Goal: Task Accomplishment & Management: Complete application form

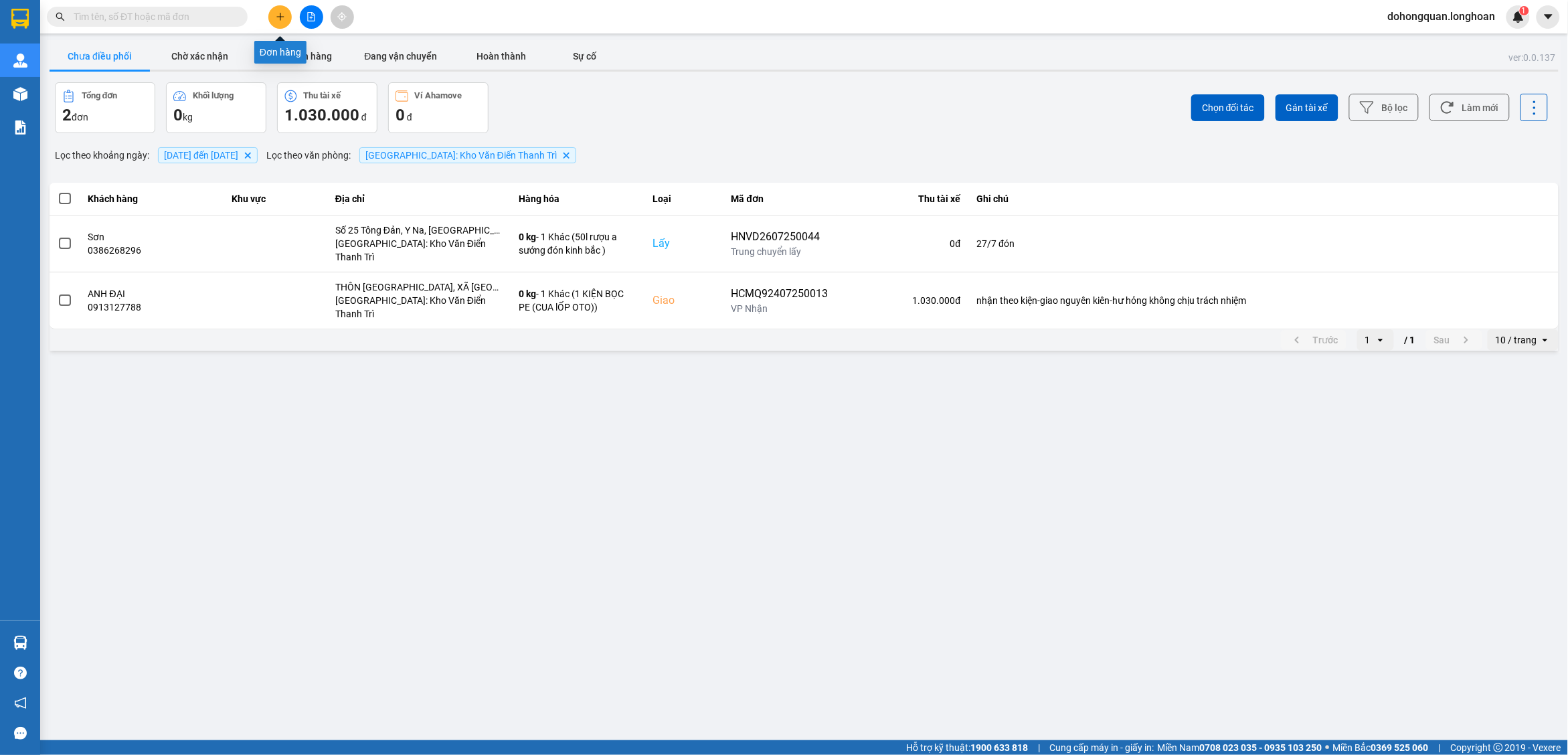
click at [281, 20] on icon "plus" at bounding box center [280, 16] width 9 height 9
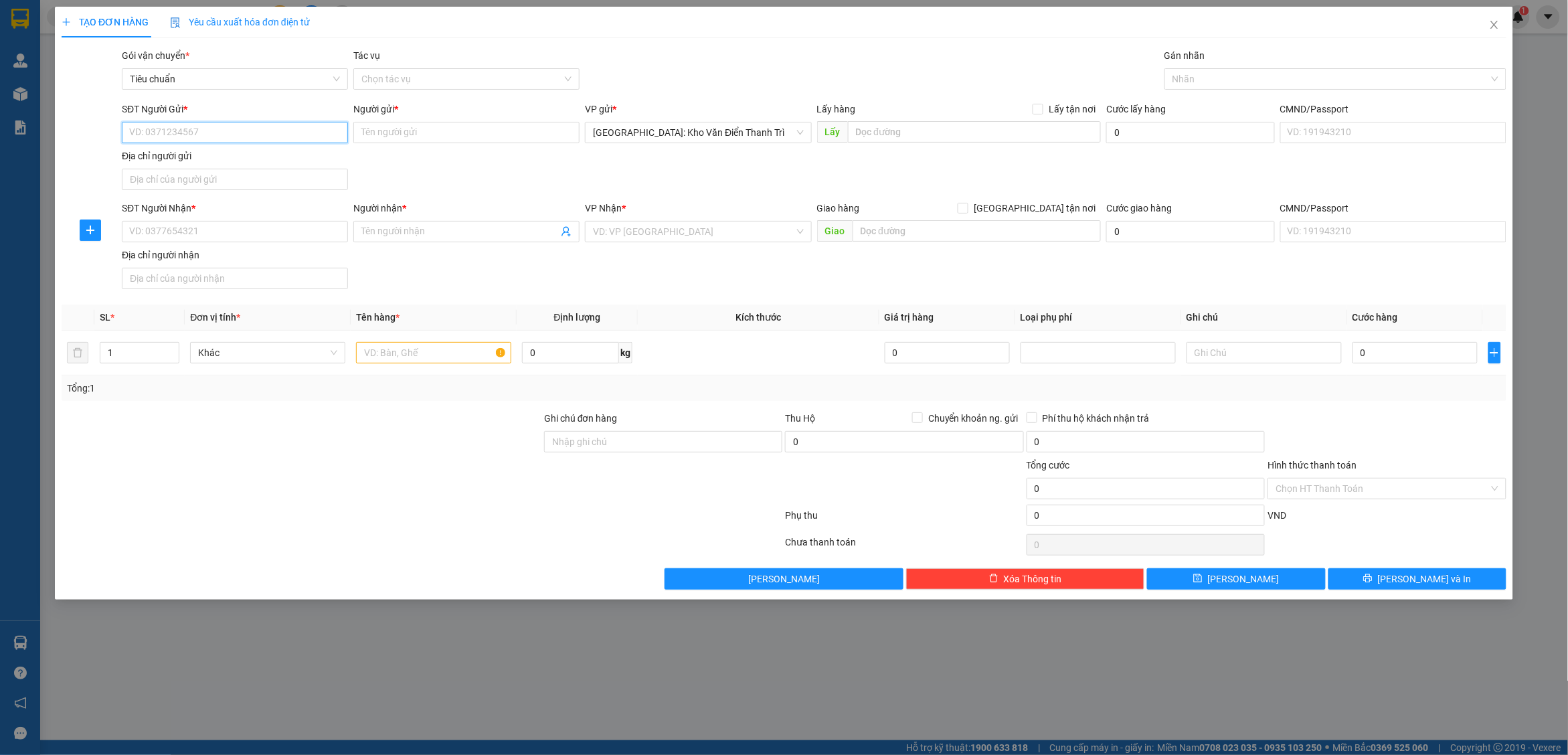
click at [194, 132] on input "SĐT Người Gửi *" at bounding box center [234, 132] width 226 height 22
click at [1494, 26] on icon "close" at bounding box center [1493, 25] width 7 height 8
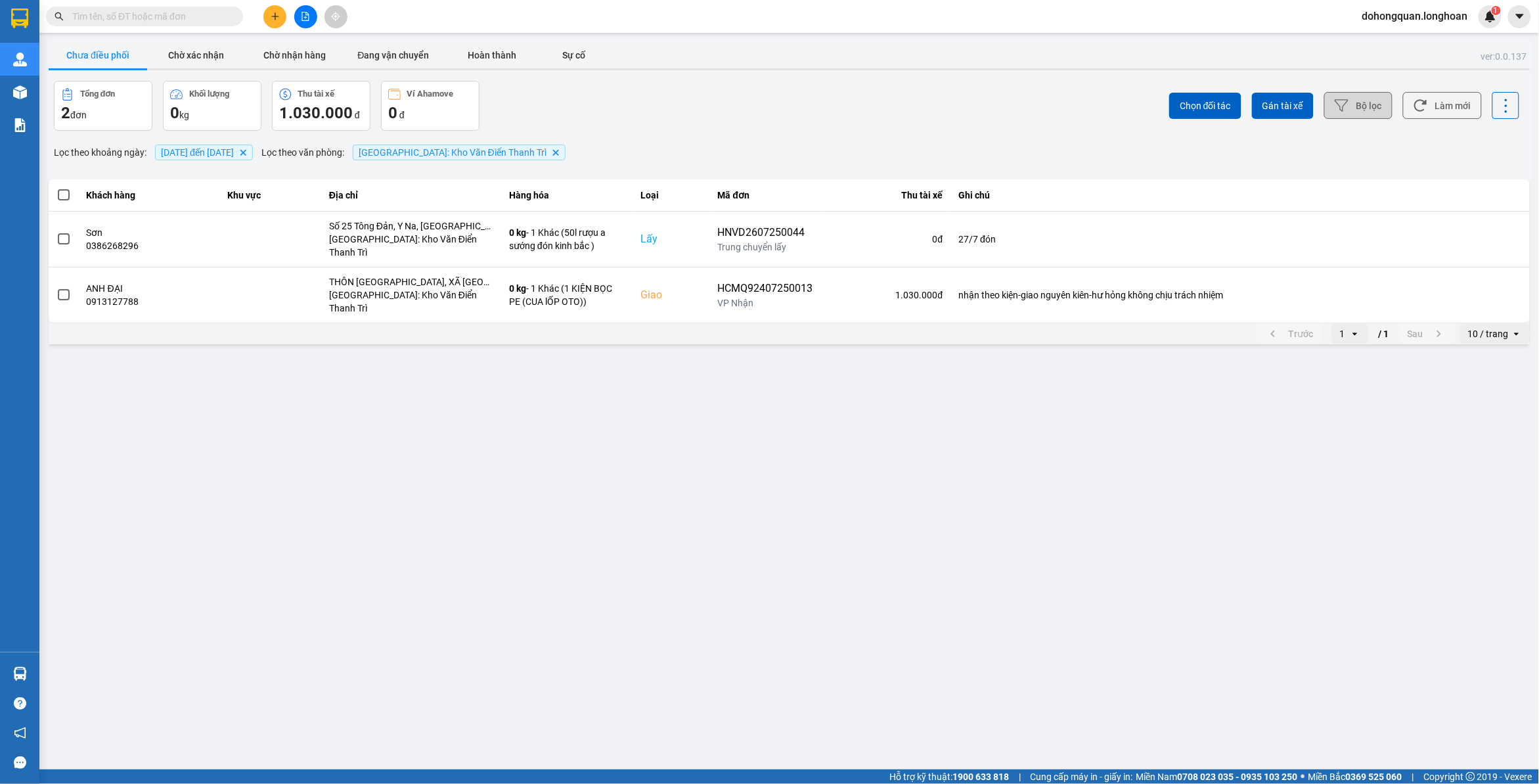
click at [1384, 109] on button "Bộ lọc" at bounding box center [1359, 106] width 68 height 27
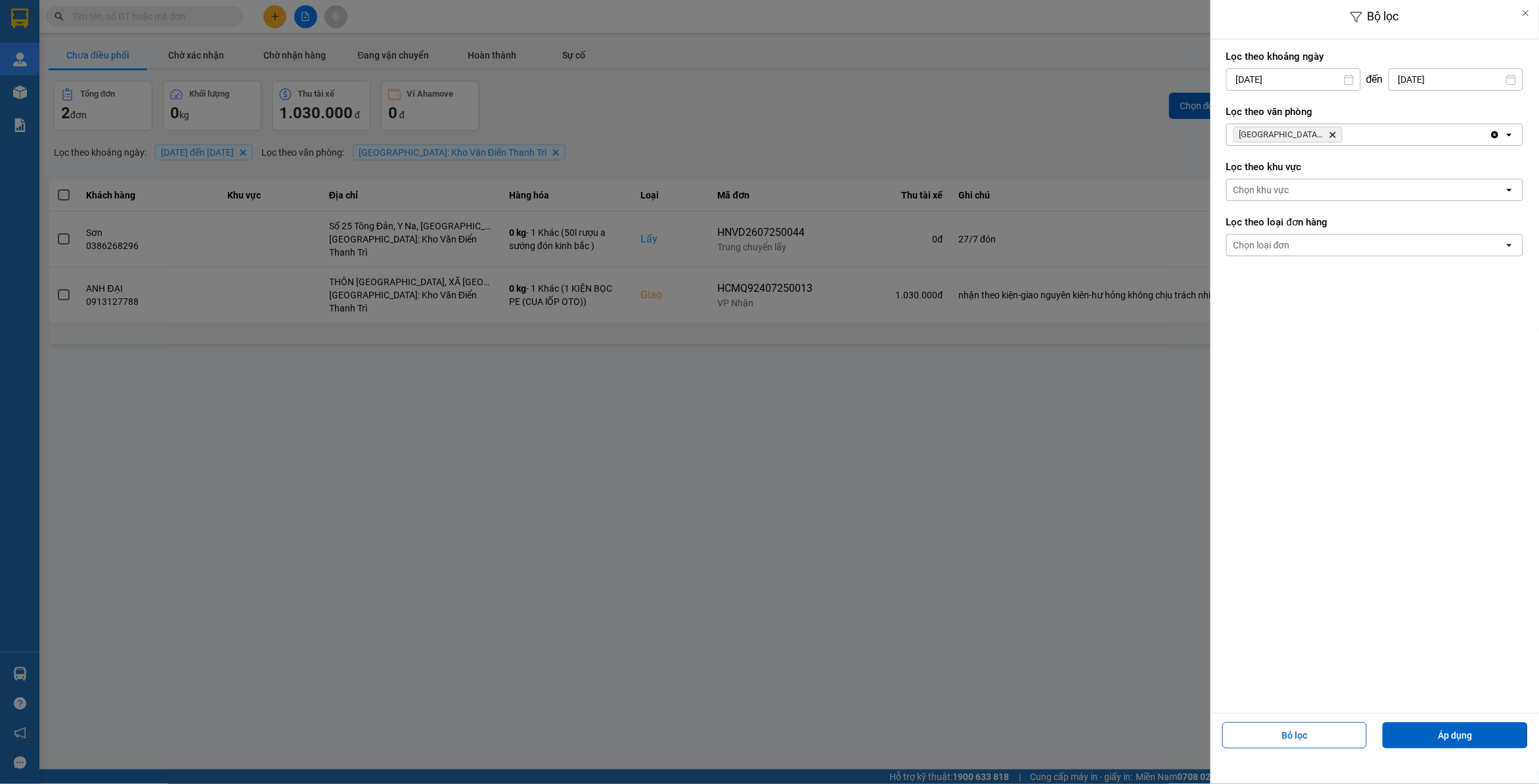
click at [1428, 77] on input "[DATE]" at bounding box center [1456, 80] width 133 height 22
click at [1515, 112] on icon "Arrow Right" at bounding box center [1517, 111] width 16 height 16
click at [1415, 229] on div "13" at bounding box center [1410, 233] width 19 height 16
type input "[DATE]"
click at [1318, 77] on input "[DATE]" at bounding box center [1294, 80] width 133 height 22
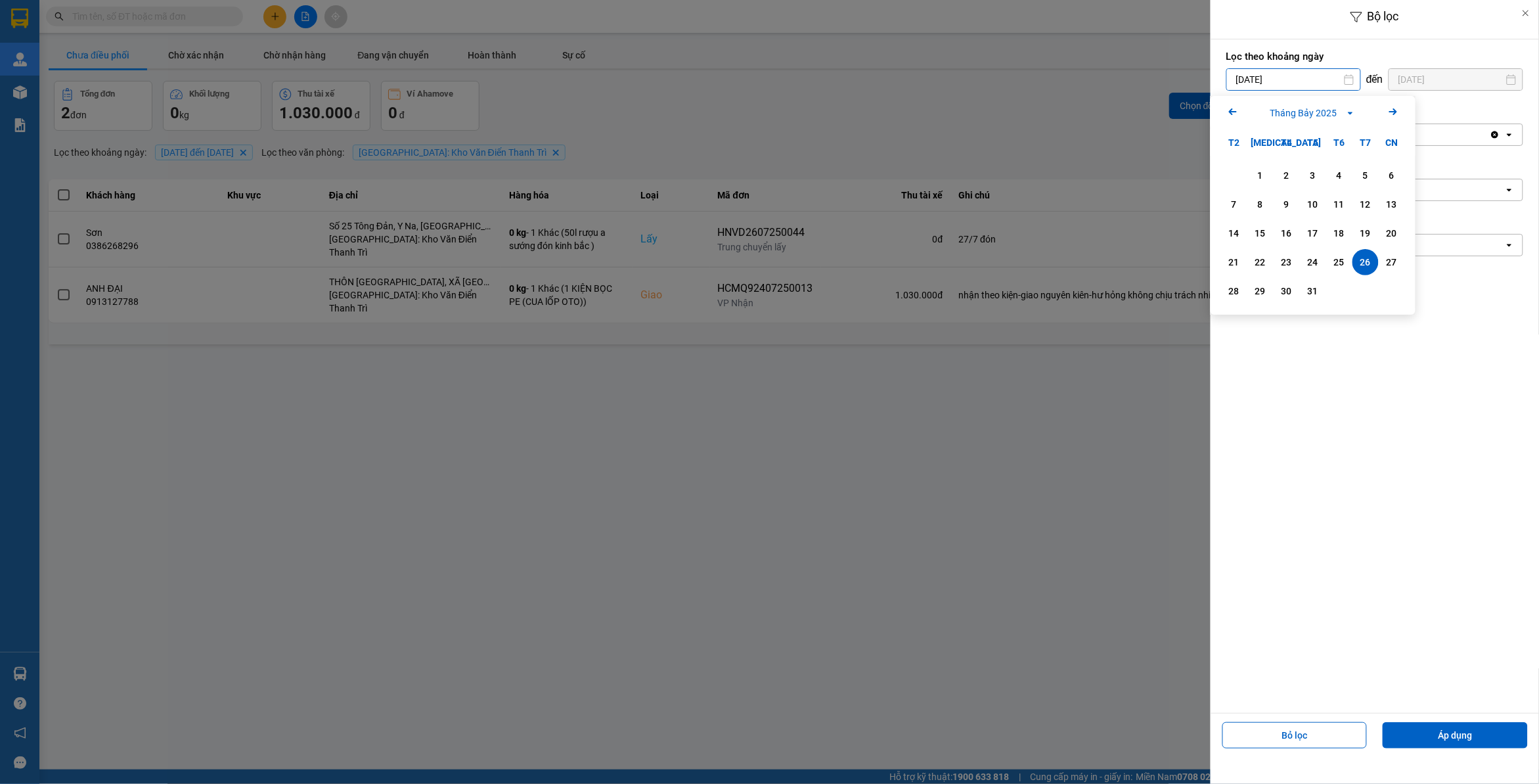
click at [1389, 110] on icon "Arrow Right" at bounding box center [1393, 111] width 16 height 16
click at [1265, 231] on div "12" at bounding box center [1260, 233] width 19 height 16
type input "[DATE]"
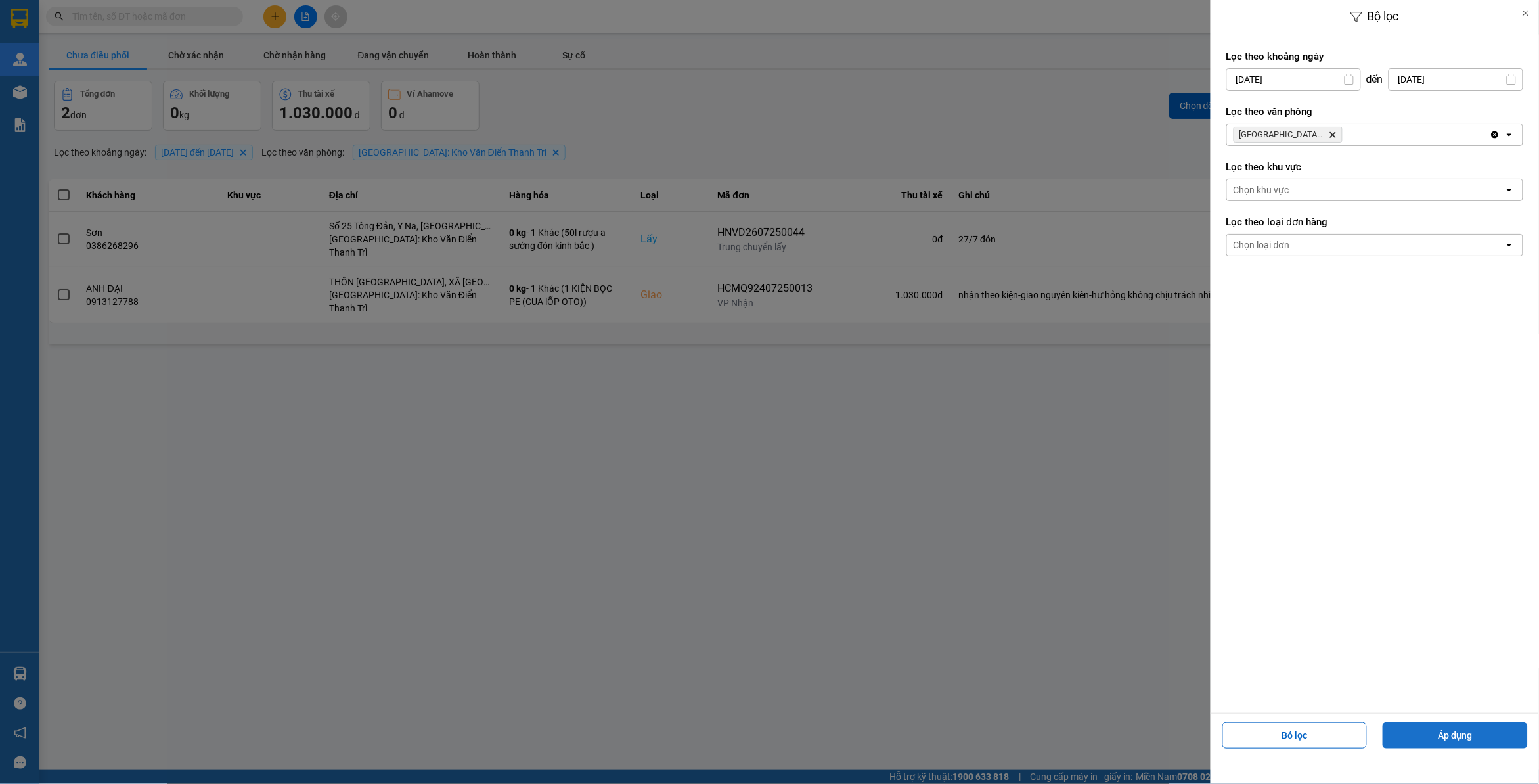
click at [1435, 736] on button "Áp dụng" at bounding box center [1455, 734] width 145 height 26
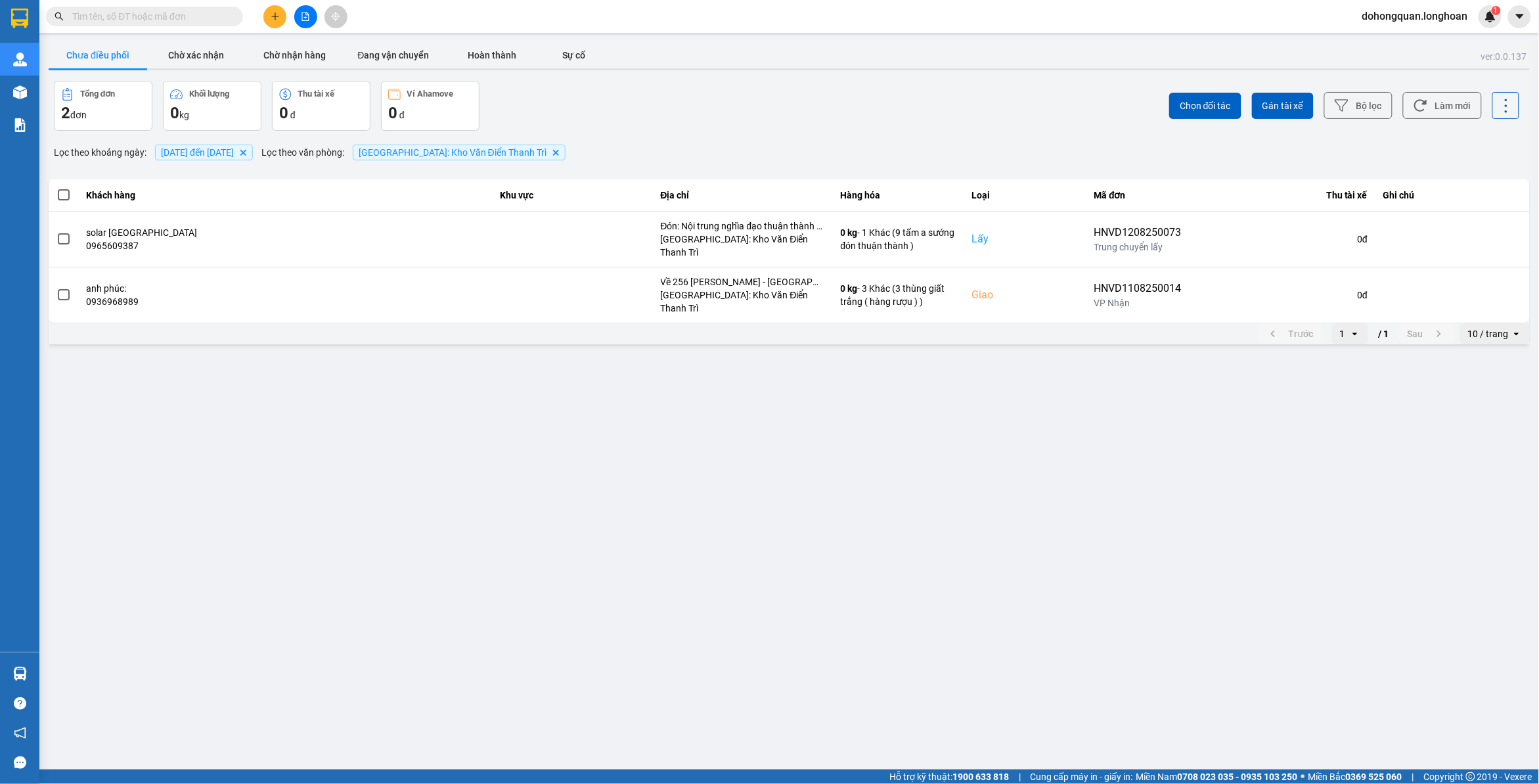
click at [269, 17] on button at bounding box center [275, 17] width 23 height 23
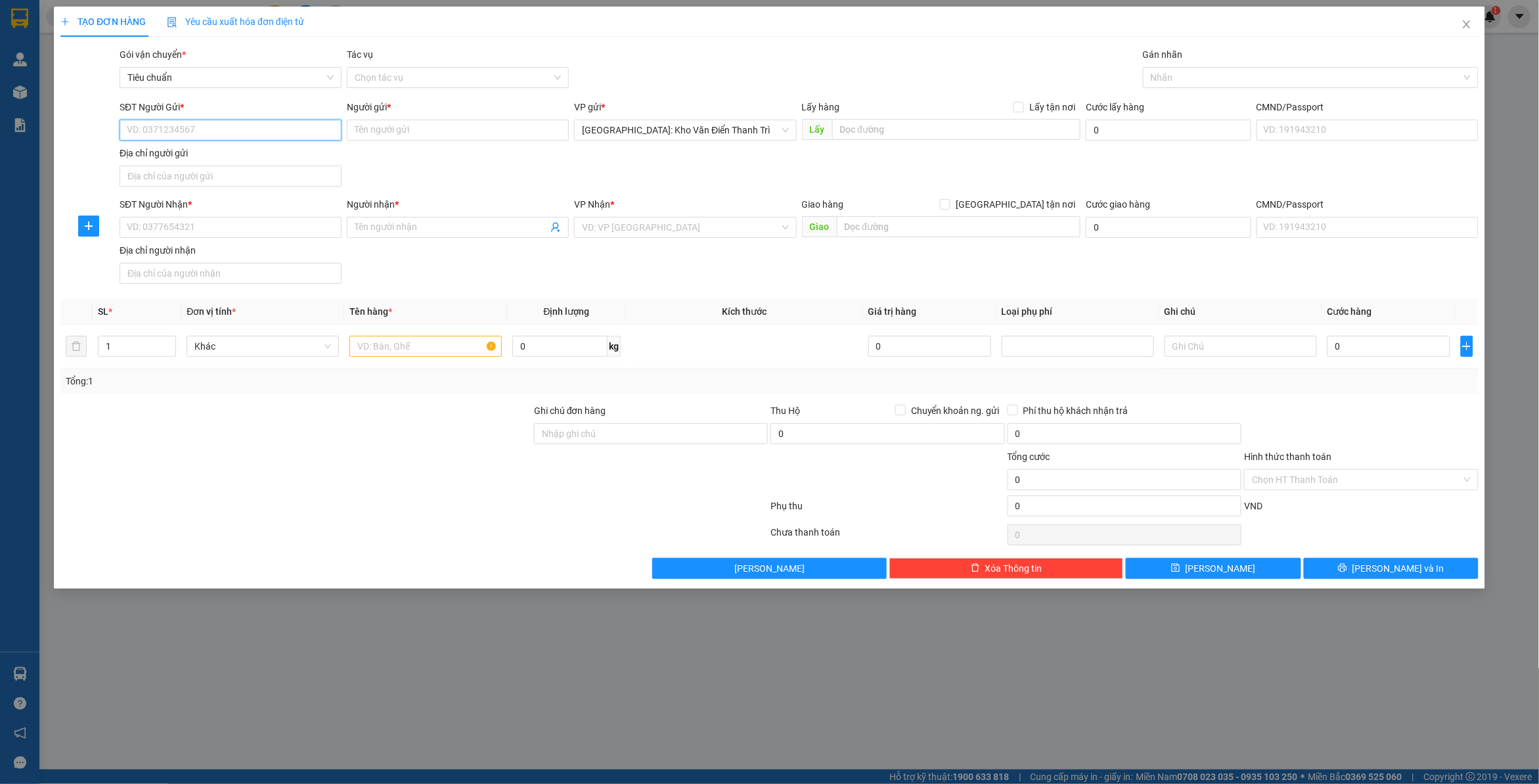
click at [207, 133] on input "SĐT Người Gửi *" at bounding box center [230, 130] width 222 height 22
paste input "0986083876"
type input "0986083876"
click at [888, 139] on input "text" at bounding box center [956, 130] width 249 height 22
paste input "19/785 [PERSON_NAME] phường [GEOGRAPHIC_DATA]"
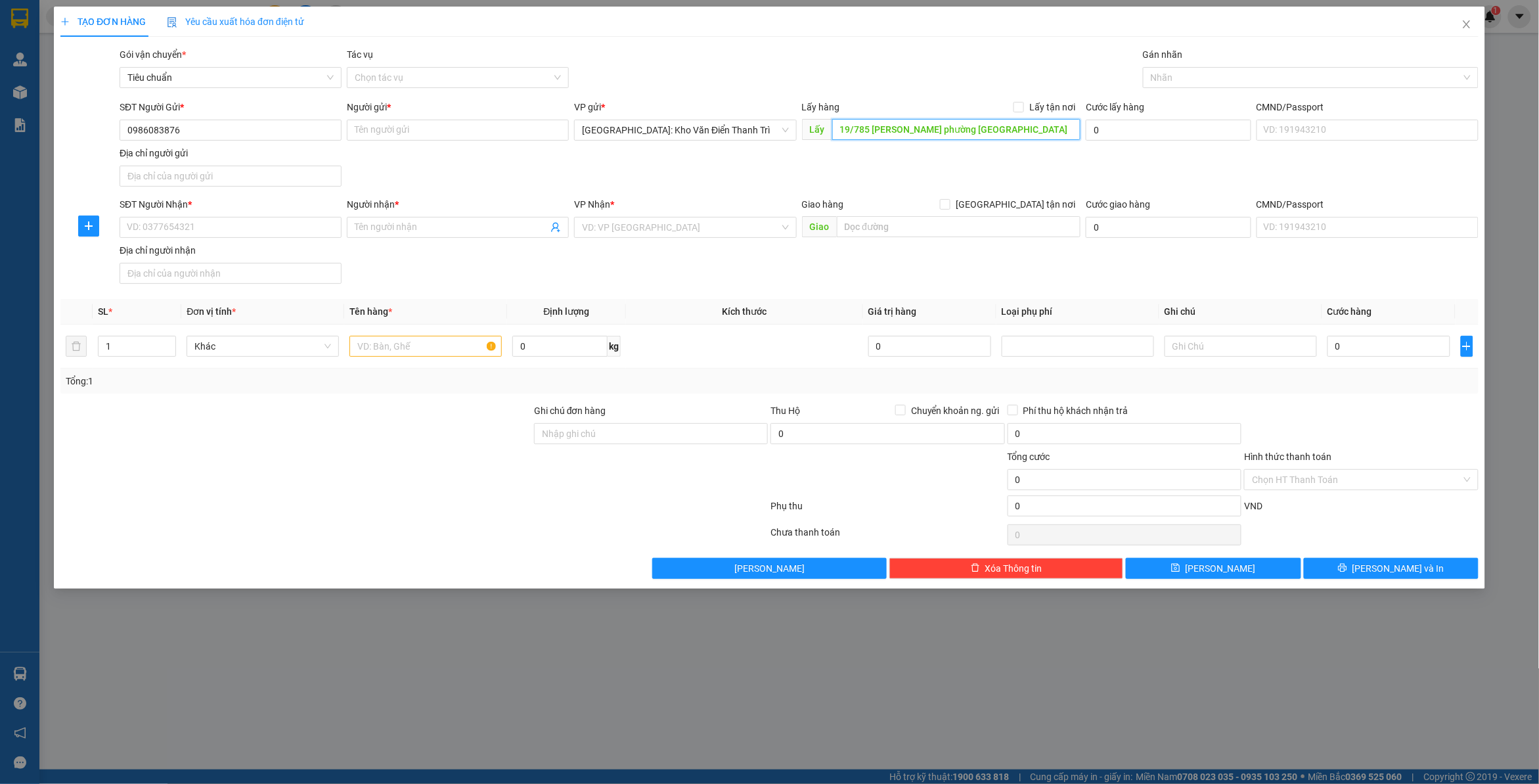
scroll to position [0, 28]
type input "19/785 [PERSON_NAME] phường [GEOGRAPHIC_DATA]"
click at [1017, 106] on input "Lấy tận nơi" at bounding box center [1018, 106] width 9 height 9
checkbox input "true"
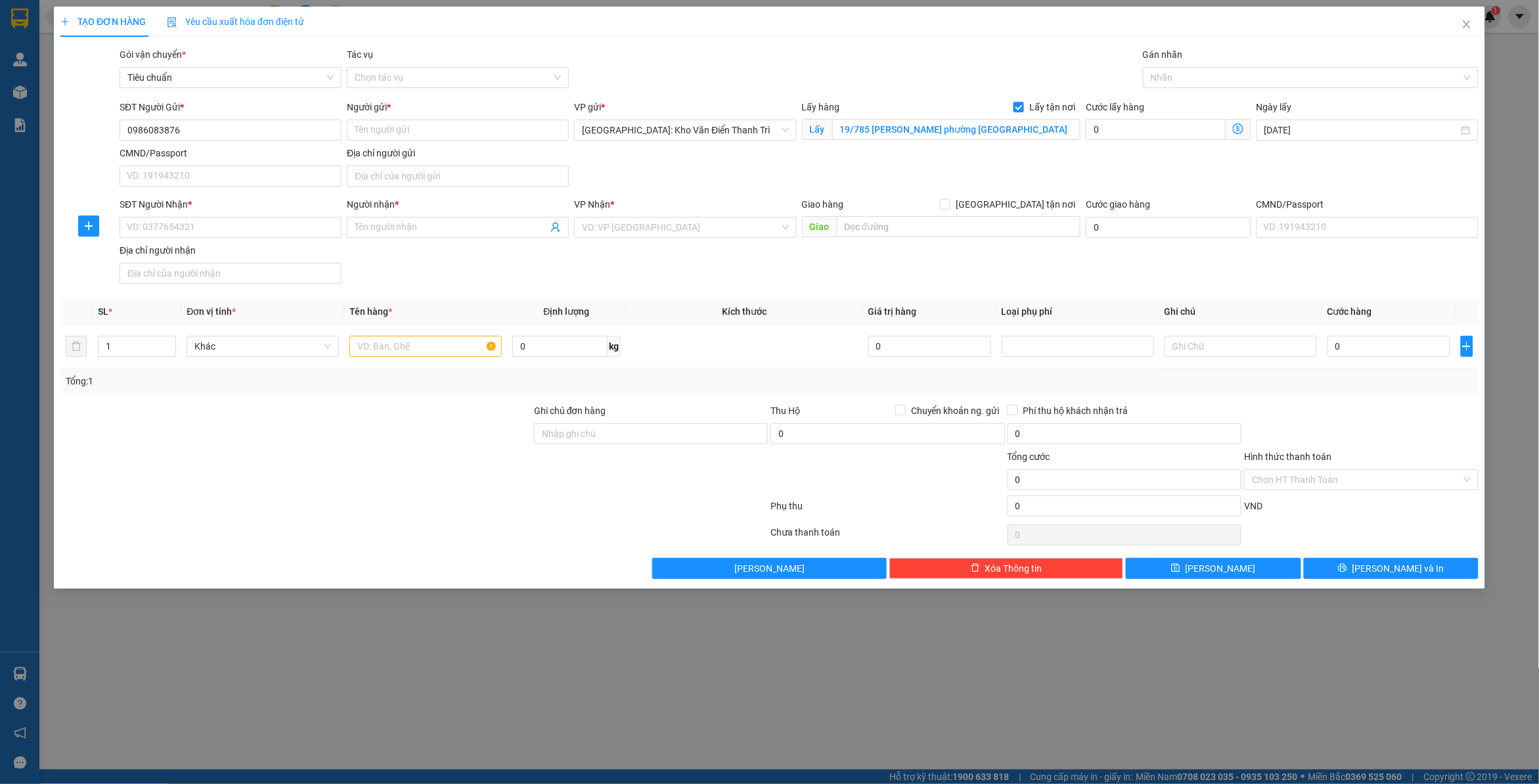
click at [1027, 79] on div "Gói vận chuyển * Tiêu chuẩn Tác vụ Chọn tác vụ Gán nhãn Nhãn" at bounding box center [800, 69] width 1365 height 46
click at [379, 123] on input "Người gửi *" at bounding box center [458, 130] width 222 height 22
click at [434, 131] on input "Người gửi *" at bounding box center [458, 130] width 222 height 22
paste input "[PERSON_NAME]"
type input "[PERSON_NAME]"
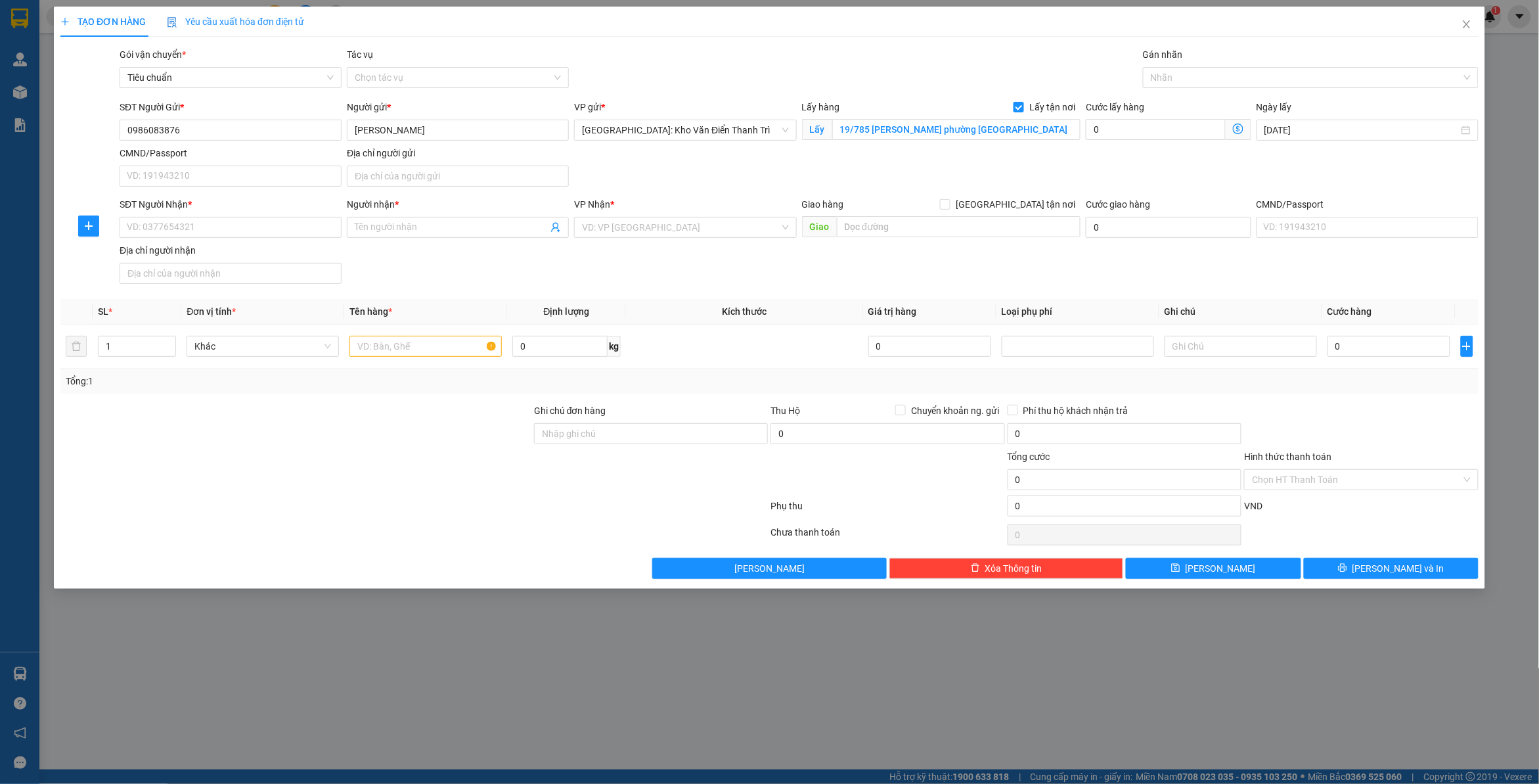
drag, startPoint x: 874, startPoint y: 175, endPoint x: 986, endPoint y: 146, distance: 115.7
click at [876, 175] on div "SĐT Người Gửi * 0986083876 Người gửi * [PERSON_NAME] trường VP gửi * [GEOGRAPHI…" at bounding box center [800, 146] width 1365 height 92
click at [1166, 83] on div at bounding box center [1304, 77] width 316 height 16
type input "gt"
click at [1189, 99] on div "[GEOGRAPHIC_DATA] tận nơi" at bounding box center [1310, 104] width 320 height 15
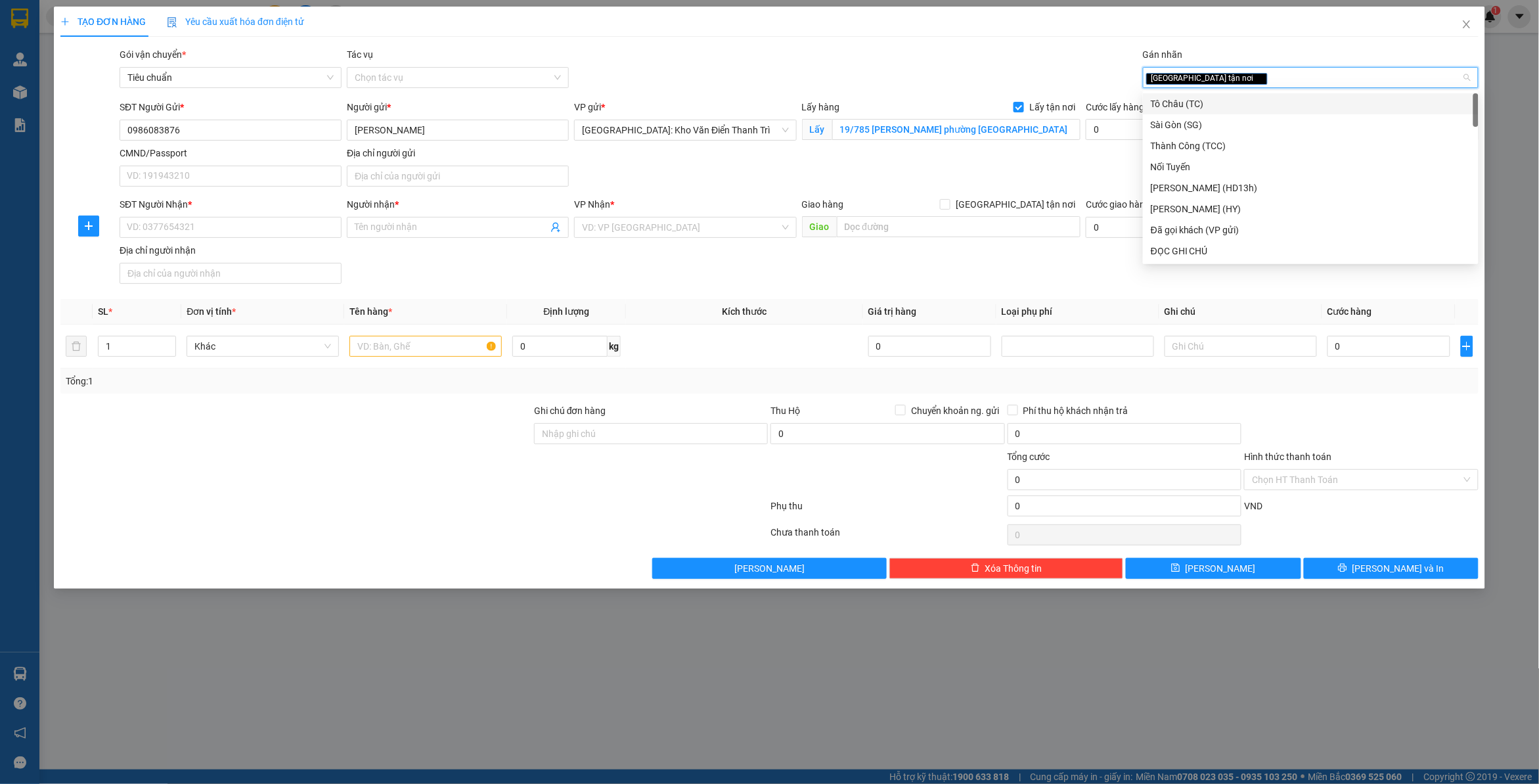
click at [1095, 73] on div "Gói vận chuyển * Tiêu chuẩn Tác vụ Chọn tác vụ Gán nhãn Giao tận nơi" at bounding box center [800, 69] width 1365 height 46
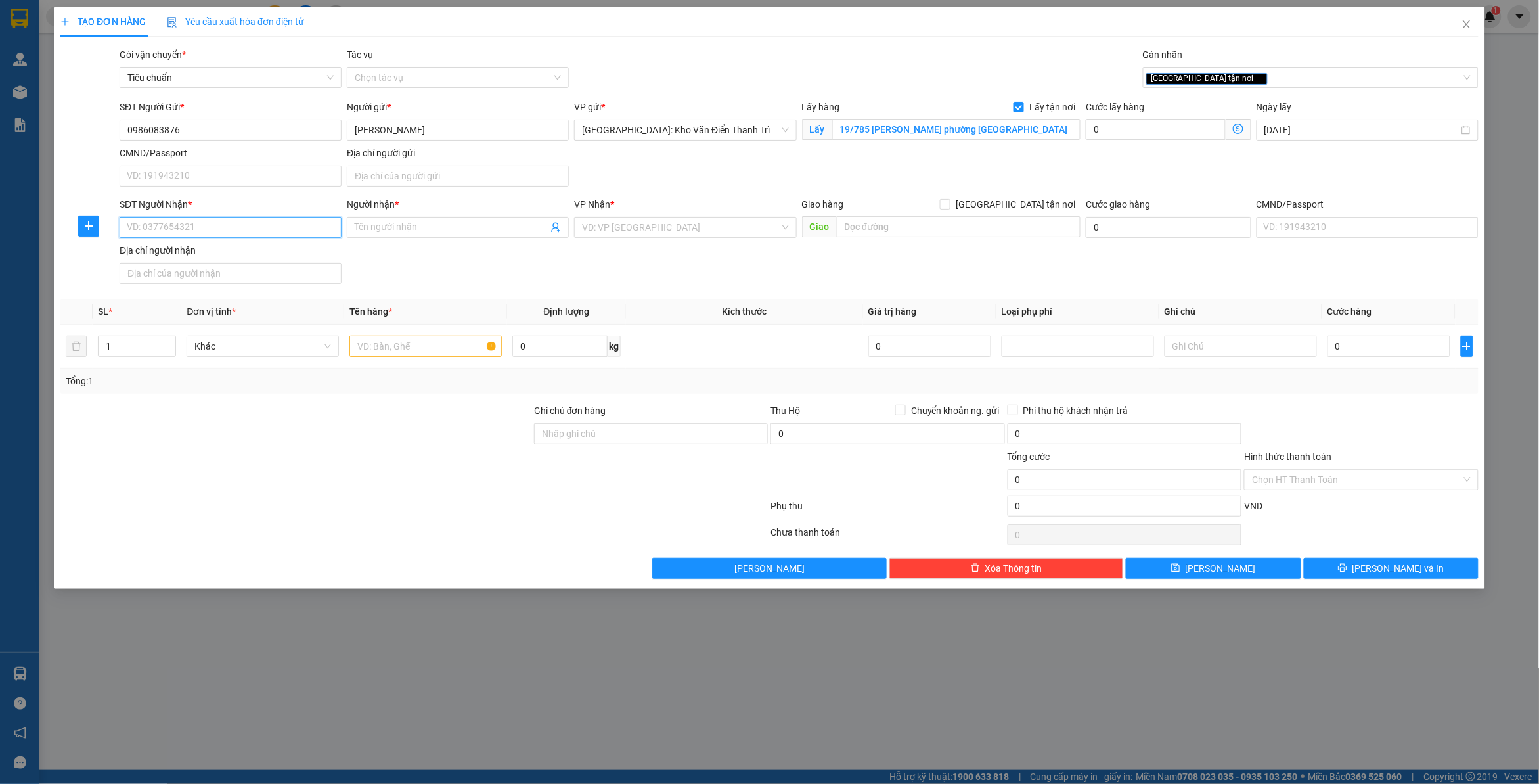
click at [235, 224] on input "SĐT Người Nhận *" at bounding box center [230, 228] width 222 height 22
paste input "0396846058"
type input "0396846058"
click at [416, 235] on input "Người nhận *" at bounding box center [452, 227] width 194 height 15
paste input "nhận:Quyên"
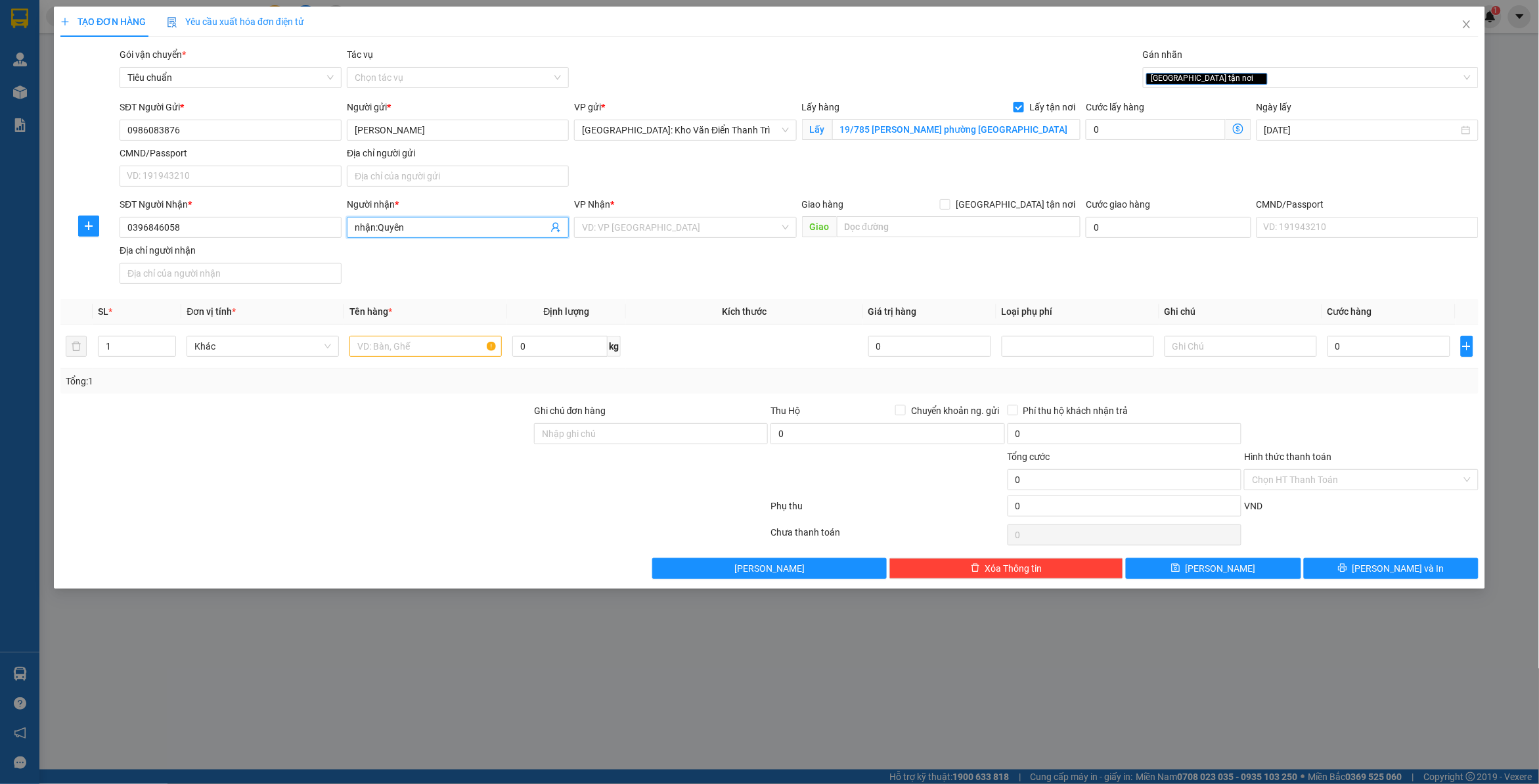
drag, startPoint x: 373, startPoint y: 227, endPoint x: 363, endPoint y: 225, distance: 10.2
click at [363, 225] on input "nhận:Quyên" at bounding box center [452, 227] width 194 height 15
type input ":Quyên"
click at [756, 214] on div "VP Nhận *" at bounding box center [684, 207] width 222 height 20
click at [747, 287] on div "SĐT Người Nhận * 0396846058 Người nhận * :Quyên VP Nhận * VD: VP [GEOGRAPHIC_DA…" at bounding box center [800, 243] width 1365 height 92
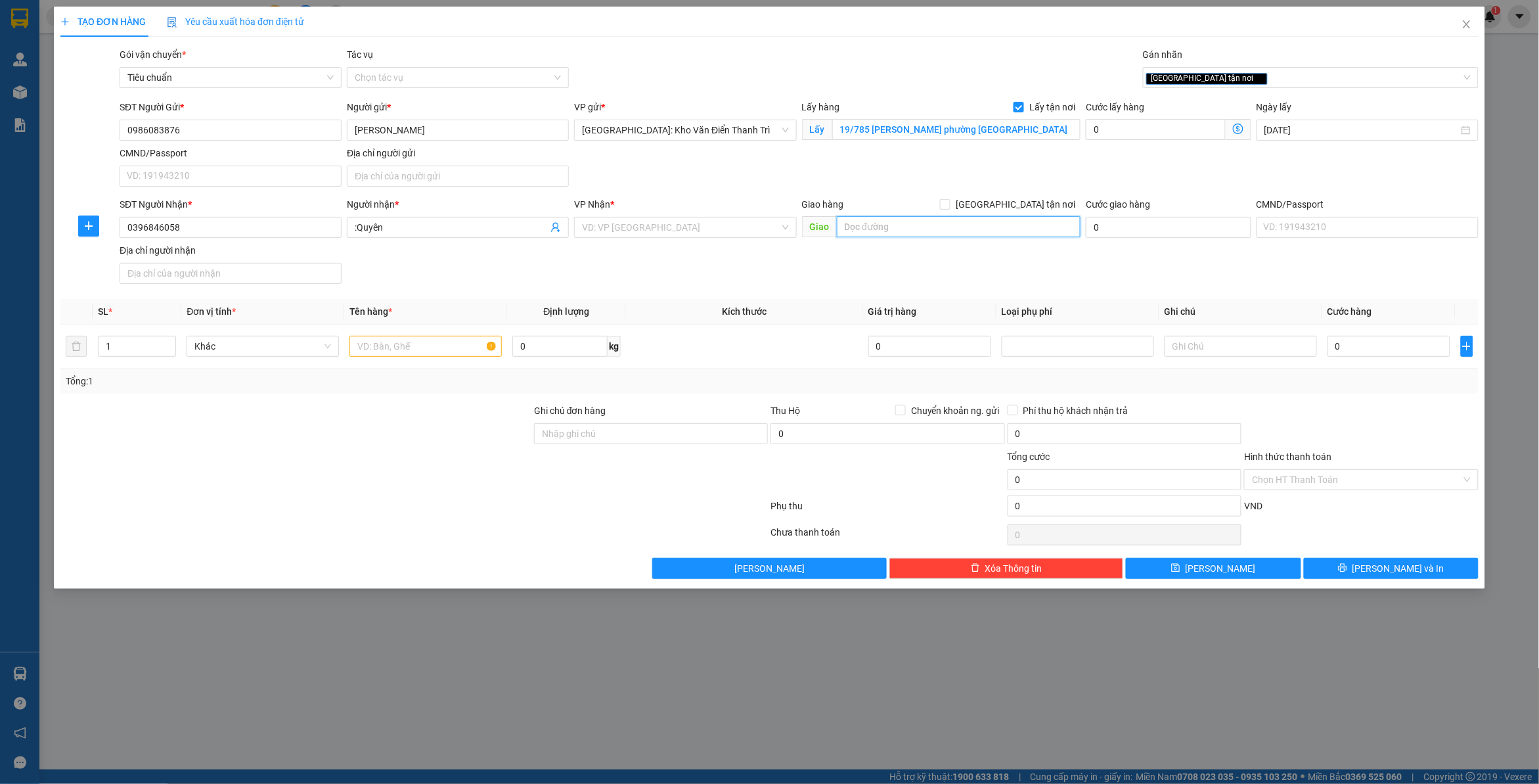
click at [896, 228] on input "text" at bounding box center [959, 227] width 244 height 22
paste input "69 đống đa, [GEOGRAPHIC_DATA]"
type input "69 đống đa, [GEOGRAPHIC_DATA]"
click at [1022, 202] on span "[GEOGRAPHIC_DATA] tận nơi" at bounding box center [1015, 204] width 130 height 15
click at [949, 202] on input "[GEOGRAPHIC_DATA] tận nơi" at bounding box center [945, 203] width 9 height 9
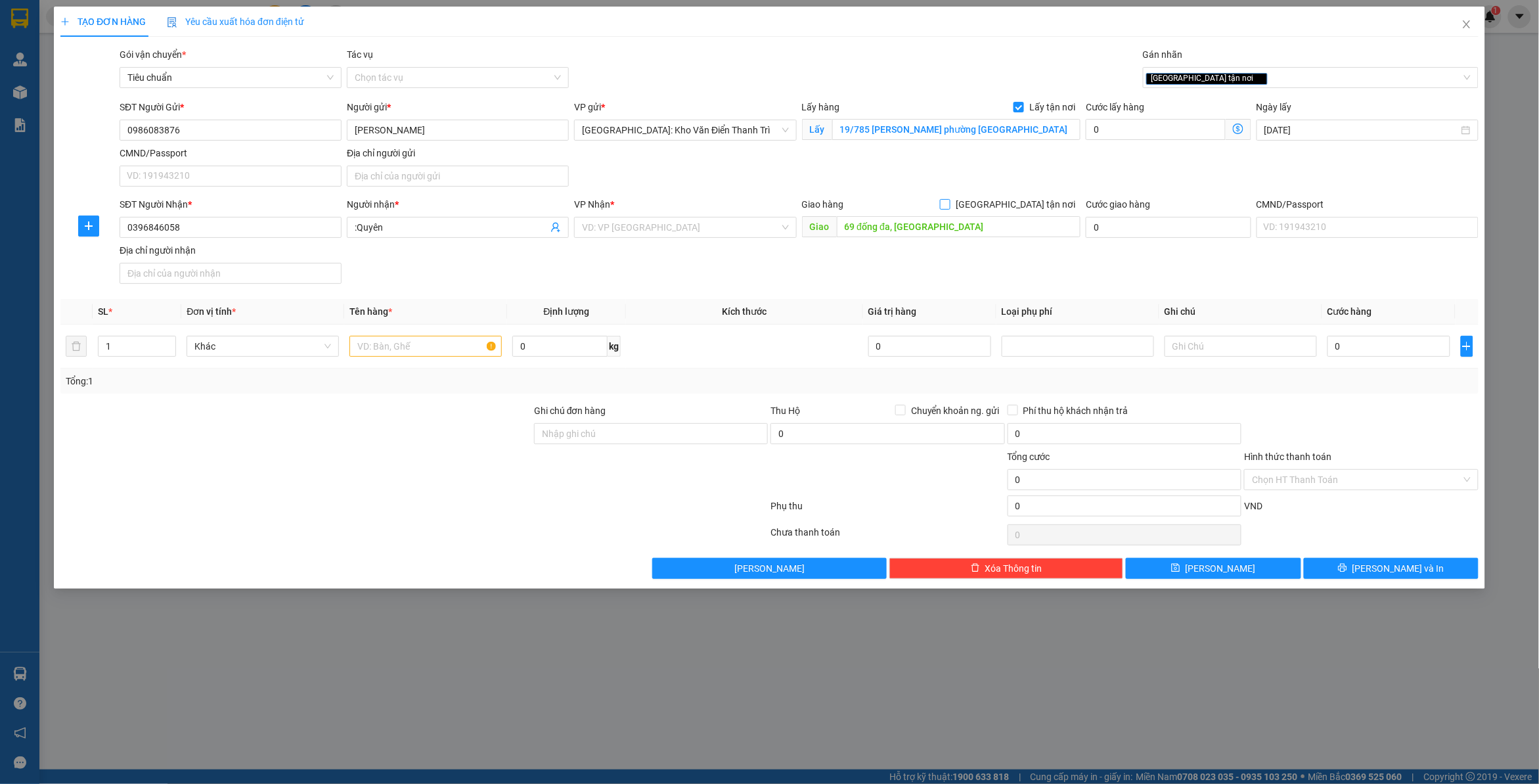
checkbox input "true"
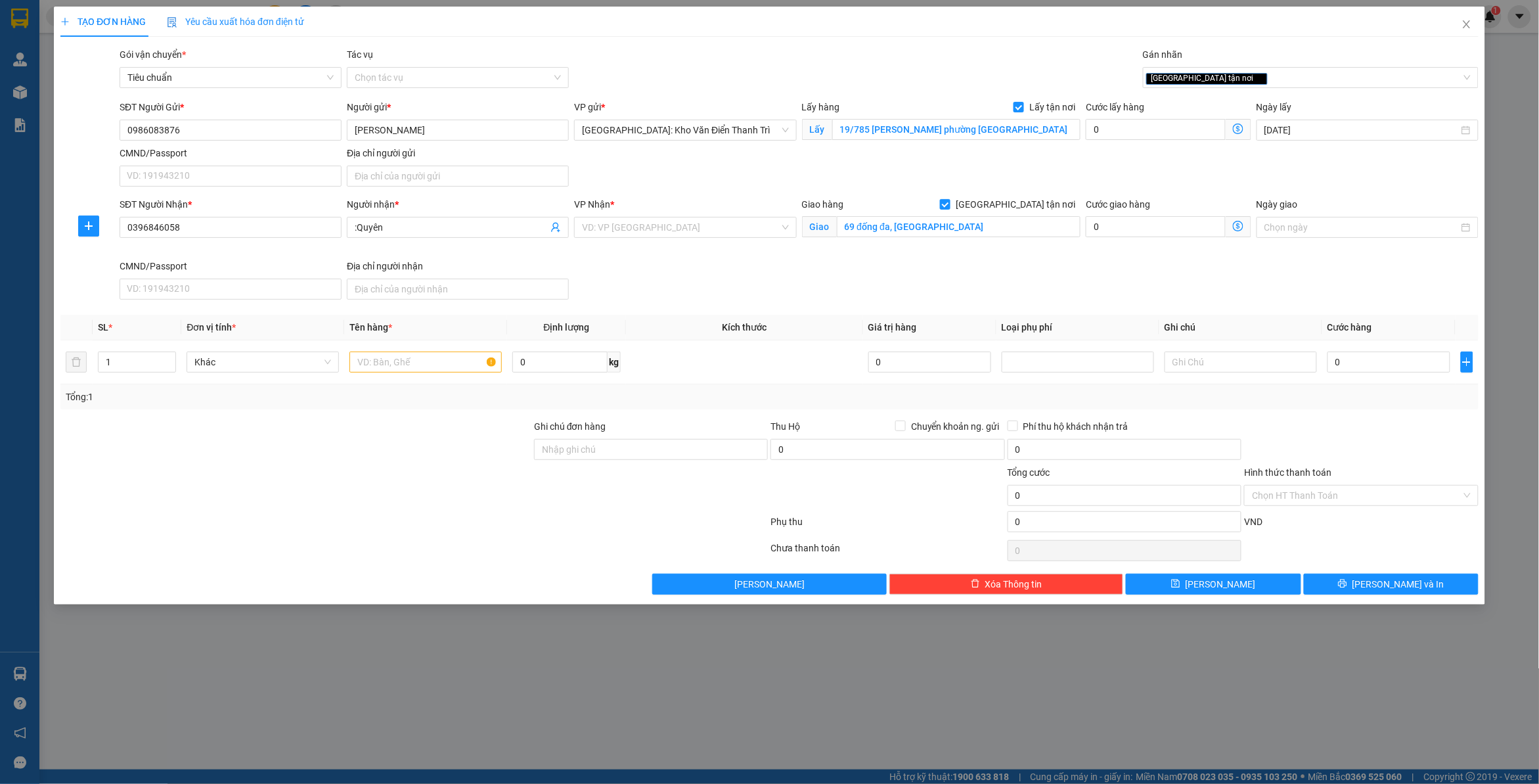
click at [1051, 173] on div "SĐT Người Gửi * 0986083876 Người gửi * [PERSON_NAME] trường VP gửi * [GEOGRAPHI…" at bounding box center [800, 146] width 1365 height 92
click at [696, 231] on input "search" at bounding box center [681, 227] width 198 height 20
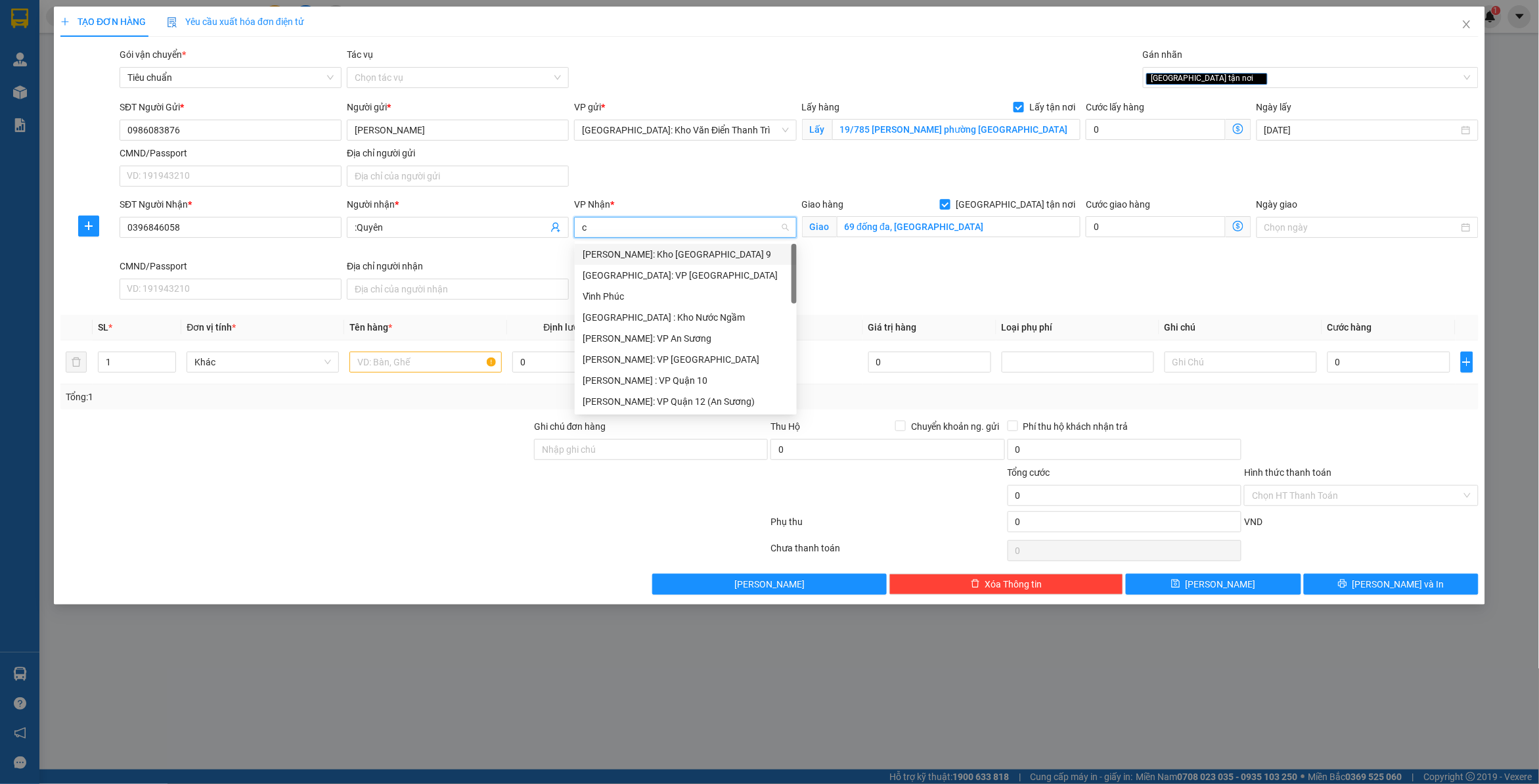
type input "câ"
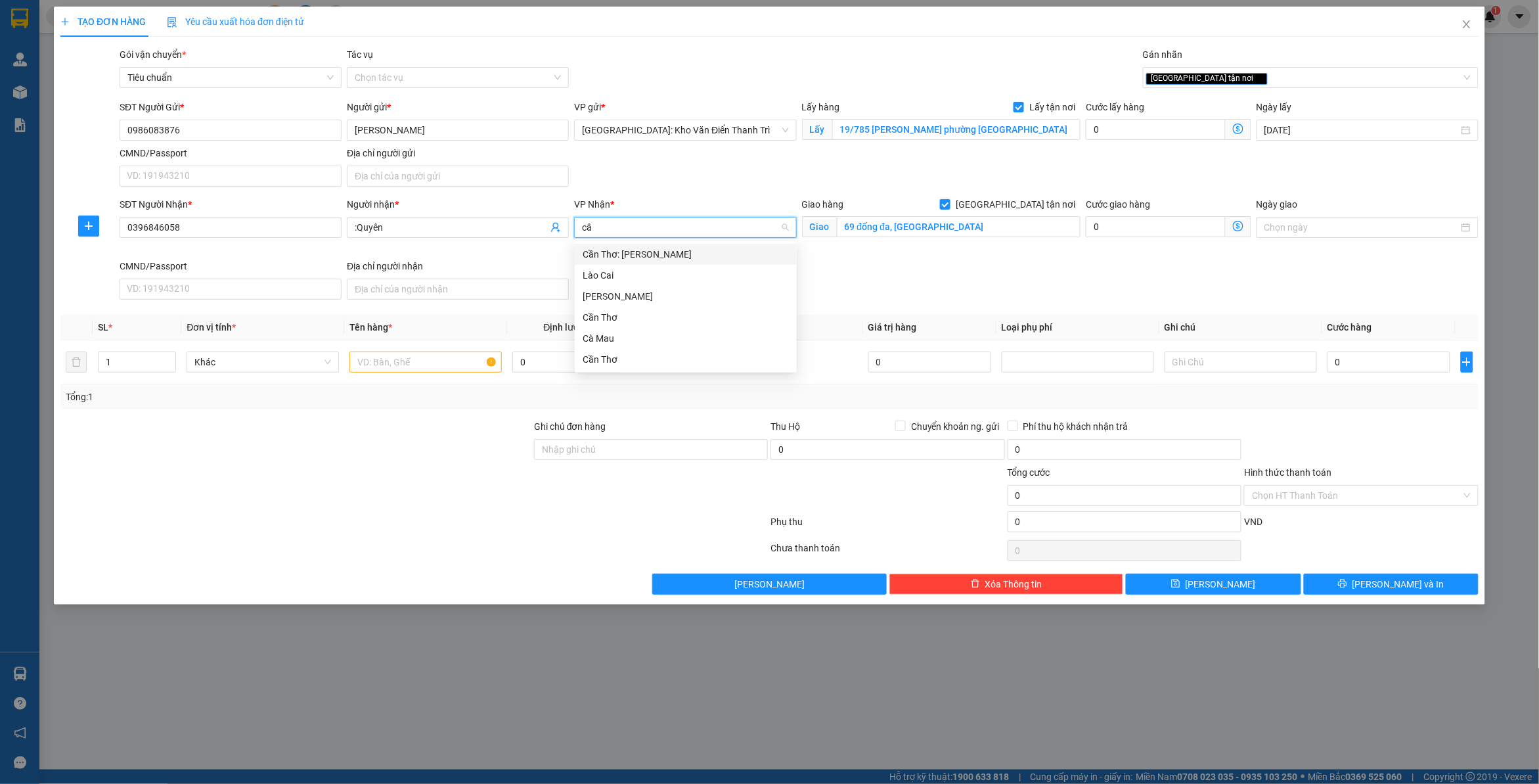
click at [648, 250] on div "Cần Thơ: [PERSON_NAME]" at bounding box center [685, 254] width 206 height 15
click at [938, 278] on div "SĐT Người Nhận * 0396846058 Người nhận * :Quyên VP Nhận * Cần Thơ: Kho Ninh Kiề…" at bounding box center [800, 251] width 1365 height 108
click at [404, 364] on input "text" at bounding box center [425, 362] width 153 height 22
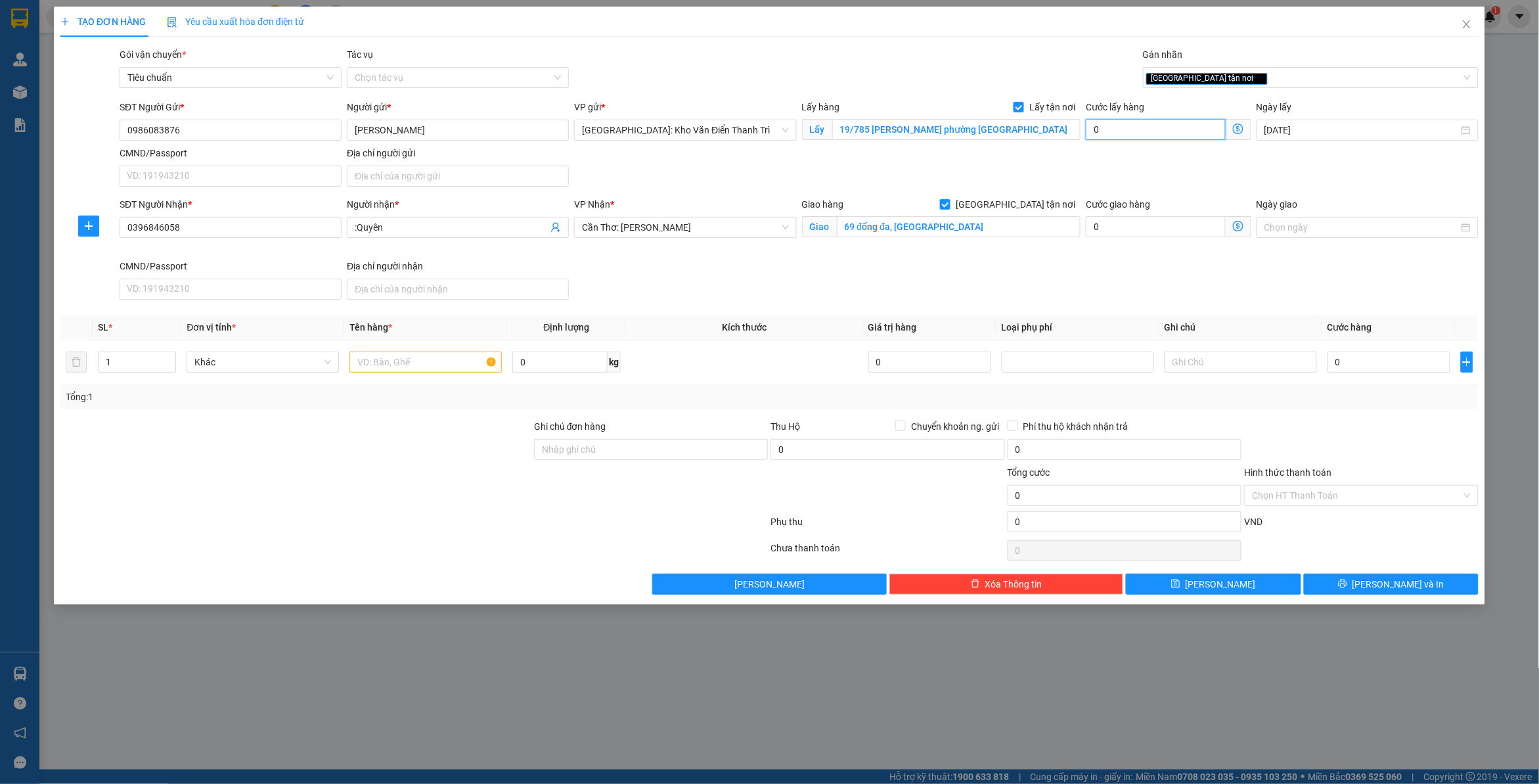
click at [1115, 125] on input "0" at bounding box center [1156, 130] width 140 height 22
type input "1"
type input "15"
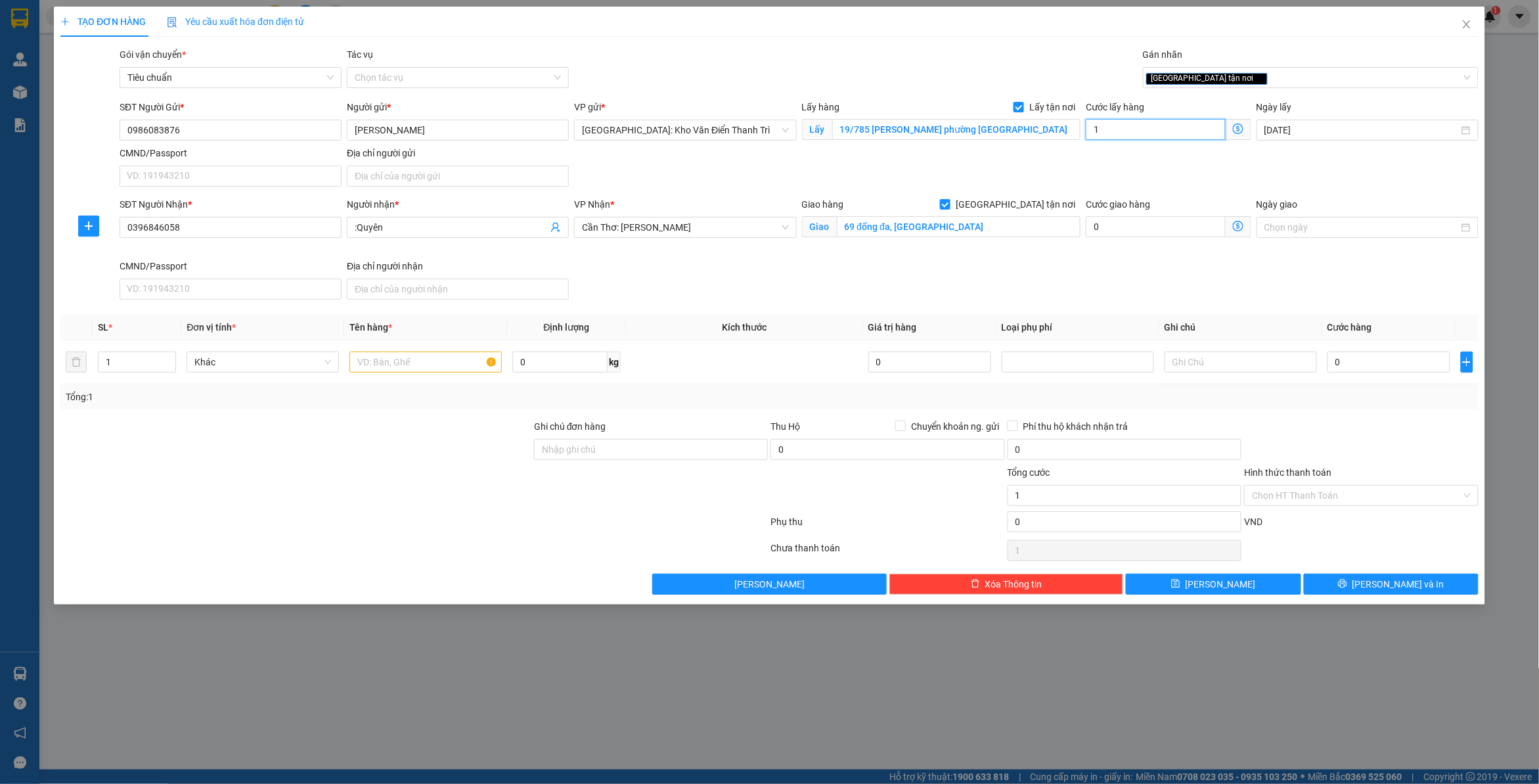
type input "15"
type input "150"
type input "150.000"
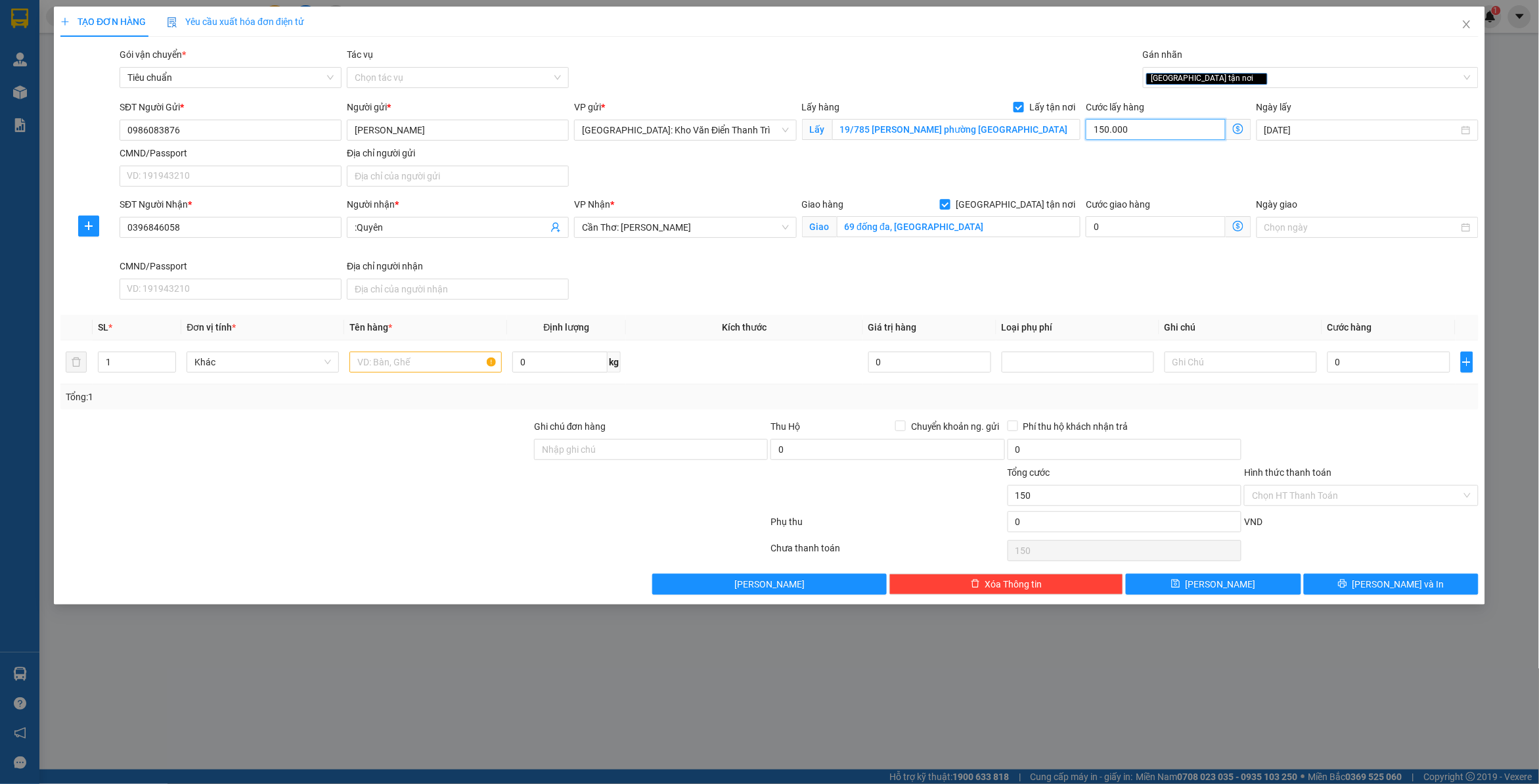
type input "150.000"
click at [421, 356] on input "text" at bounding box center [425, 362] width 153 height 22
paste input "24 kiện thùng keo"
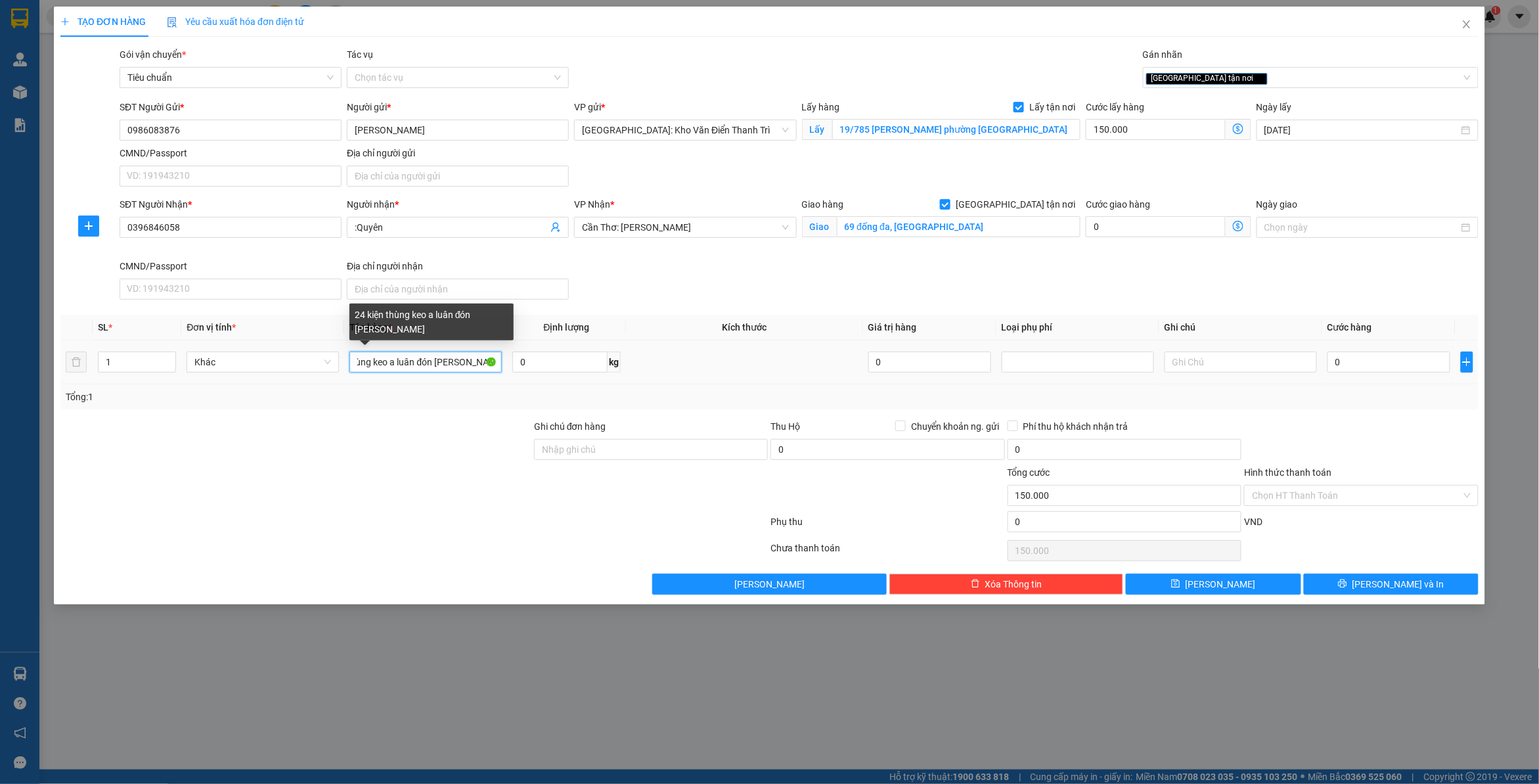
type input "24 kiện thùng keo a luân đón [PERSON_NAME]"
click at [486, 429] on div at bounding box center [295, 442] width 473 height 46
click at [1355, 362] on input "0" at bounding box center [1389, 362] width 123 height 22
type input "1"
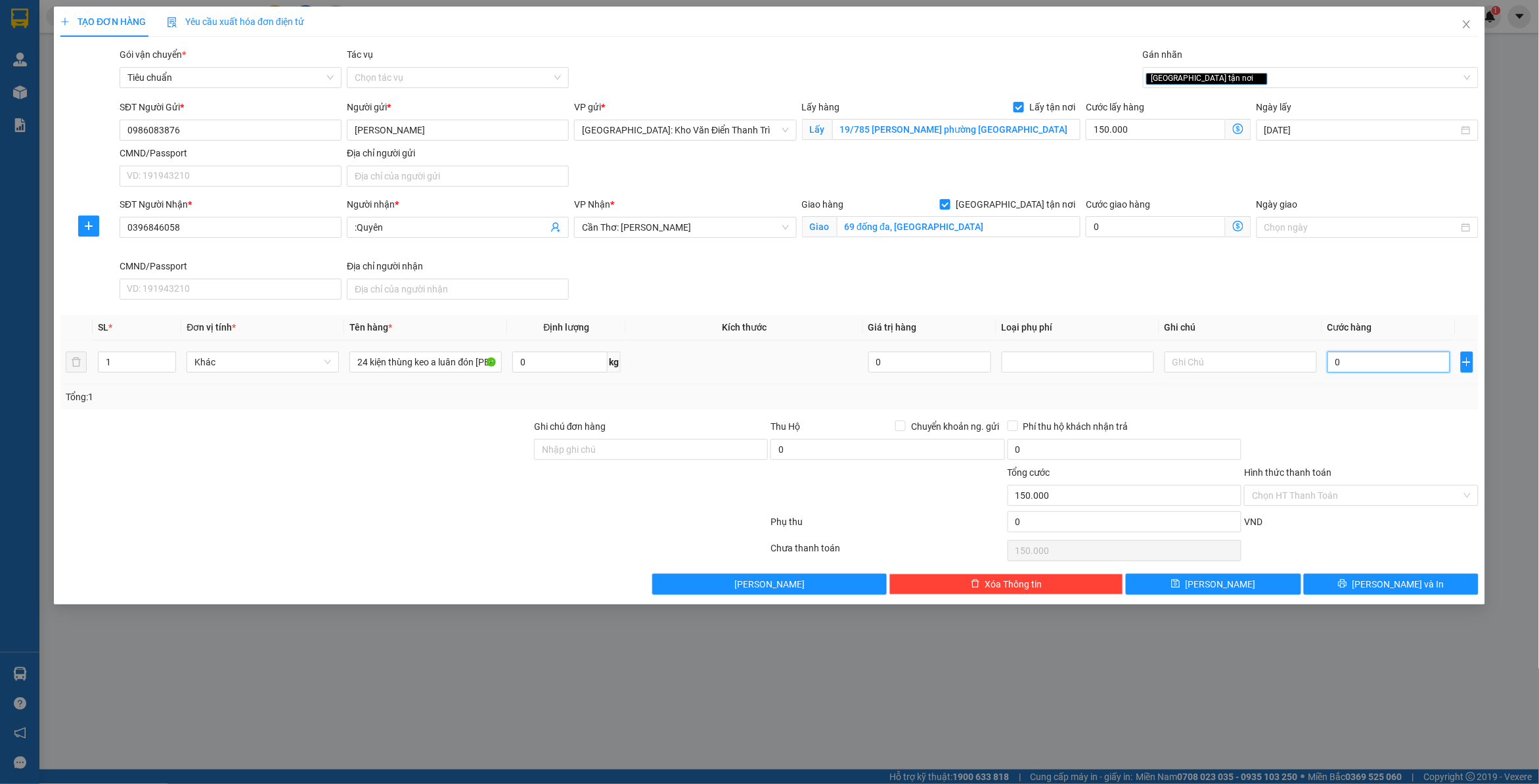
type input "150.001"
type input "11"
type input "150.011"
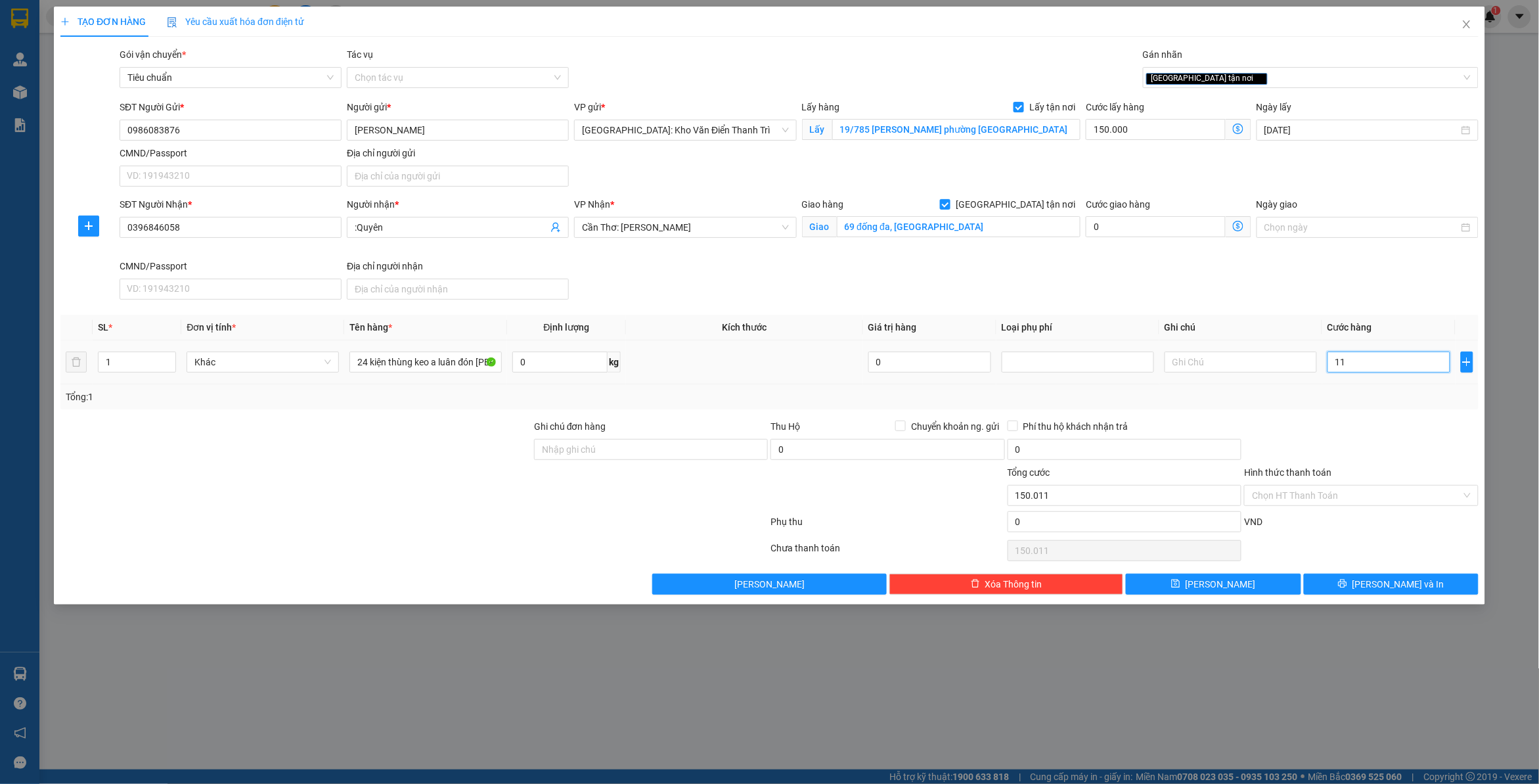
type input "115"
type input "150.115"
type input "1.150"
type input "151.150"
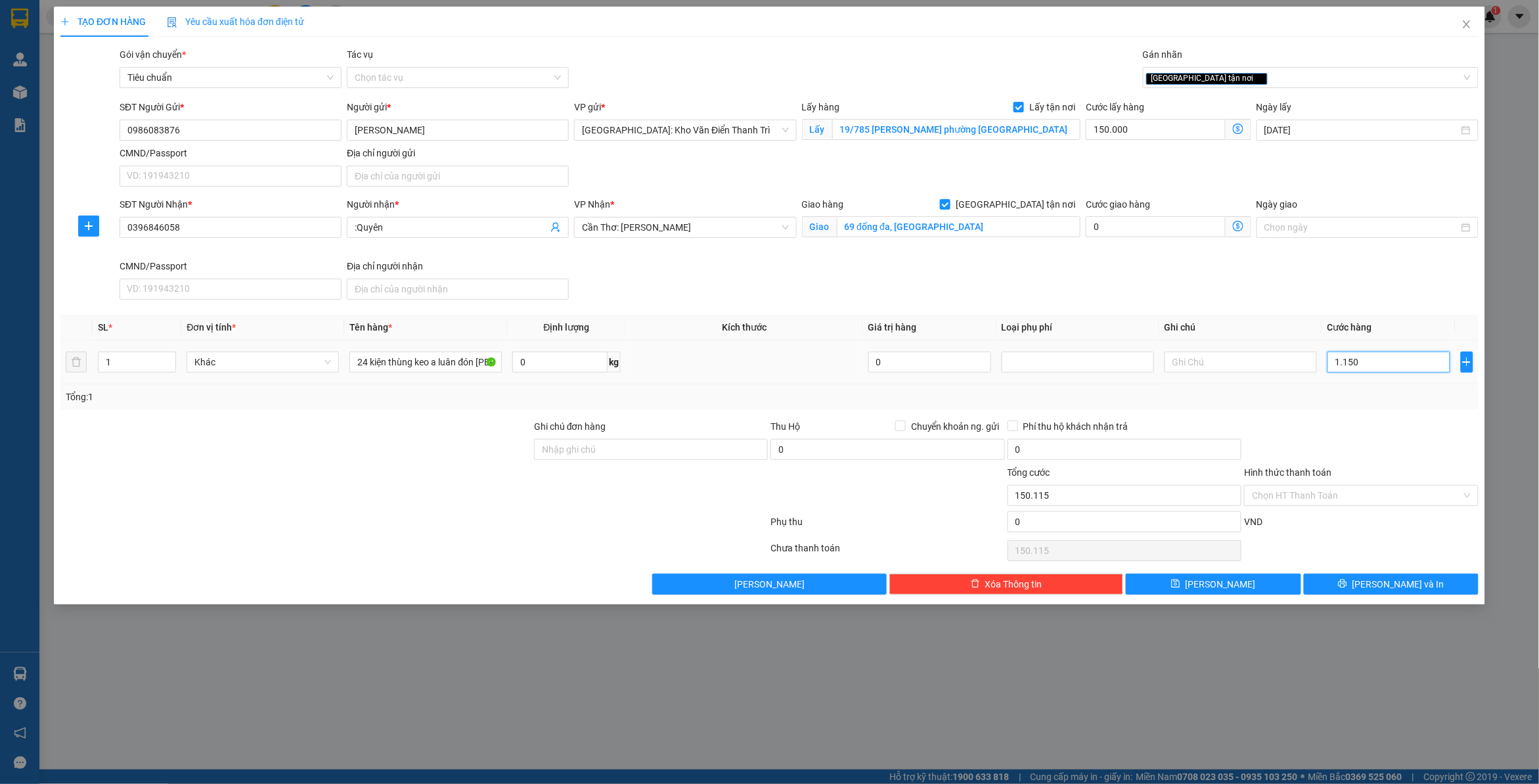
type input "151.150"
type input "1.150.000"
type input "1.300.000"
click at [1371, 415] on div "Transit Pickup Surcharge Ids Transit Deliver Surcharge Ids Transit Deliver Surc…" at bounding box center [770, 321] width 1419 height 547
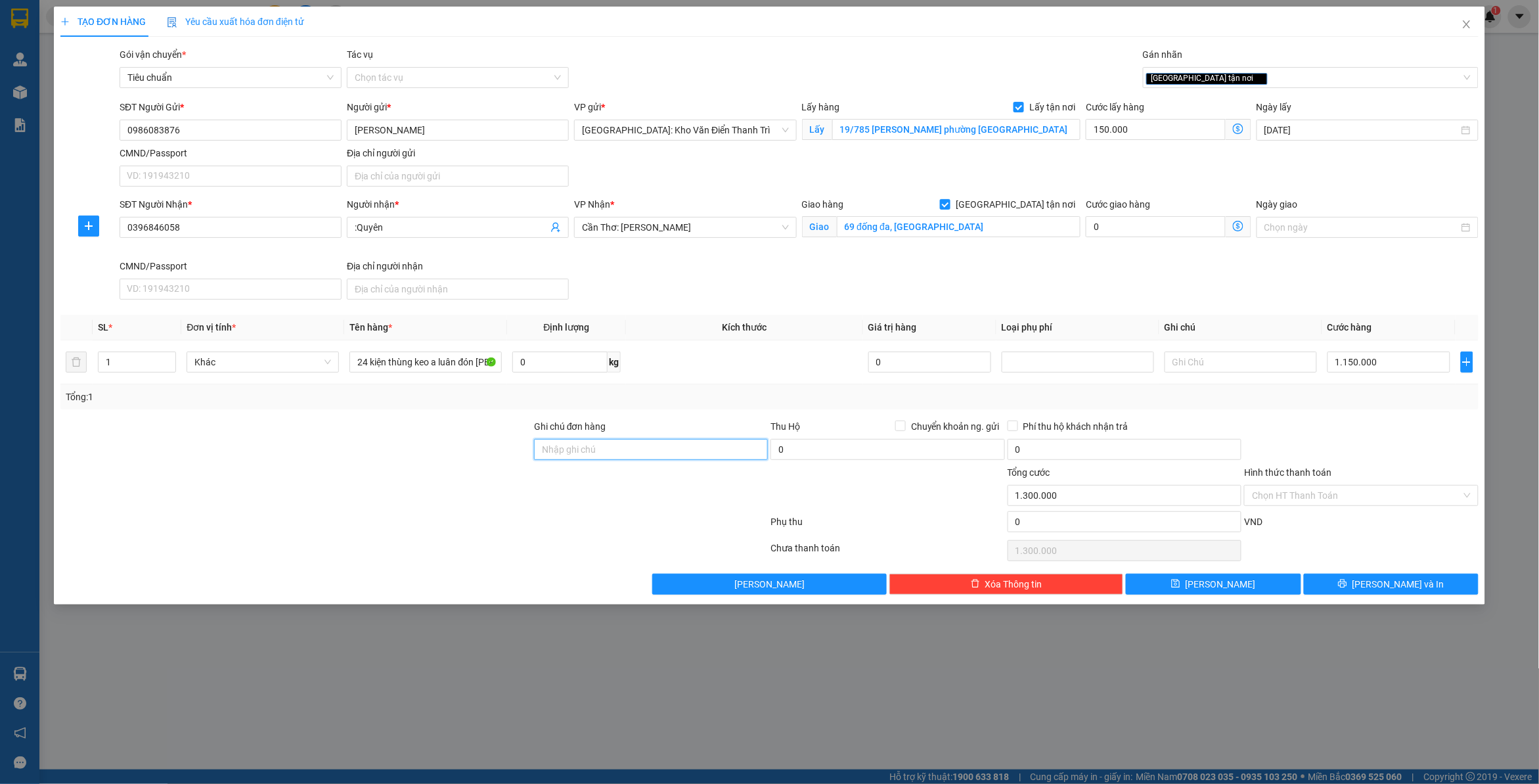
click at [598, 446] on input "Ghi chú đơn hàng" at bounding box center [650, 450] width 234 height 22
paste input "PHÍ VÀO KHO BỐC 30K, LIÊN HỆ SDT Quyên 0396846058 ĐỂ THANH TOÁN"
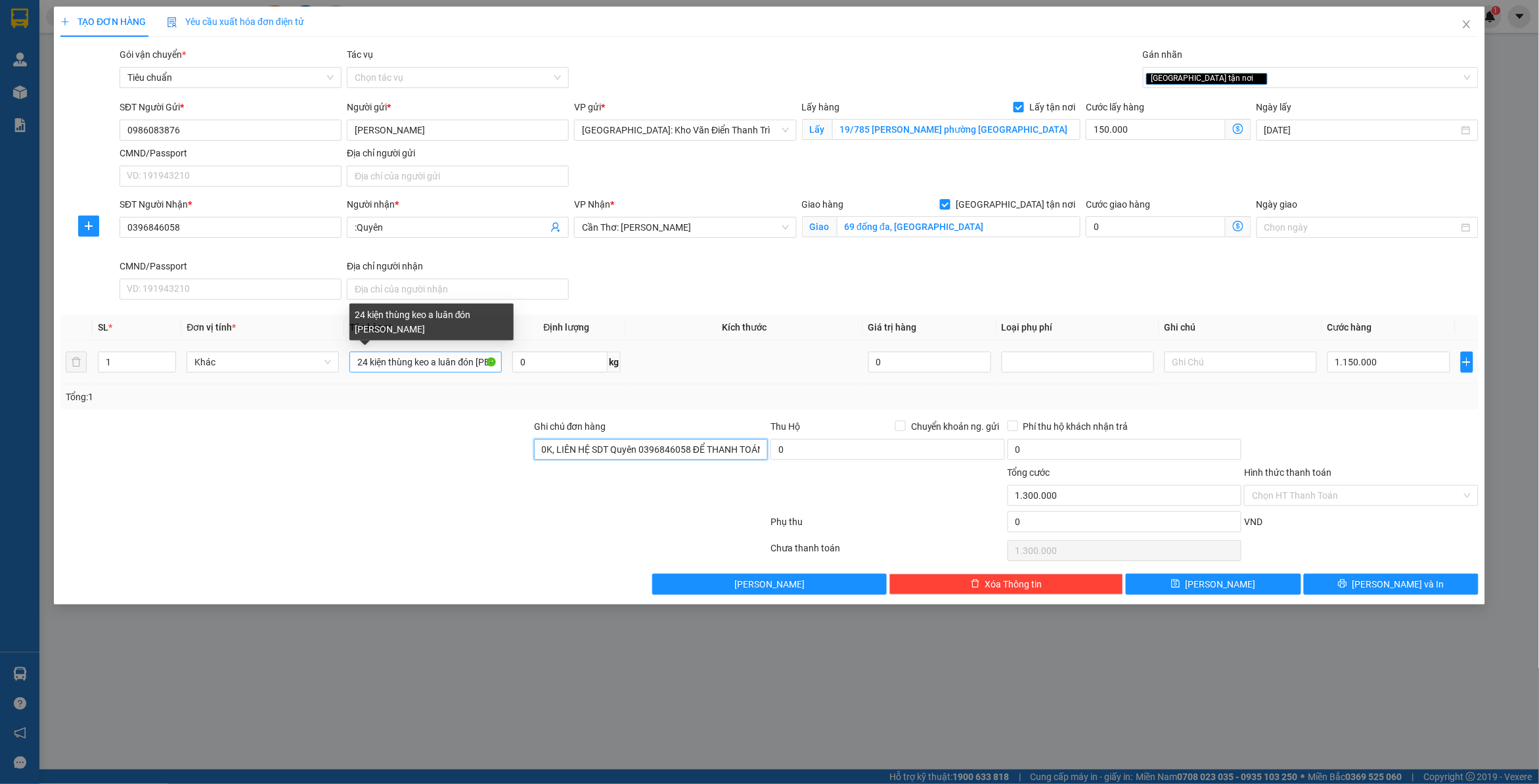
type input "PHÍ VÀO KHO BỐC 30K, LIÊN HỆ SDT Quyên 0396846058 ĐỂ THANH TOÁN"
click at [467, 370] on input "24 kiện thùng keo a luân đón [PERSON_NAME]" at bounding box center [425, 362] width 153 height 22
click at [357, 365] on input "24 kiện thùng keo a luân đón [PERSON_NAME]" at bounding box center [425, 362] width 153 height 22
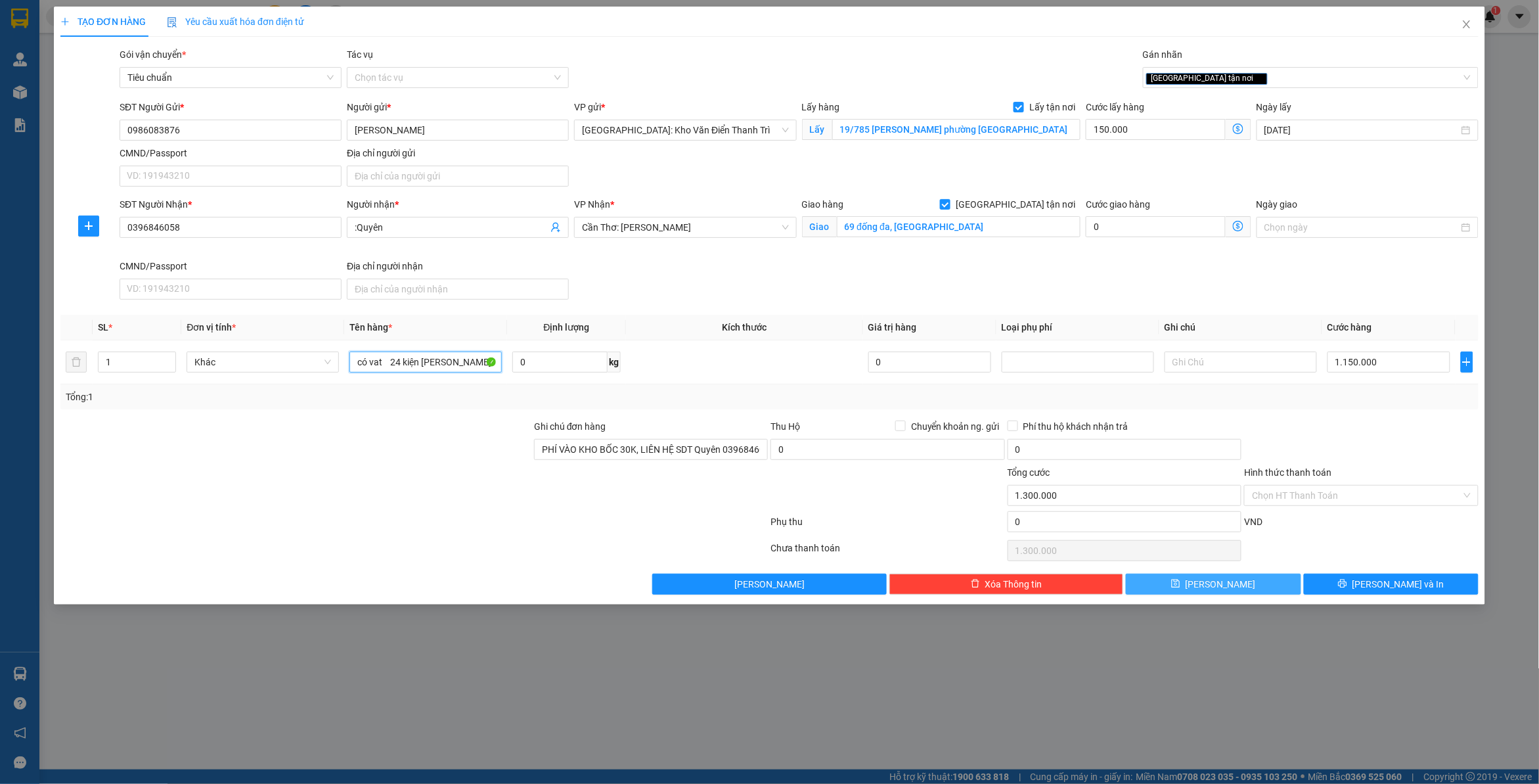
type input "có vat 24 kiện [PERSON_NAME] a luân đón [PERSON_NAME]"
click at [1232, 588] on button "[PERSON_NAME]" at bounding box center [1213, 585] width 175 height 22
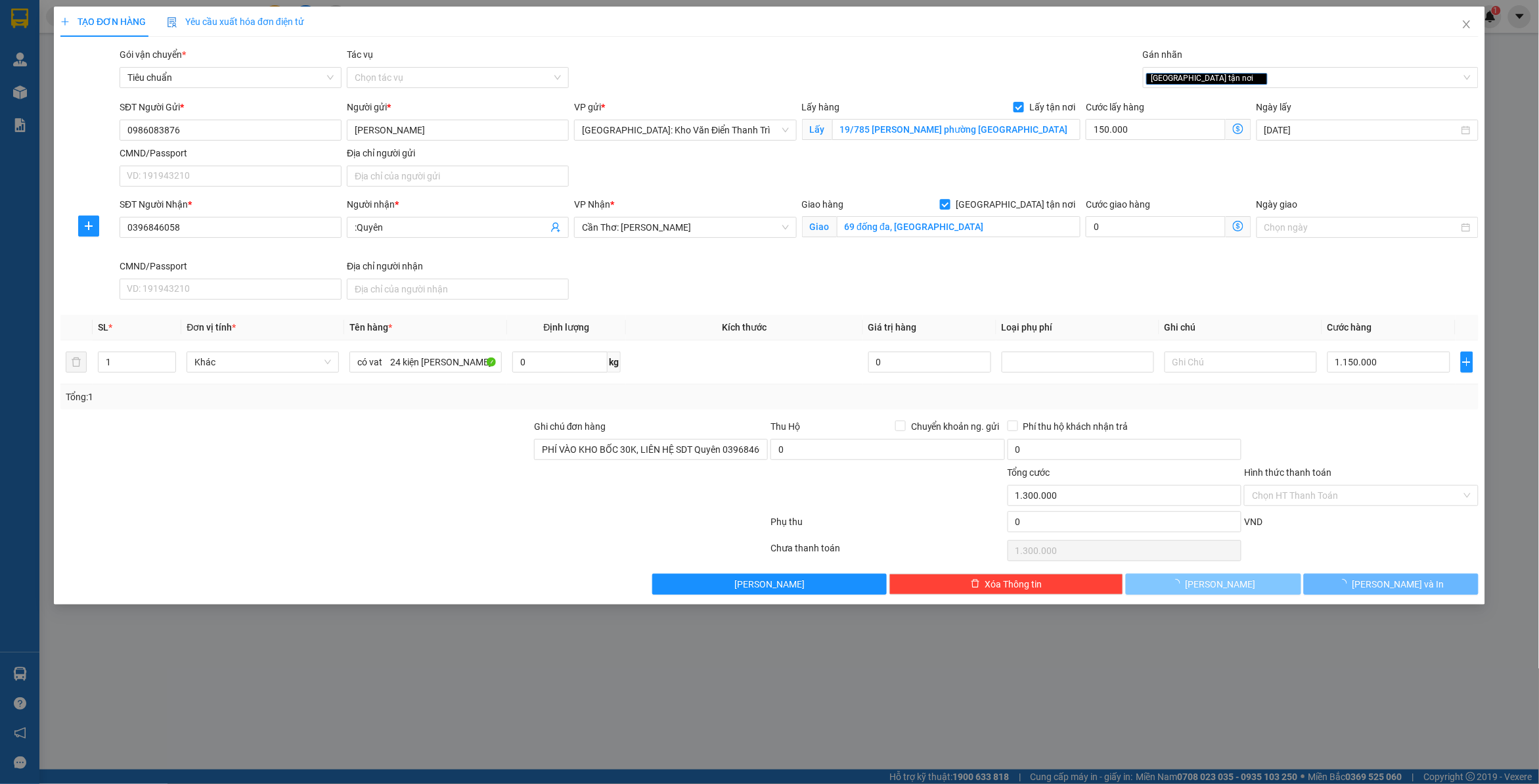
checkbox input "false"
type input "0"
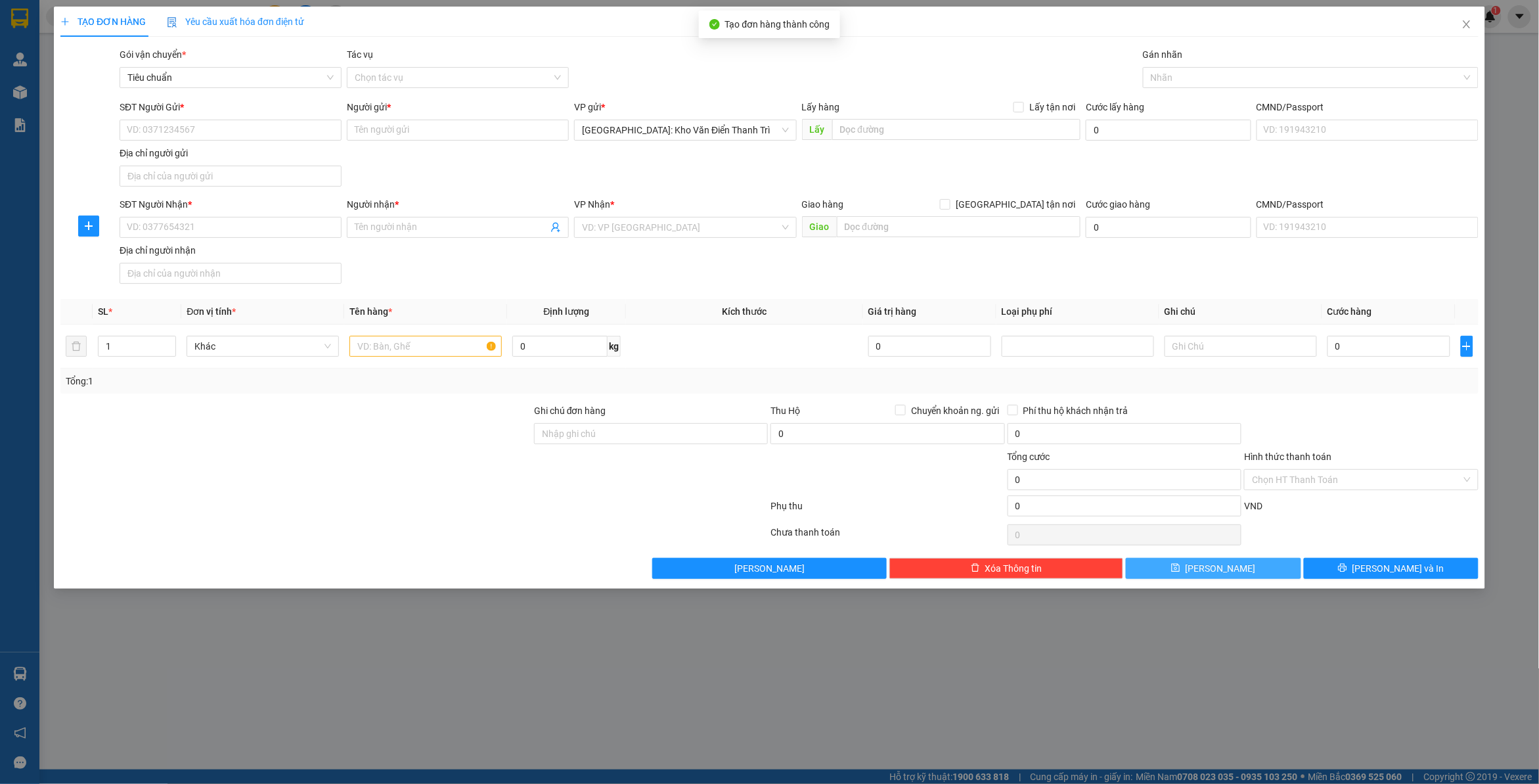
click at [1256, 574] on button "[PERSON_NAME]" at bounding box center [1213, 568] width 175 height 22
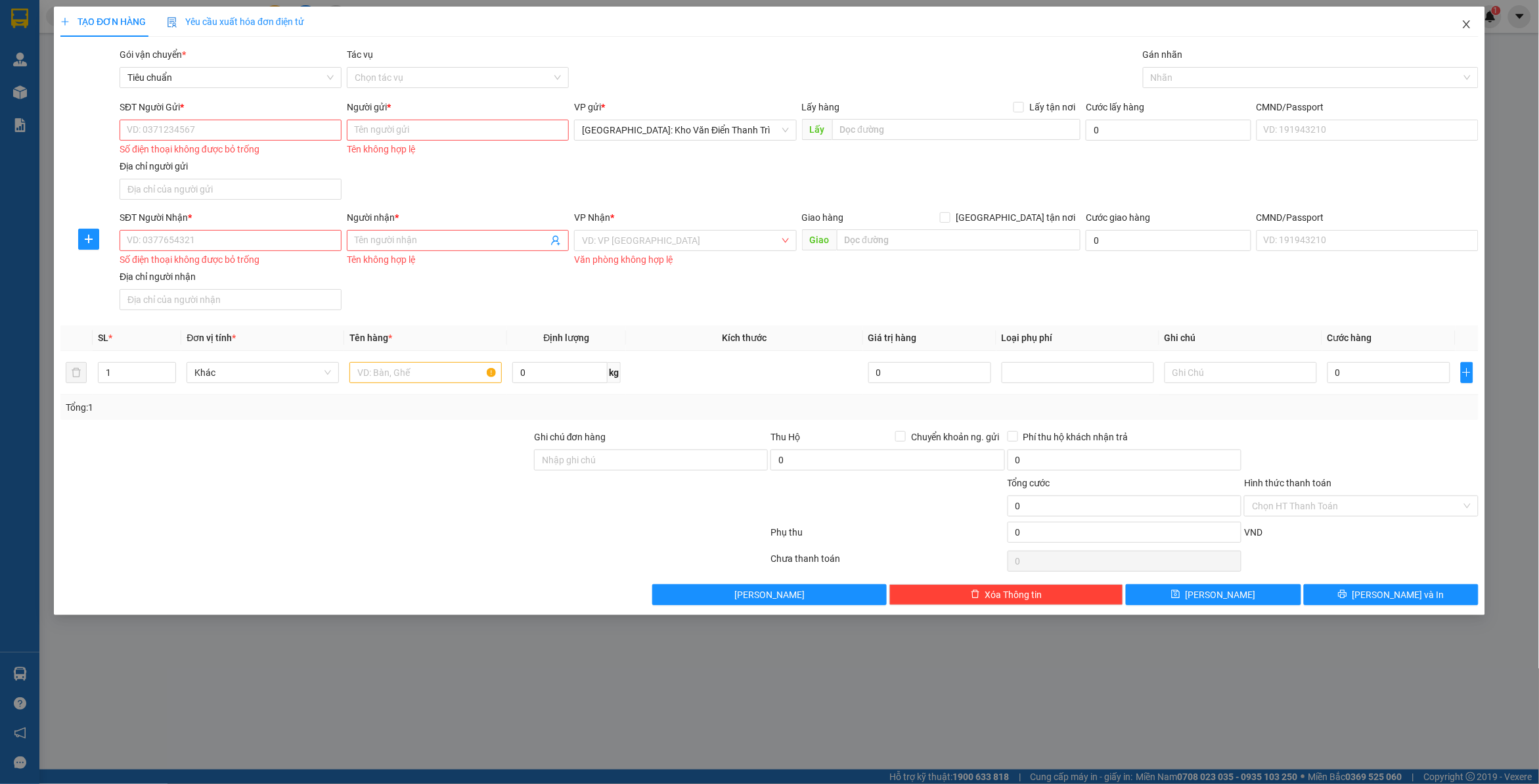
click at [1467, 25] on icon "close" at bounding box center [1466, 24] width 7 height 8
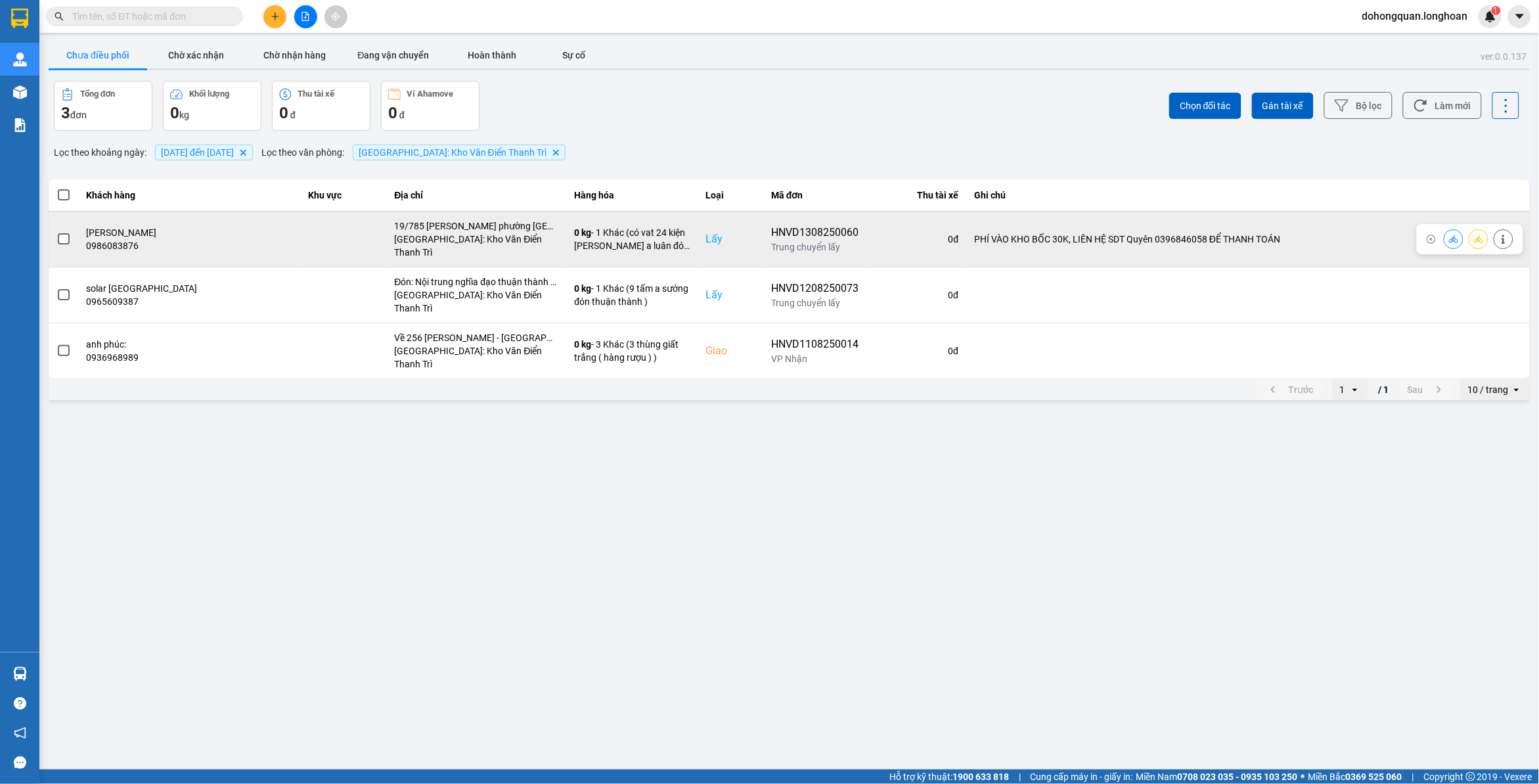
click at [61, 235] on span at bounding box center [64, 240] width 12 height 12
click at [57, 232] on input "checkbox" at bounding box center [57, 232] width 0 height 0
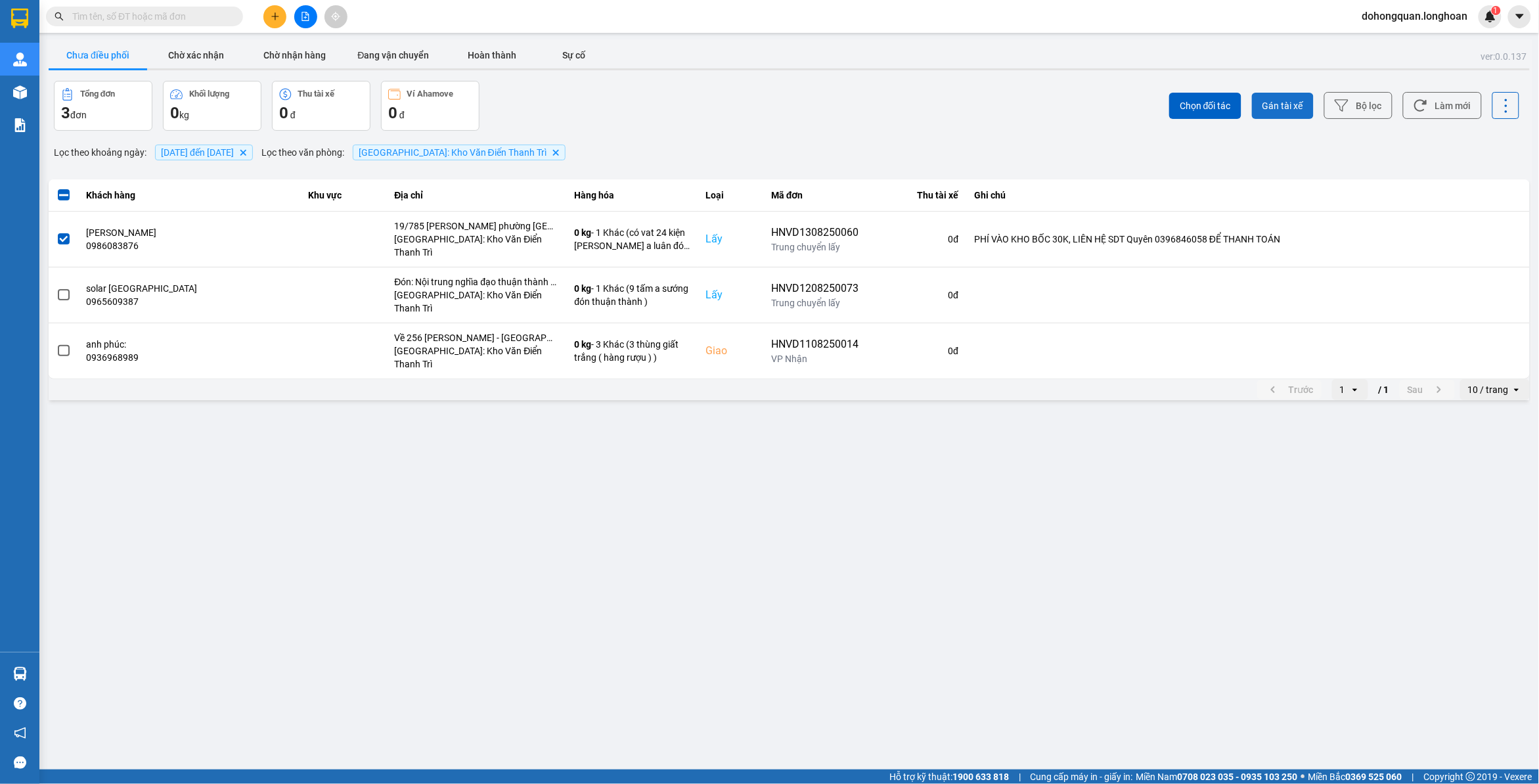
click at [1290, 113] on button "Gán tài xế" at bounding box center [1283, 106] width 62 height 26
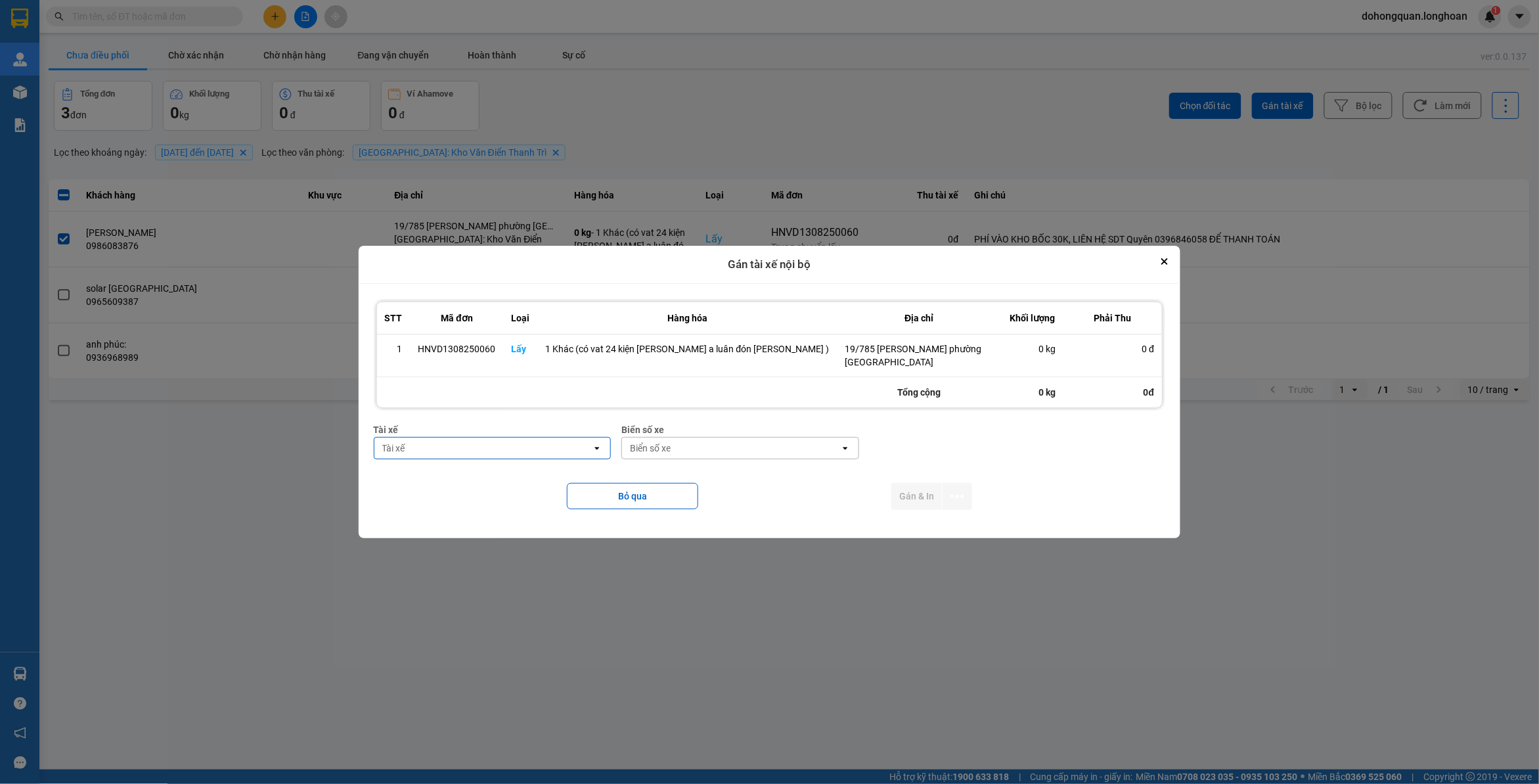
click at [501, 457] on div "Tài xế" at bounding box center [483, 449] width 218 height 22
type input "luân"
drag, startPoint x: 506, startPoint y: 467, endPoint x: 564, endPoint y: 468, distance: 58.0
click at [506, 467] on div "0395666247 - [PERSON_NAME] 0395.666.247" at bounding box center [508, 476] width 223 height 23
click at [671, 452] on div "Biển số xe" at bounding box center [650, 448] width 41 height 13
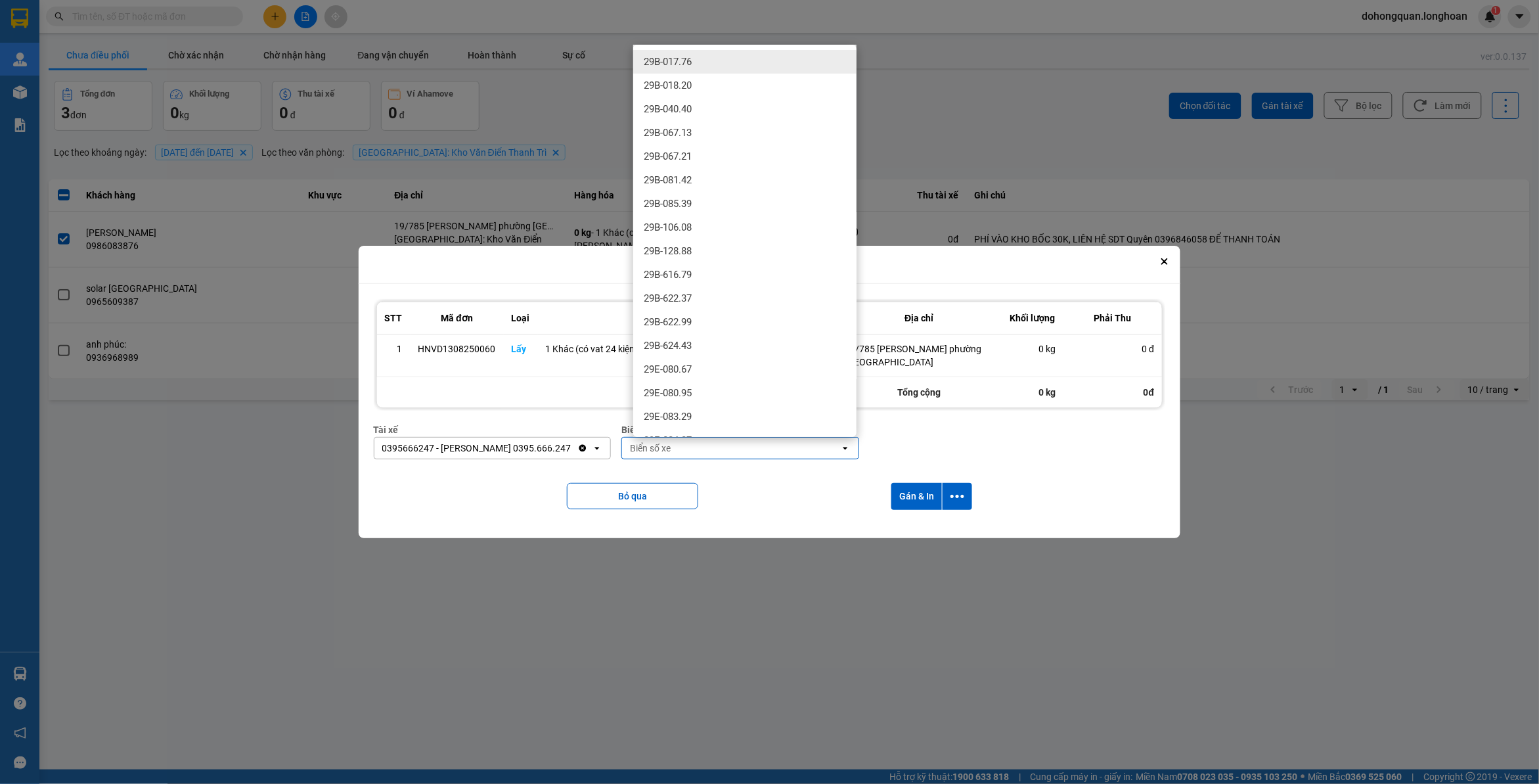
click at [775, 477] on div "Bỏ qua Gán & In" at bounding box center [770, 496] width 792 height 53
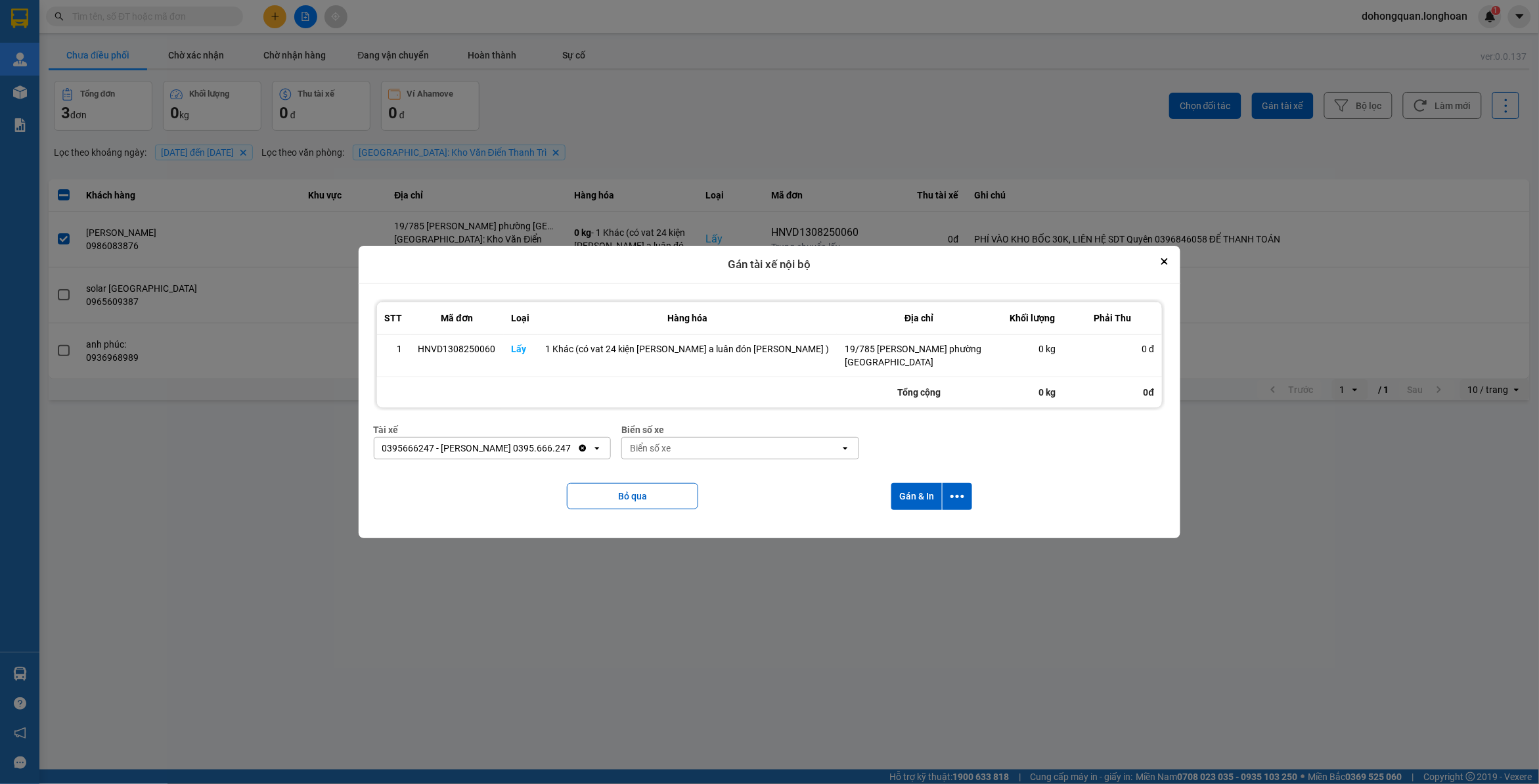
click at [721, 454] on div "Biển số xe" at bounding box center [730, 449] width 218 height 22
type input "31"
click at [710, 471] on div "29K-105.31" at bounding box center [745, 476] width 223 height 23
click at [950, 496] on icon "dialog" at bounding box center [957, 497] width 14 height 14
click at [904, 531] on span "Chỉ gán tài" at bounding box center [898, 532] width 43 height 13
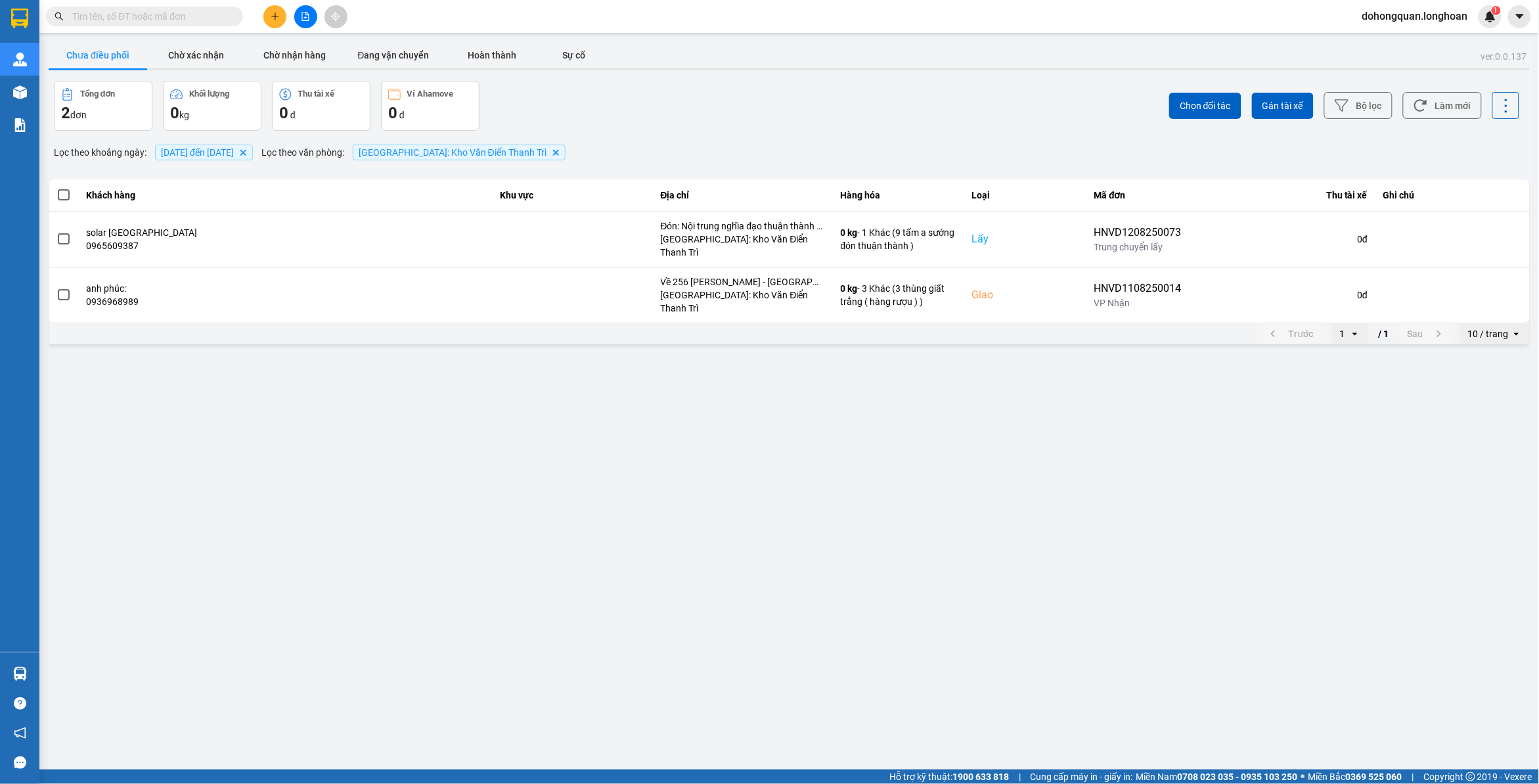
click at [278, 18] on icon "plus" at bounding box center [275, 16] width 9 height 9
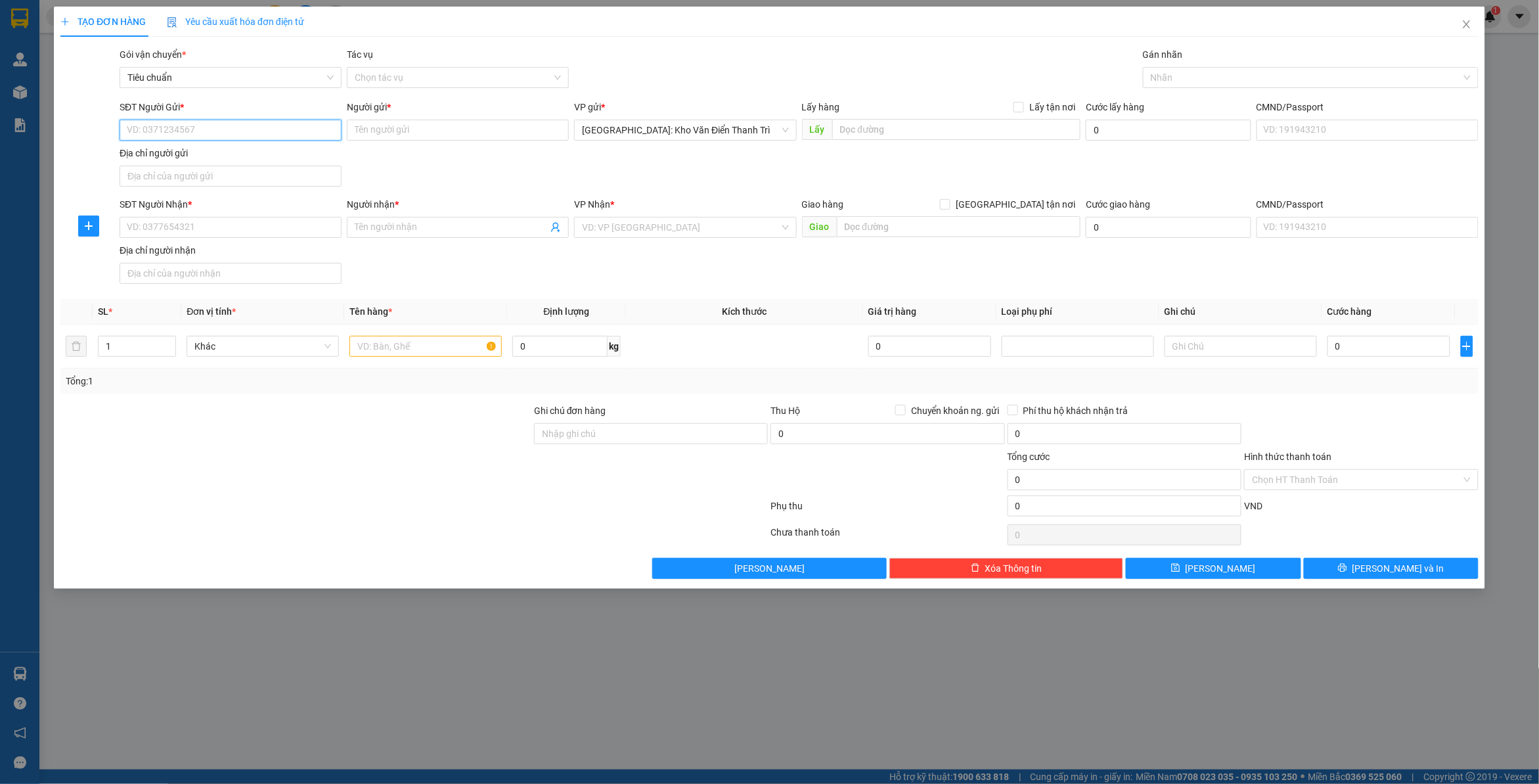
click at [210, 135] on input "SĐT Người Gửi *" at bounding box center [230, 130] width 222 height 22
paste input "0962861899"
type input "0962861899"
click at [438, 402] on div "Transit Pickup Surcharge Ids Transit Deliver Surcharge Ids Transit Deliver Surc…" at bounding box center [770, 313] width 1419 height 532
click at [213, 125] on input "0962861899" at bounding box center [230, 130] width 222 height 22
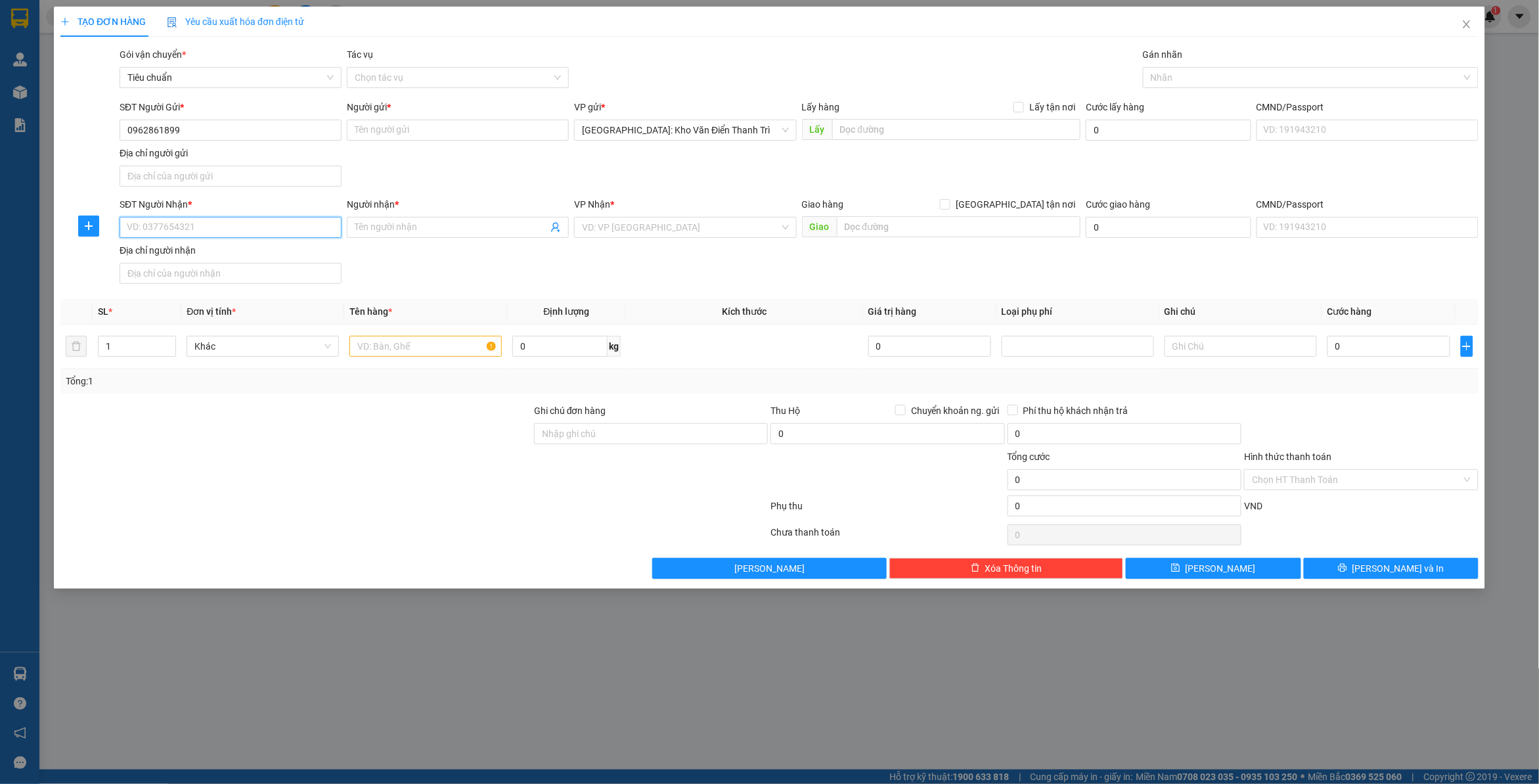
click at [231, 234] on input "SĐT Người Nhận *" at bounding box center [230, 228] width 222 height 22
paste input "0965729971"
type input "0965729971"
click at [462, 126] on input "Người gửi *" at bounding box center [458, 130] width 222 height 22
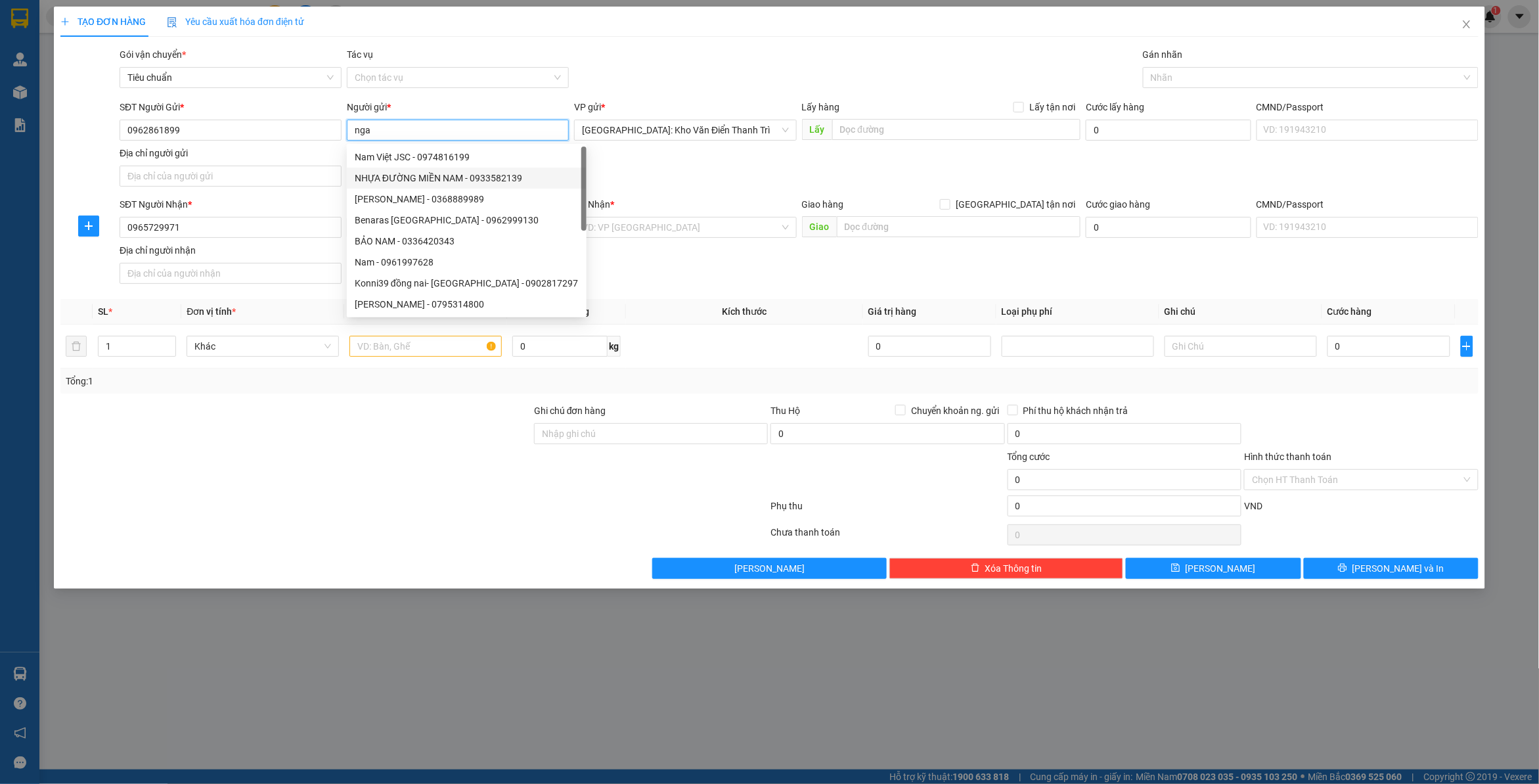
type input "nga"
drag, startPoint x: 757, startPoint y: 212, endPoint x: 692, endPoint y: 194, distance: 67.4
click at [750, 207] on div "VP Nhận *" at bounding box center [684, 207] width 222 height 20
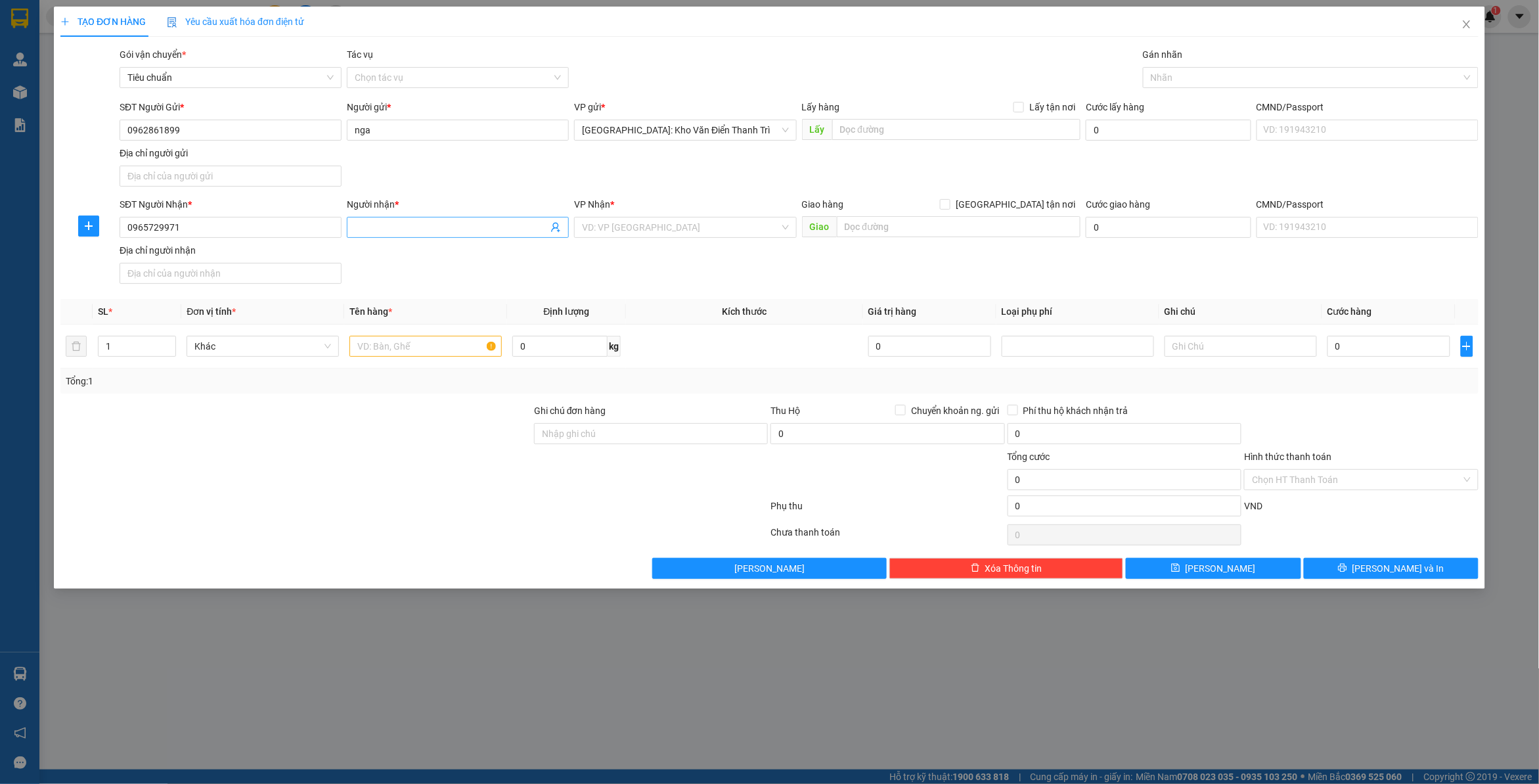
click at [504, 227] on input "Người nhận *" at bounding box center [452, 227] width 194 height 15
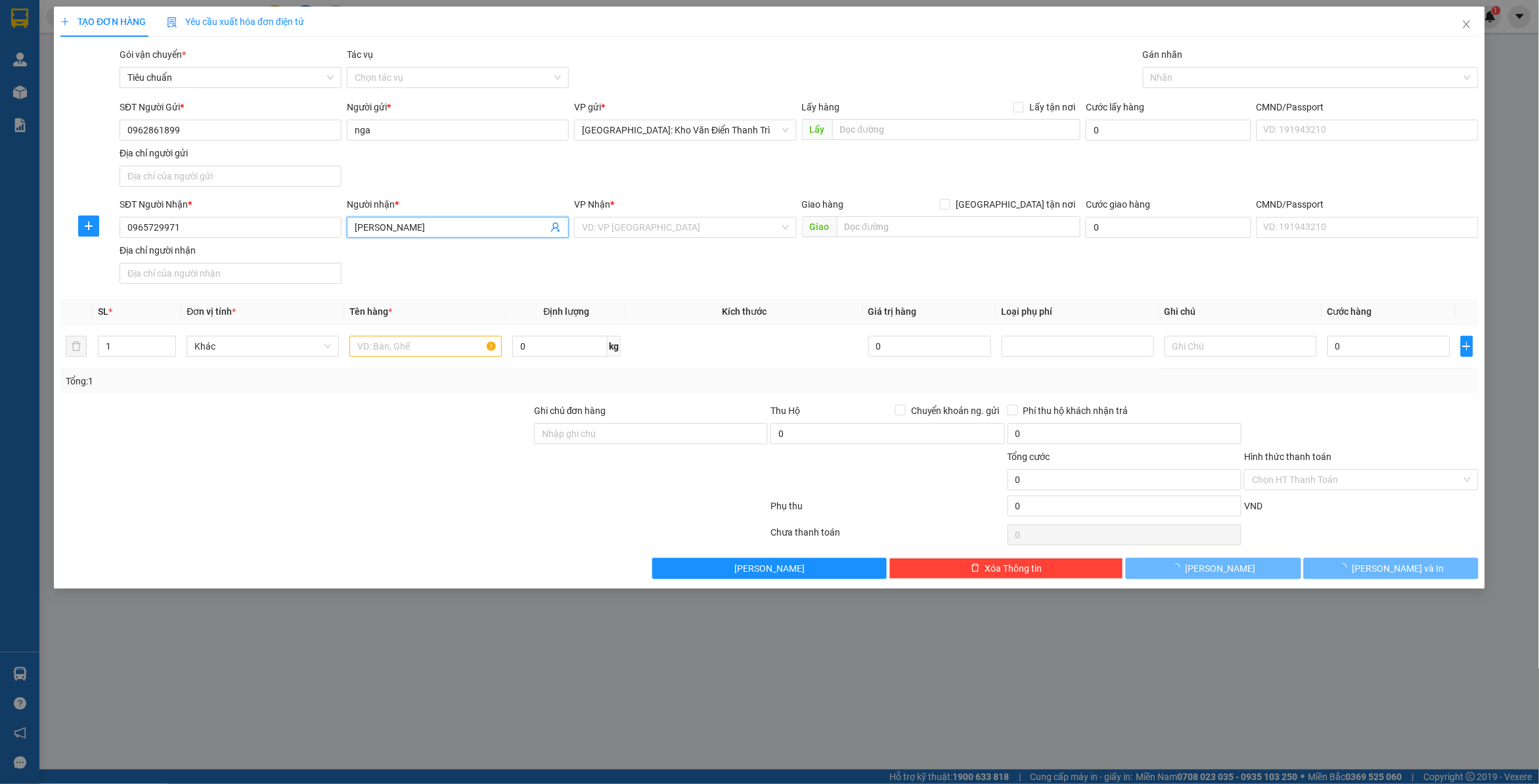
type input "[PERSON_NAME]"
click at [838, 186] on div "SĐT Người Gửi * 0962861899 Người gửi * nga VP gửi * [GEOGRAPHIC_DATA]: Kho Văn …" at bounding box center [800, 146] width 1365 height 92
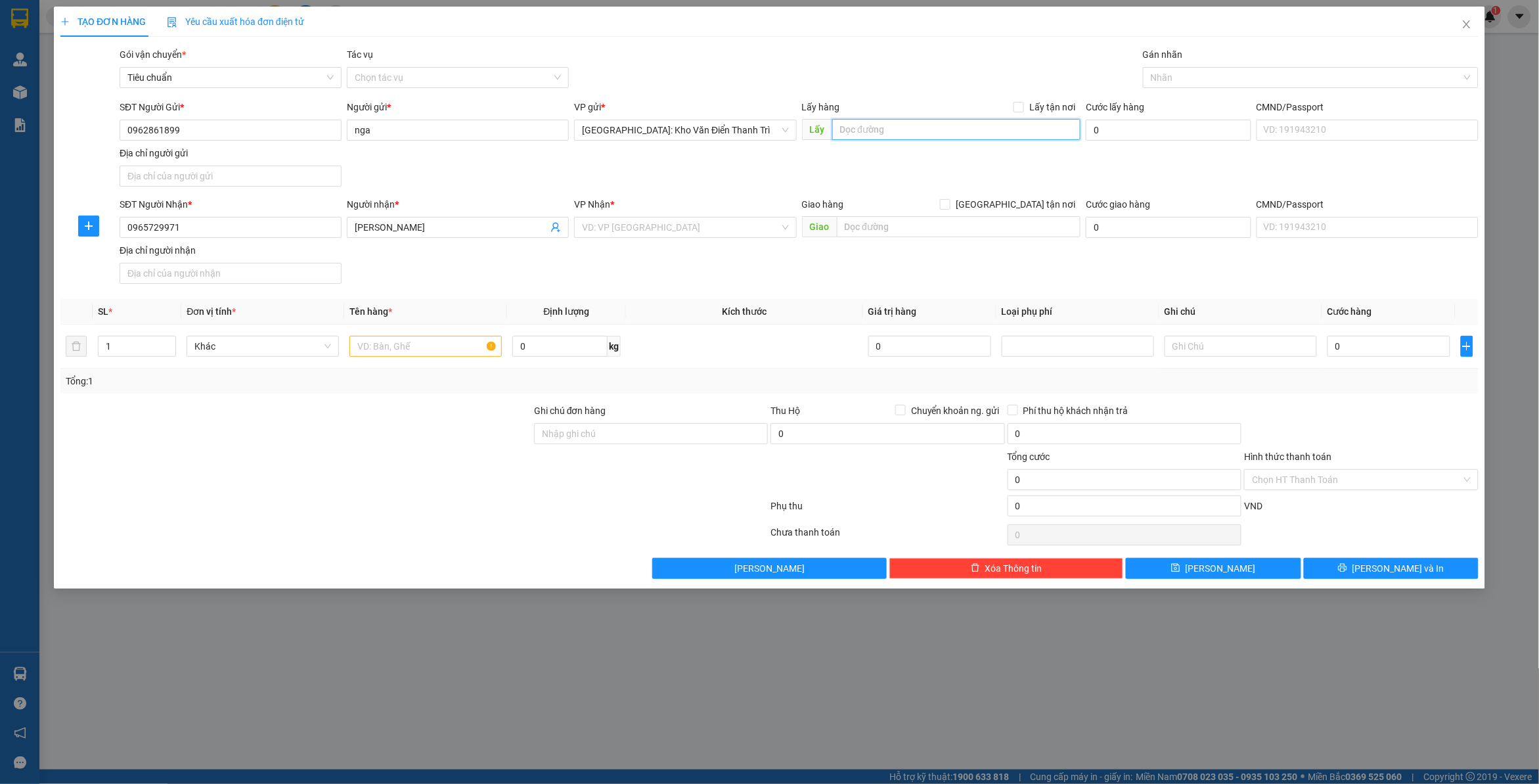
click at [884, 125] on input "text" at bounding box center [956, 130] width 249 height 22
click at [914, 138] on input "text" at bounding box center [956, 130] width 249 height 22
paste input "số 4, ngõ 45 [PERSON_NAME], cầu giấy [GEOGRAPHIC_DATA]"
type input "số 4, ngõ 45 [PERSON_NAME], cầu giấy [GEOGRAPHIC_DATA]"
click at [1040, 97] on div "Transit Pickup Surcharge Ids Transit Deliver Surcharge Ids Transit Deliver Surc…" at bounding box center [770, 313] width 1419 height 532
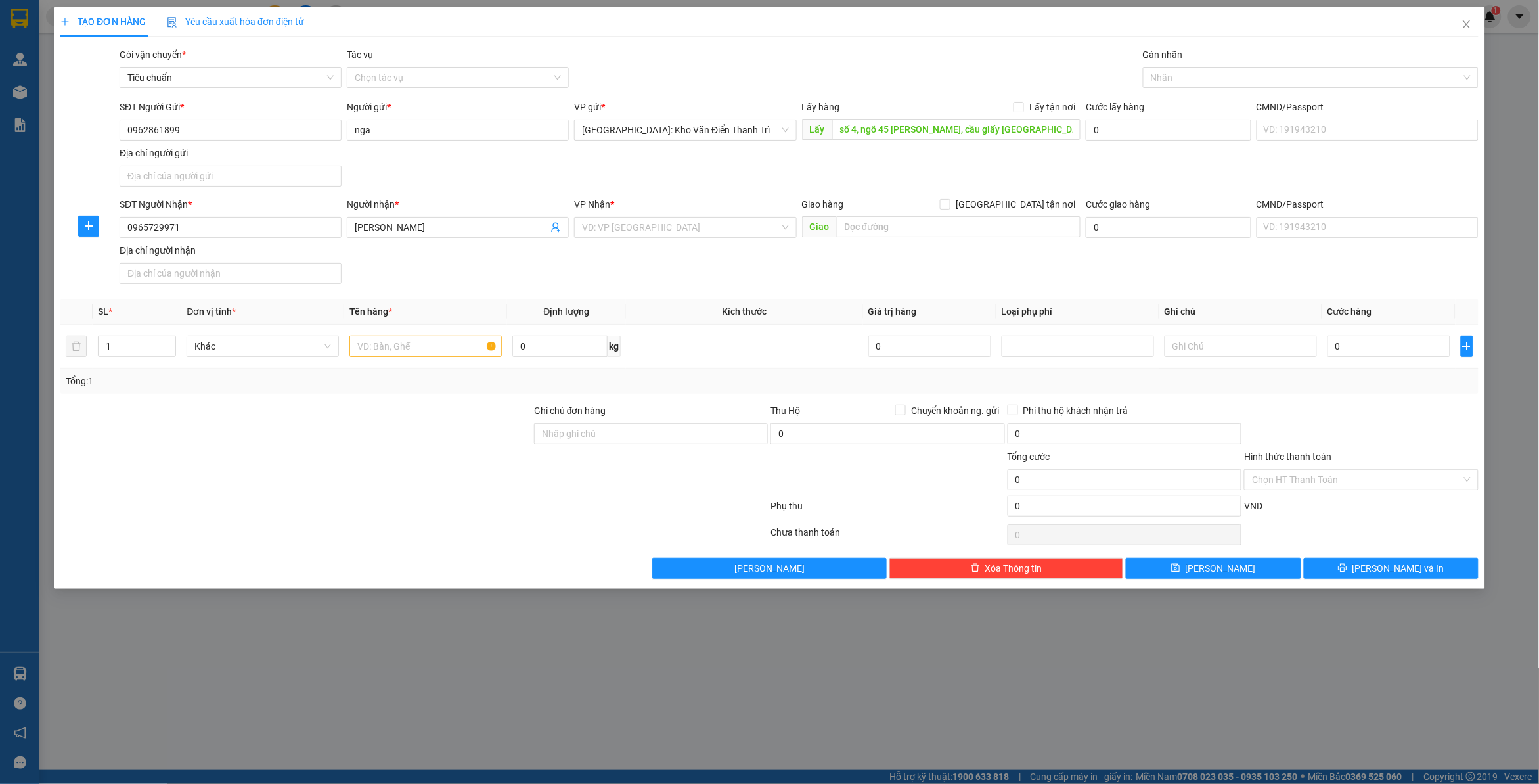
click at [1036, 97] on div "Transit Pickup Surcharge Ids Transit Deliver Surcharge Ids Transit Deliver Surc…" at bounding box center [770, 313] width 1419 height 532
click at [1041, 99] on div "Transit Pickup Surcharge Ids Transit Deliver Surcharge Ids Transit Deliver Surc…" at bounding box center [770, 313] width 1419 height 532
click at [1036, 89] on div "Gói vận chuyển * Tiêu chuẩn Tác vụ Chọn tác vụ Gán nhãn Nhãn" at bounding box center [800, 69] width 1365 height 46
click at [1026, 100] on span "Lấy tận nơi" at bounding box center [1053, 107] width 57 height 15
click at [1023, 102] on input "Lấy tận nơi" at bounding box center [1018, 106] width 9 height 9
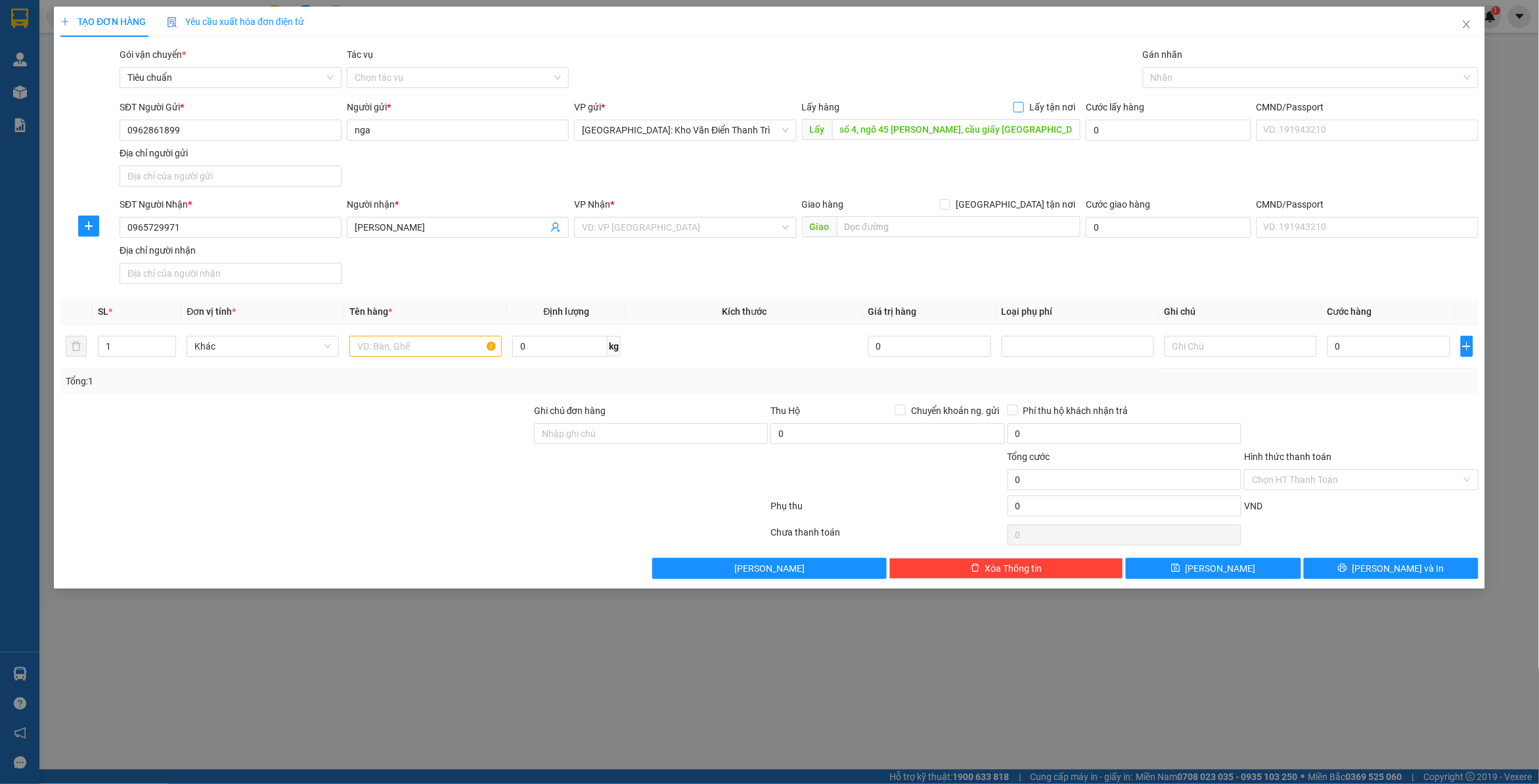
checkbox input "true"
click at [1066, 67] on div "Gói vận chuyển * Tiêu chuẩn Tác vụ Chọn tác vụ Gán nhãn Nhãn" at bounding box center [800, 69] width 1365 height 46
click at [914, 232] on input "text" at bounding box center [959, 227] width 244 height 22
paste input "Indochine Riverside, P10C, [GEOGRAPHIC_DATA], [GEOGRAPHIC_DATA], [GEOGRAPHIC_DA…"
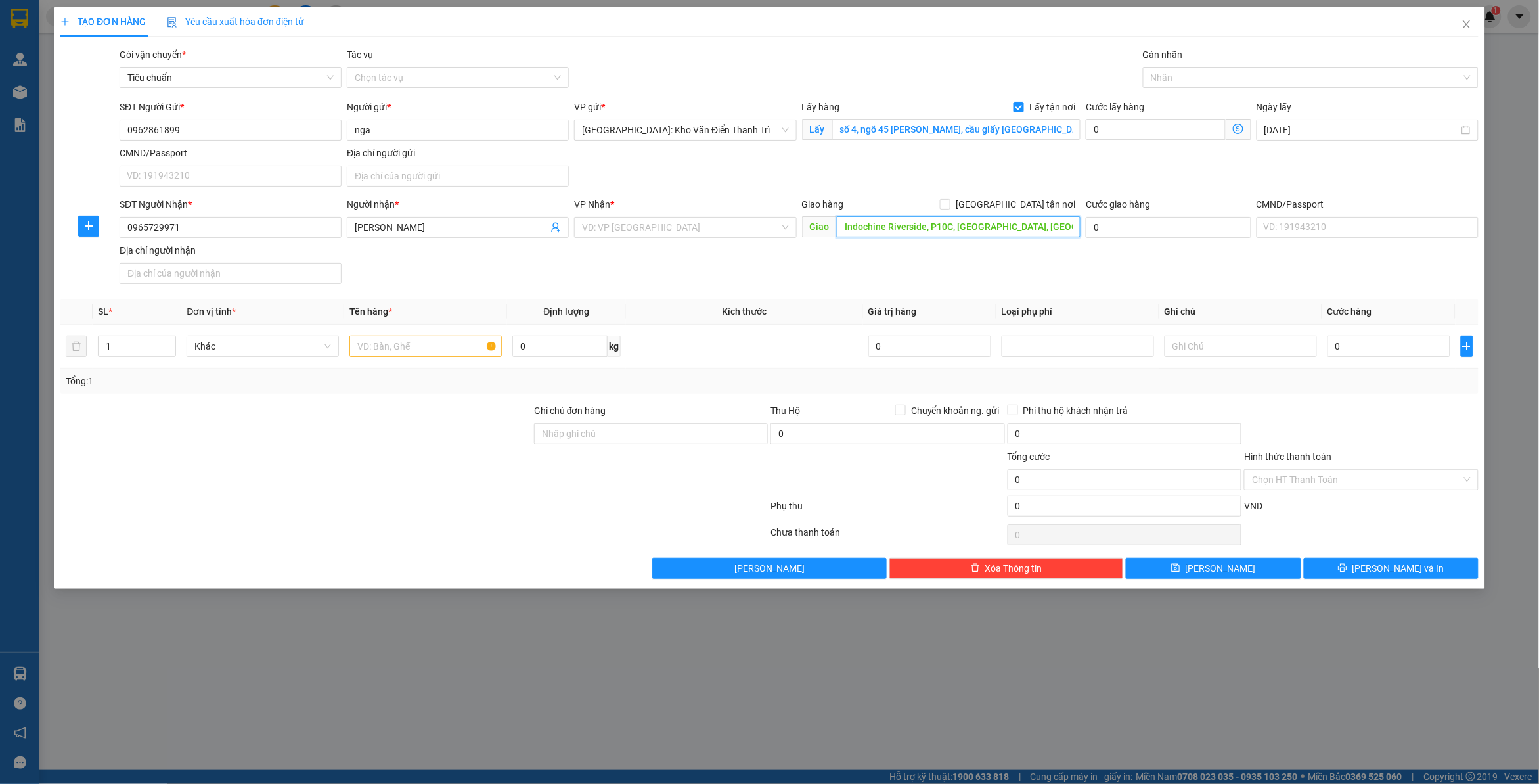
scroll to position [0, 75]
type input "Indochine Riverside, P10C, [GEOGRAPHIC_DATA], [GEOGRAPHIC_DATA], [GEOGRAPHIC_DA…"
click at [1024, 207] on span "[GEOGRAPHIC_DATA] tận nơi" at bounding box center [1015, 204] width 130 height 15
click at [949, 207] on input "[GEOGRAPHIC_DATA] tận nơi" at bounding box center [945, 203] width 9 height 9
checkbox input "true"
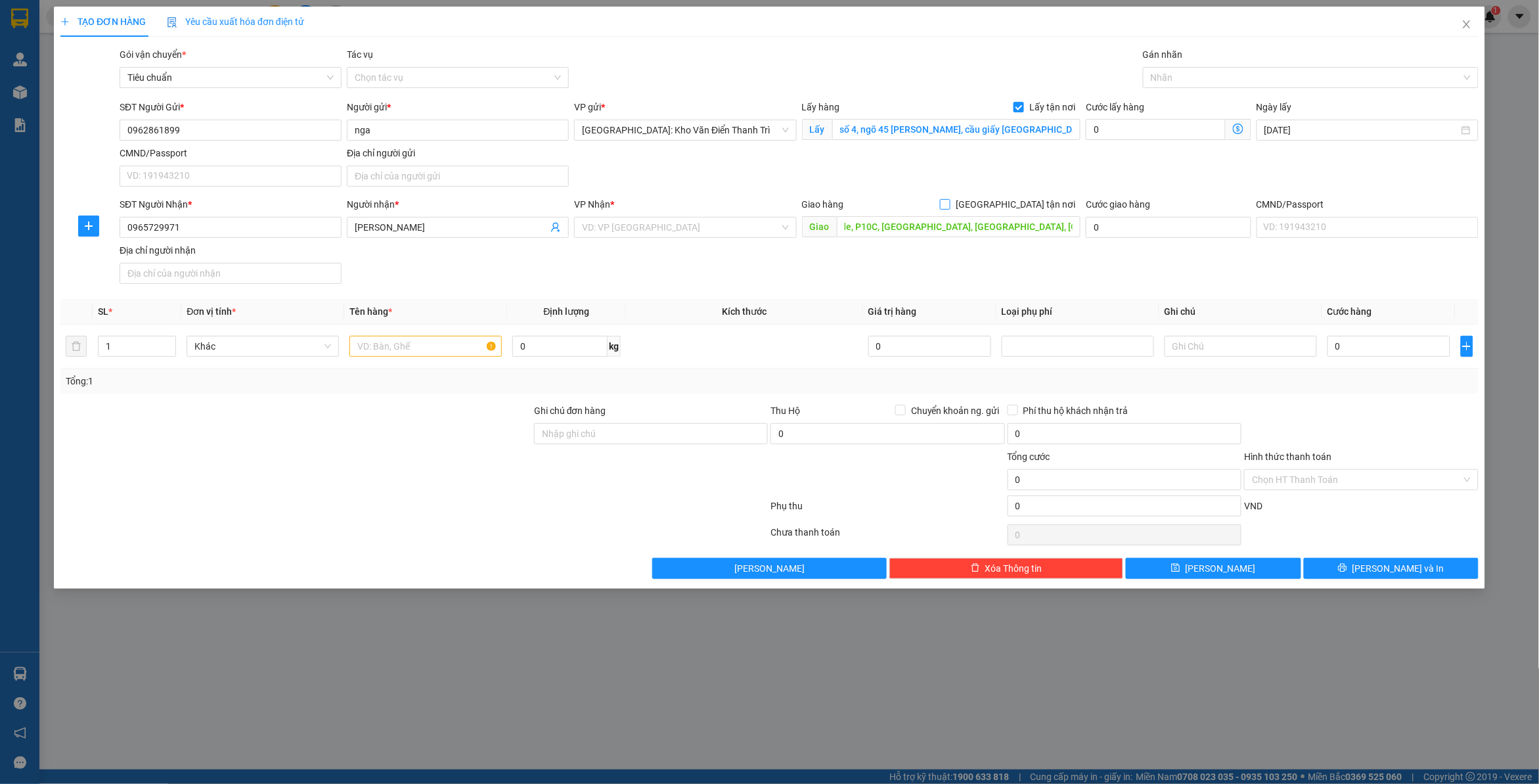
scroll to position [0, 0]
drag, startPoint x: 1104, startPoint y: 173, endPoint x: 1090, endPoint y: 172, distance: 14.0
click at [1099, 172] on div "SĐT Người Gửi * 0962861899 Người gửi * nga VP gửi * [GEOGRAPHIC_DATA]: [PERSON_…" at bounding box center [800, 146] width 1365 height 92
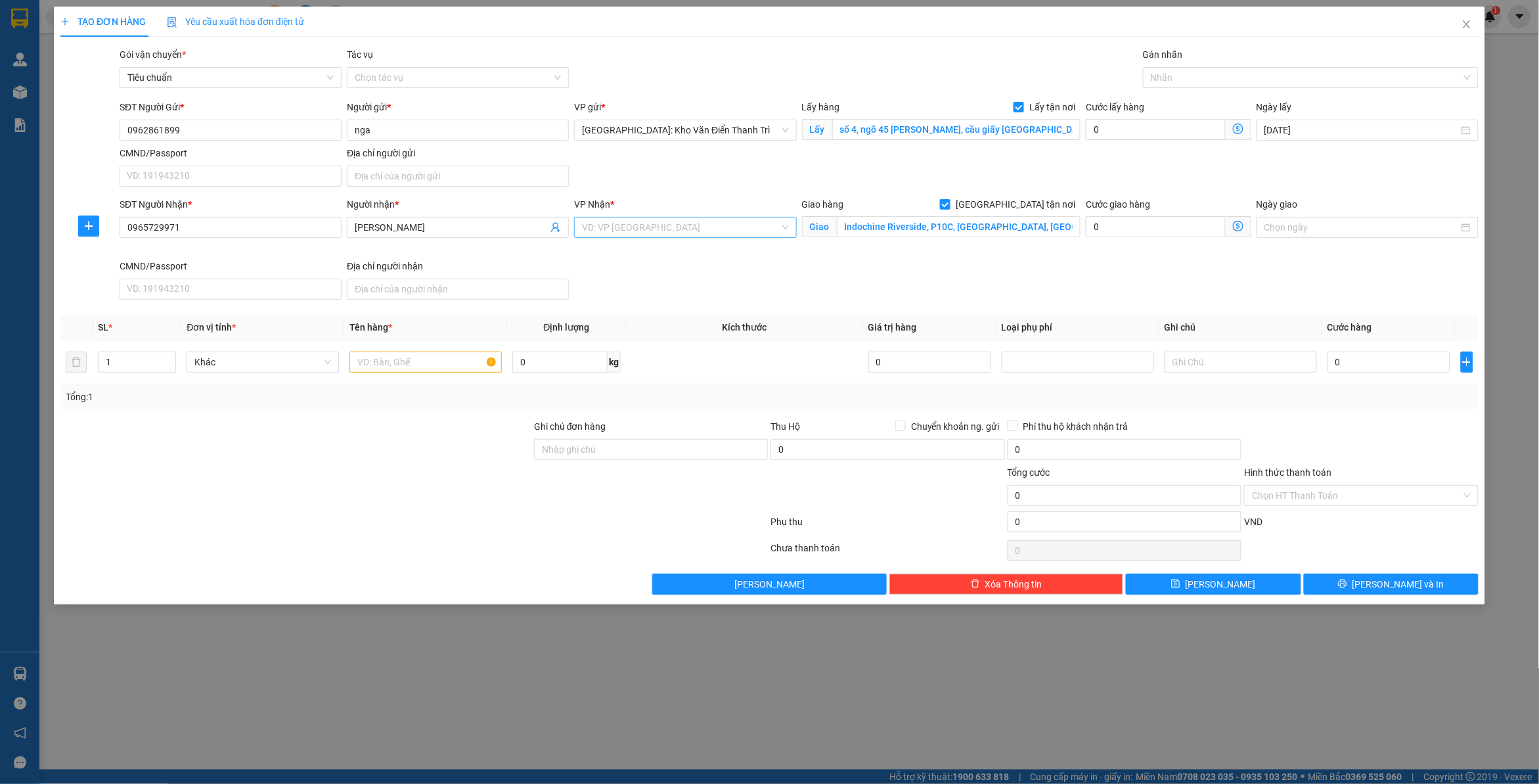
click at [632, 235] on input "search" at bounding box center [681, 227] width 198 height 20
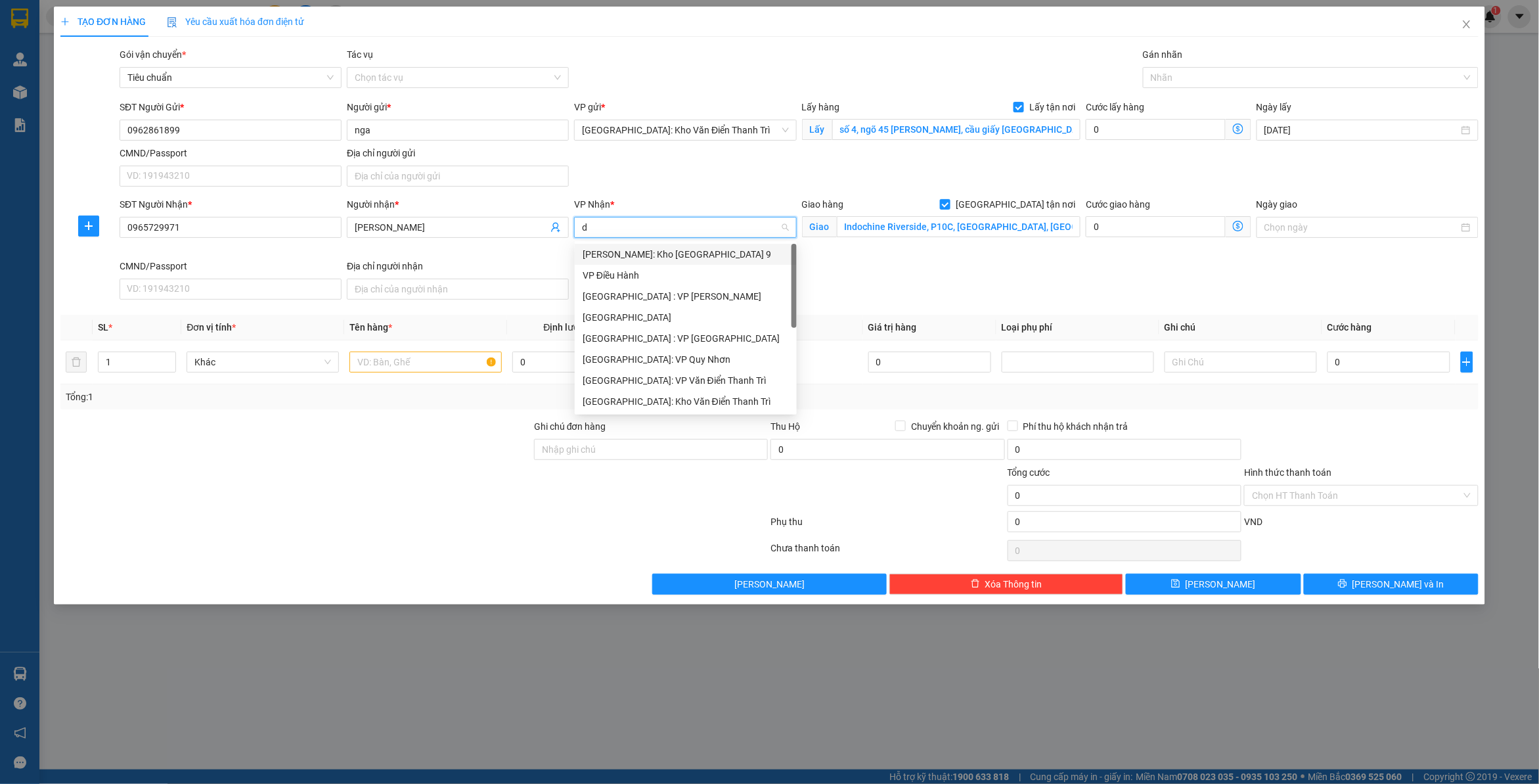
type input "dn"
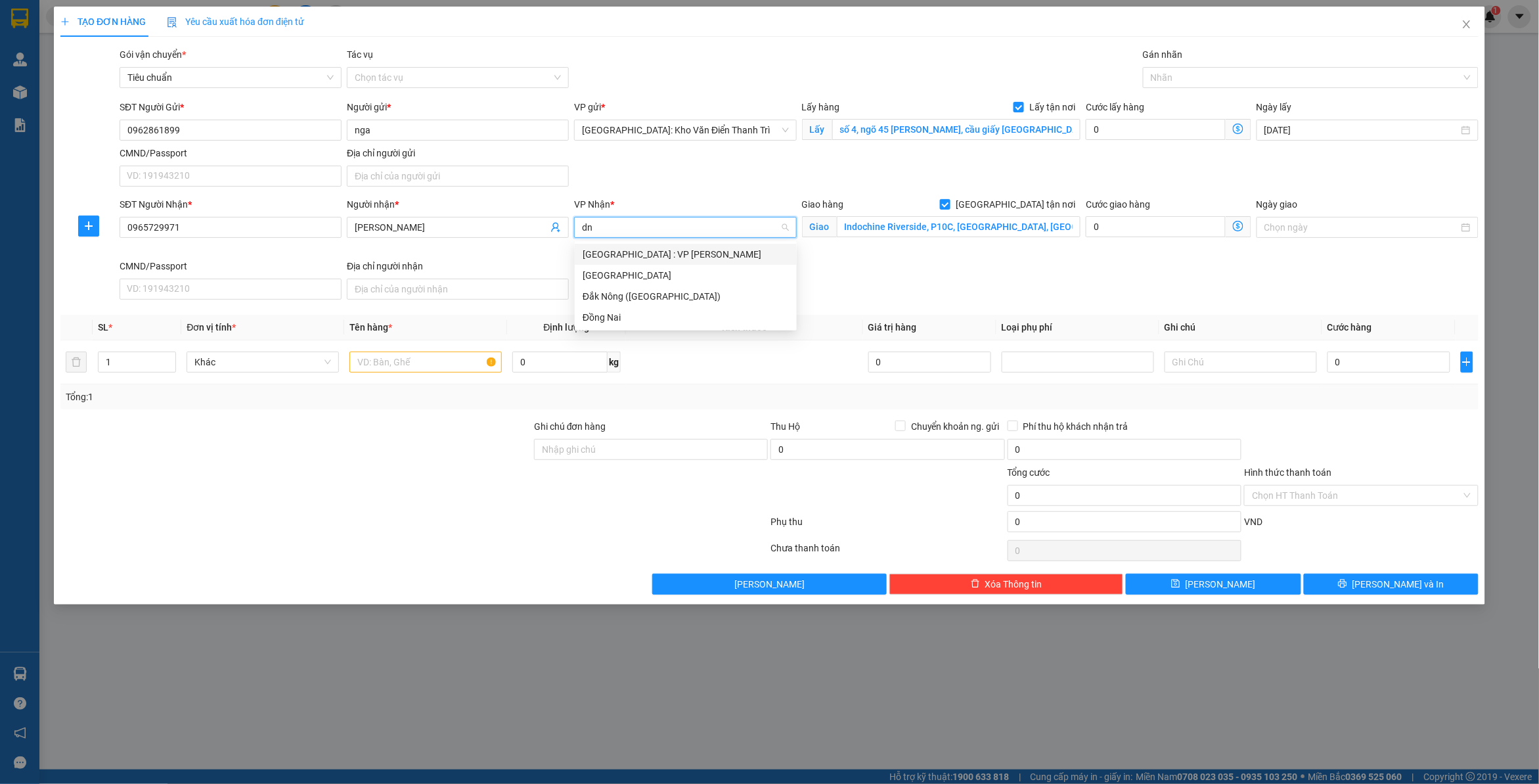
drag, startPoint x: 638, startPoint y: 250, endPoint x: 739, endPoint y: 251, distance: 101.0
click at [638, 250] on div "[GEOGRAPHIC_DATA] : VP [PERSON_NAME]" at bounding box center [685, 254] width 206 height 15
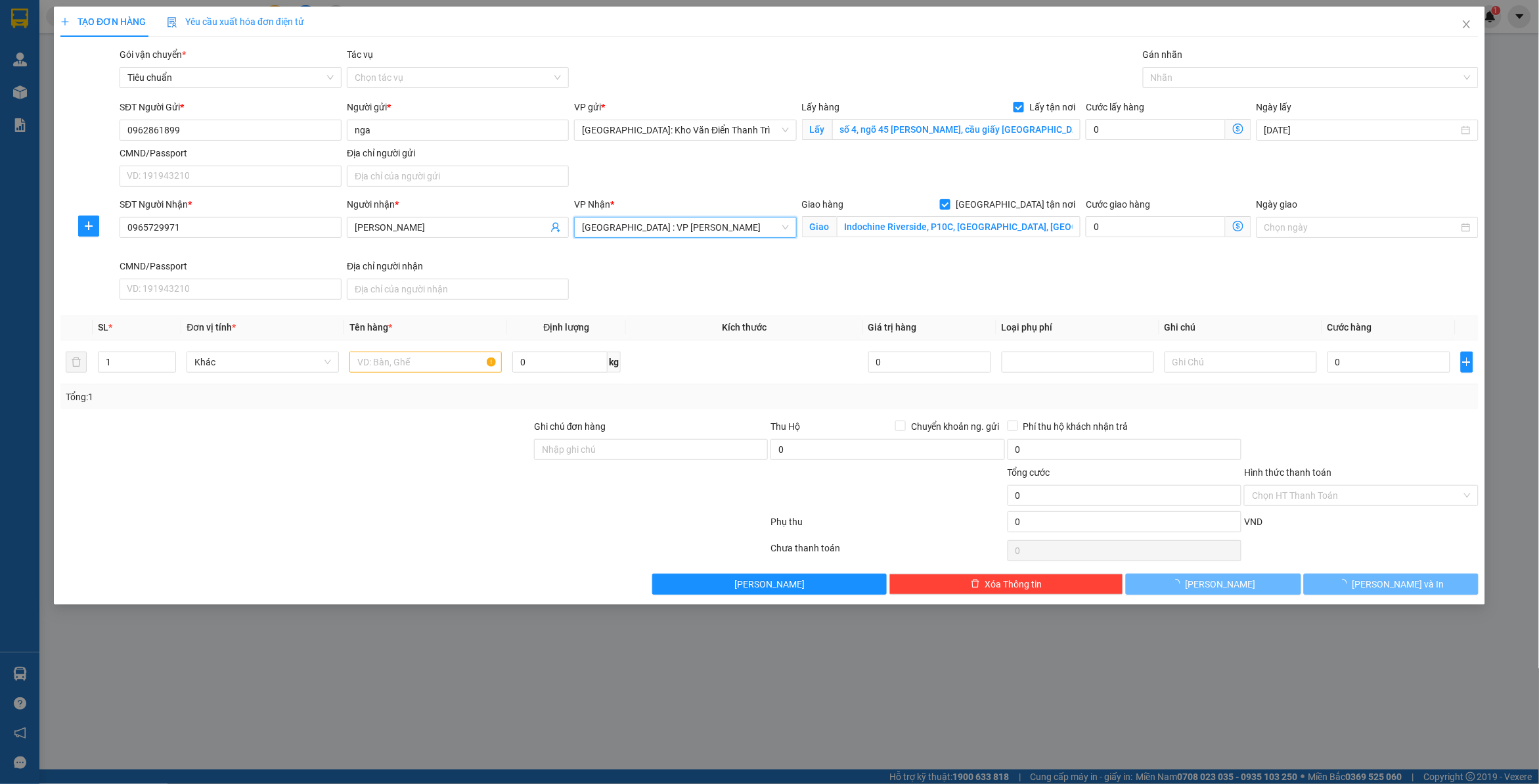
drag, startPoint x: 1035, startPoint y: 266, endPoint x: 1113, endPoint y: 203, distance: 100.3
click at [1036, 266] on div "SĐT Người Nhận * 0965729971 Người nhận * kim VP Nhận * [GEOGRAPHIC_DATA] : VP […" at bounding box center [800, 251] width 1365 height 108
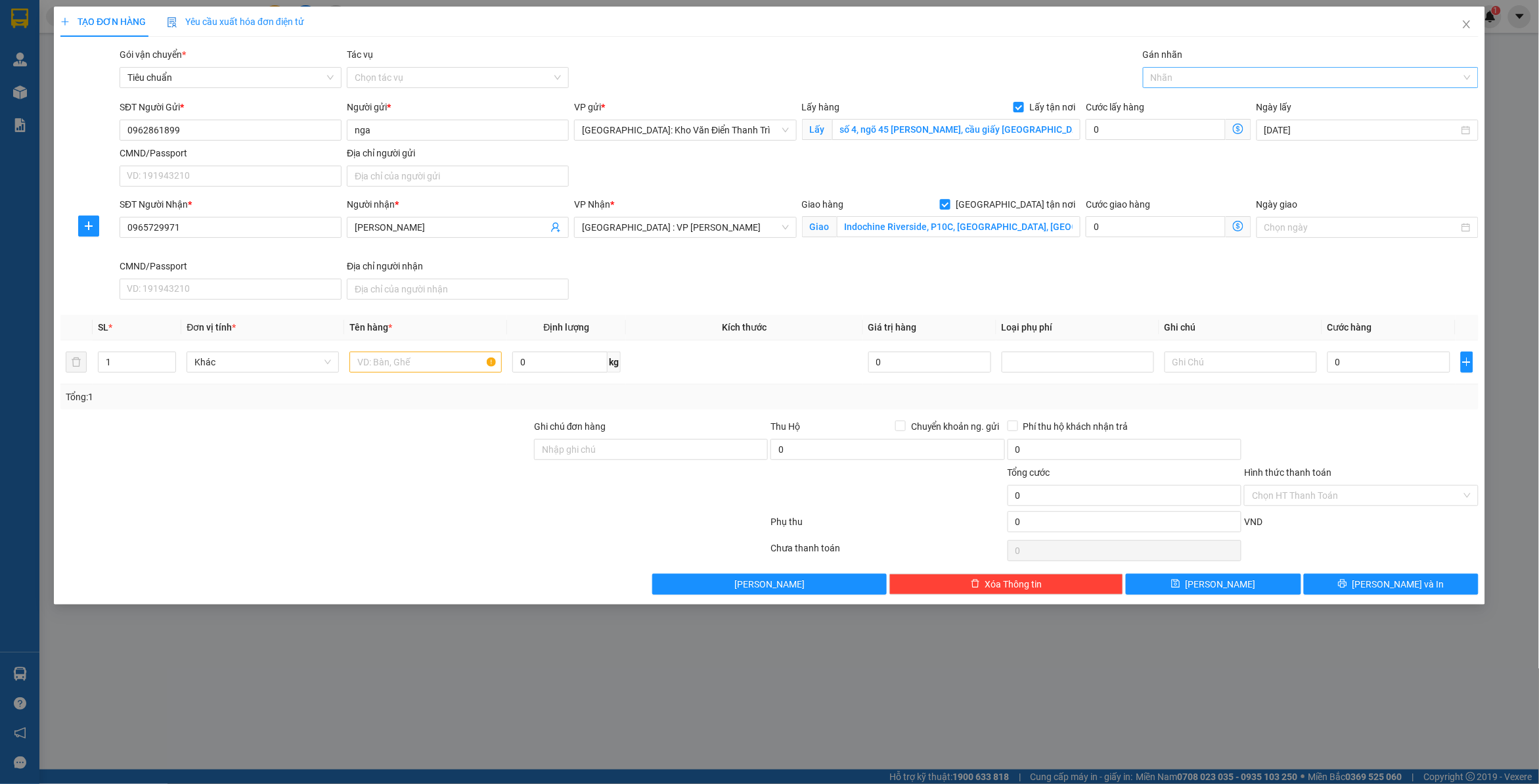
click at [1197, 69] on div at bounding box center [1304, 77] width 316 height 16
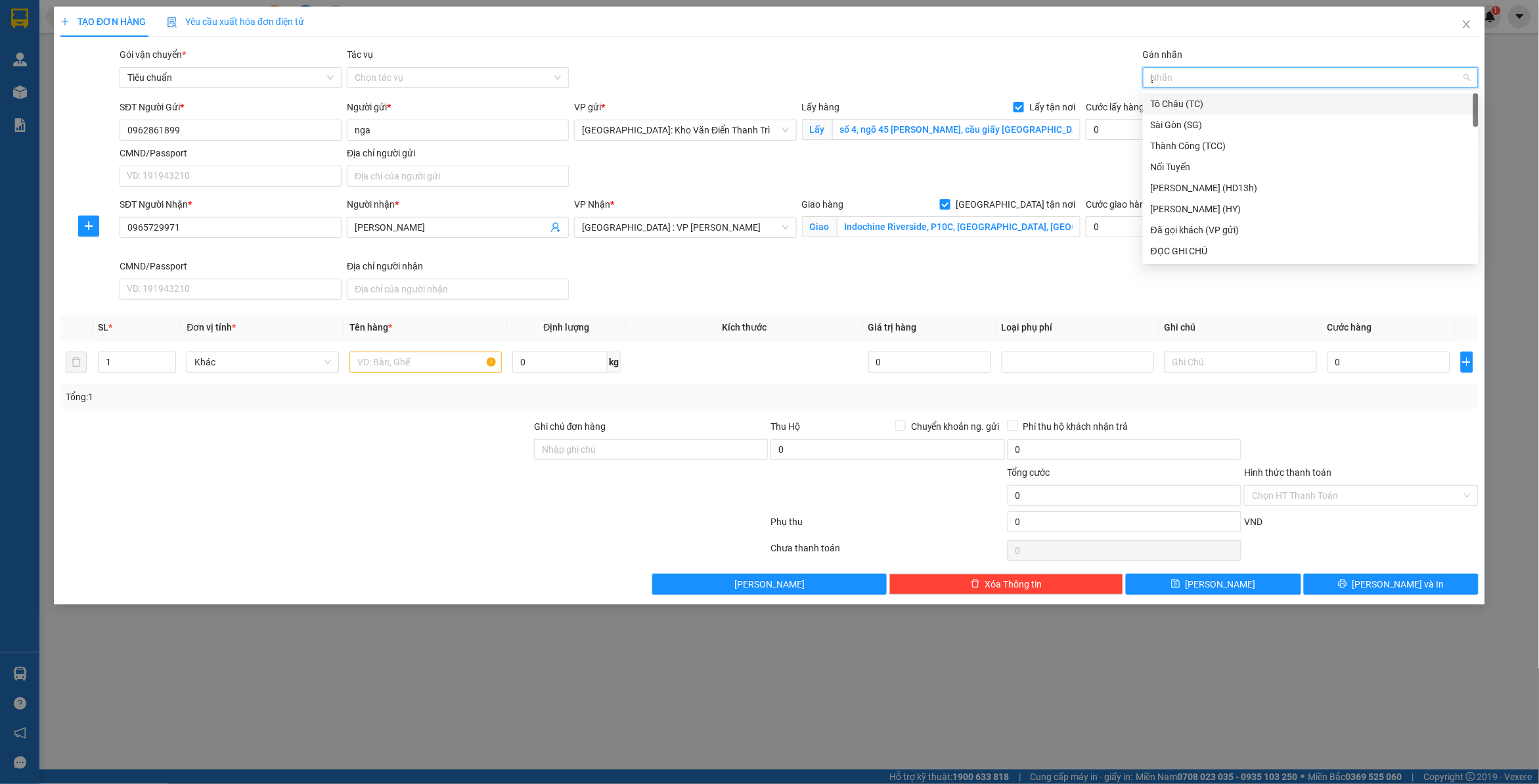
type input "gt"
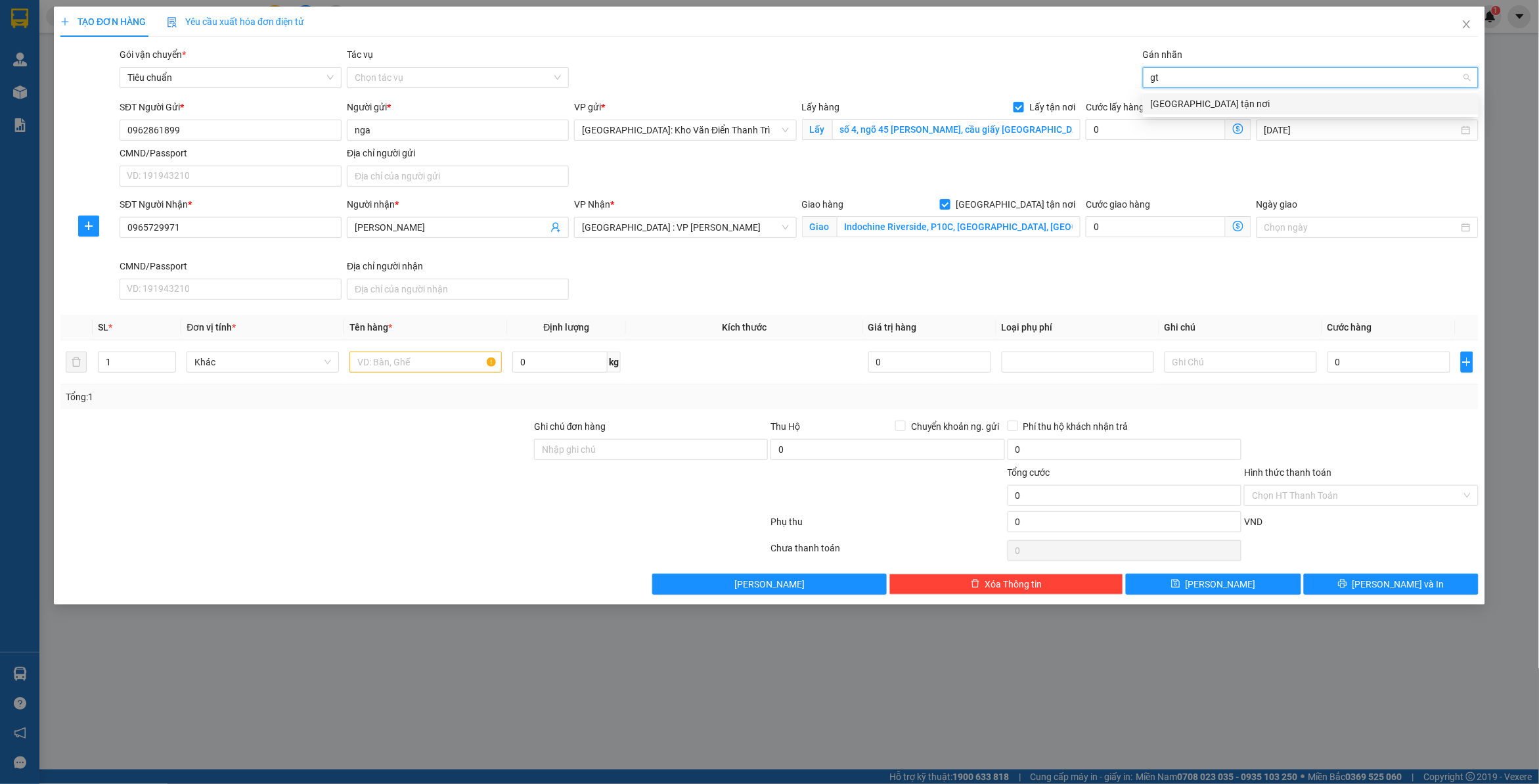
click at [1193, 99] on div "[GEOGRAPHIC_DATA] tận nơi" at bounding box center [1310, 104] width 320 height 15
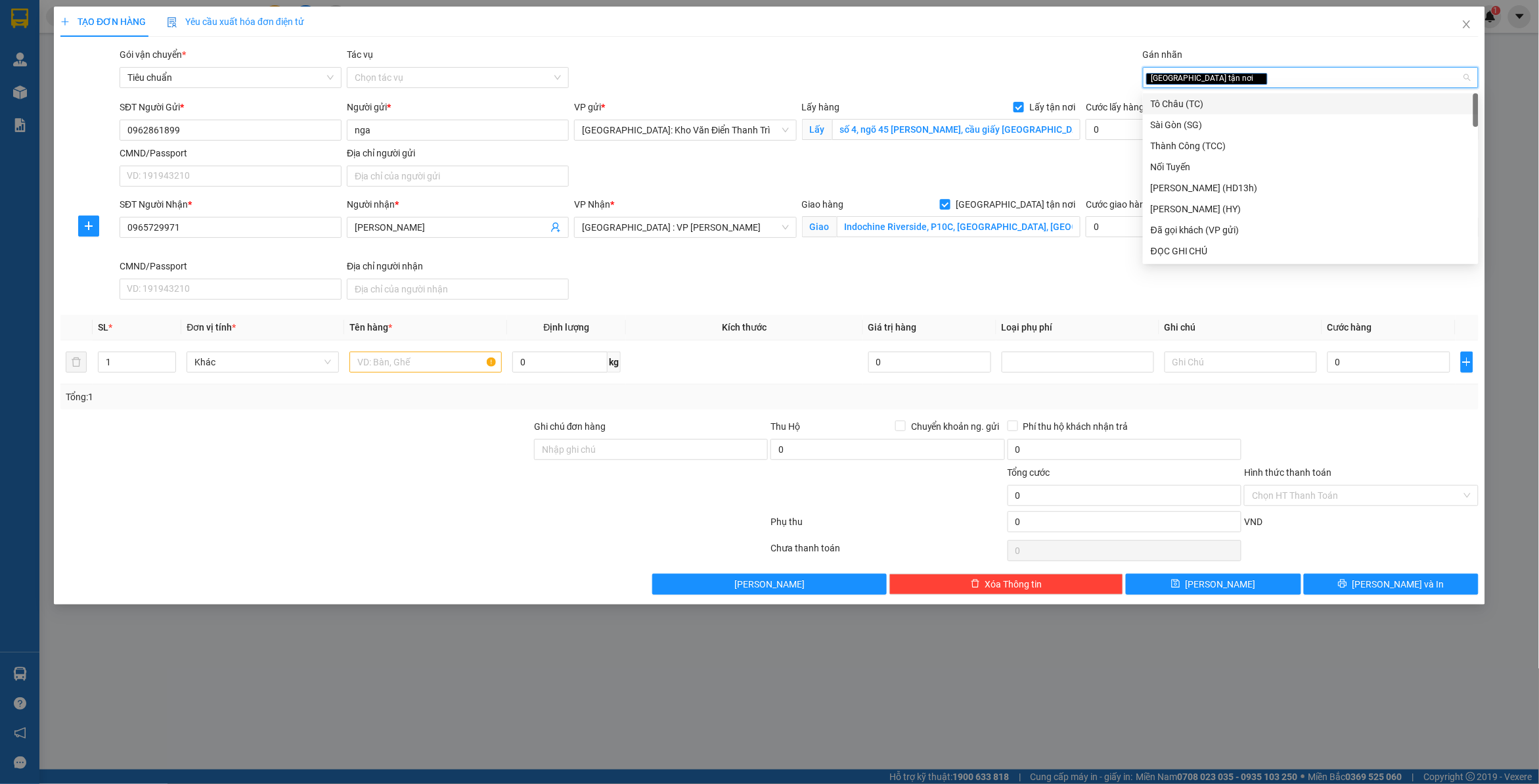
click at [1042, 57] on div "Gói vận chuyển * Tiêu chuẩn Tác vụ Chọn tác vụ Gán nhãn Giao tận nơi" at bounding box center [800, 69] width 1365 height 46
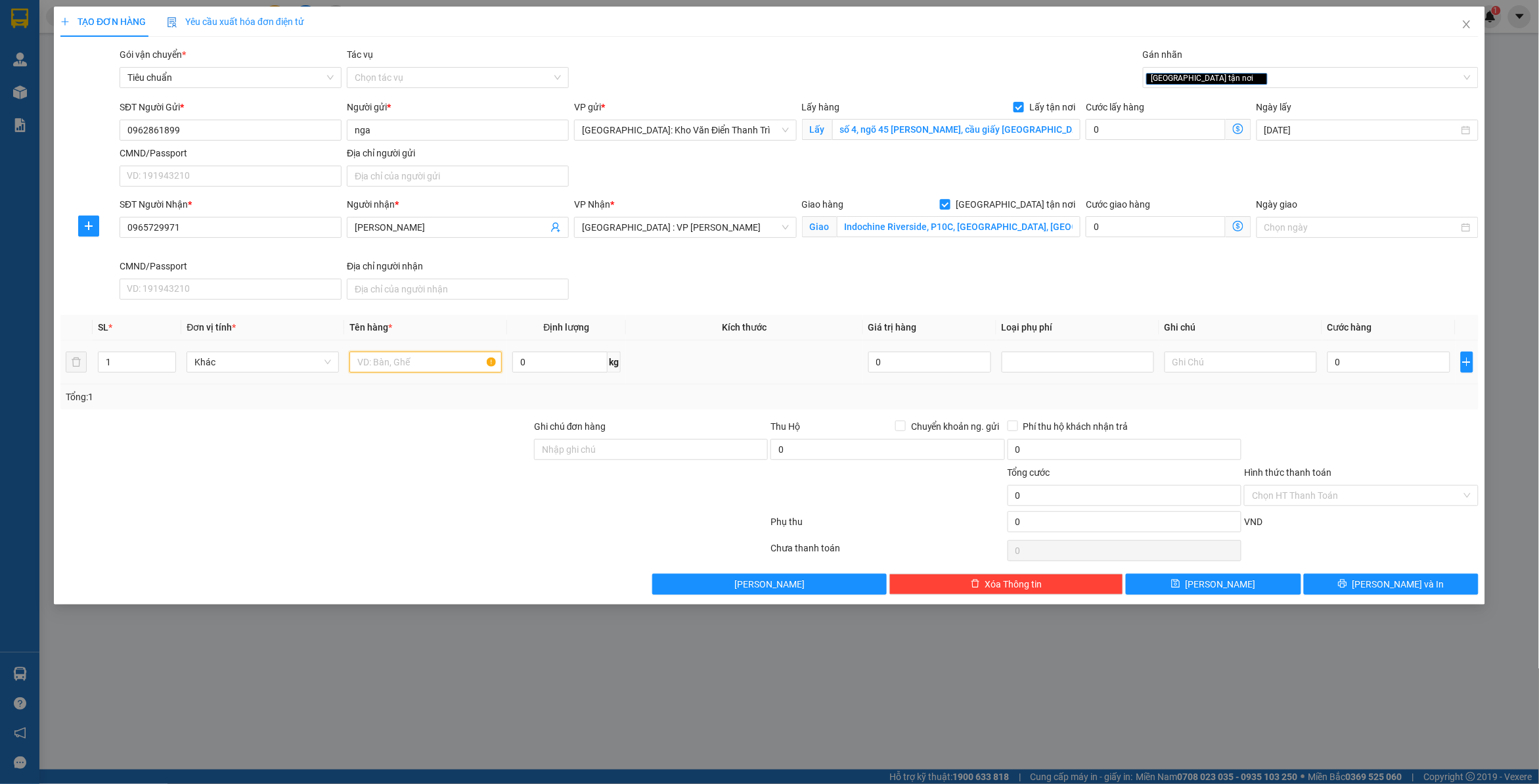
click at [389, 362] on input "text" at bounding box center [425, 362] width 153 height 22
click at [1123, 131] on input "0" at bounding box center [1156, 130] width 140 height 22
type input "6"
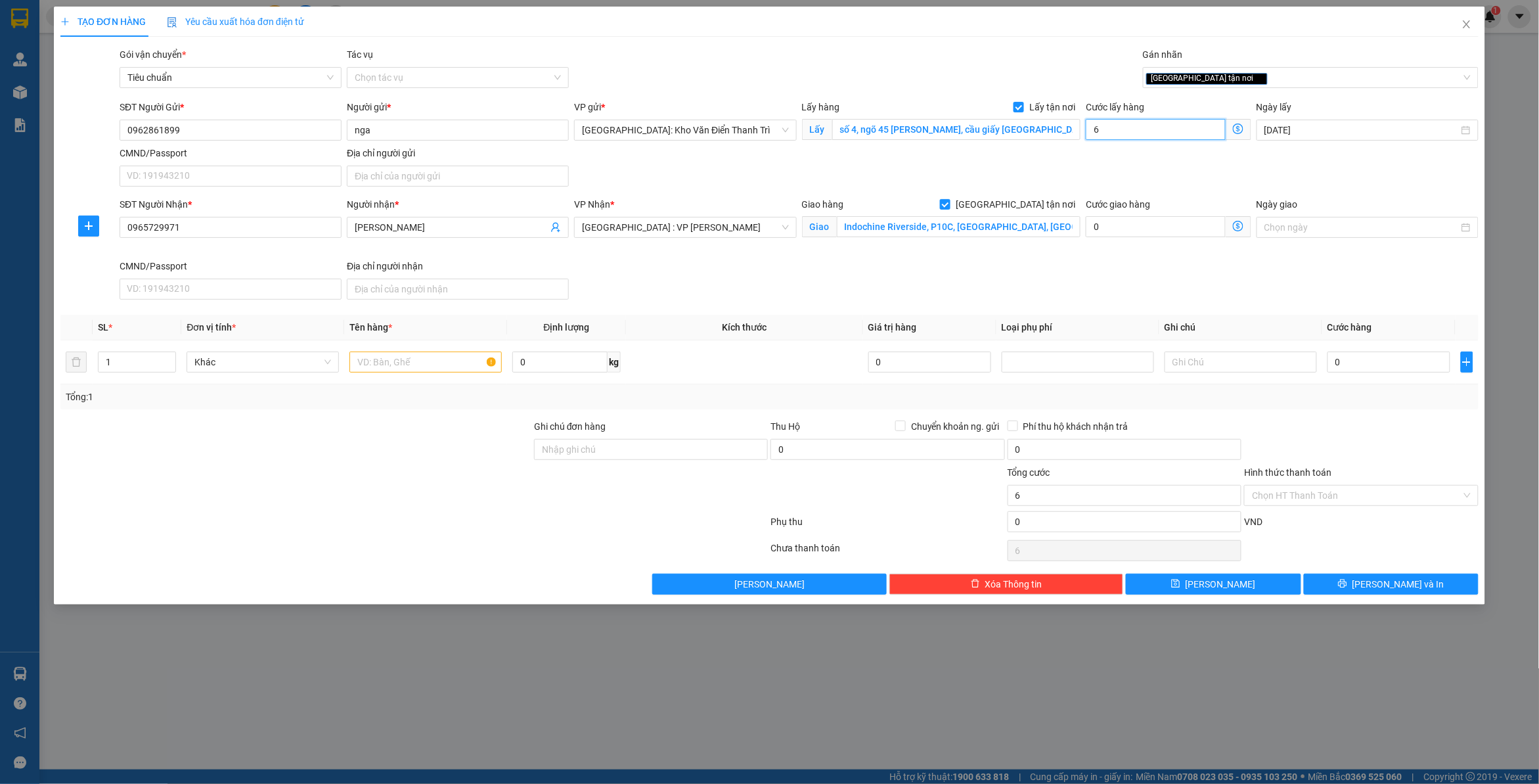
type input "65"
type input "65.000"
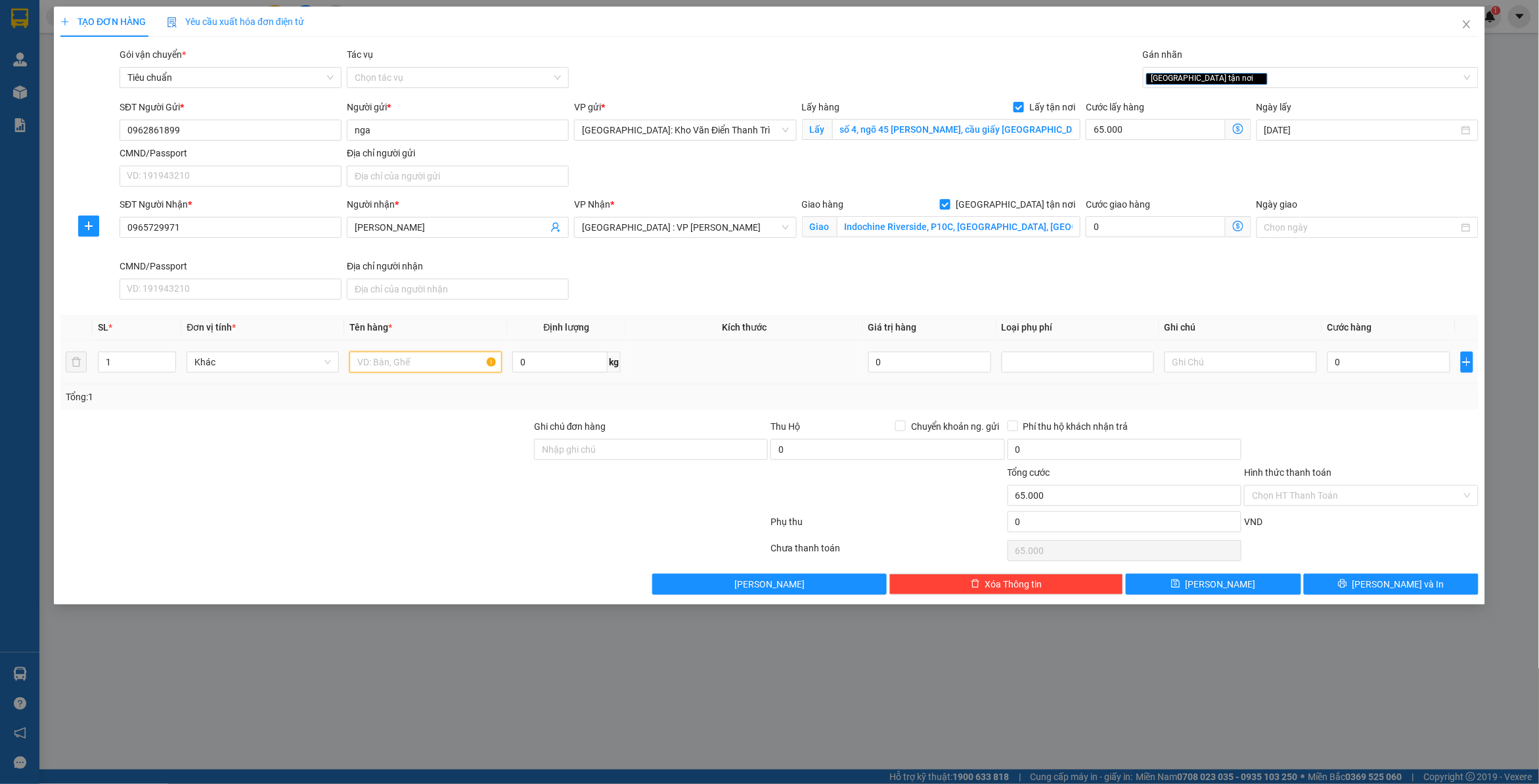
click at [427, 364] on input "text" at bounding box center [425, 362] width 153 height 22
click at [404, 362] on input "text" at bounding box center [425, 362] width 153 height 22
paste input "1 lò vi sóng"
type input "1 lò vi sóng"
click at [1361, 368] on input "0" at bounding box center [1389, 362] width 123 height 22
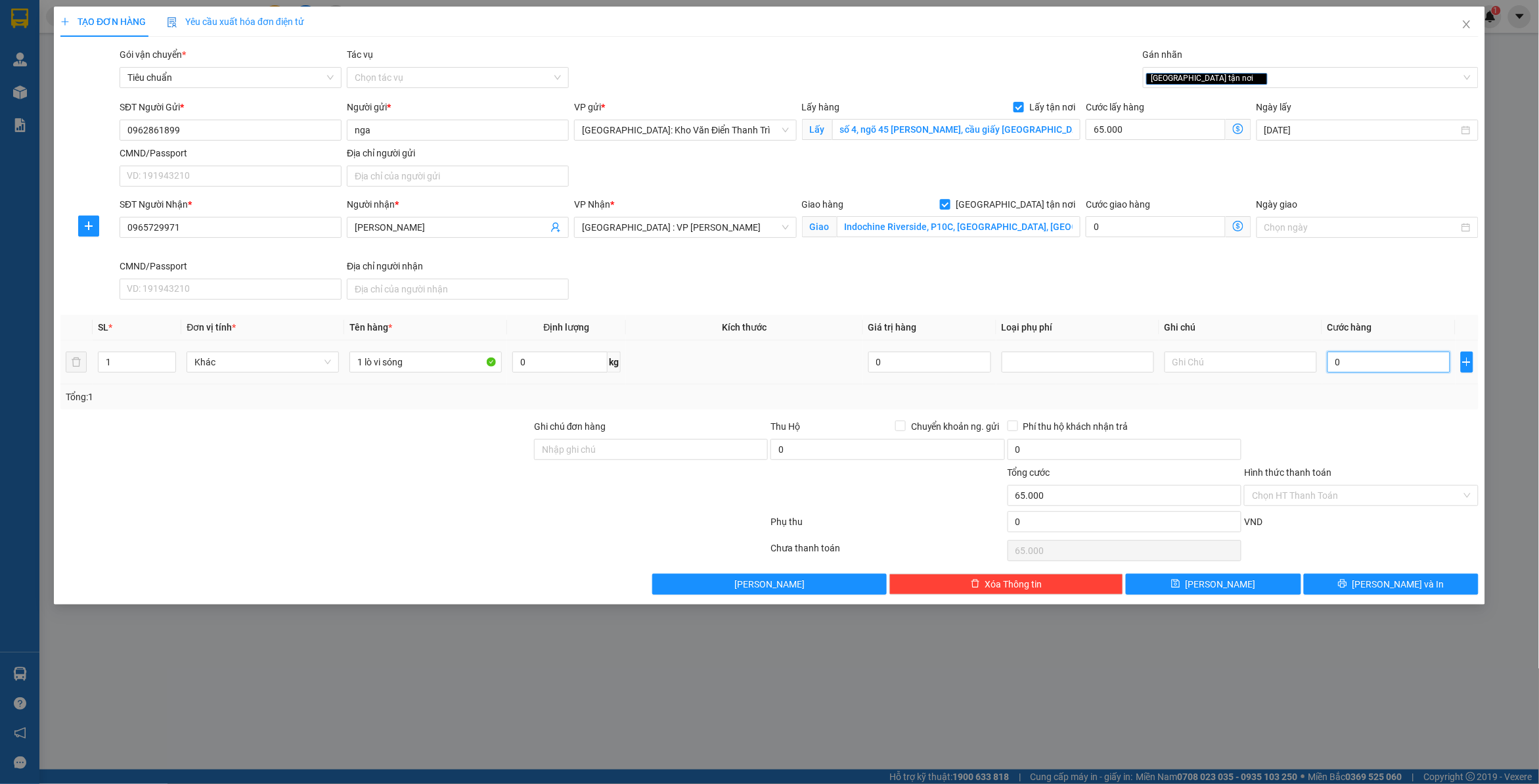
type input "2"
type input "65.002"
type input "20"
type input "65.020"
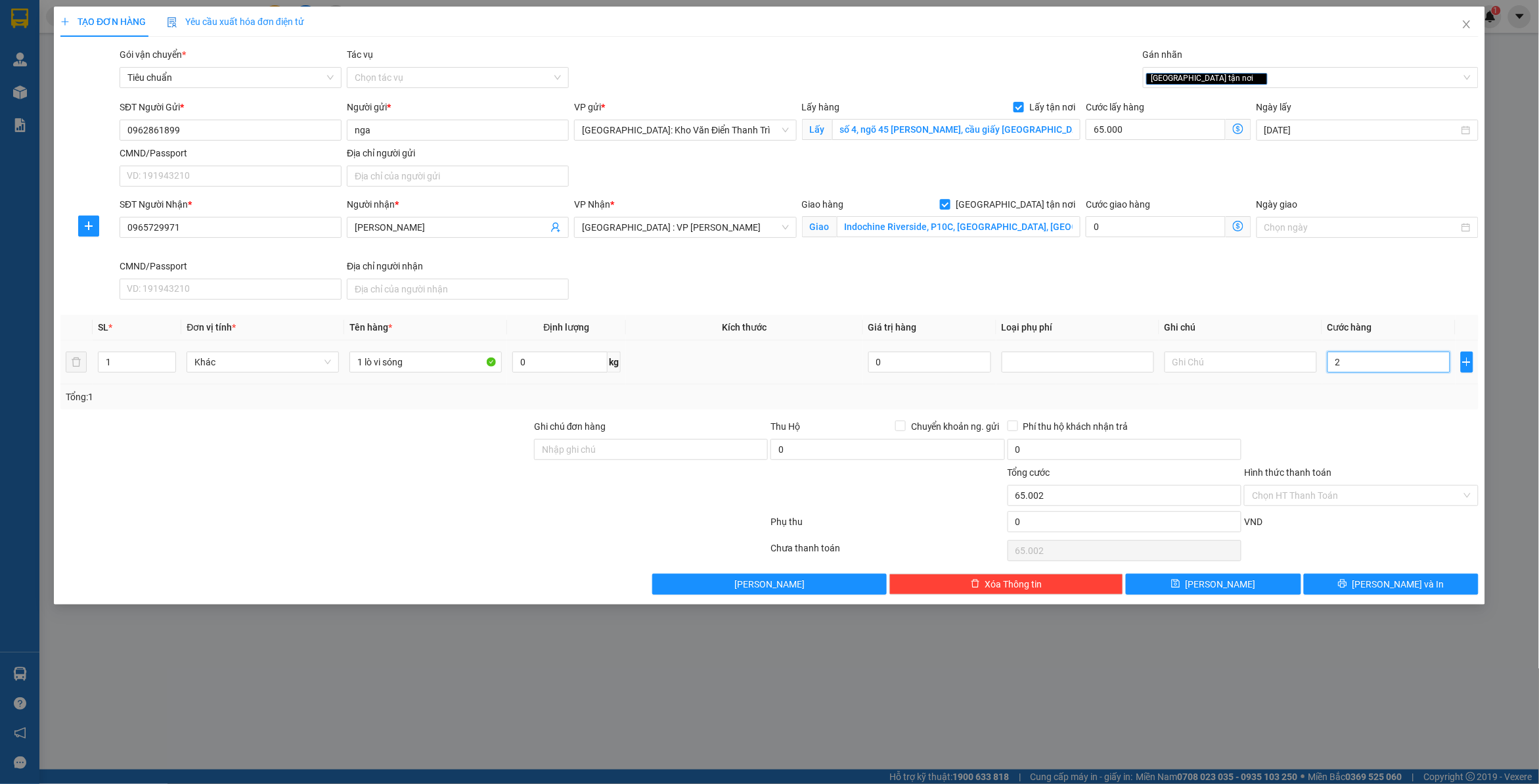
type input "65.020"
type input "200"
type input "65.200"
type input "2.000"
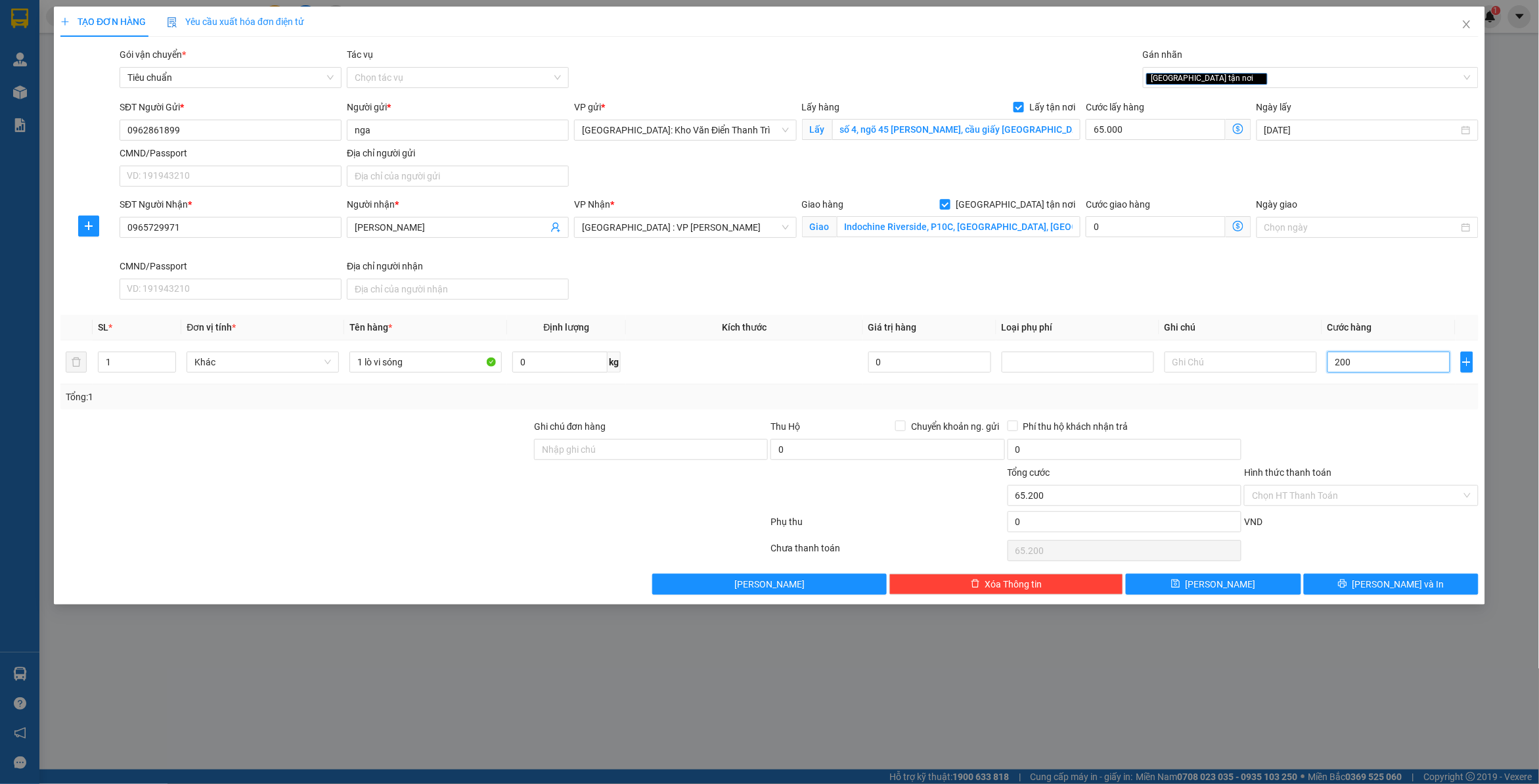
type input "67.000"
type input "20.000"
type input "85.000"
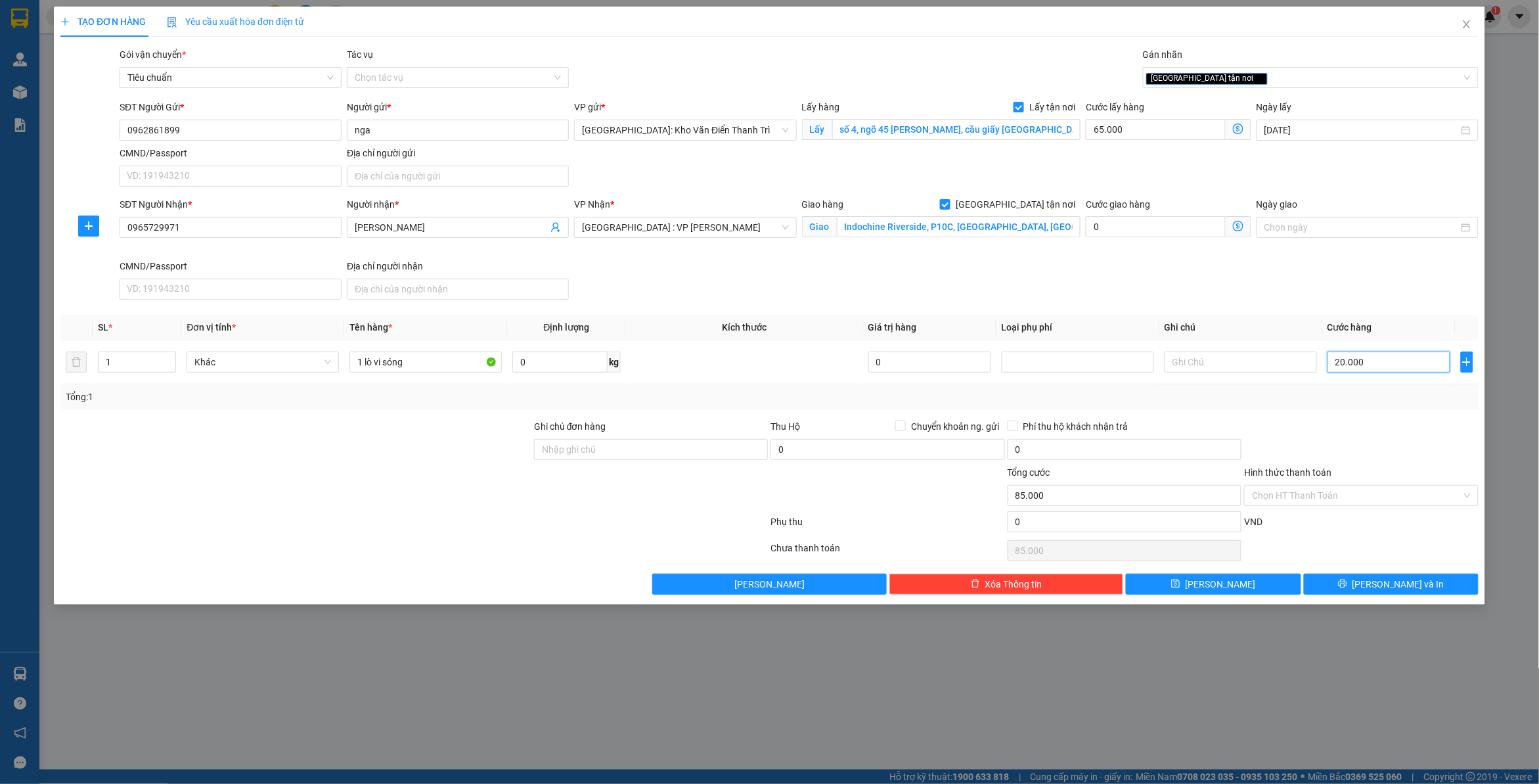
type input "200.000"
type input "265.000"
type input "200.000"
drag, startPoint x: 1370, startPoint y: 408, endPoint x: 577, endPoint y: 348, distance: 795.3
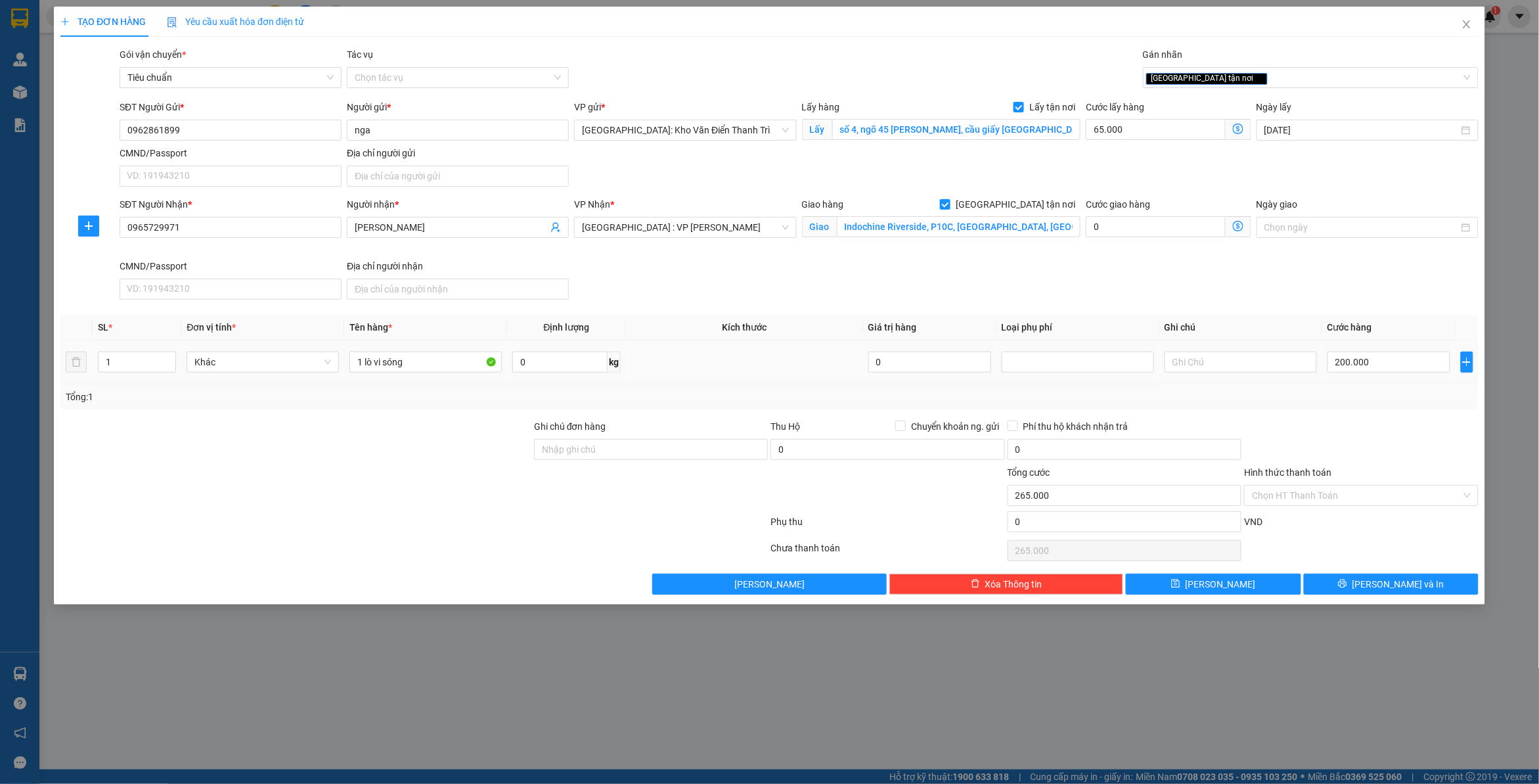
click at [1361, 408] on div "Tổng: 1" at bounding box center [770, 397] width 1419 height 25
click at [438, 362] on input "1 lò vi sóng" at bounding box center [425, 362] width 153 height 22
type input "1 lò vi sóng a thức đón [PERSON_NAME]"
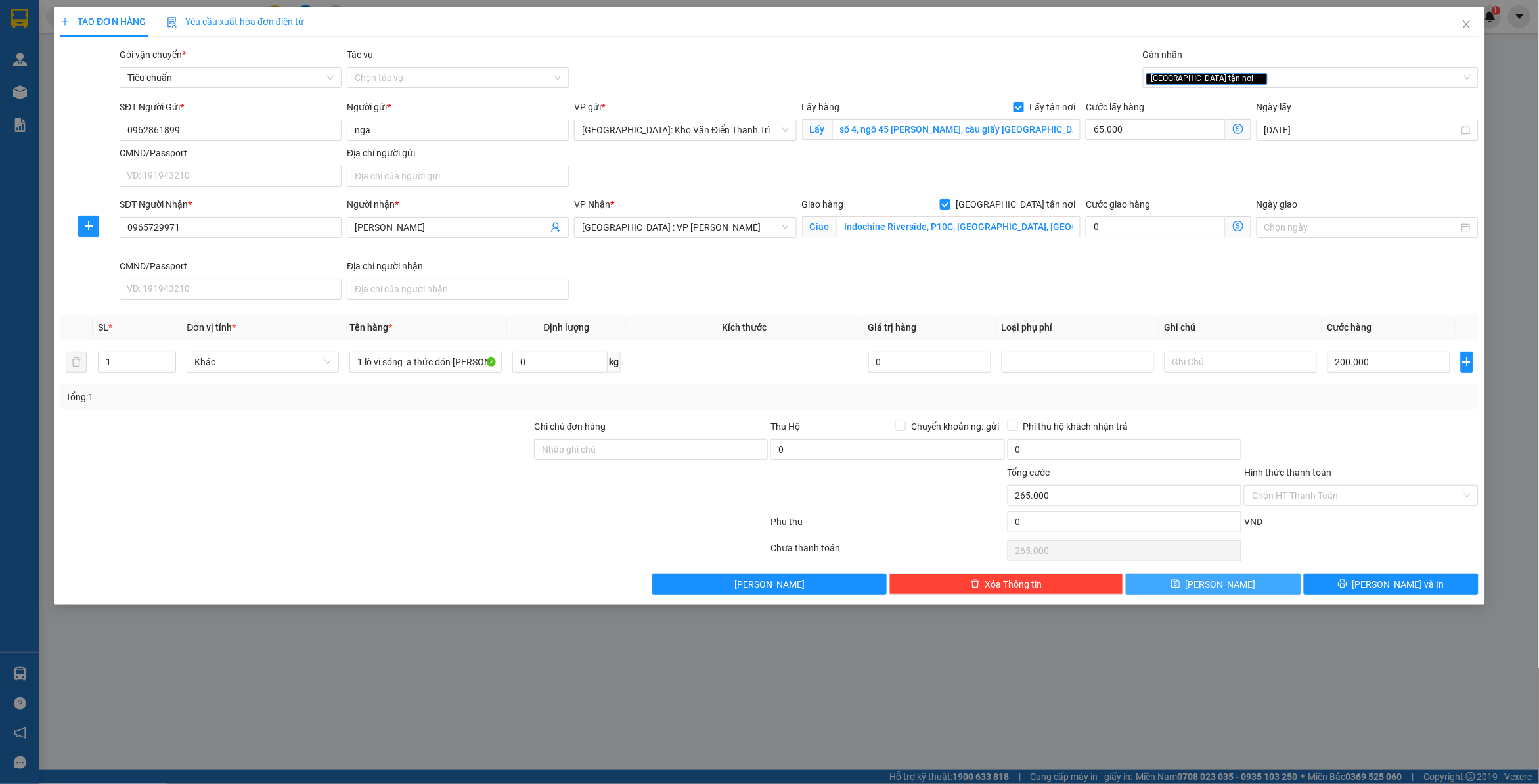
click at [1236, 589] on button "[PERSON_NAME]" at bounding box center [1213, 585] width 175 height 22
checkbox input "false"
type input "0"
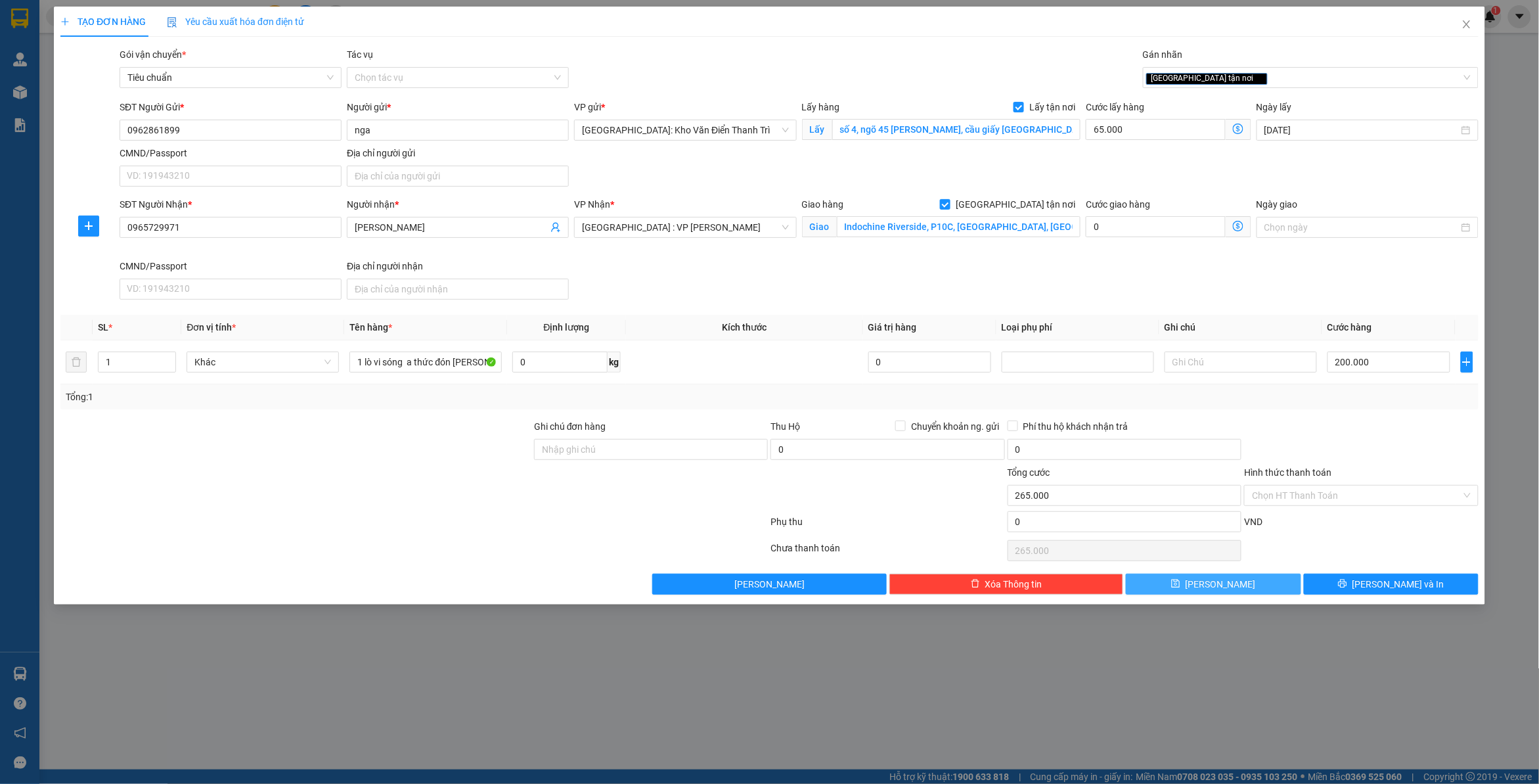
type input "0"
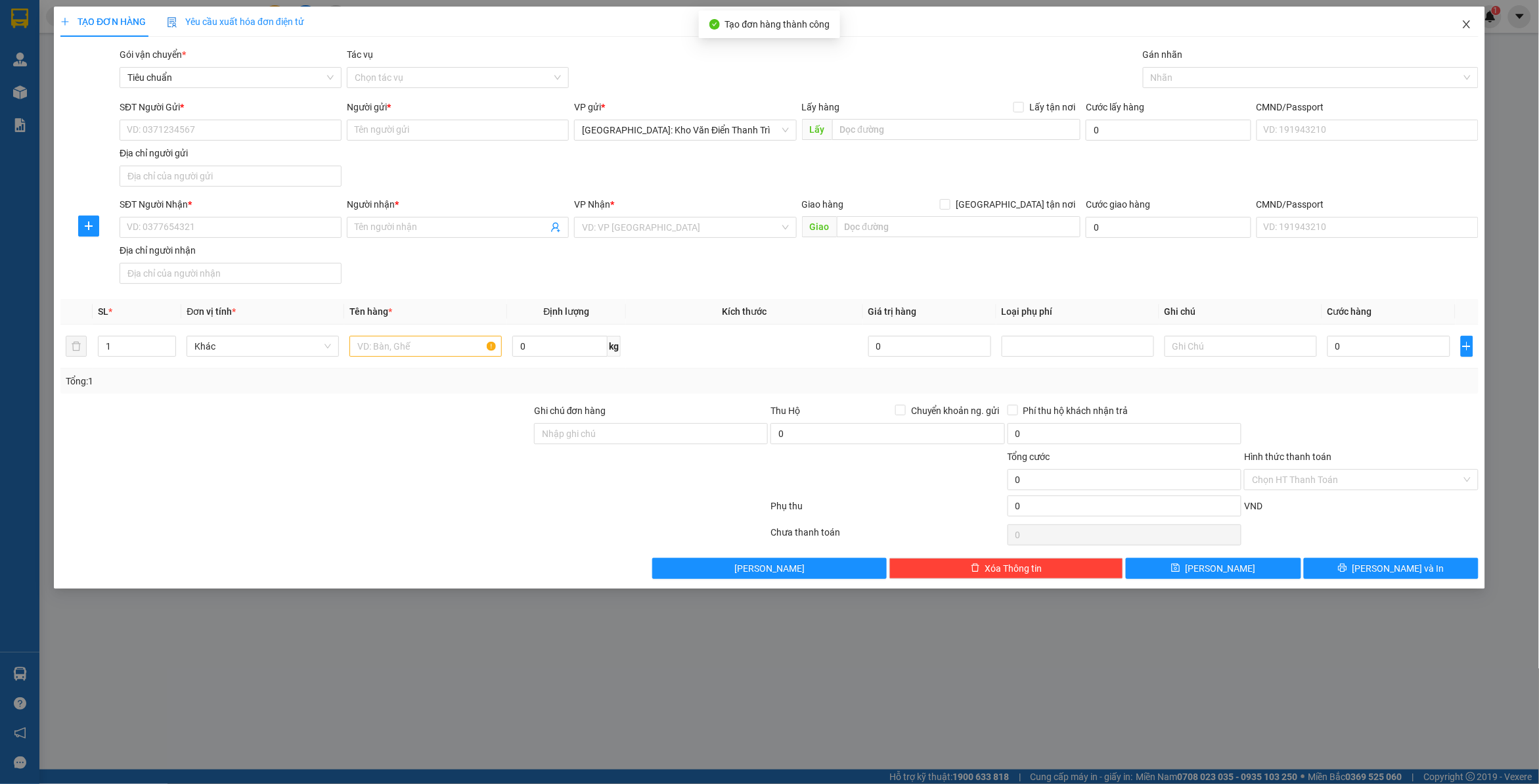
click at [1469, 23] on icon "close" at bounding box center [1467, 23] width 11 height 11
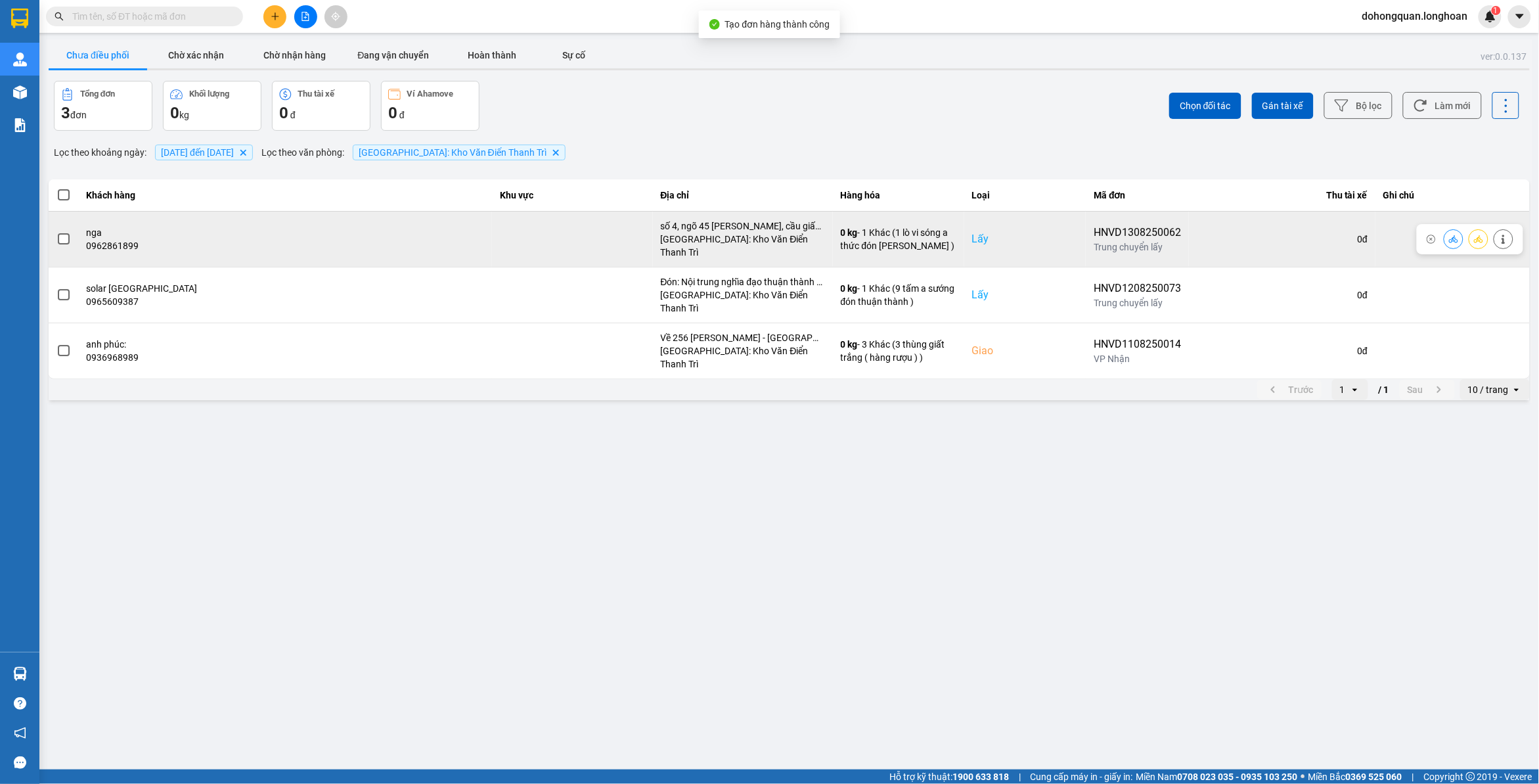
click at [66, 234] on span at bounding box center [64, 240] width 12 height 12
click at [57, 232] on input "checkbox" at bounding box center [57, 232] width 0 height 0
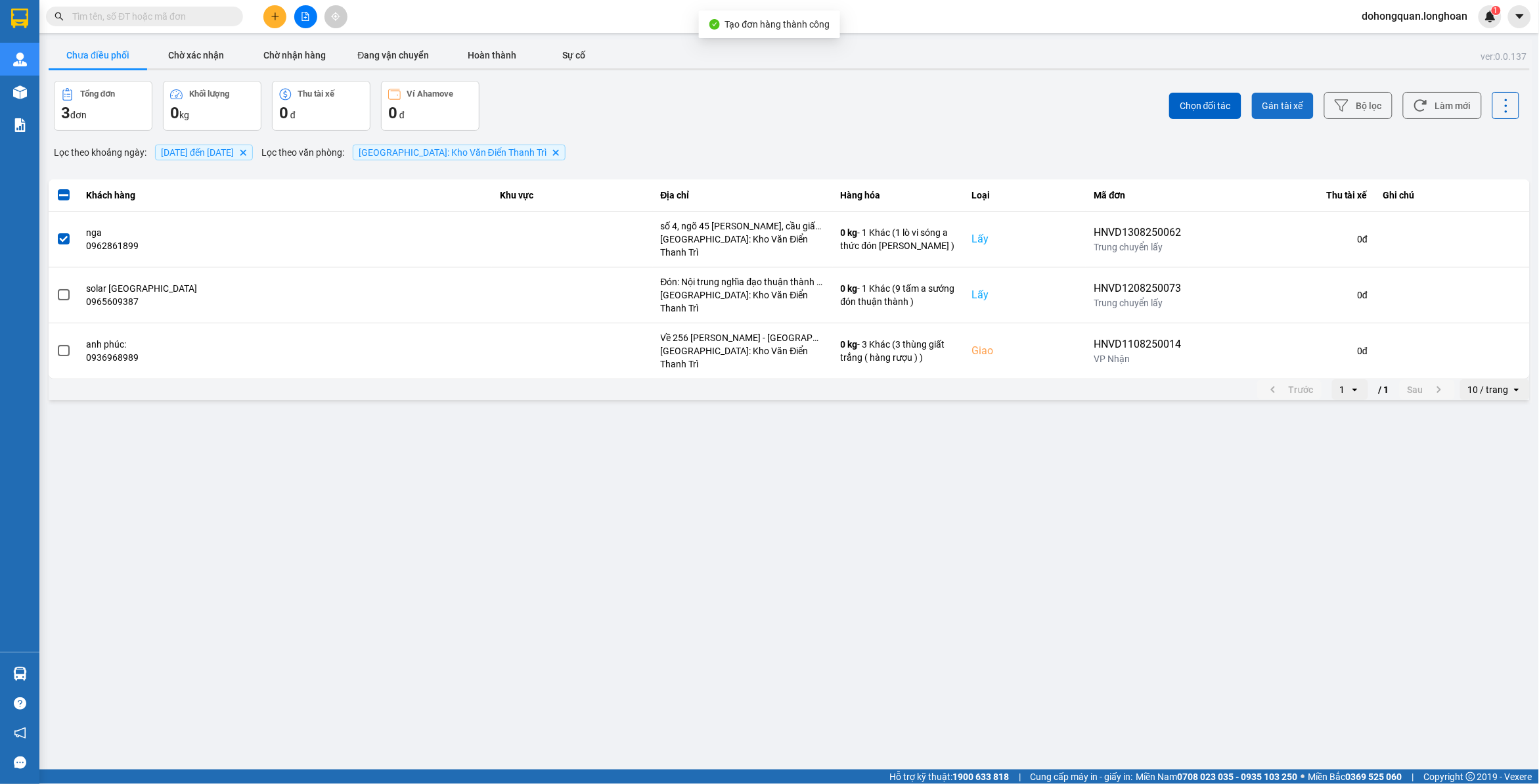
click at [1283, 102] on span "Gán tài xế" at bounding box center [1283, 105] width 41 height 13
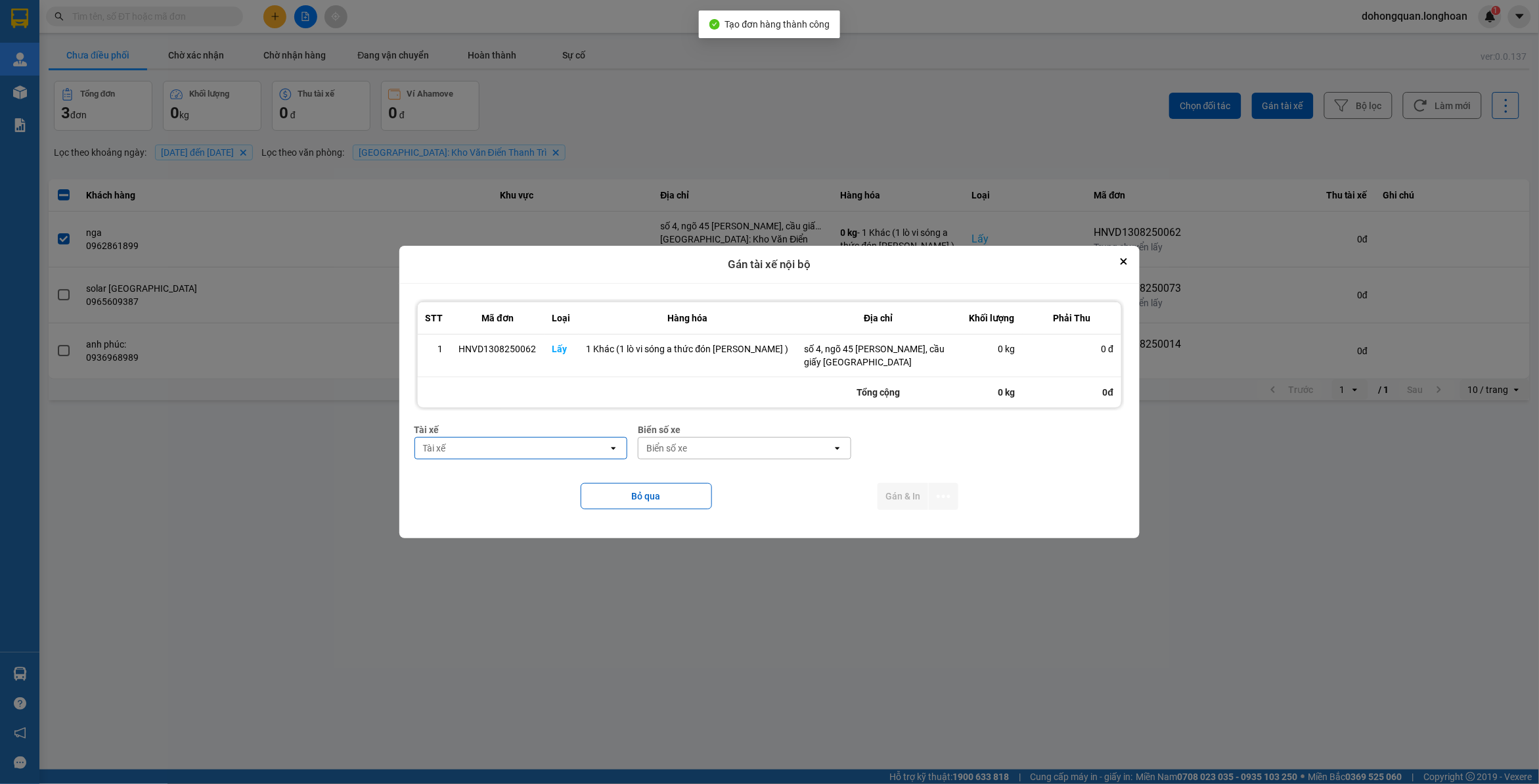
click at [510, 442] on div "Tài xế" at bounding box center [512, 449] width 194 height 22
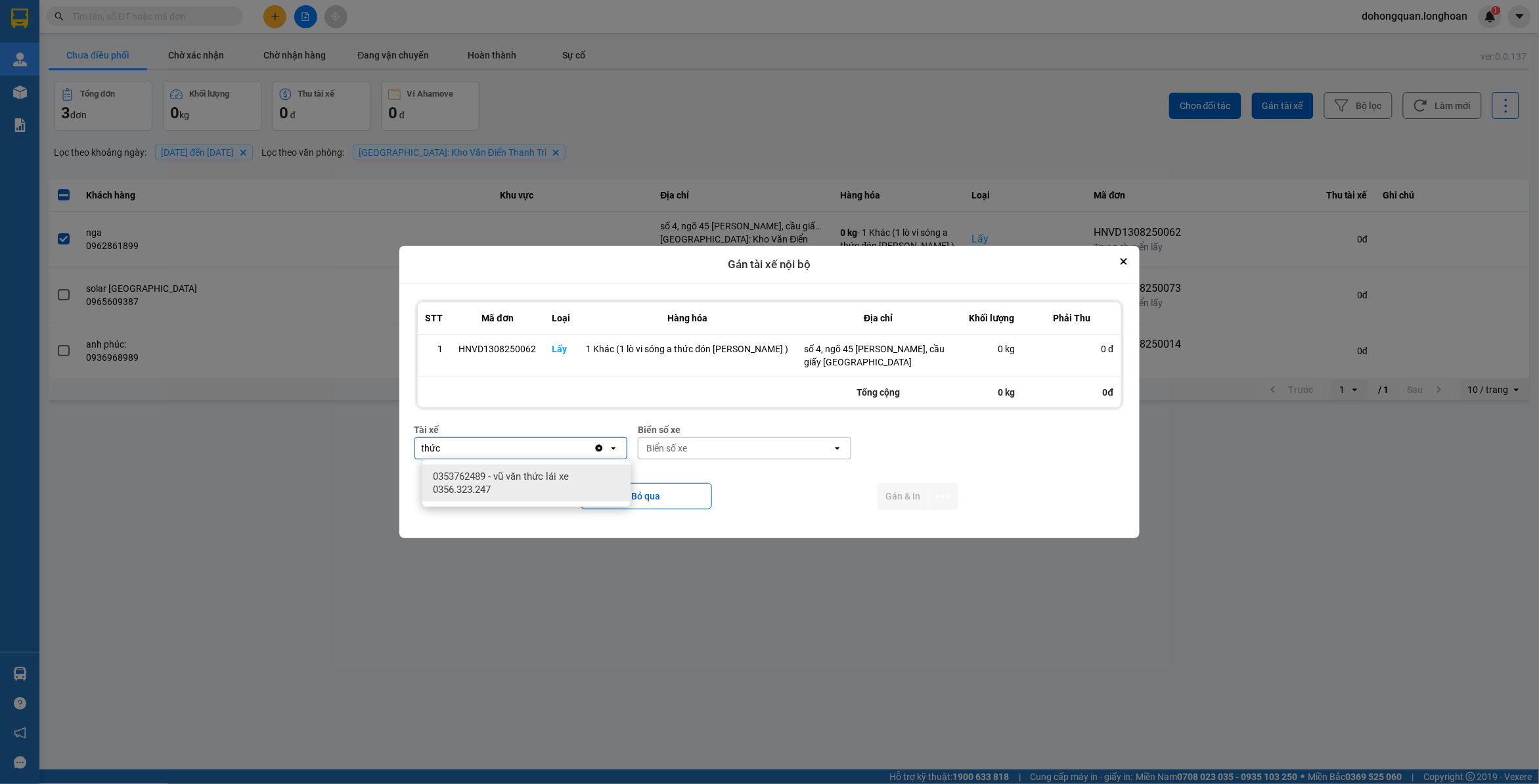
type input "thức"
drag, startPoint x: 550, startPoint y: 471, endPoint x: 629, endPoint y: 463, distance: 79.4
click at [550, 473] on span "0353762489 - vũ văn thức lái xe 0356.323.247" at bounding box center [529, 482] width 193 height 26
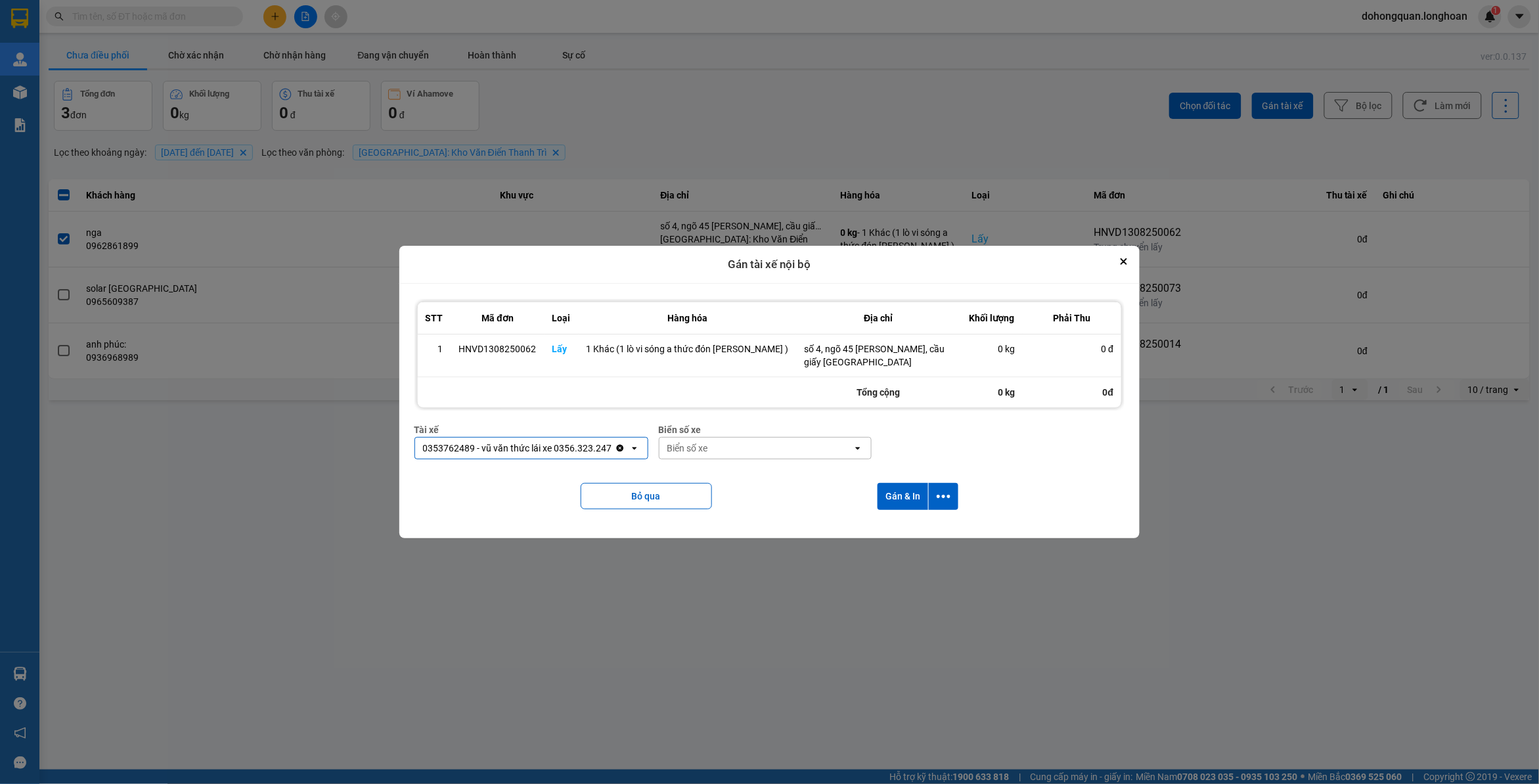
click at [687, 449] on div "Biển số xe" at bounding box center [688, 448] width 41 height 13
type input "45"
click at [746, 471] on div "29E-121.45" at bounding box center [770, 476] width 208 height 23
click at [937, 495] on icon "dialog" at bounding box center [944, 497] width 14 height 14
click at [906, 538] on span "Chỉ gán tài" at bounding box center [890, 532] width 43 height 13
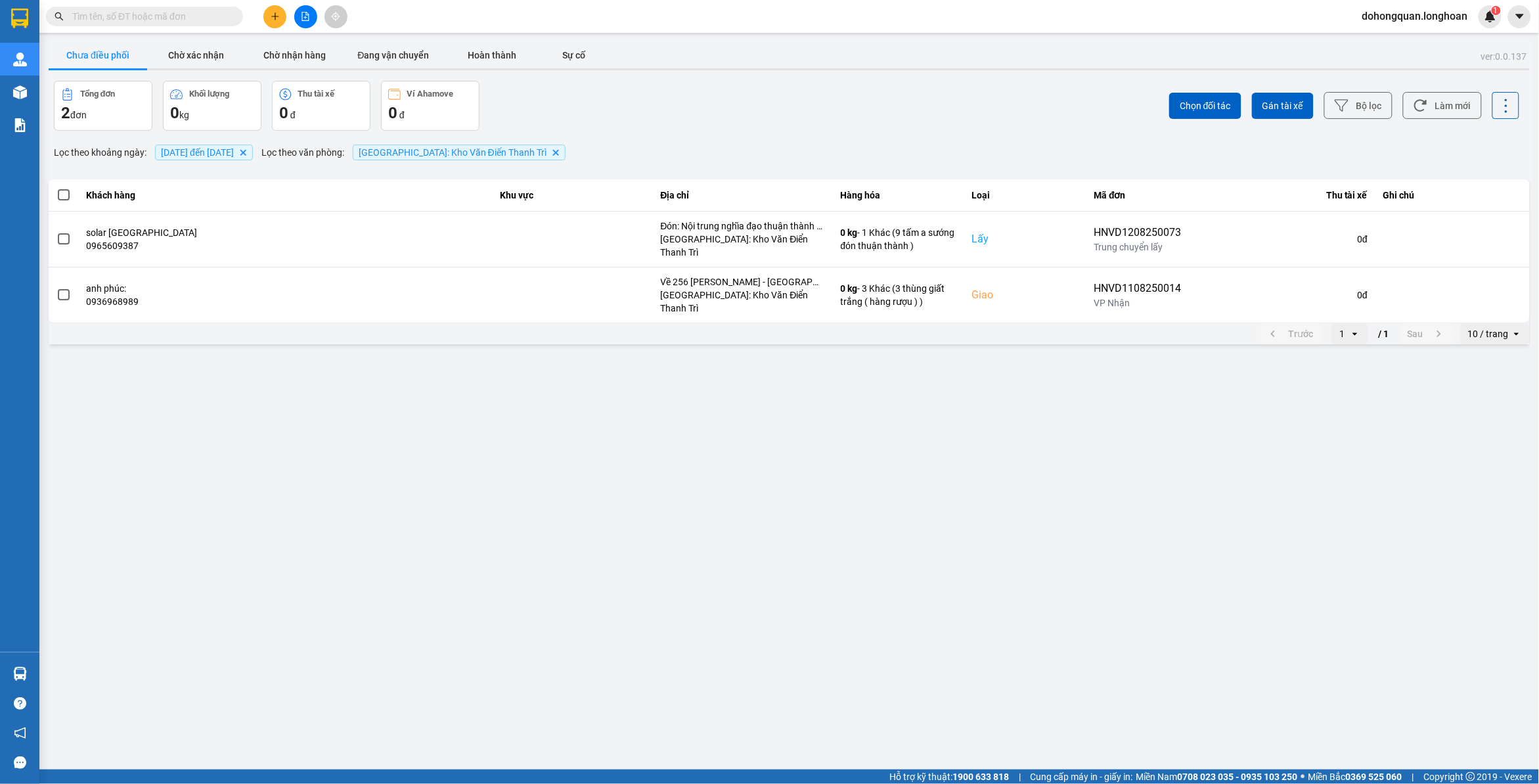
click at [284, 14] on button at bounding box center [275, 17] width 23 height 23
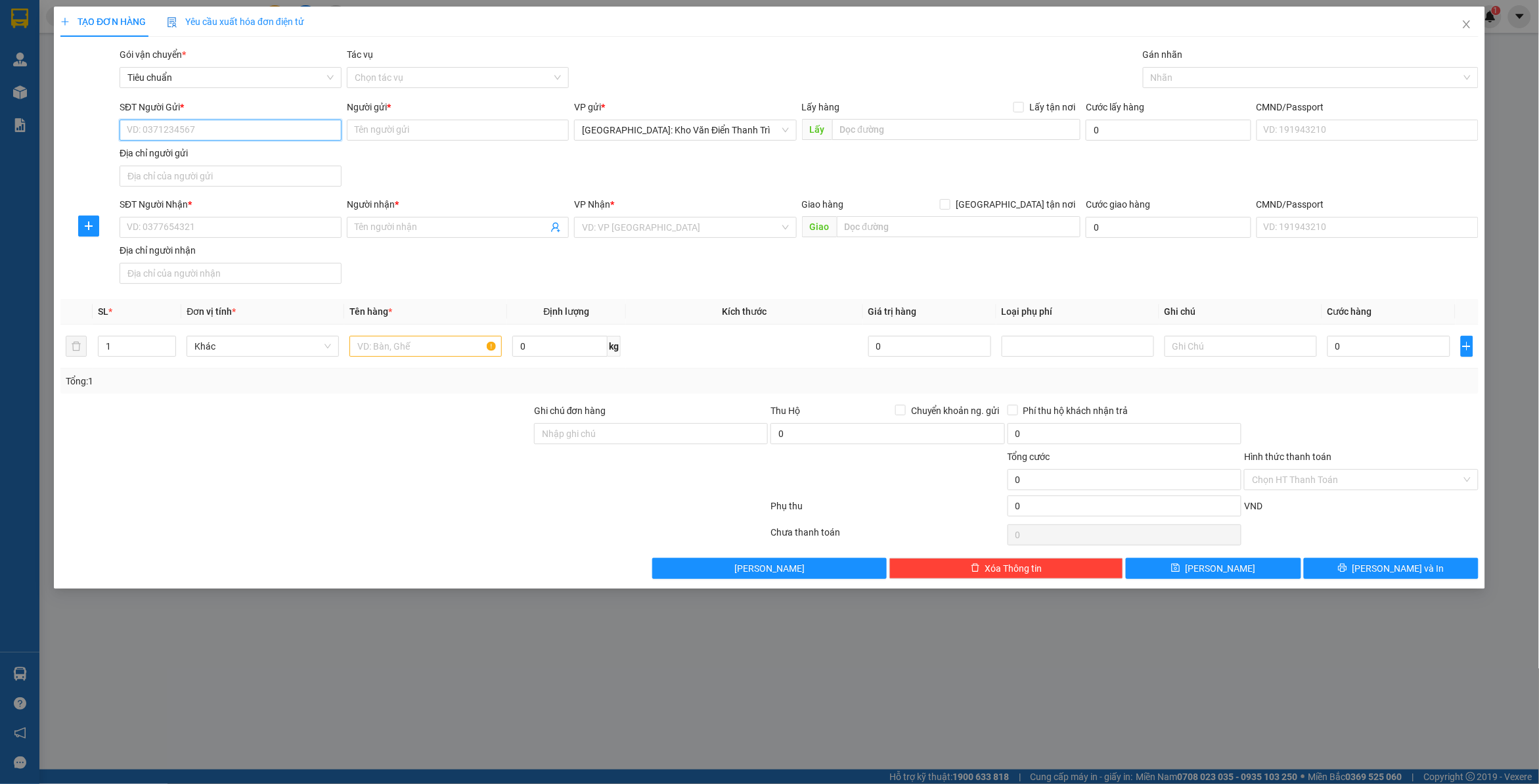
click at [210, 140] on input "SĐT Người Gửi *" at bounding box center [230, 130] width 222 height 22
paste input "038 4619282"
type input "038 4619282"
click at [427, 125] on input "Người gửi *" at bounding box center [458, 130] width 222 height 22
paste input "038 4619282"
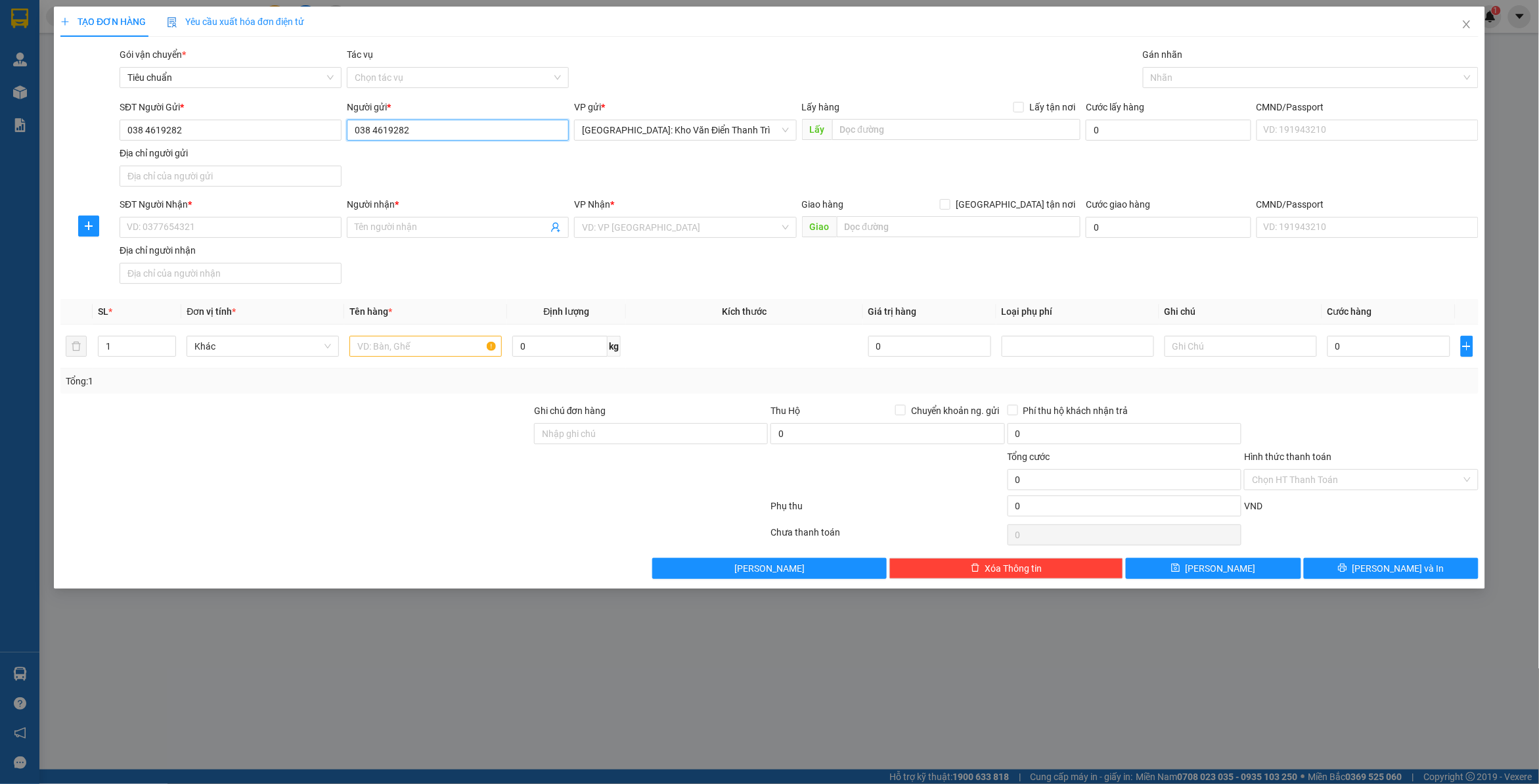
click at [454, 133] on input "038 4619282" at bounding box center [458, 130] width 222 height 22
paste input "Người gửi:- [PERSON_NAME]"
drag, startPoint x: 406, startPoint y: 129, endPoint x: 351, endPoint y: 129, distance: 55.0
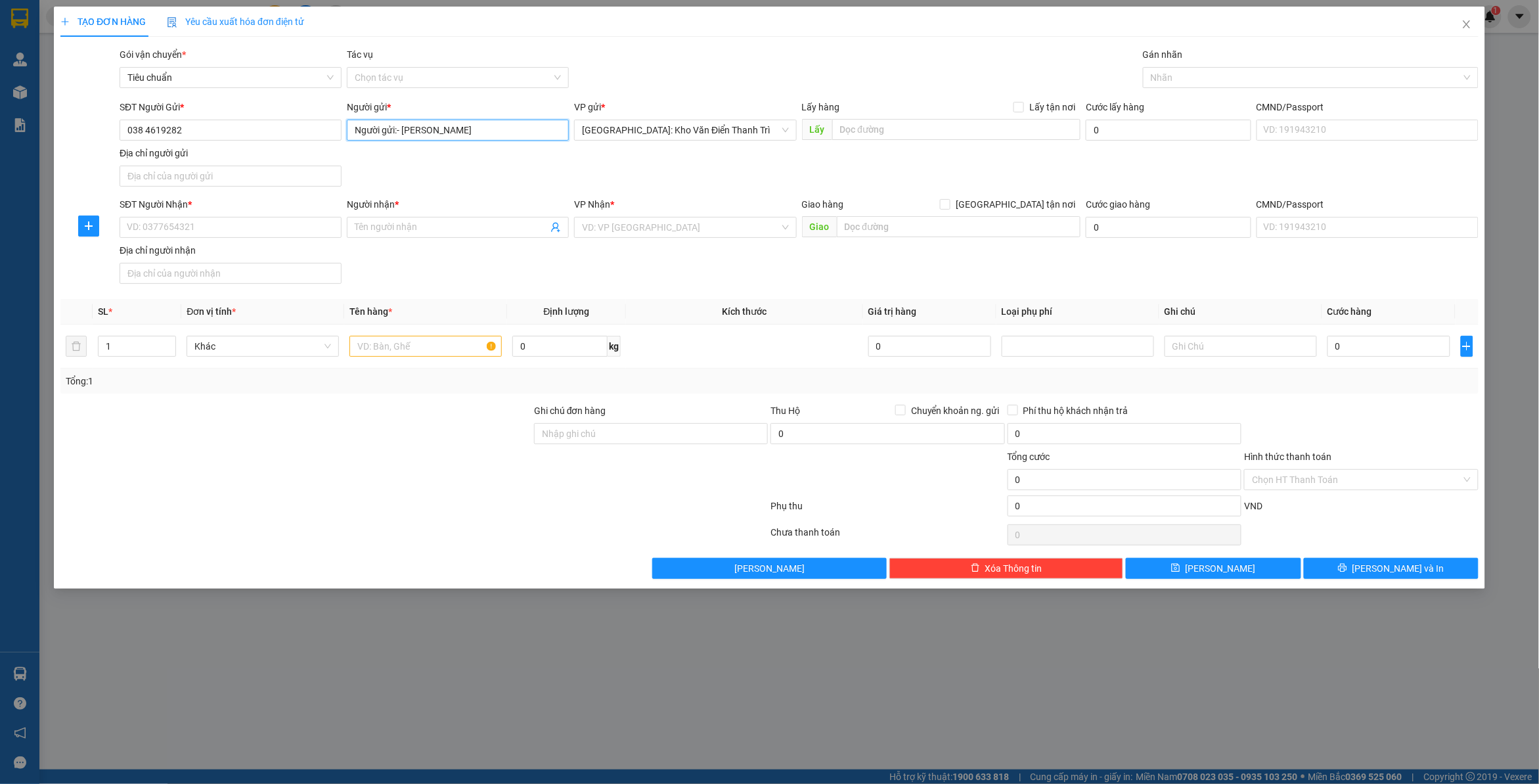
click at [351, 129] on input "Người gửi:- [PERSON_NAME]" at bounding box center [458, 130] width 222 height 22
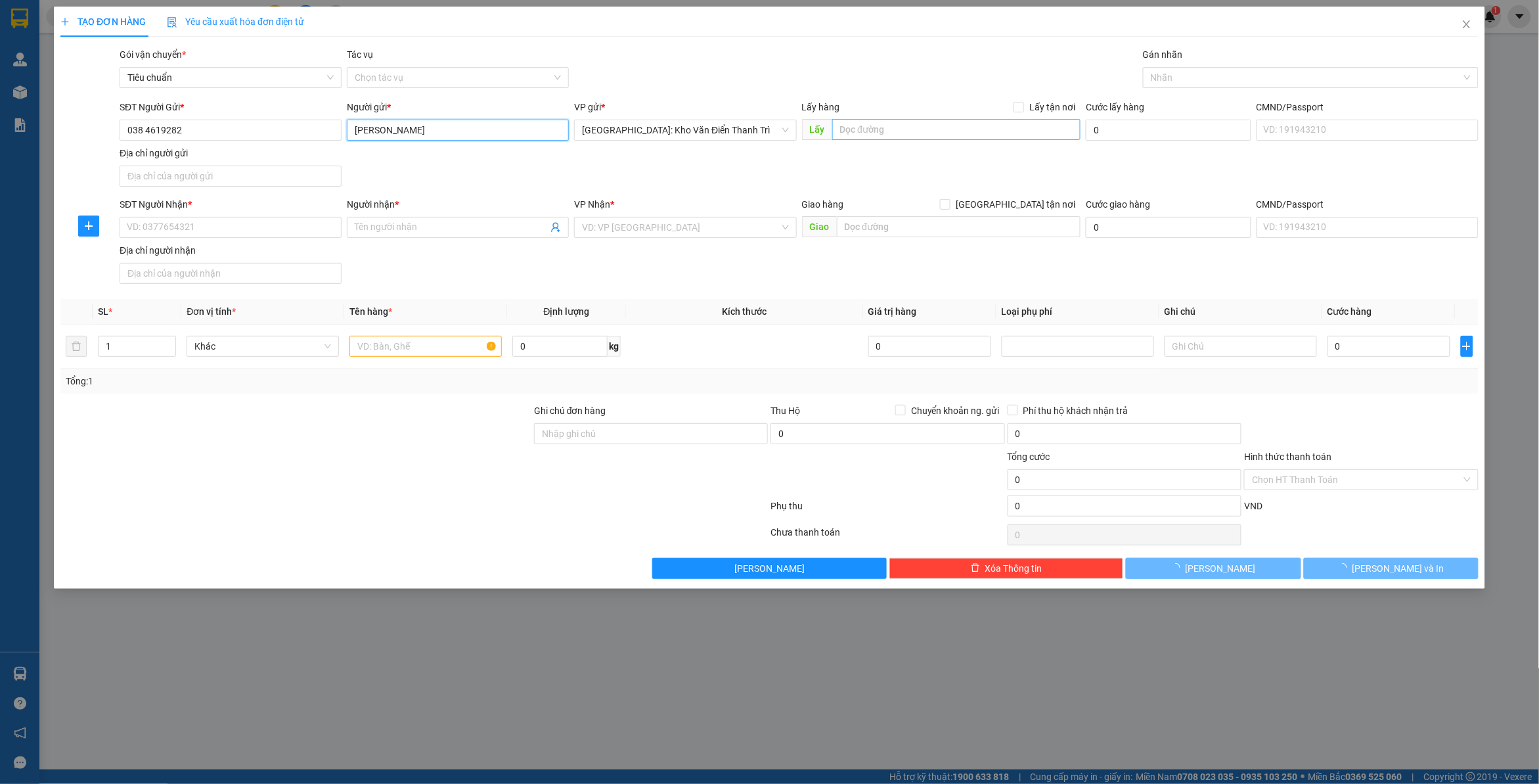
type input "[PERSON_NAME]"
click at [839, 123] on input "text" at bounding box center [956, 130] width 249 height 22
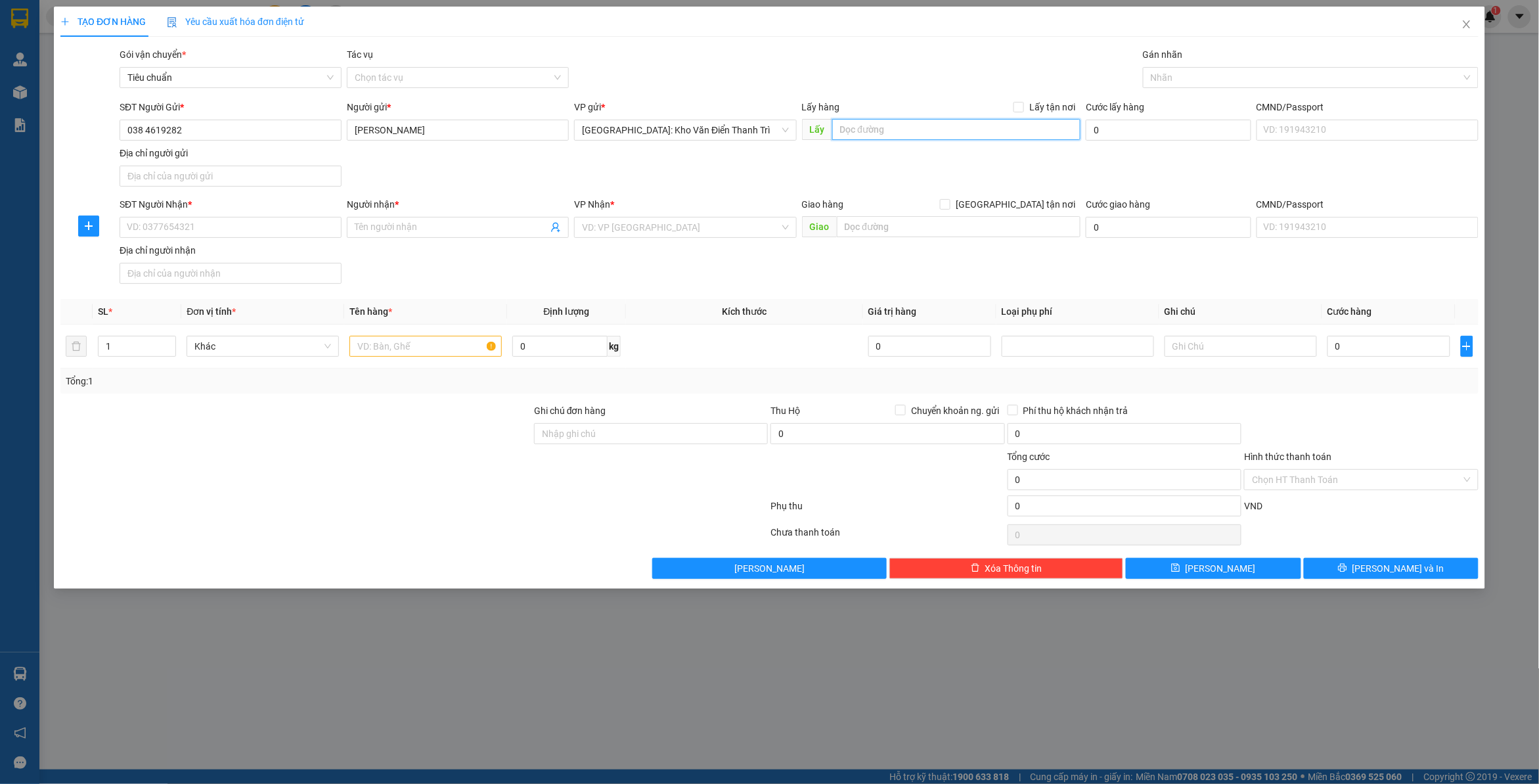
click at [1019, 120] on input "text" at bounding box center [956, 130] width 249 height 22
paste input "Địa chỉ:căn c25-21 kdt Glemximco khu C ,[GEOGRAPHIC_DATA] ,[GEOGRAPHIC_DATA]"
type input "Địa chỉ:căn c25-21 kdt Glemximco khu C ,[GEOGRAPHIC_DATA] ,[GEOGRAPHIC_DATA]"
click at [1025, 111] on span at bounding box center [1019, 107] width 11 height 11
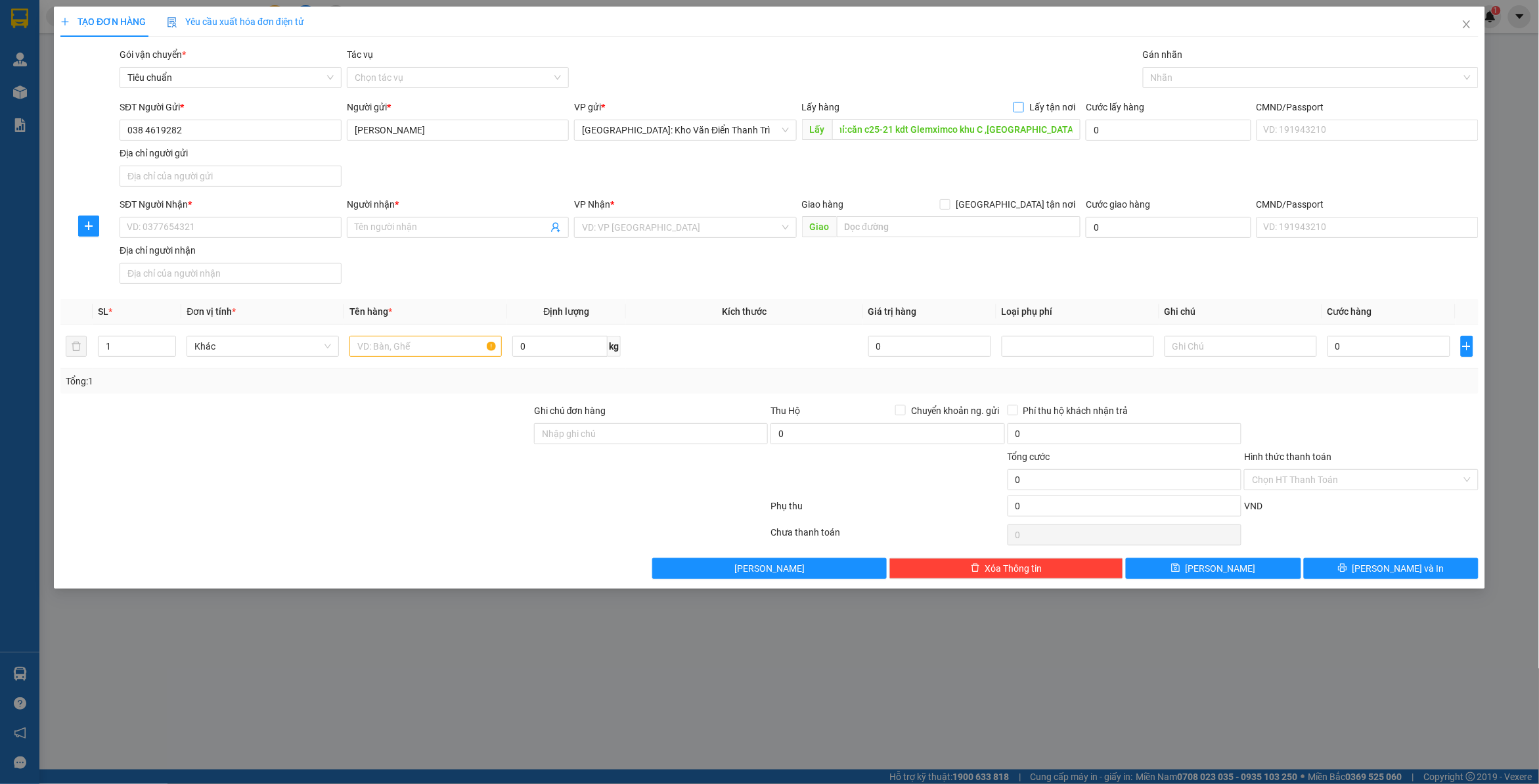
click at [1023, 111] on input "Lấy tận nơi" at bounding box center [1018, 106] width 9 height 9
checkbox input "true"
click at [1038, 96] on div "Transit Pickup Surcharge Ids Transit Deliver Surcharge Ids Transit Deliver Surc…" at bounding box center [770, 313] width 1419 height 532
click at [187, 234] on input "SĐT Người Nhận *" at bounding box center [230, 228] width 222 height 22
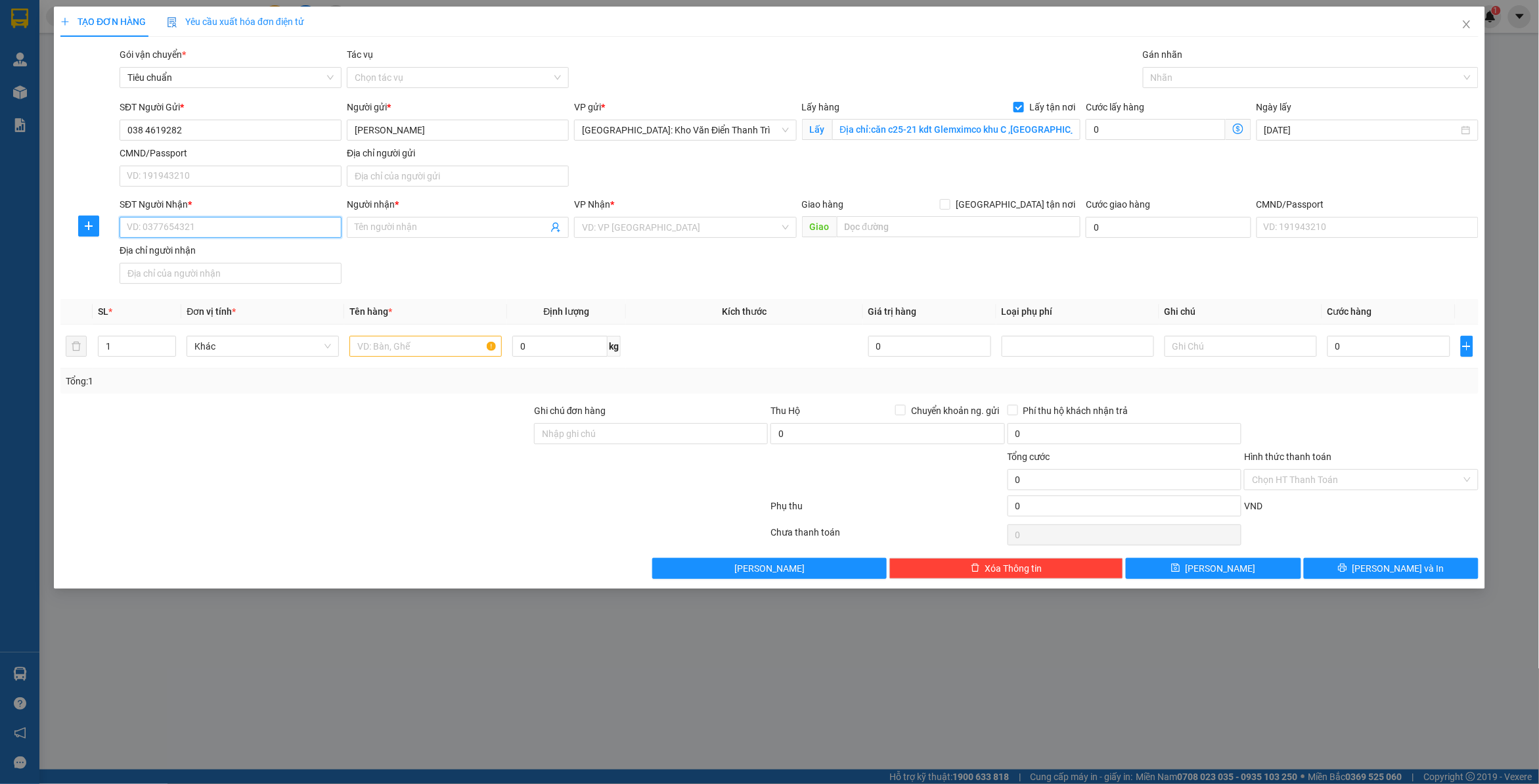
click at [261, 232] on input "SĐT Người Nhận *" at bounding box center [230, 228] width 222 height 22
paste input "0979856166"
type input "0979856166"
click at [962, 232] on input "text" at bounding box center [959, 227] width 244 height 22
paste input "hùng,222 thống nhất -tiên yên [GEOGRAPHIC_DATA]"
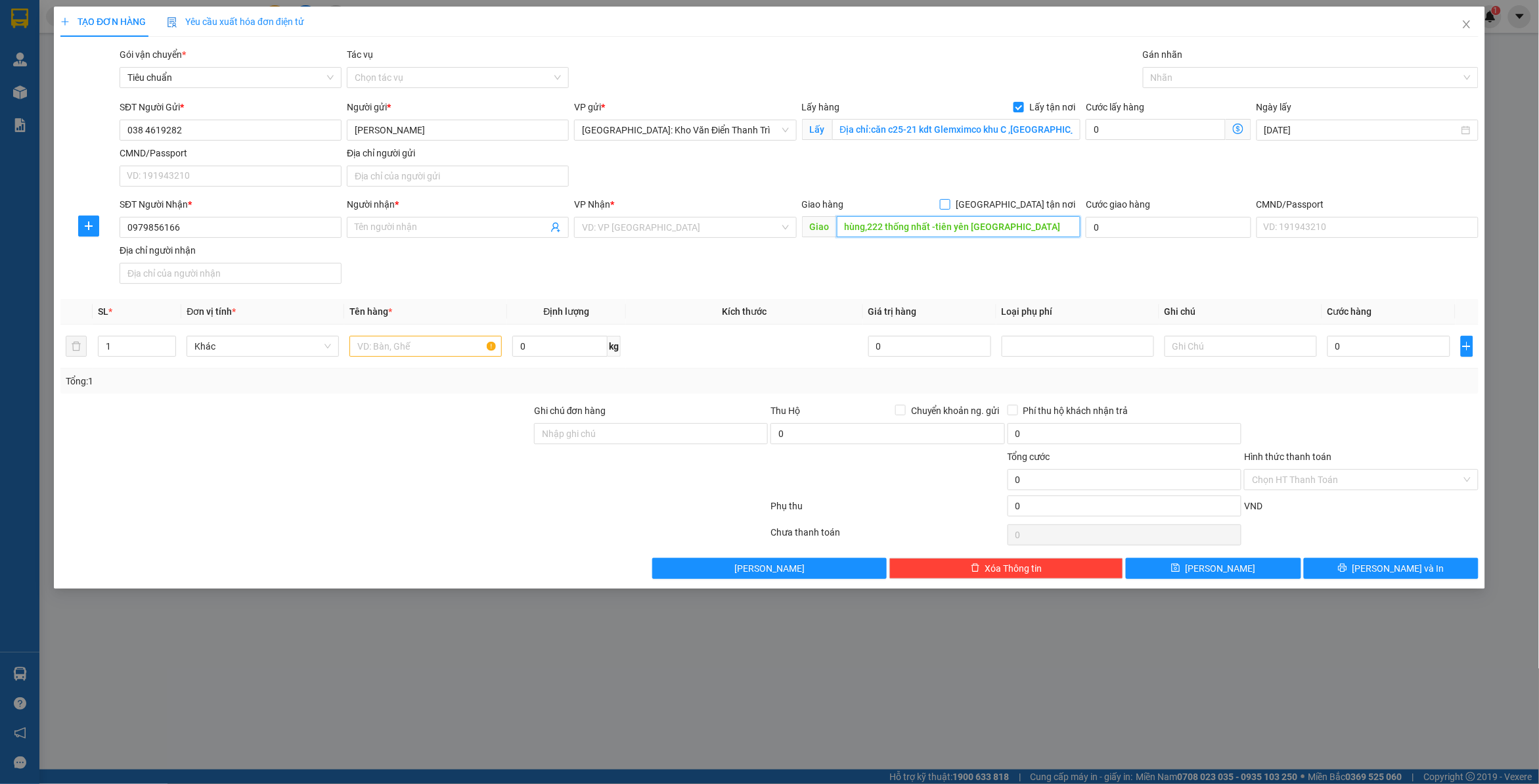
type input "hùng,222 thống nhất -tiên yên [GEOGRAPHIC_DATA]"
click at [1029, 205] on span "[GEOGRAPHIC_DATA] tận nơi" at bounding box center [1015, 204] width 130 height 15
click at [949, 205] on input "[GEOGRAPHIC_DATA] tận nơi" at bounding box center [945, 203] width 9 height 9
checkbox input "true"
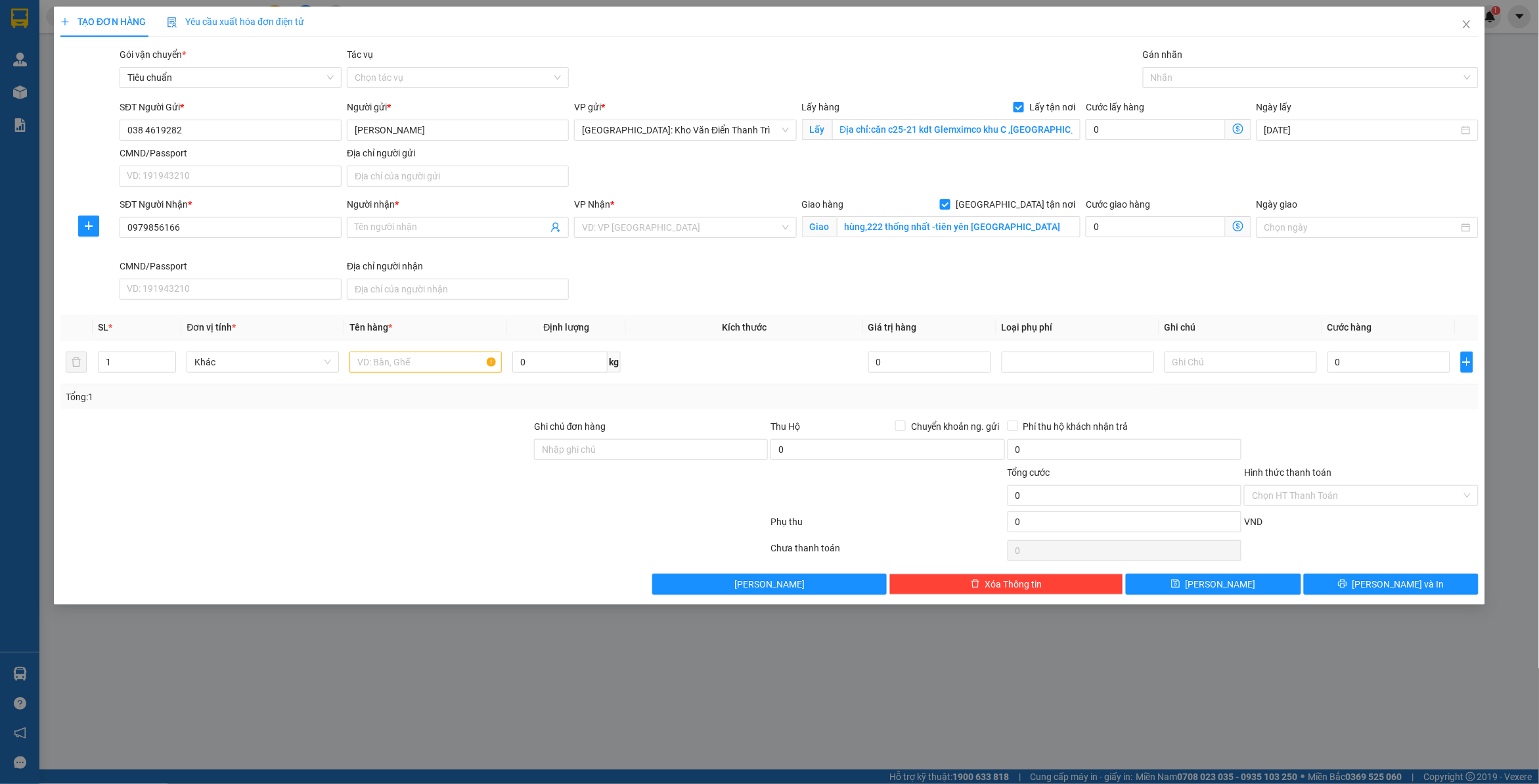
click at [1106, 175] on div "SĐT Người Gửi * 038 4619282 Người gửi * [PERSON_NAME] VP gửi * [GEOGRAPHIC_DATA…" at bounding box center [800, 146] width 1365 height 92
click at [681, 225] on input "search" at bounding box center [681, 227] width 198 height 20
drag, startPoint x: 492, startPoint y: 225, endPoint x: 611, endPoint y: 238, distance: 119.7
click at [492, 227] on input "Người nhận *" at bounding box center [452, 227] width 194 height 15
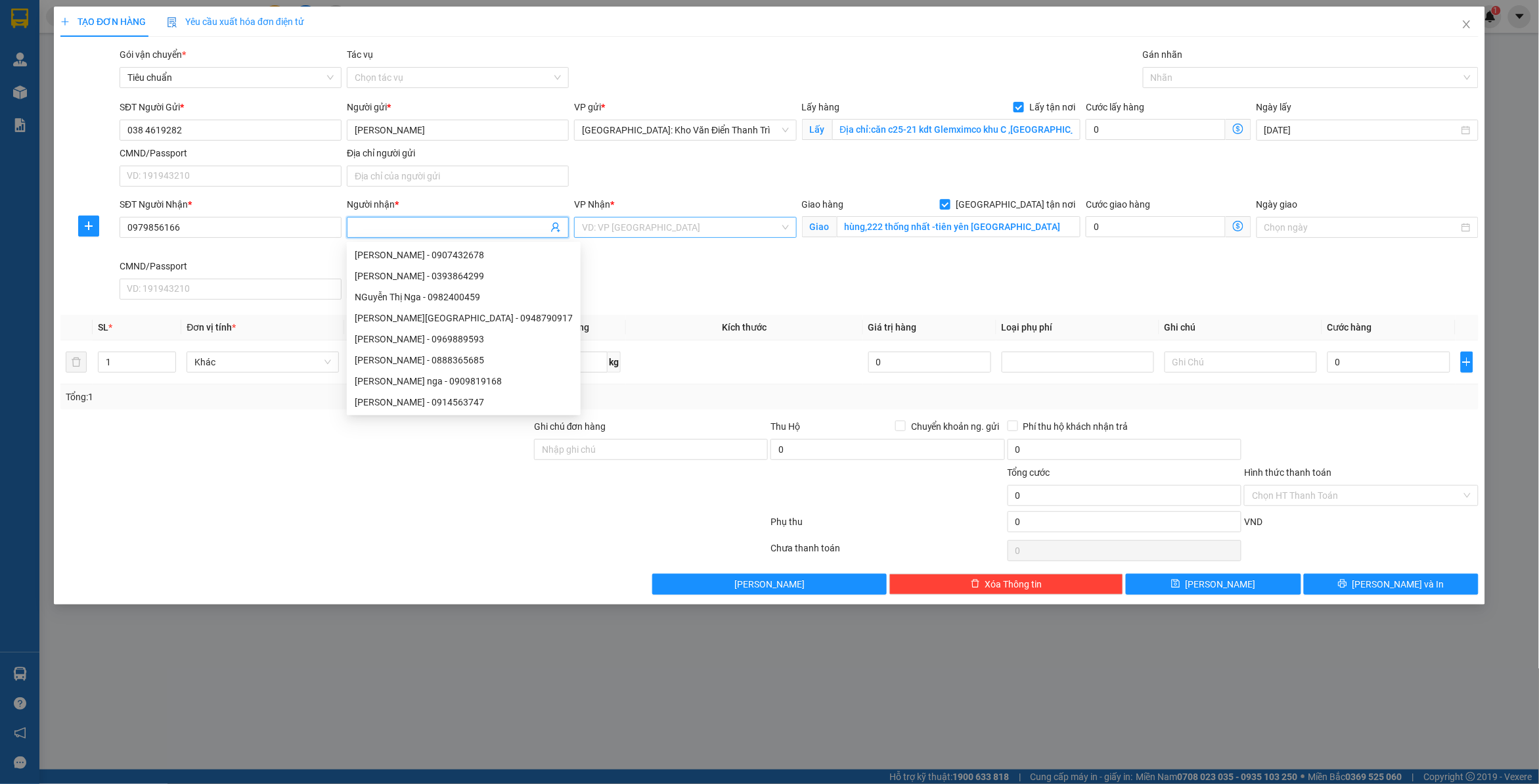
click at [635, 238] on input "search" at bounding box center [681, 227] width 198 height 20
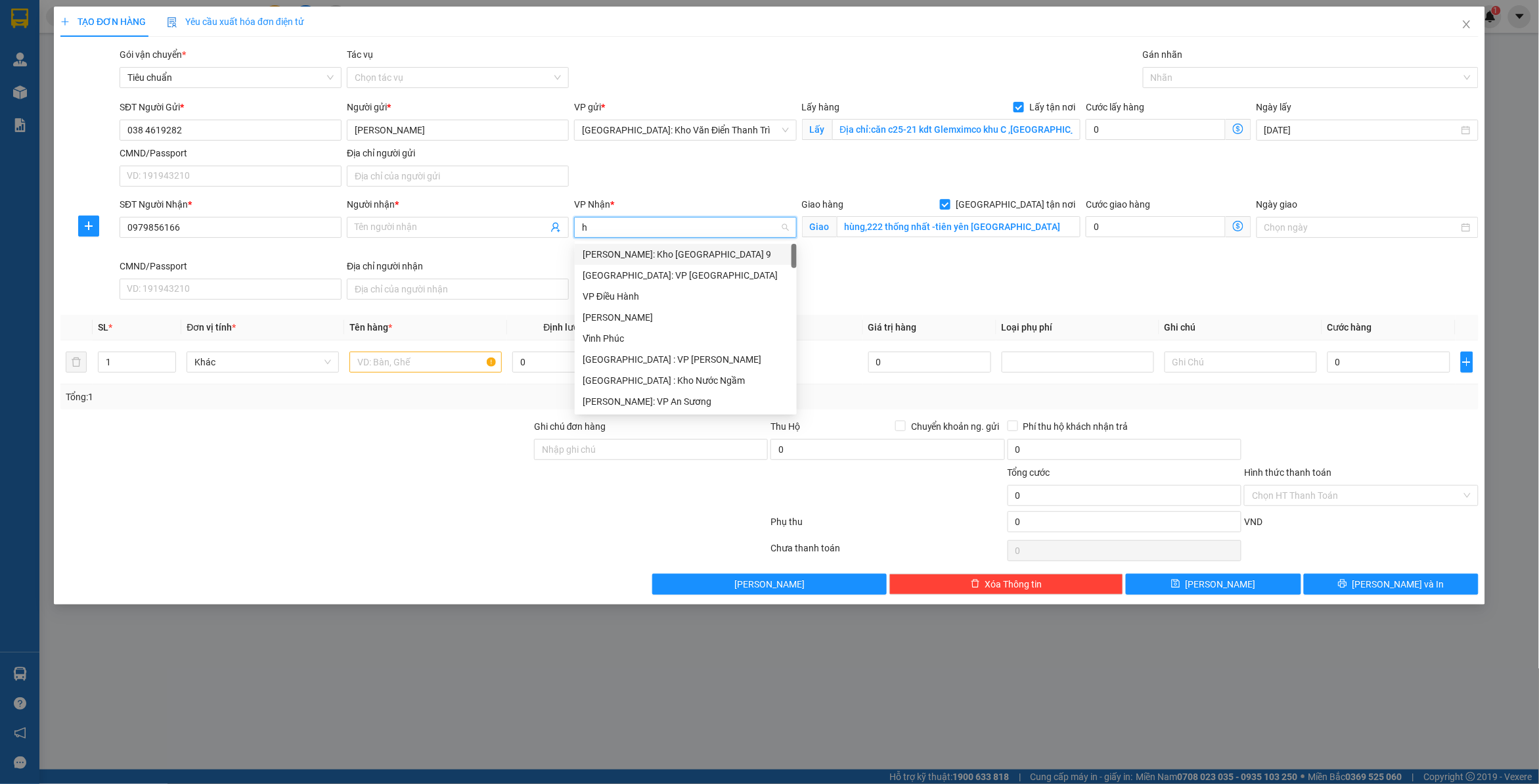
type input "hp"
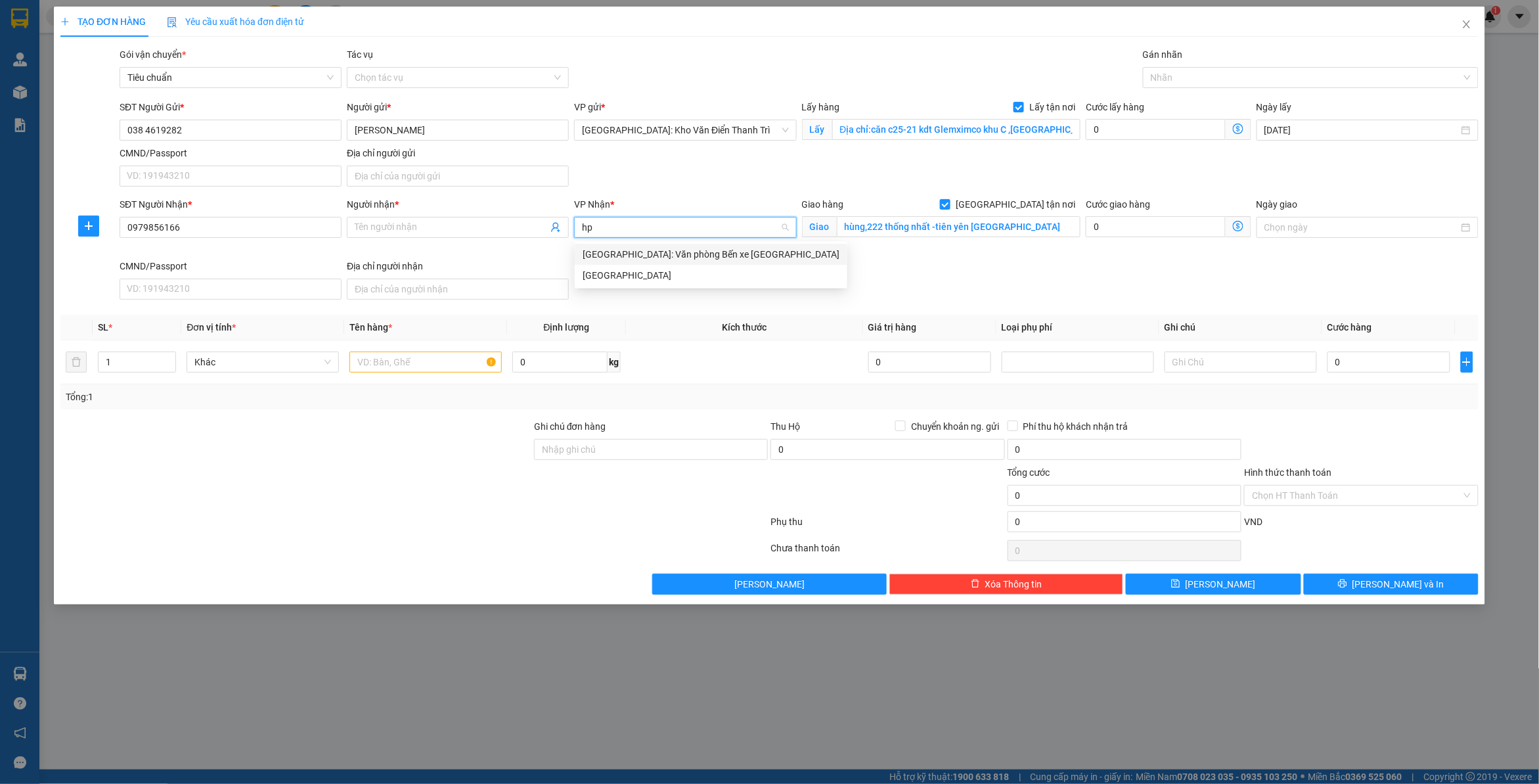
click at [648, 247] on div "[GEOGRAPHIC_DATA]: Văn phòng Bến xe [GEOGRAPHIC_DATA]" at bounding box center [711, 254] width 257 height 15
click at [989, 277] on div "SĐT Người Nhận * 0979856166 Người nhận * Tên người nhận VP Nhận * [GEOGRAPHIC_D…" at bounding box center [800, 251] width 1365 height 108
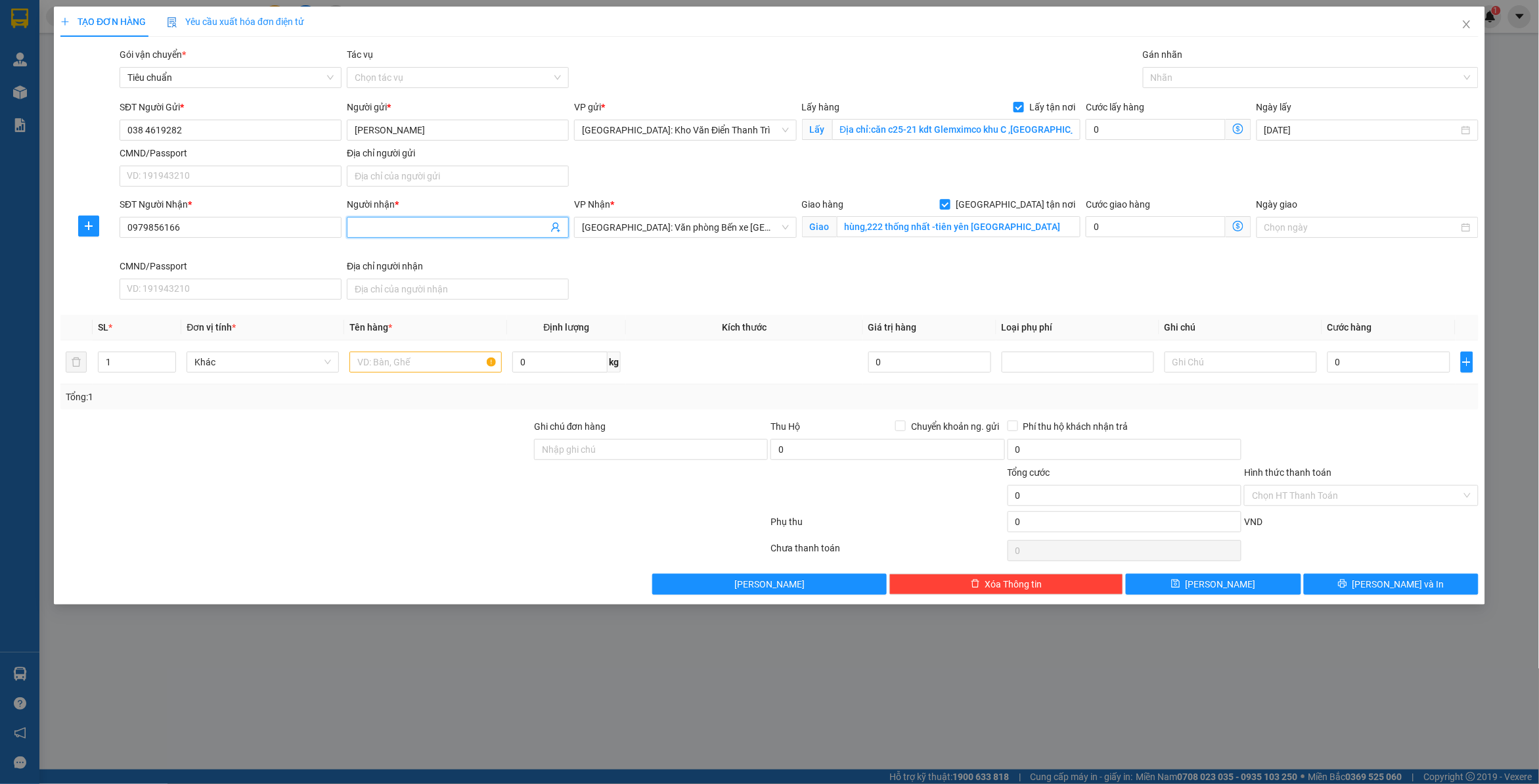
click at [425, 232] on input "Người nhận *" at bounding box center [452, 227] width 194 height 15
click at [467, 229] on input "Người nhận *" at bounding box center [452, 227] width 194 height 15
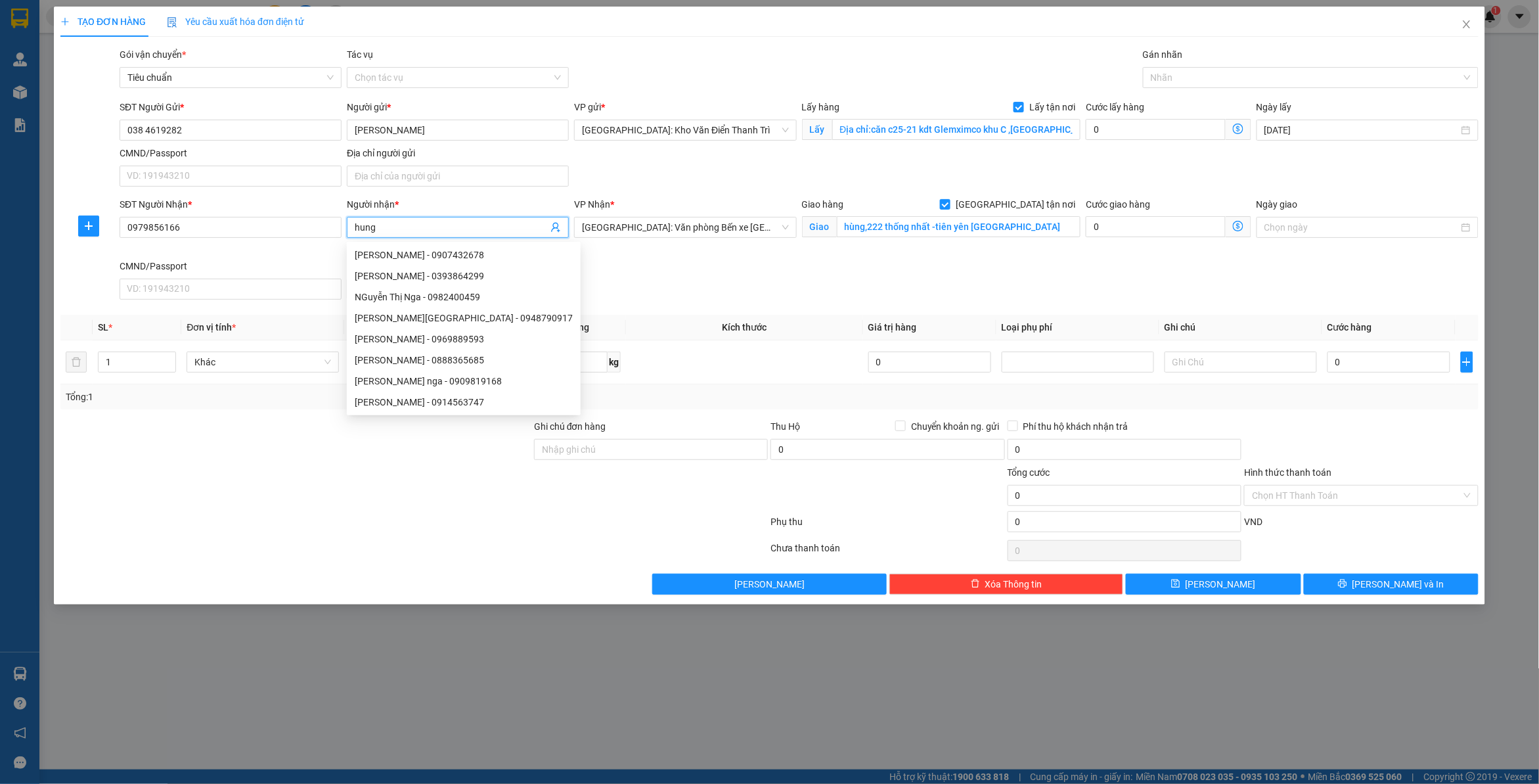
type input "hung"
click at [1087, 297] on div "SĐT Người Nhận * 0979856166 Người nhận * hung VP Nhận * [GEOGRAPHIC_DATA]: Văn …" at bounding box center [800, 251] width 1365 height 108
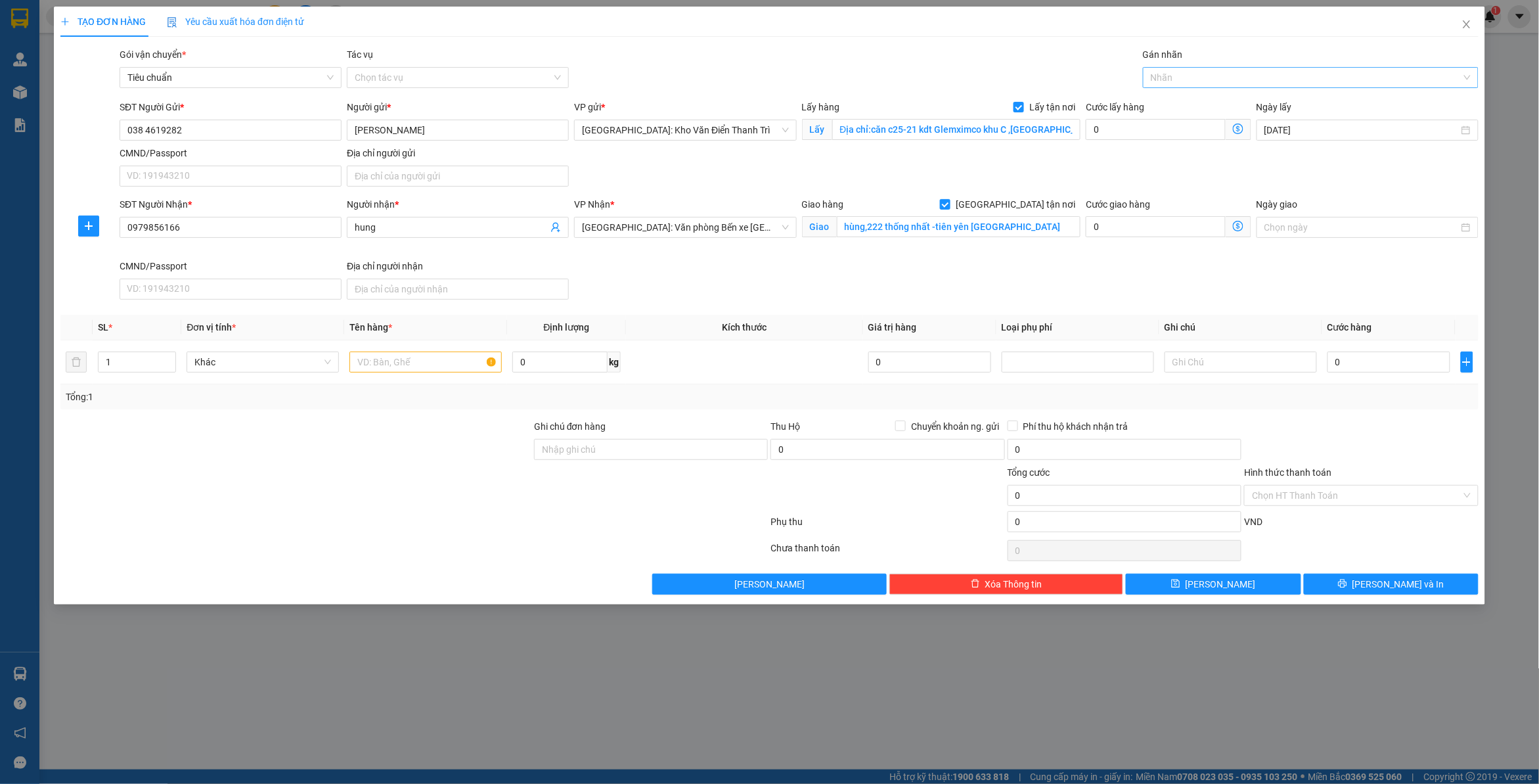
click at [1193, 77] on div at bounding box center [1304, 77] width 316 height 16
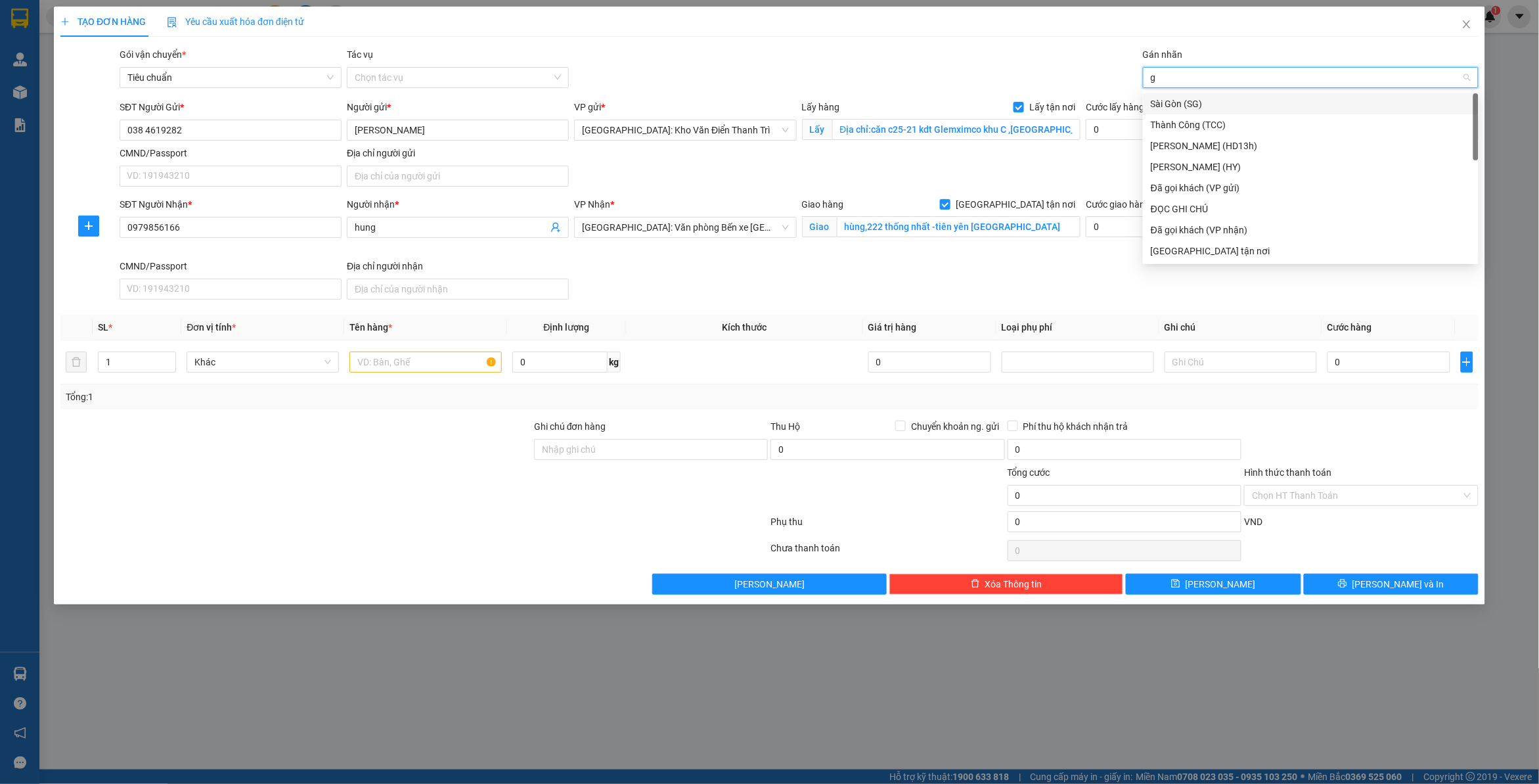
type input "gt"
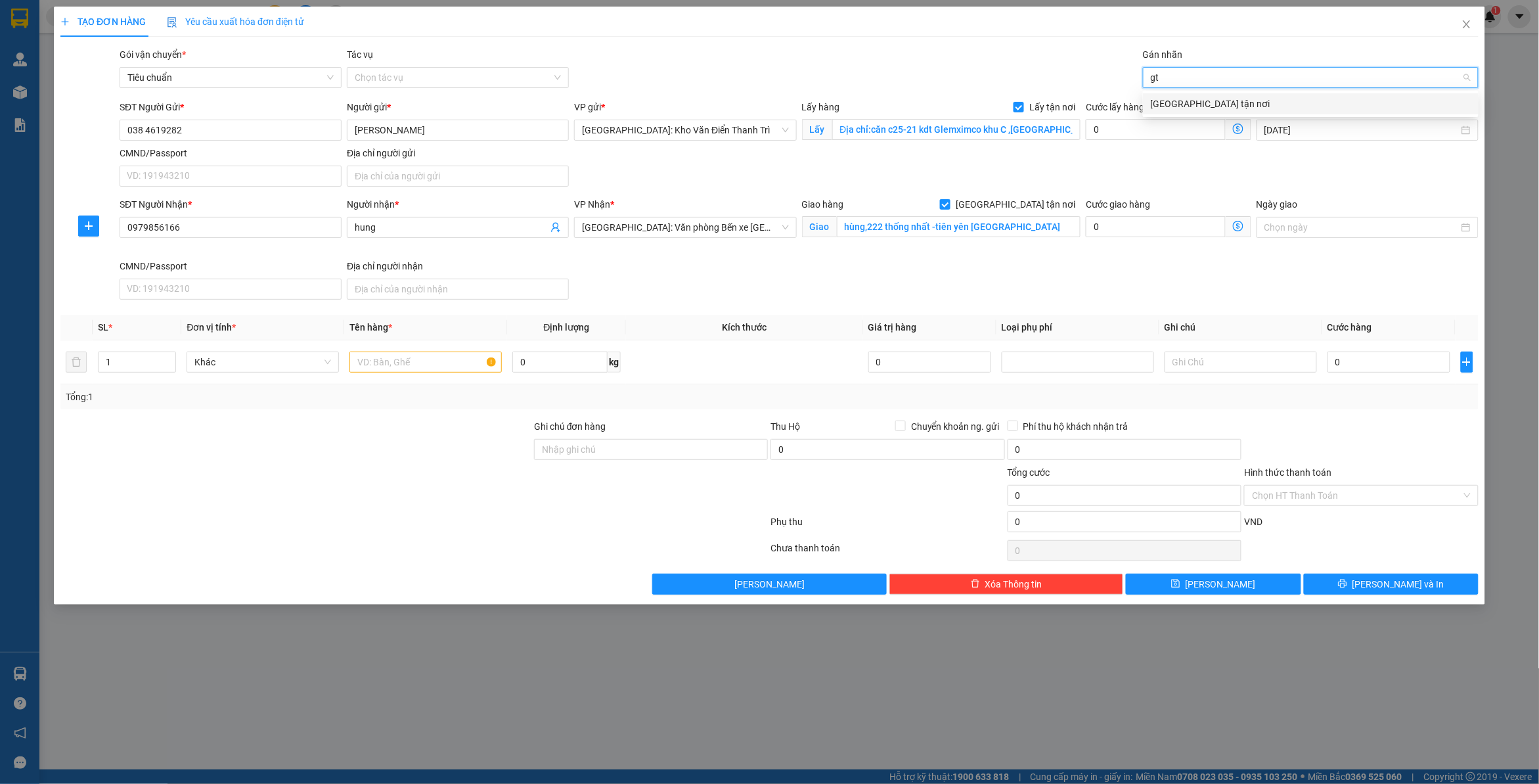
click at [1193, 101] on div "[GEOGRAPHIC_DATA] tận nơi" at bounding box center [1310, 104] width 320 height 15
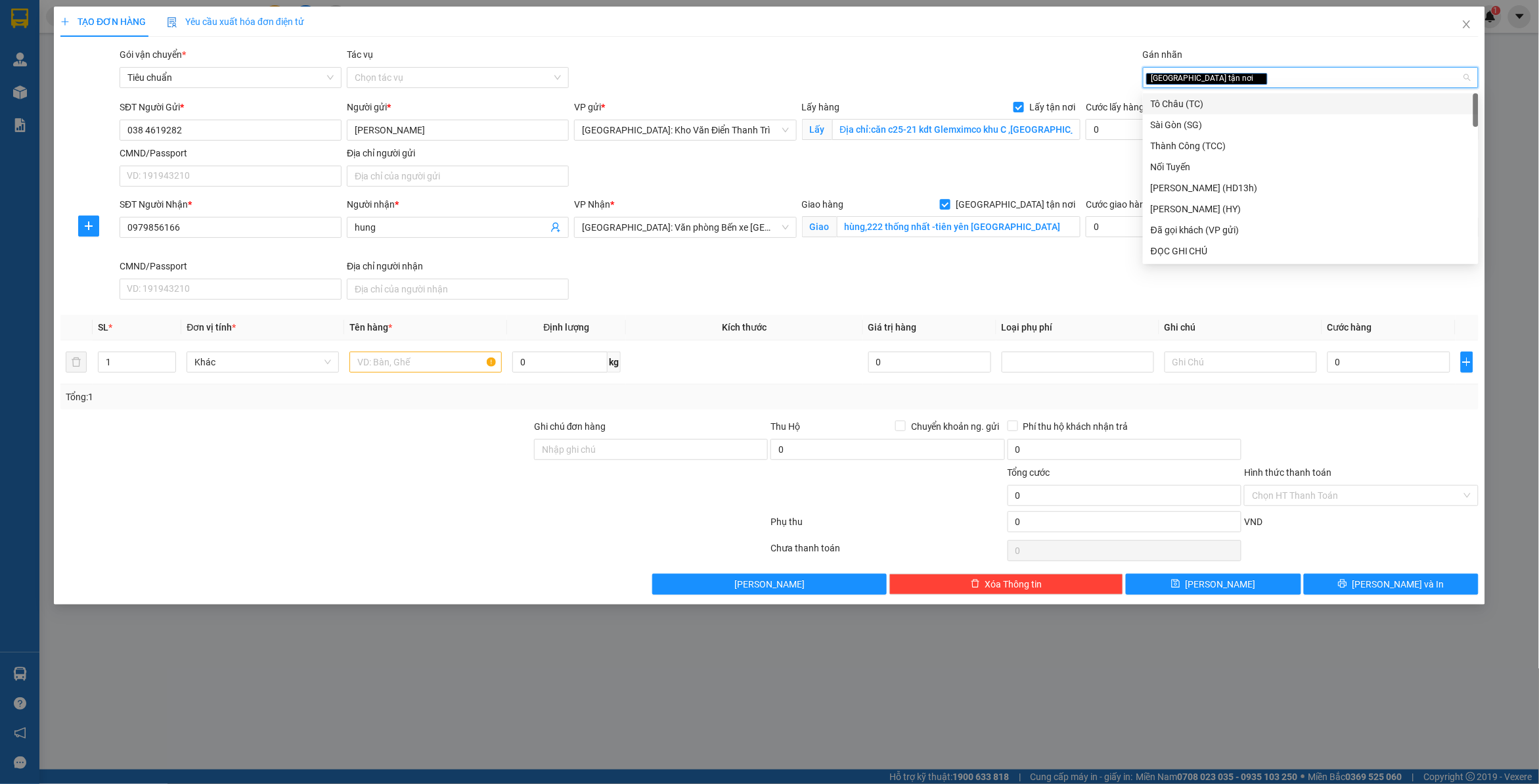
click at [1073, 67] on div "Gói vận chuyển * Tiêu chuẩn Tác vụ Chọn tác vụ Gán nhãn Giao tận nơi" at bounding box center [800, 69] width 1365 height 46
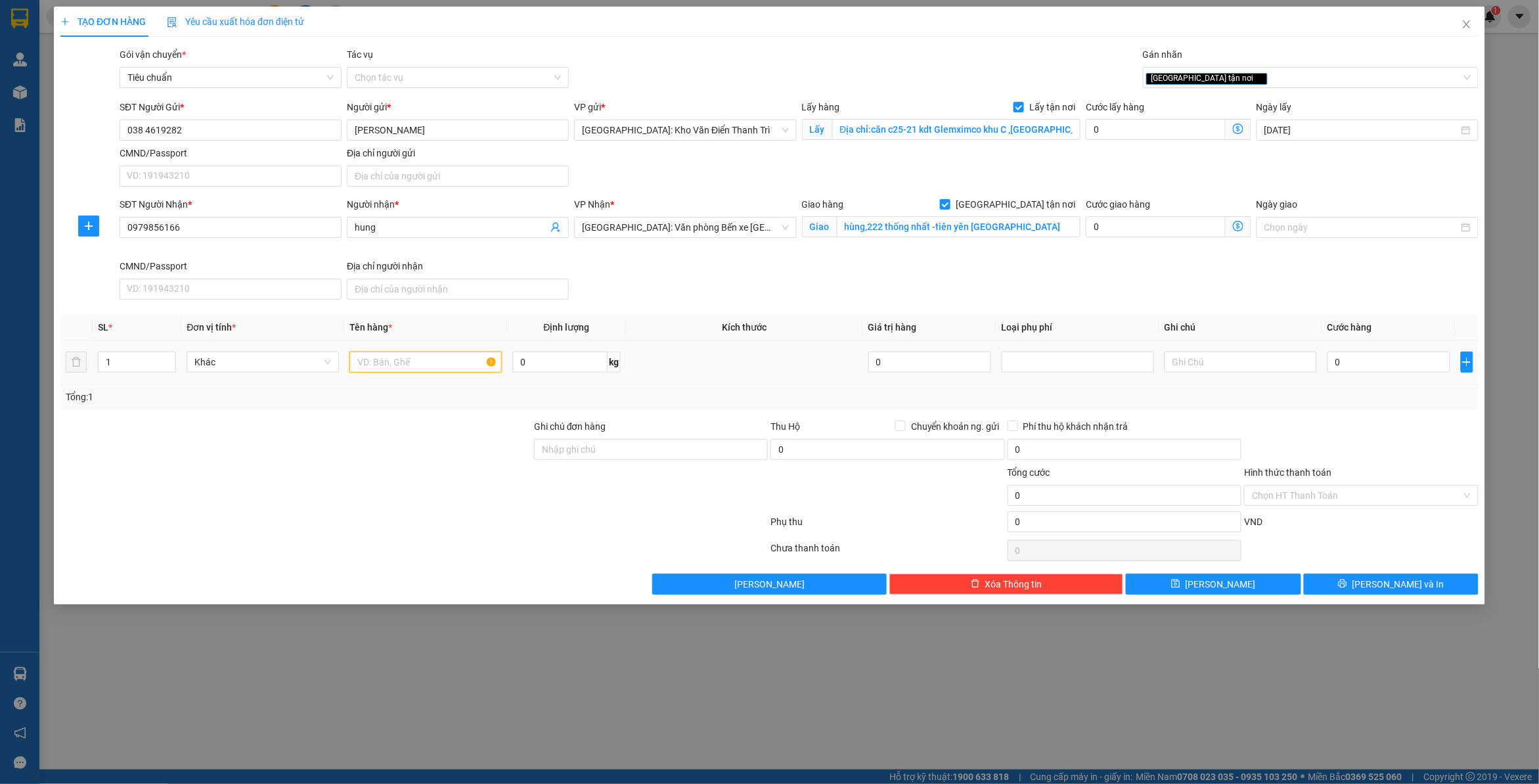
click at [409, 367] on input "text" at bounding box center [425, 362] width 153 height 22
click at [1122, 131] on input "0" at bounding box center [1156, 130] width 140 height 22
type input "6"
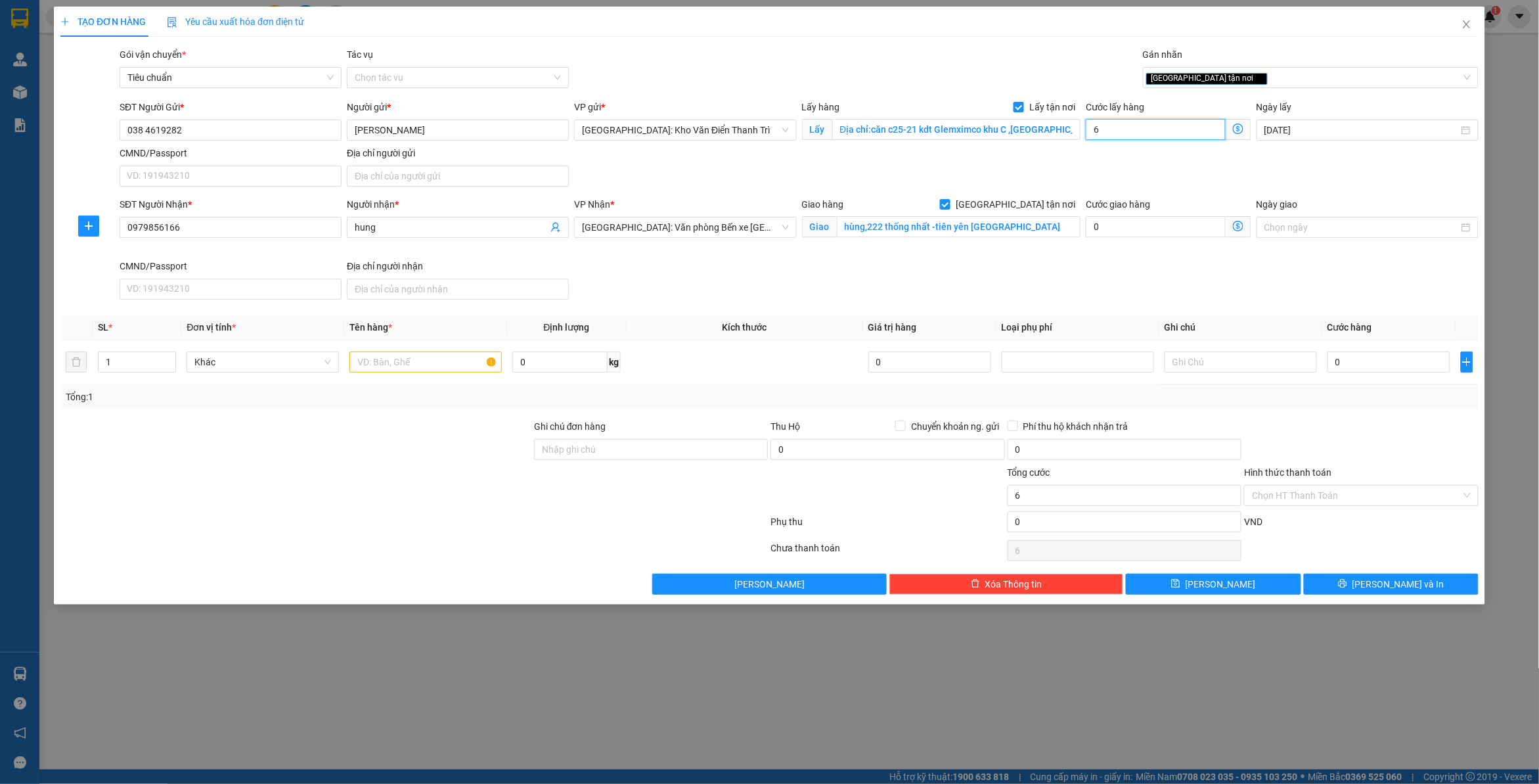
type input "65"
type input "65.000"
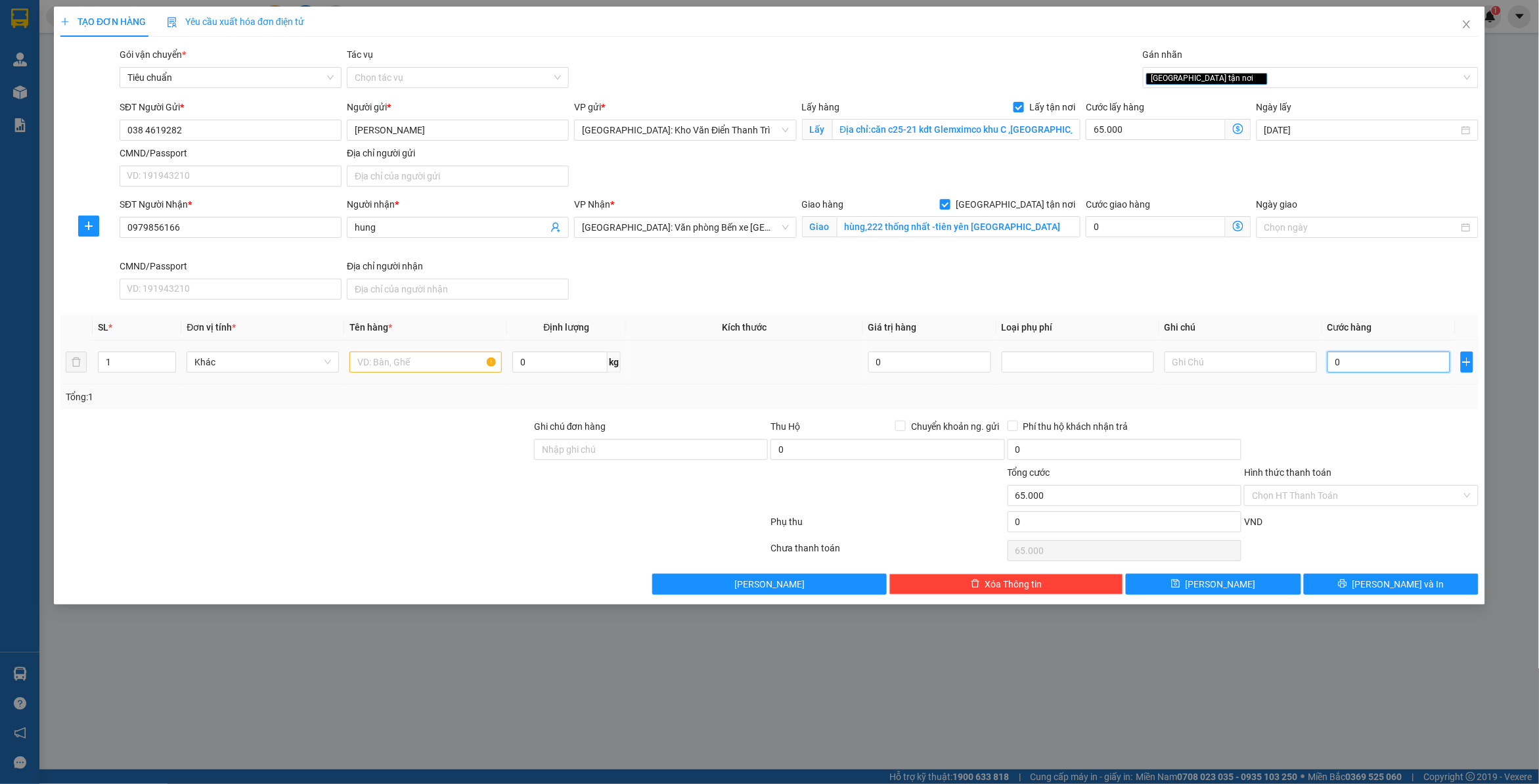
click at [1378, 371] on input "0" at bounding box center [1389, 362] width 123 height 22
type input "3"
type input "65.003"
type input "36"
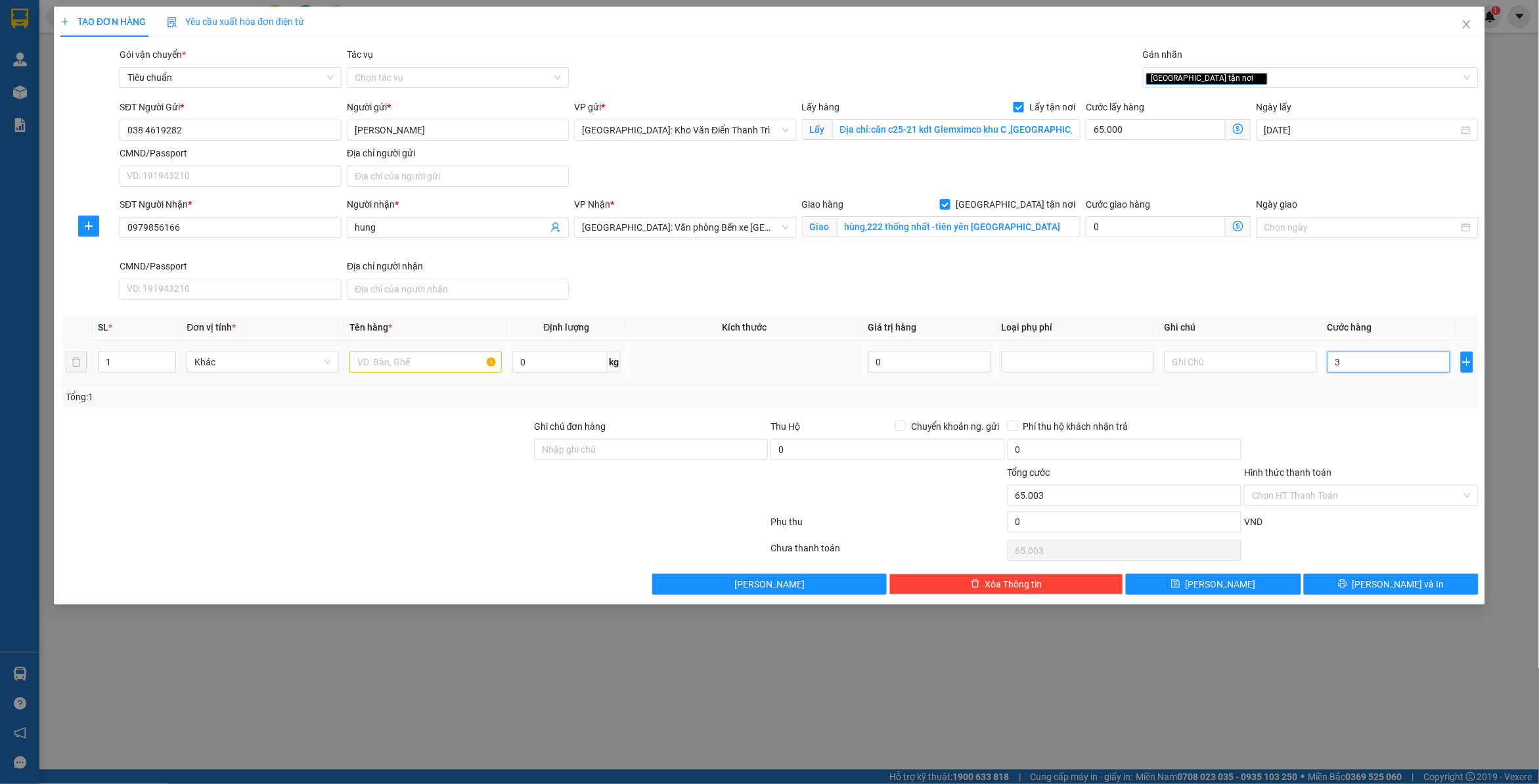
type input "65.036"
type input "360"
type input "65.360"
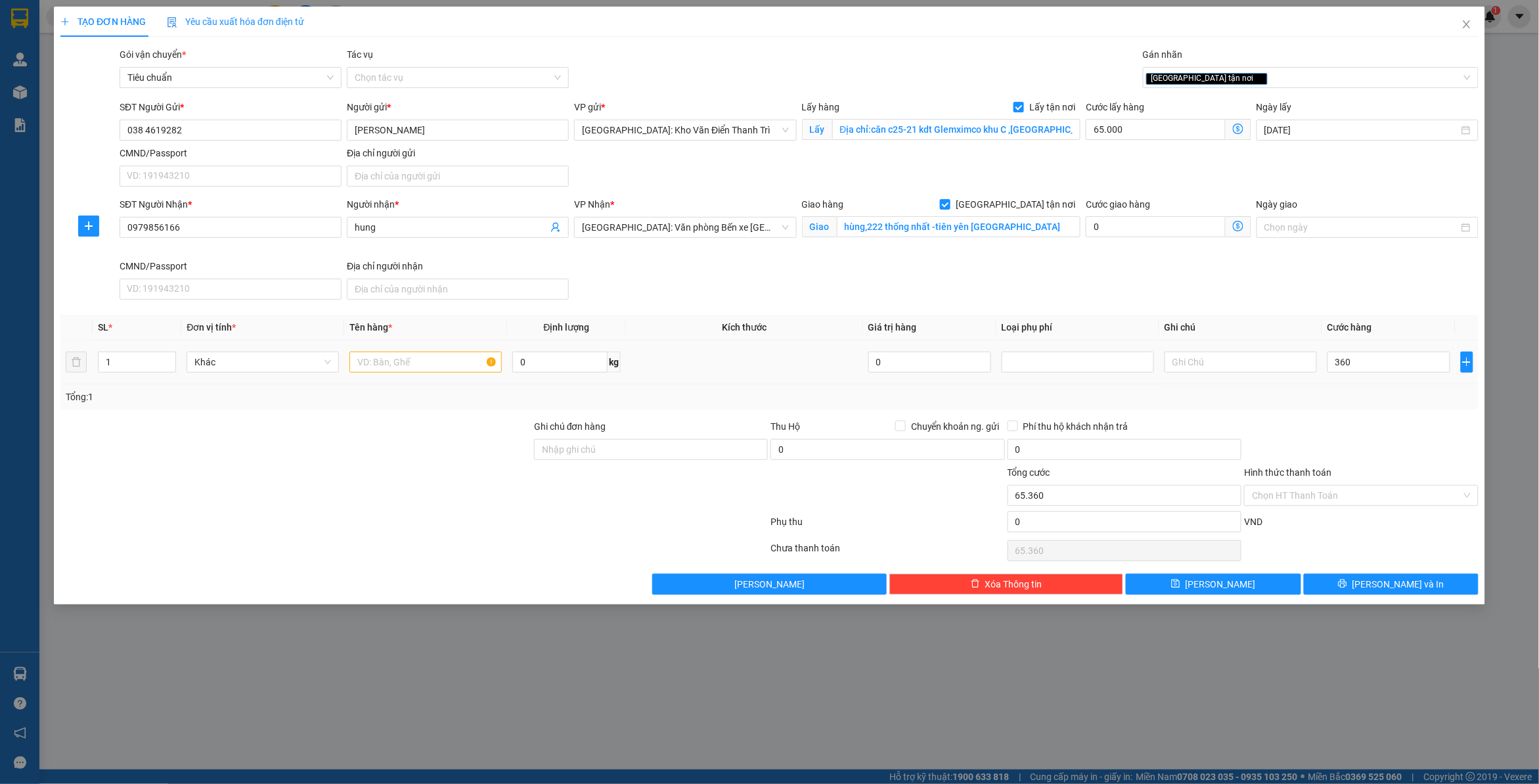
type input "360.000"
type input "425.000"
click at [1369, 394] on div "Tổng: 1" at bounding box center [770, 396] width 1408 height 15
click at [386, 348] on td at bounding box center [425, 362] width 163 height 44
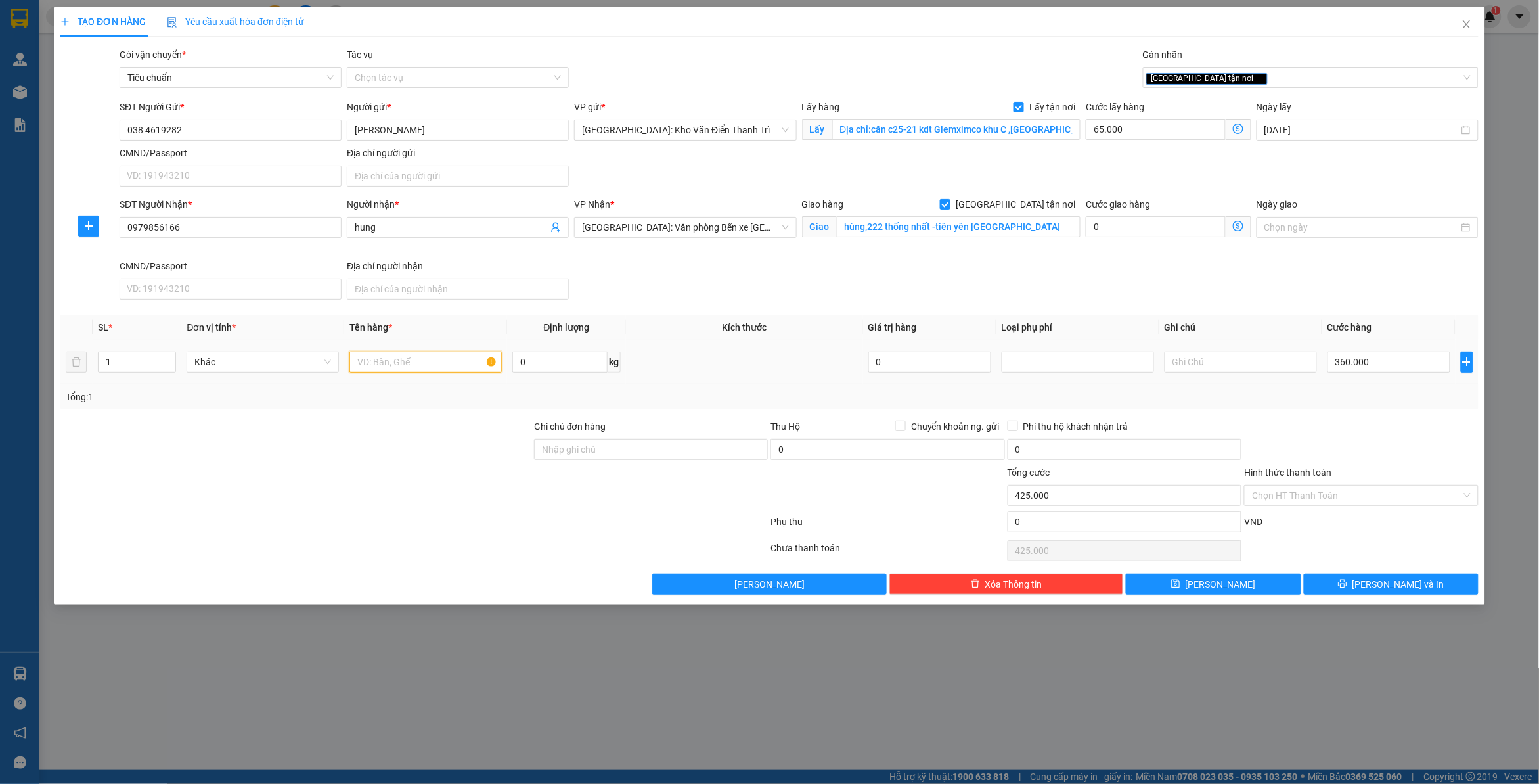
click at [403, 366] on input "text" at bounding box center [425, 362] width 153 height 22
paste input "6 kiện"
type input "6 kiện a hùng đón dương nội"
drag, startPoint x: 1309, startPoint y: 406, endPoint x: 1273, endPoint y: 484, distance: 85.9
click at [1309, 406] on div "Tổng: 1" at bounding box center [770, 397] width 1419 height 25
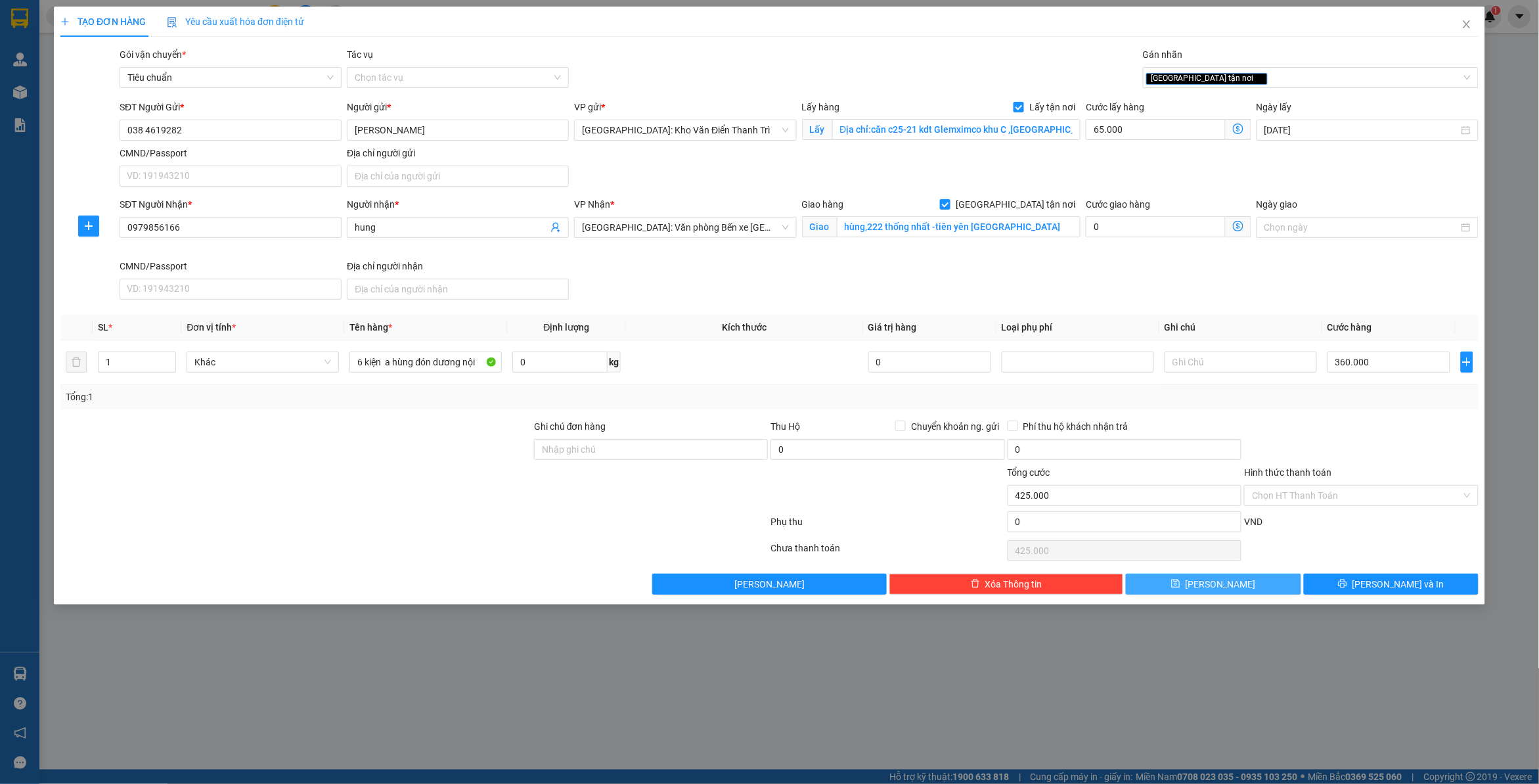
click at [1224, 591] on span "[PERSON_NAME]" at bounding box center [1221, 584] width 70 height 15
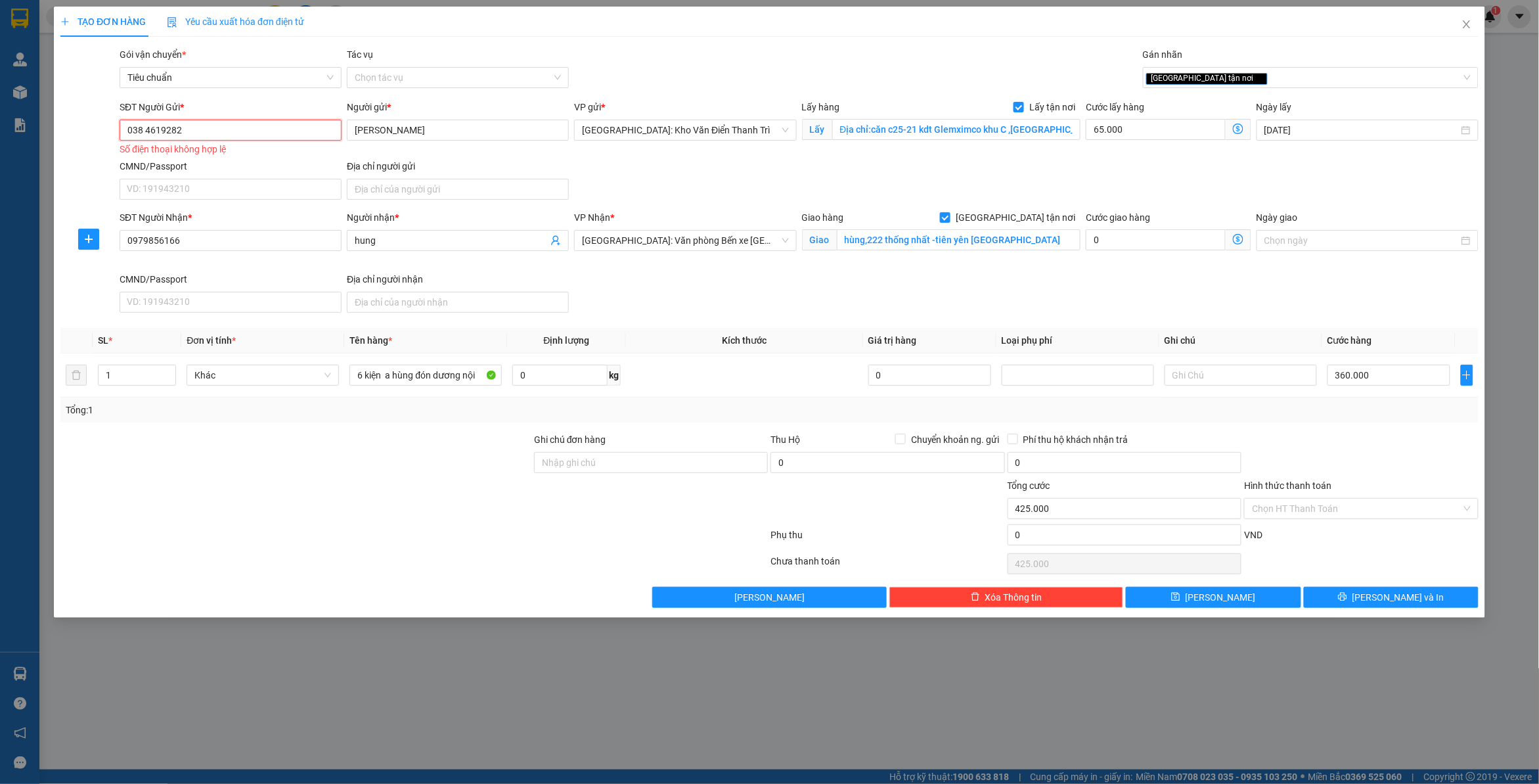
click at [143, 129] on input "038 4619282" at bounding box center [230, 130] width 222 height 22
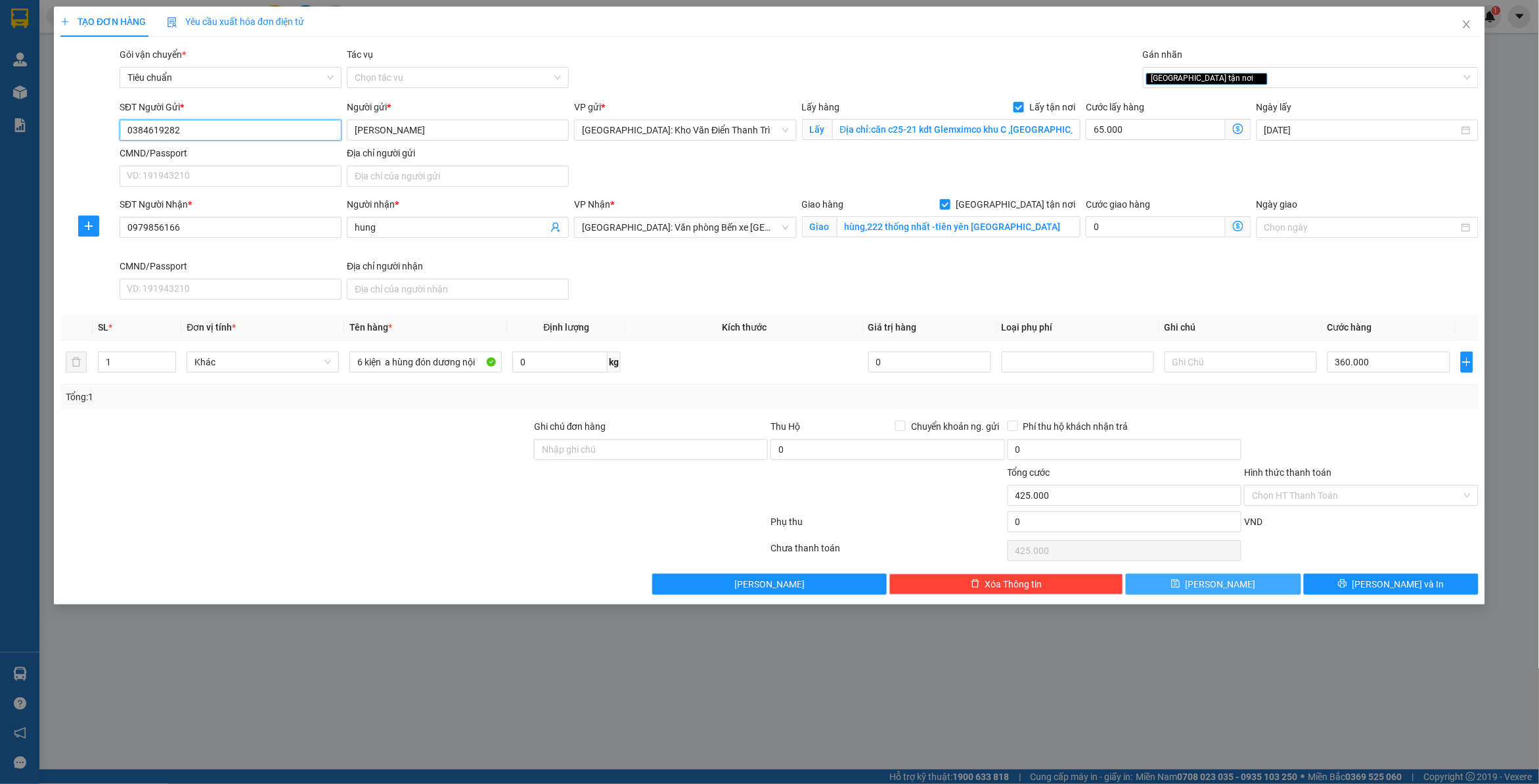
type input "0384619282"
click at [1226, 583] on span "[PERSON_NAME]" at bounding box center [1221, 584] width 70 height 15
checkbox input "false"
type input "0"
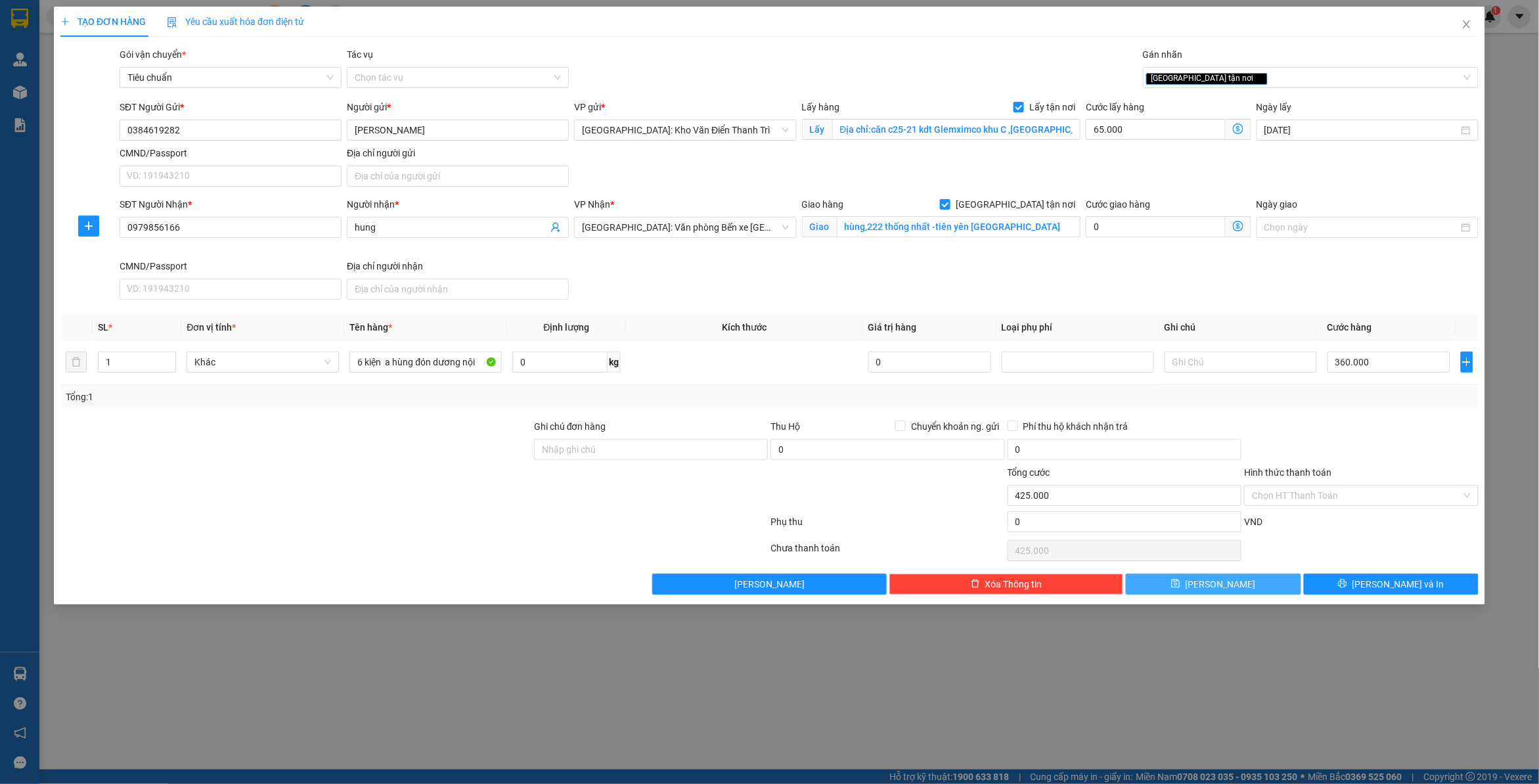
type input "0"
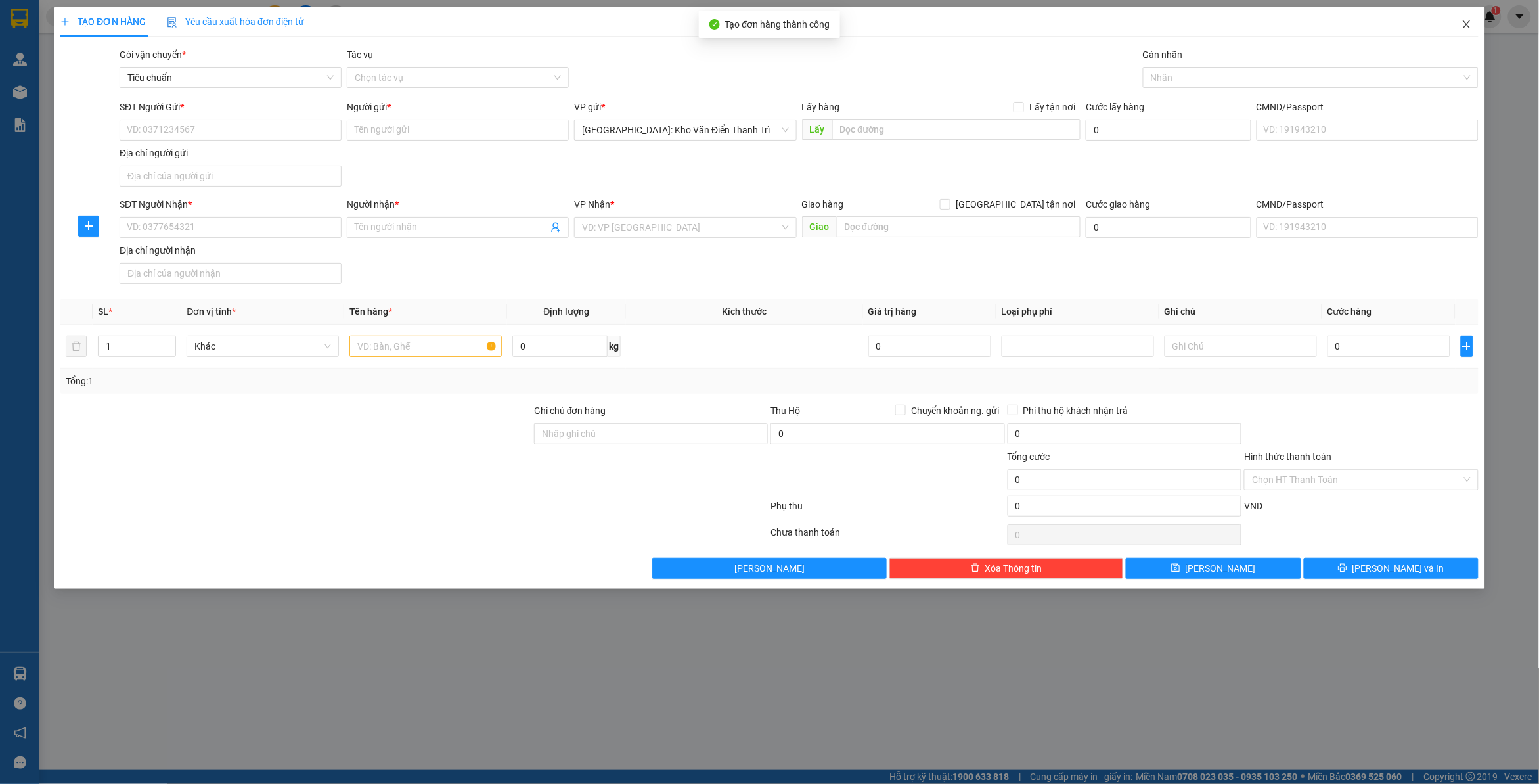
click at [1463, 23] on icon "close" at bounding box center [1467, 23] width 11 height 11
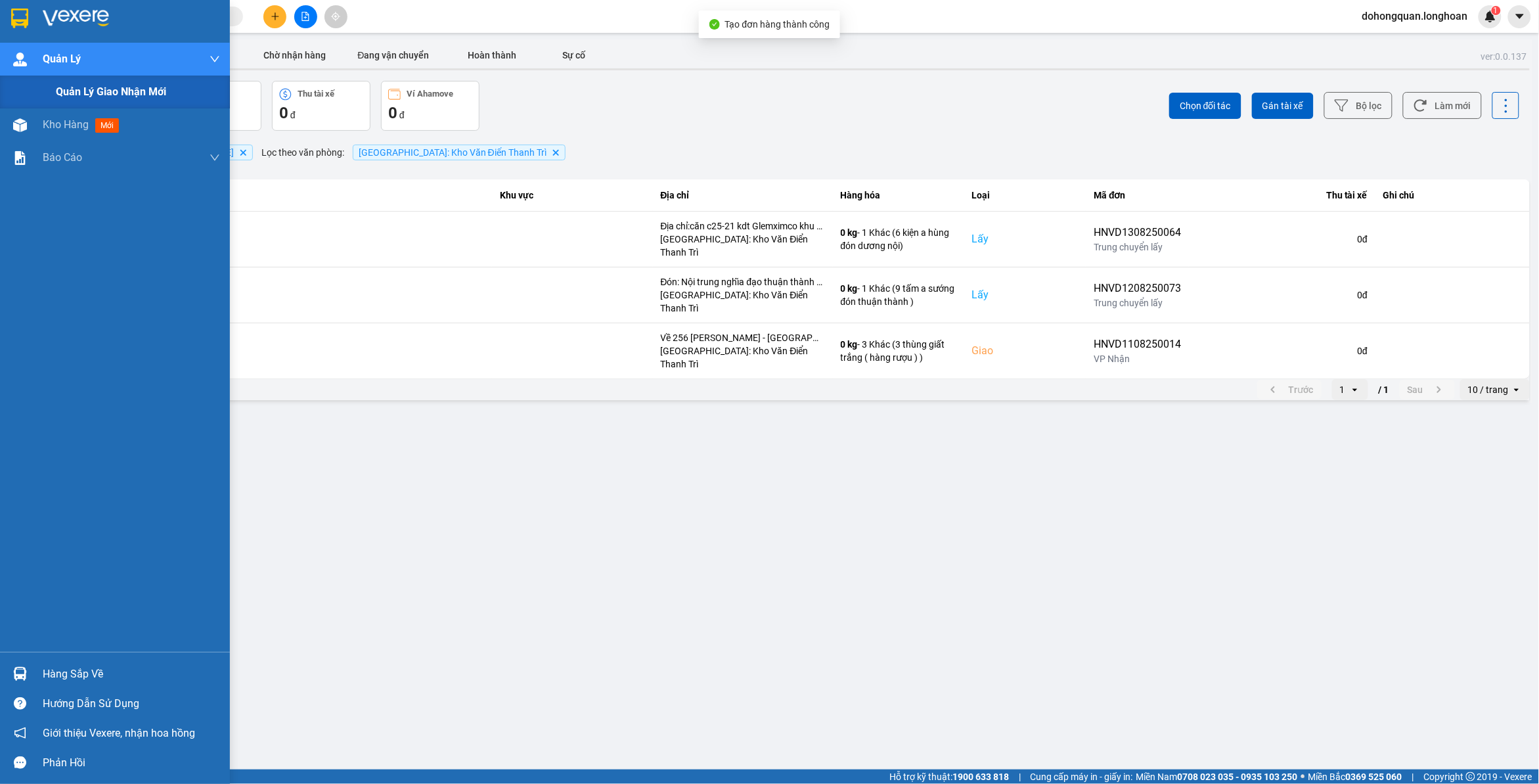
click at [106, 96] on span "Quản lý giao nhận mới" at bounding box center [110, 91] width 110 height 17
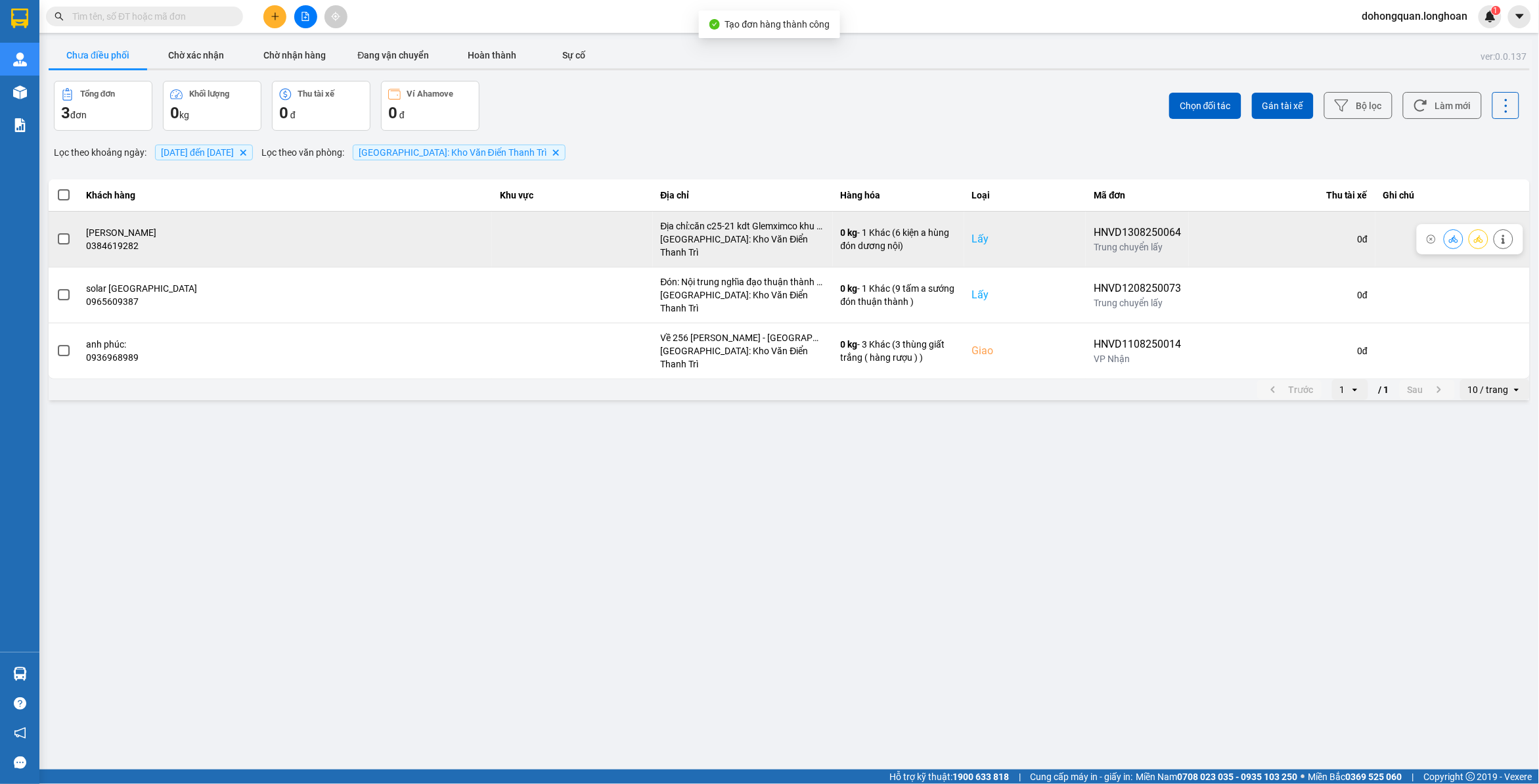
click at [64, 236] on span at bounding box center [64, 240] width 12 height 12
click at [57, 232] on input "checkbox" at bounding box center [57, 232] width 0 height 0
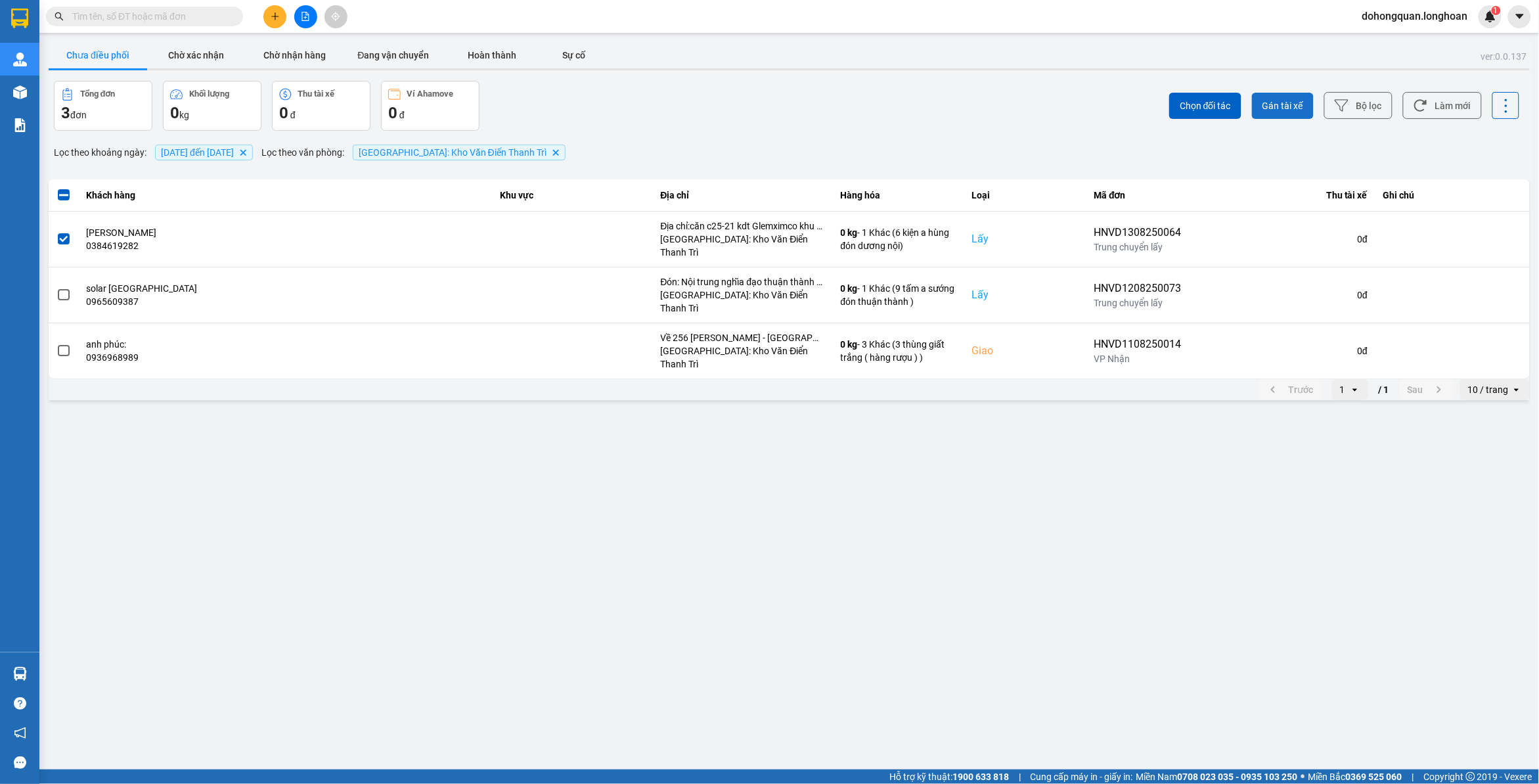
click at [1296, 110] on span "Gán tài xế" at bounding box center [1283, 105] width 41 height 13
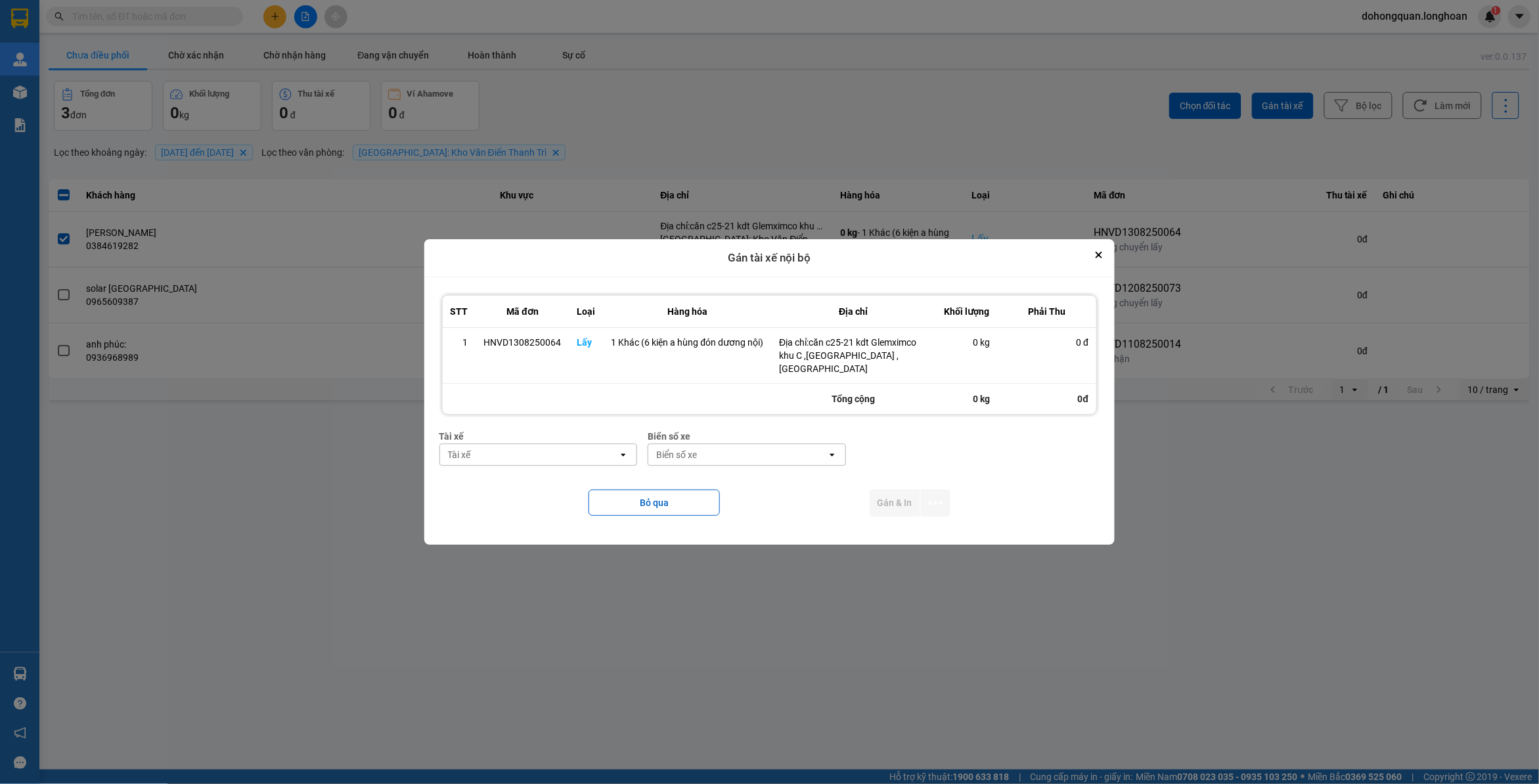
click at [536, 448] on div "Tài xế" at bounding box center [529, 455] width 179 height 22
type input "hùng"
drag, startPoint x: 553, startPoint y: 483, endPoint x: 693, endPoint y: 460, distance: 141.9
click at [555, 484] on span "0325666247 - A Hùng 17 [GEOGRAPHIC_DATA] 0325666247" at bounding box center [542, 482] width 182 height 26
click at [750, 452] on div "Biển số xe" at bounding box center [770, 454] width 41 height 13
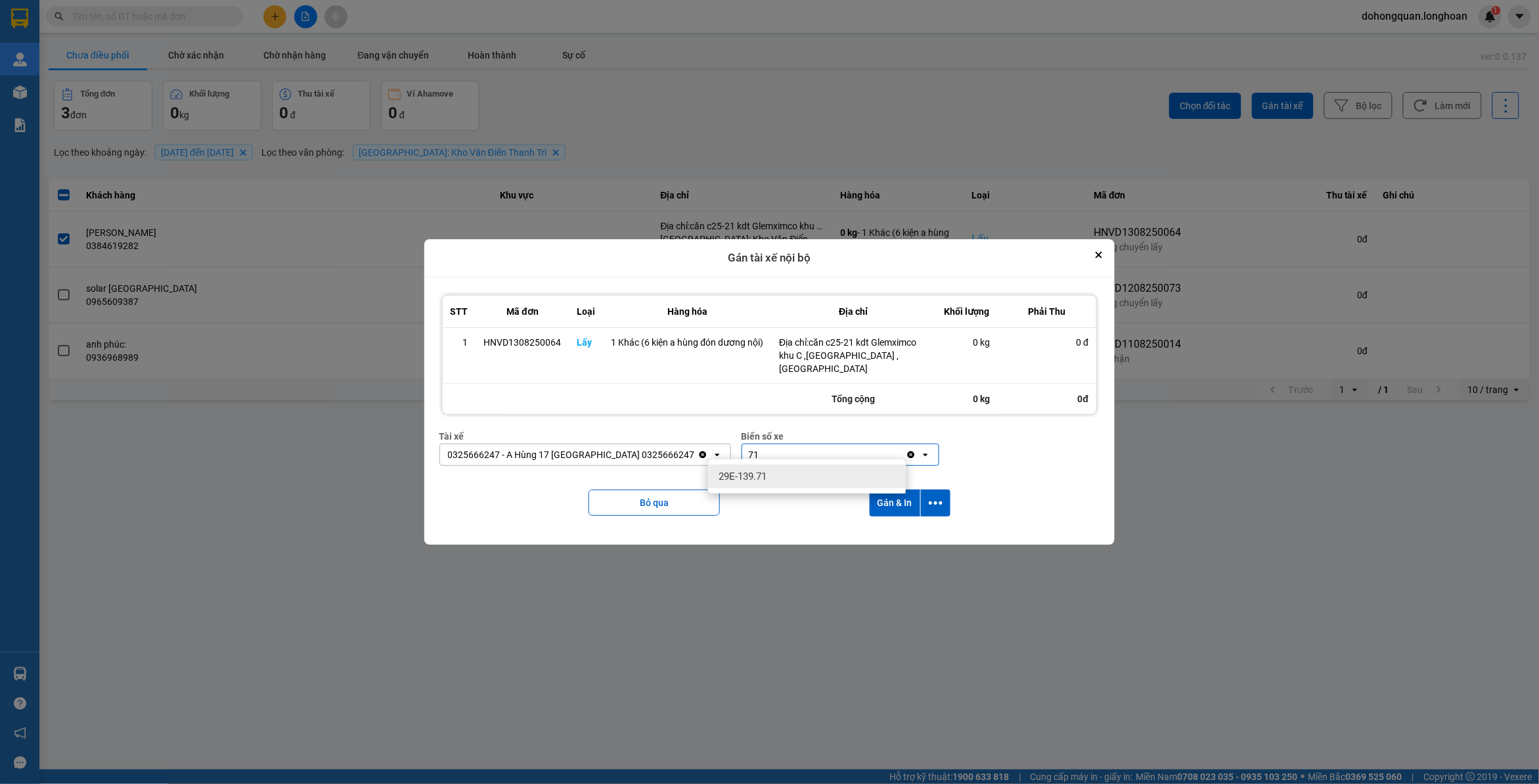
type input "71"
click at [776, 476] on div "29E-139.71" at bounding box center [807, 476] width 198 height 23
click at [931, 500] on icon "dialog" at bounding box center [936, 502] width 14 height 14
click at [911, 527] on div "Chỉ gán tài" at bounding box center [901, 532] width 77 height 13
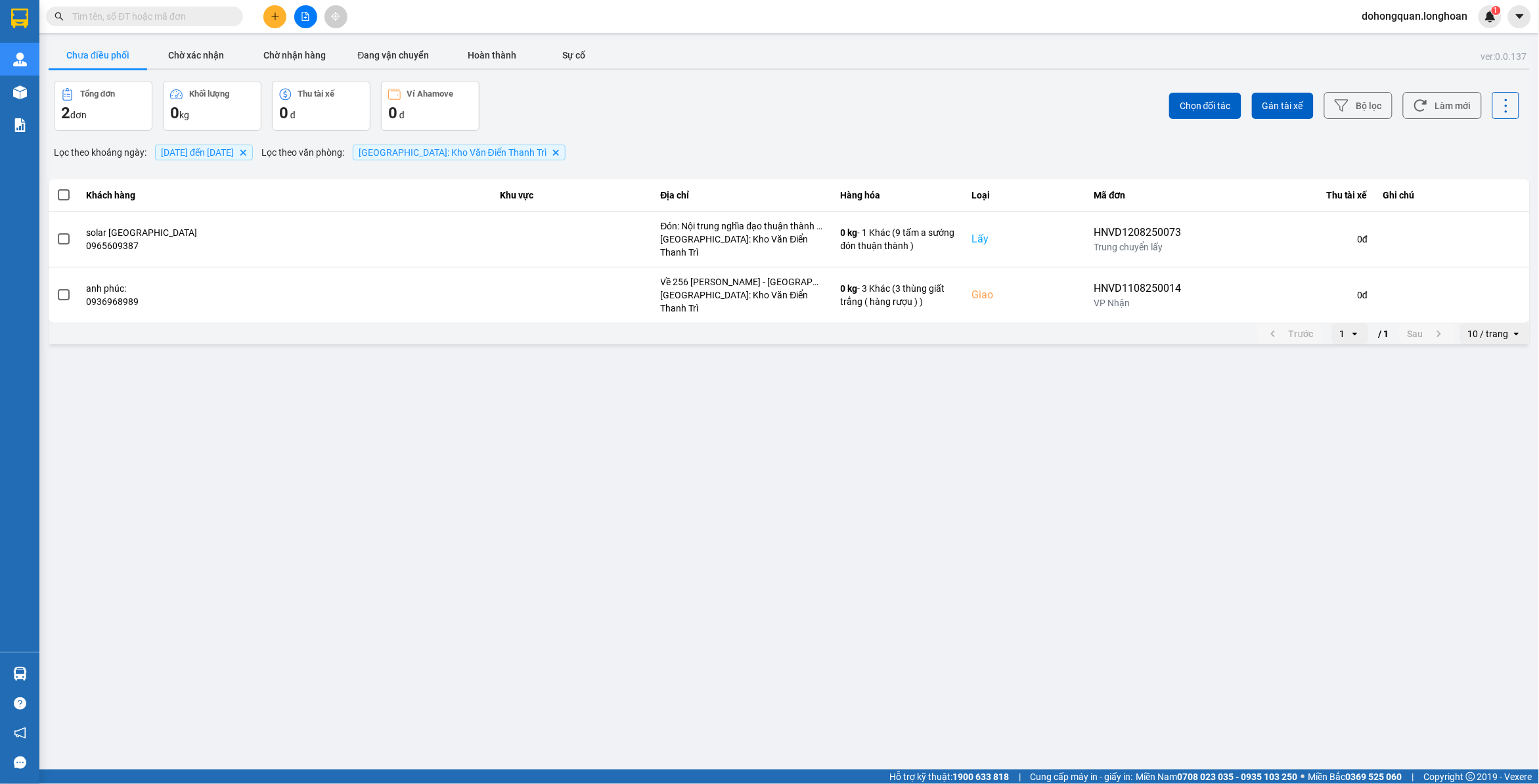
click at [275, 13] on icon "plus" at bounding box center [275, 16] width 1 height 7
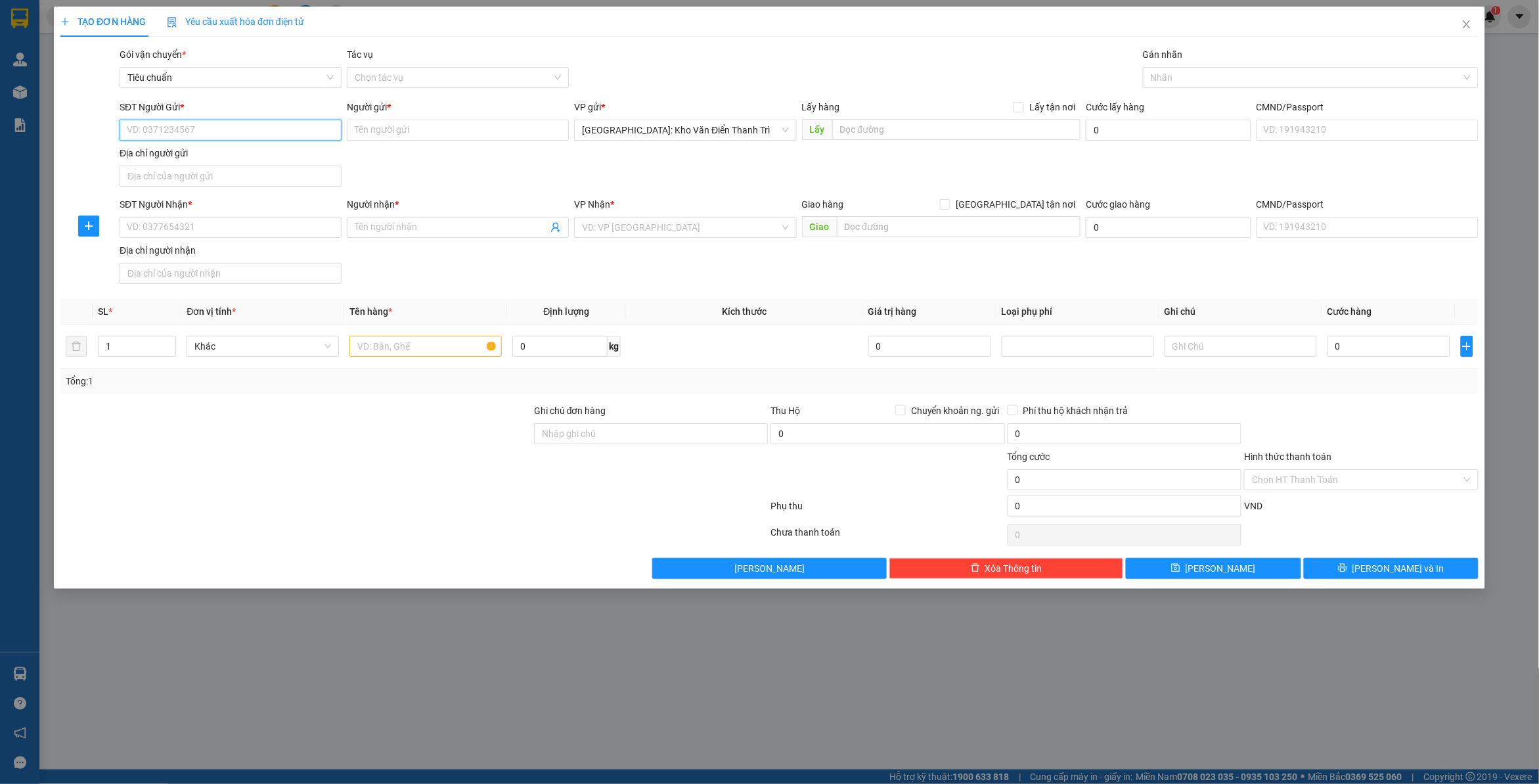
click at [218, 125] on input "SĐT Người Gửi *" at bounding box center [230, 130] width 222 height 22
paste input "0346655065"
type input "0346655065"
drag, startPoint x: 920, startPoint y: 133, endPoint x: 990, endPoint y: 119, distance: 71.4
click at [921, 133] on input "text" at bounding box center [956, 130] width 249 height 22
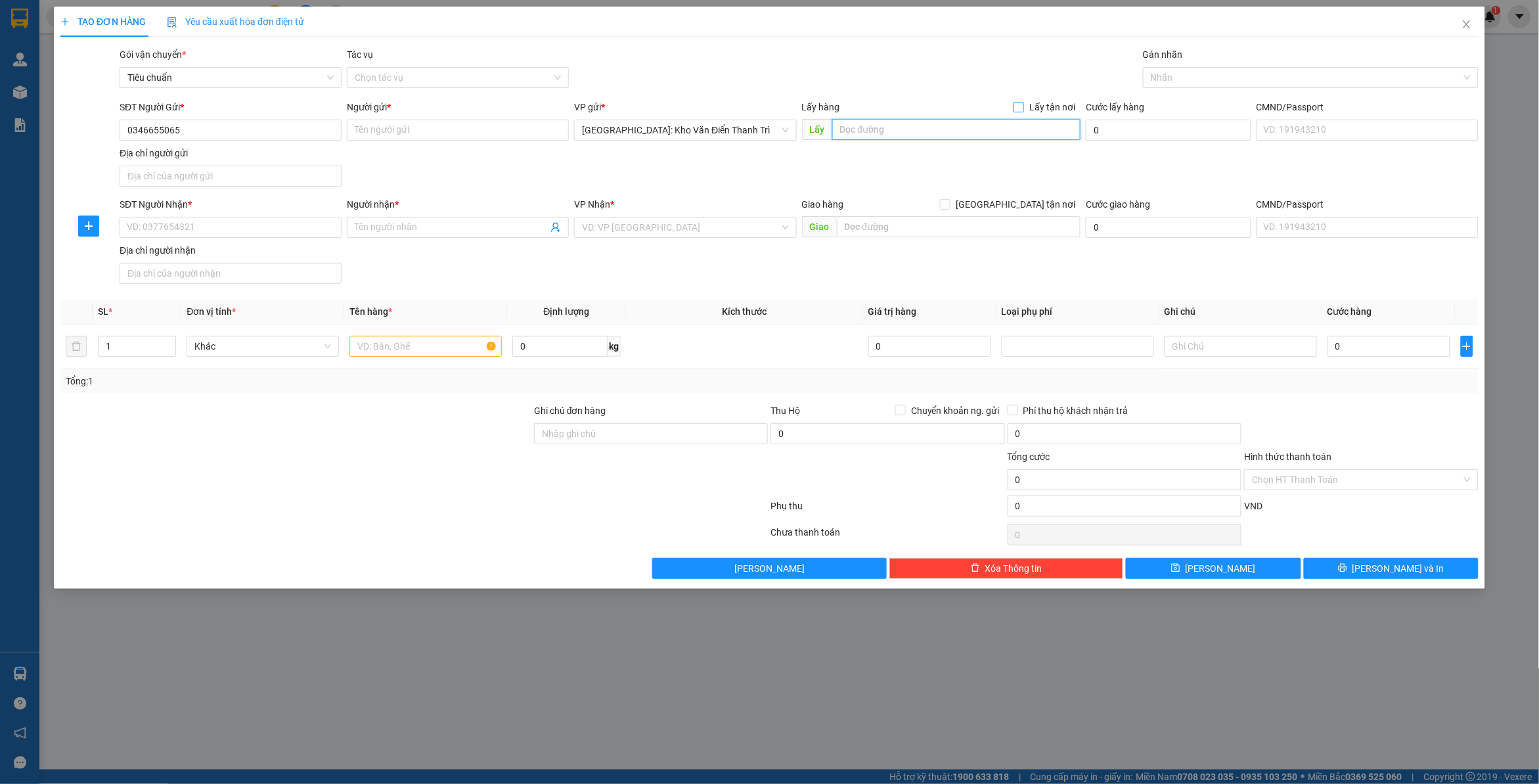
paste input "Lấy hàng tại : [STREET_ADDRESS]"
type input "Lấy hàng tại : [STREET_ADDRESS]"
click at [1033, 108] on span "Lấy tận nơi" at bounding box center [1053, 107] width 57 height 15
click at [1023, 108] on input "Lấy tận nơi" at bounding box center [1018, 106] width 9 height 9
checkbox input "true"
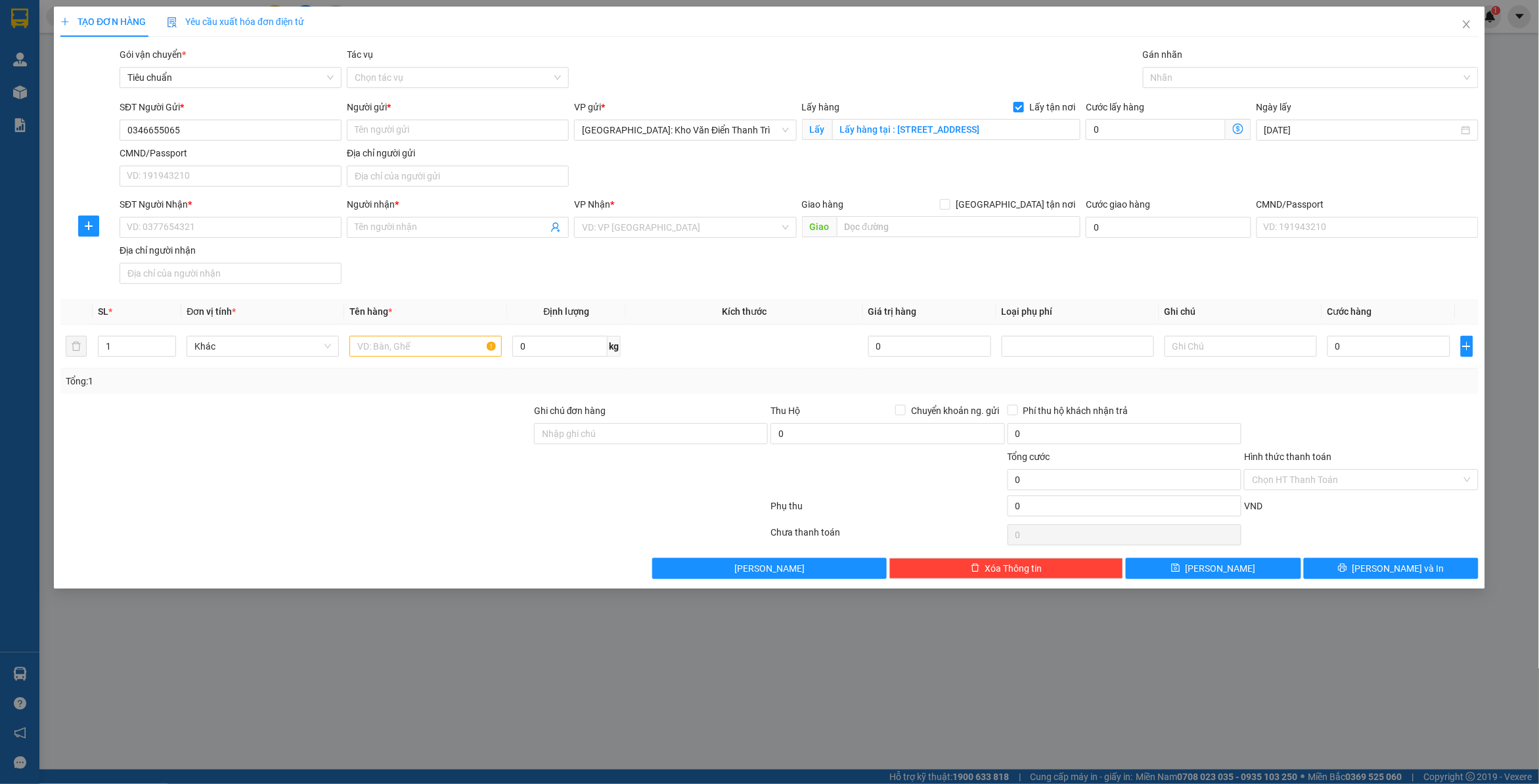
click at [1046, 77] on div "Gói vận chuyển * Tiêu chuẩn Tác vụ Chọn tác vụ Gán nhãn Nhãn" at bounding box center [800, 69] width 1365 height 46
click at [490, 133] on input "Người gửi *" at bounding box center [458, 130] width 222 height 22
paste input "Anh Châm"
type input "Anh Châm"
click at [269, 229] on input "SĐT Người Nhận *" at bounding box center [230, 228] width 222 height 22
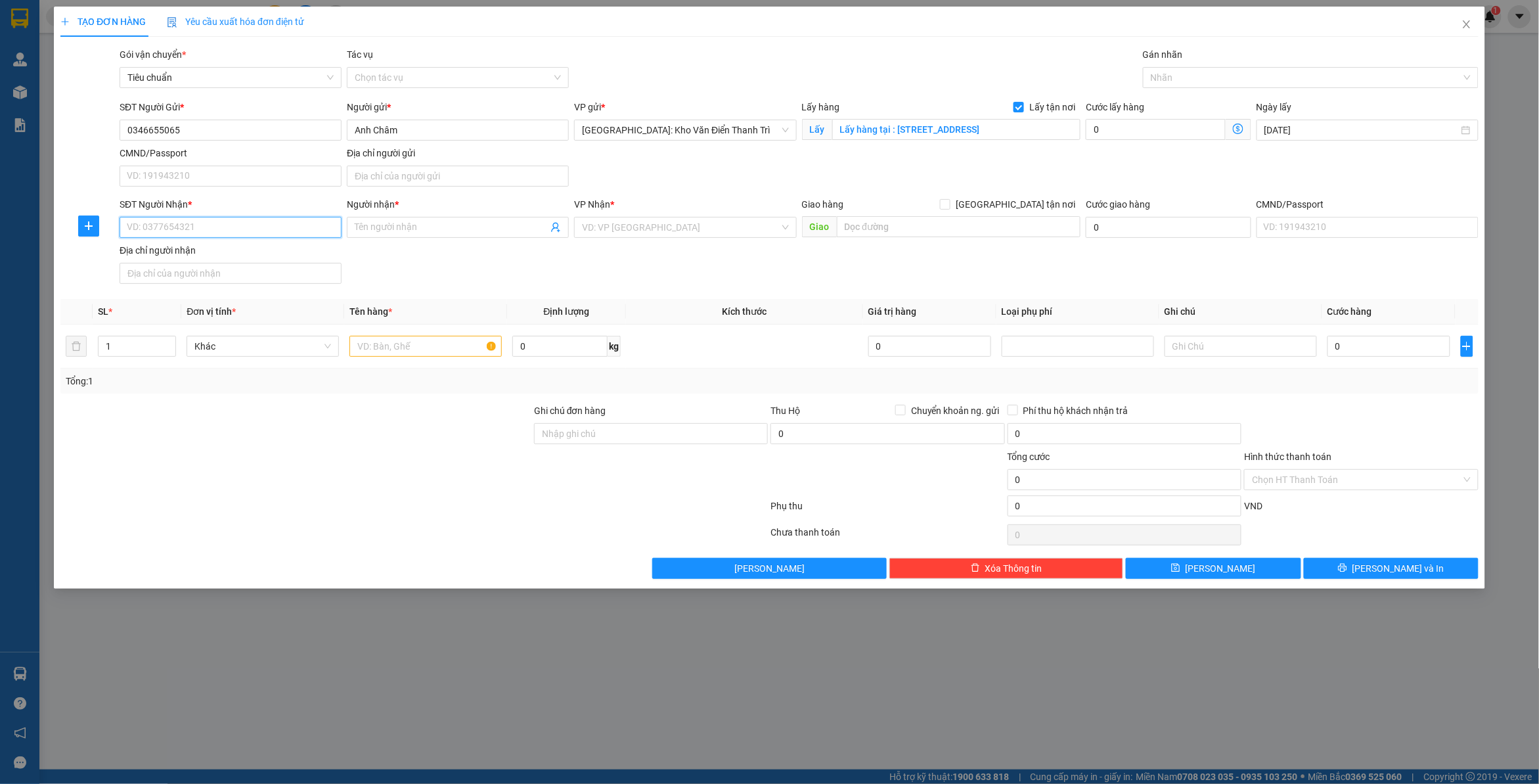
paste input "0931952345"
type input "0931952345"
click at [920, 222] on input "text" at bounding box center [959, 227] width 244 height 22
paste input "Đ/c : 79 [PERSON_NAME], [GEOGRAPHIC_DATA], [GEOGRAPHIC_DATA]"
type input "Đ/c : 79 [PERSON_NAME], [GEOGRAPHIC_DATA], [GEOGRAPHIC_DATA]"
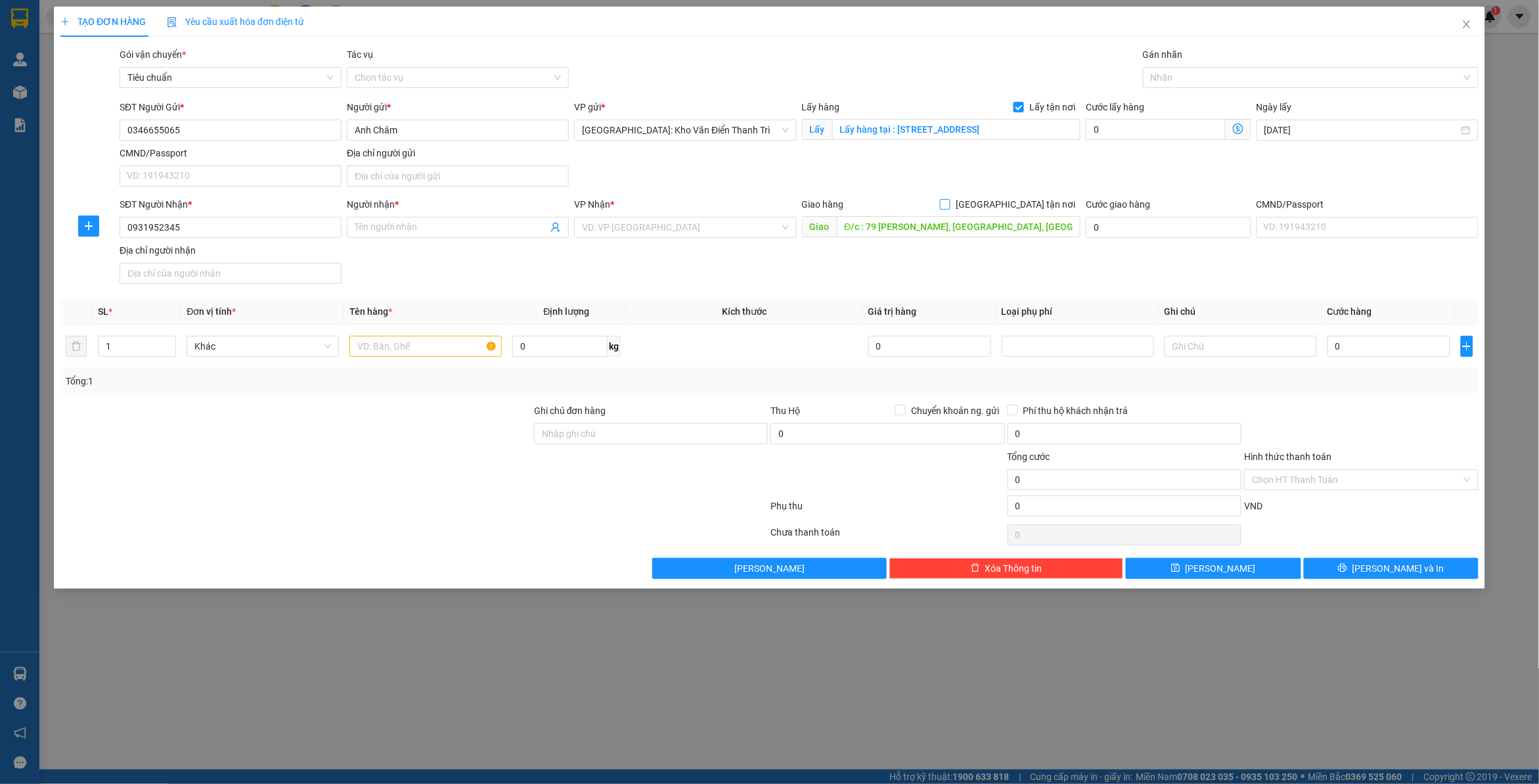
click at [1023, 205] on span "[GEOGRAPHIC_DATA] tận nơi" at bounding box center [1015, 204] width 130 height 15
click at [949, 205] on input "[GEOGRAPHIC_DATA] tận nơi" at bounding box center [945, 203] width 9 height 9
checkbox input "true"
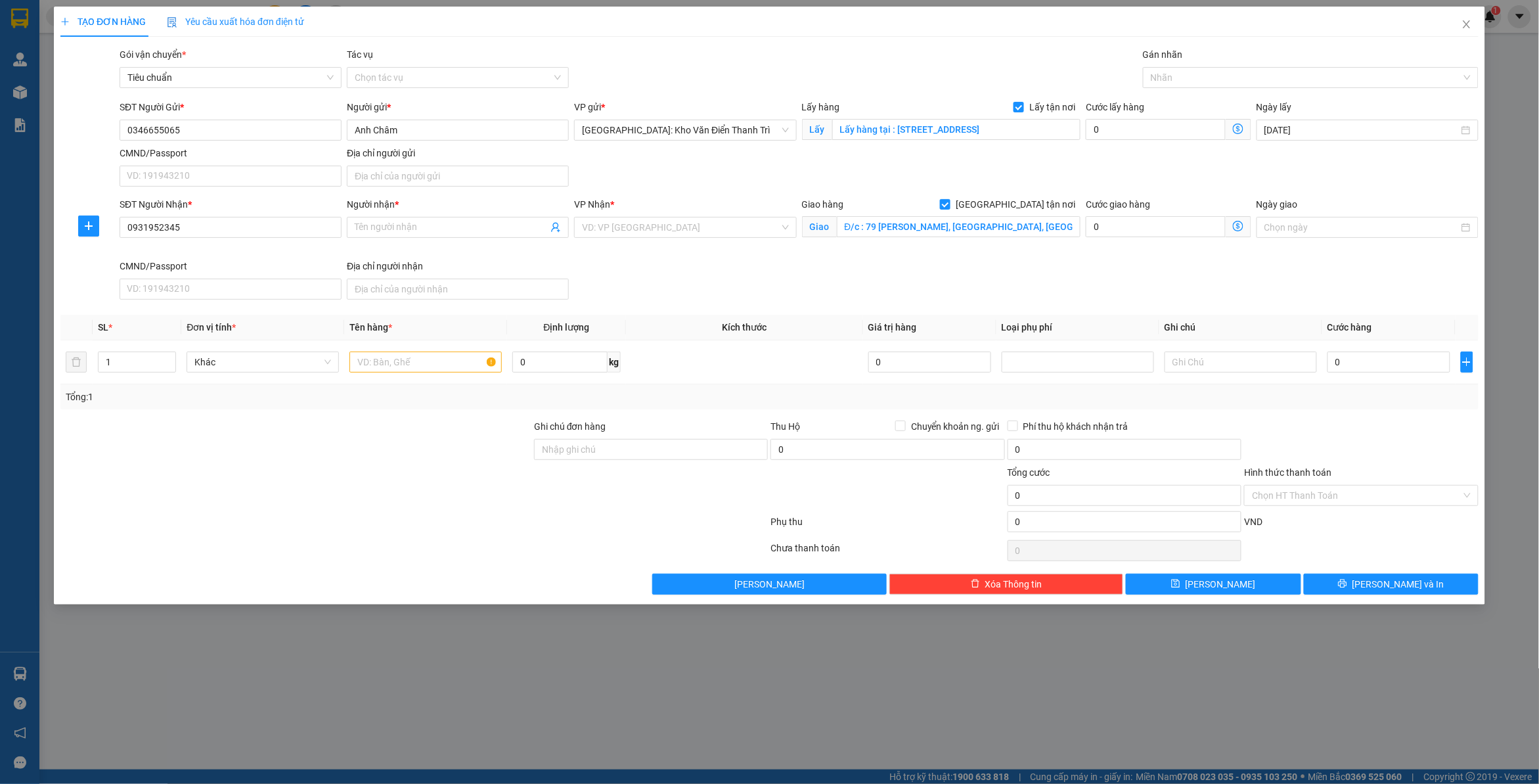
drag, startPoint x: 1072, startPoint y: 178, endPoint x: 477, endPoint y: 229, distance: 597.2
click at [1069, 176] on div "SĐT Người Gửi * 0346655065 Người gửi * Anh Châm VP gửi * [GEOGRAPHIC_DATA]: Kho…" at bounding box center [800, 146] width 1365 height 92
click at [427, 230] on input "Người nhận *" at bounding box center [452, 227] width 194 height 15
paste input "Đi : Mr. Nguyên"
type input "Đi : Mr. Nguyên"
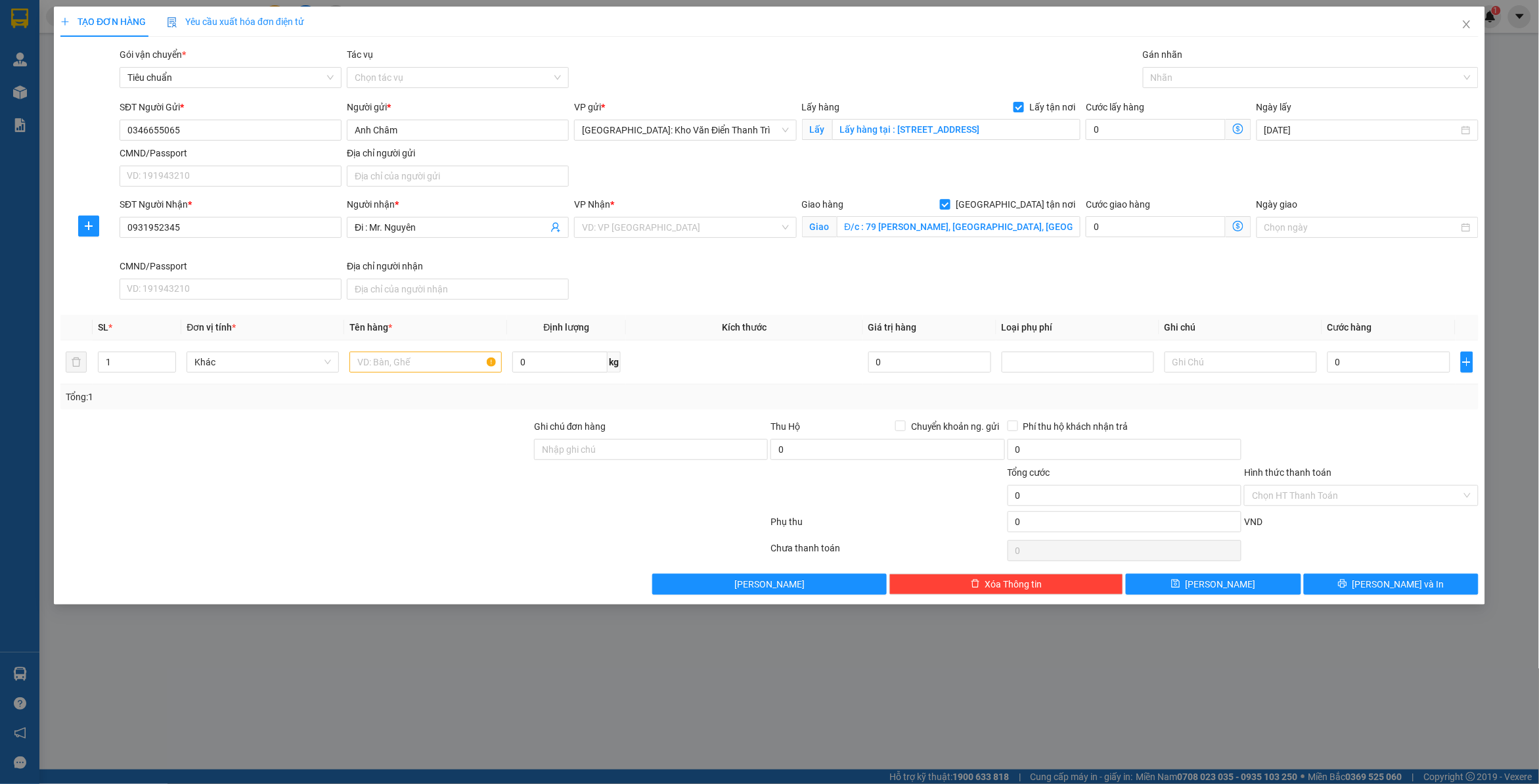
click at [722, 264] on div "SĐT Người Nhận * 0931952345 Người nhận * Đi : Mr. Nguyên VP Nhận * VD: VP [GEOG…" at bounding box center [800, 251] width 1365 height 108
click at [692, 225] on input "search" at bounding box center [681, 227] width 198 height 20
click at [859, 276] on div "SĐT Người Nhận * 0931952345 Người nhận * Đi : Mr. Nguyên VP Nhận * VD: VP [GEOG…" at bounding box center [800, 251] width 1365 height 108
click at [725, 231] on input "search" at bounding box center [681, 227] width 198 height 20
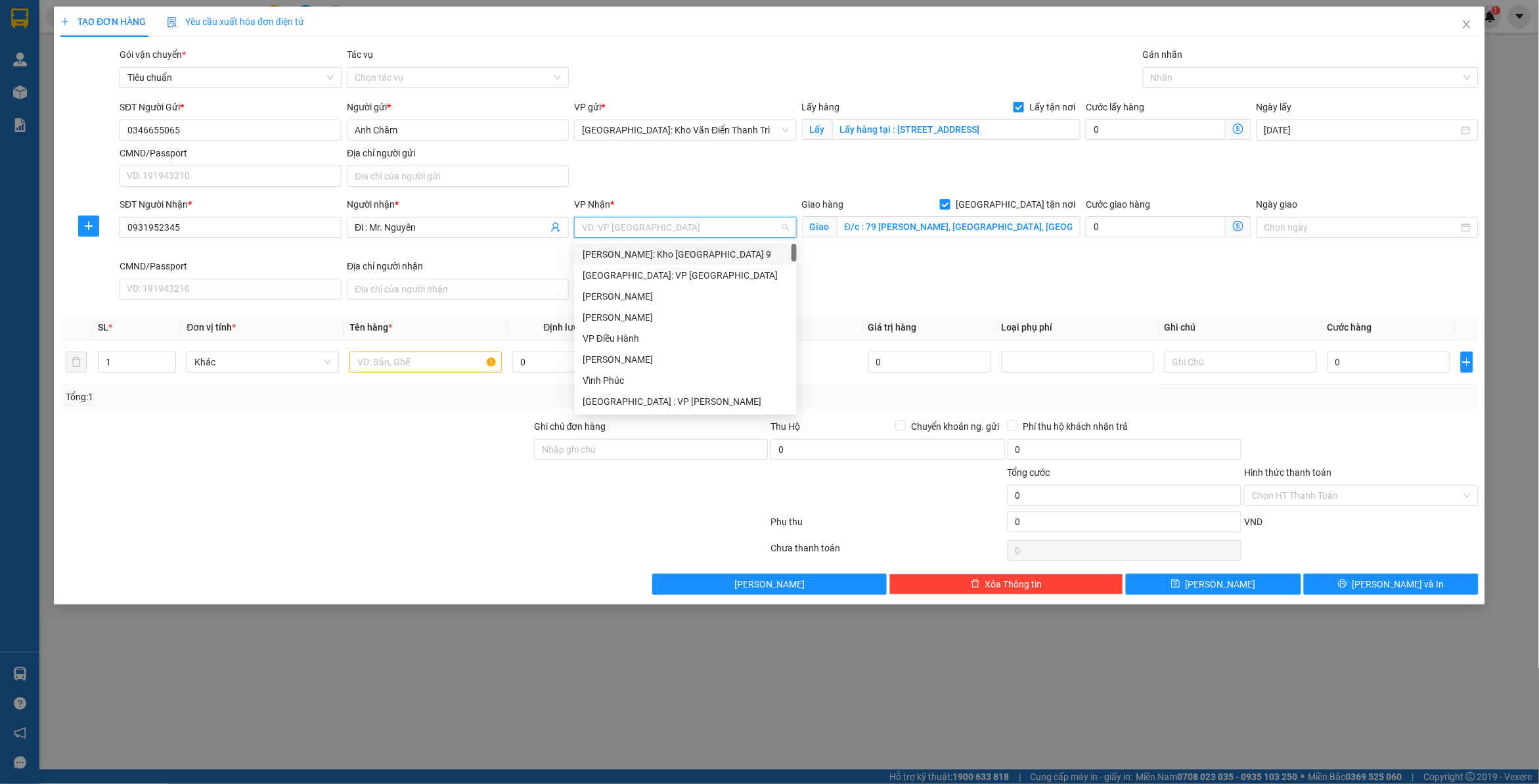
click at [853, 277] on div "SĐT Người Nhận * 0931952345 Người nhận * Đi : Mr. Nguyên VP Nhận * VD: VP [GEOG…" at bounding box center [800, 251] width 1365 height 108
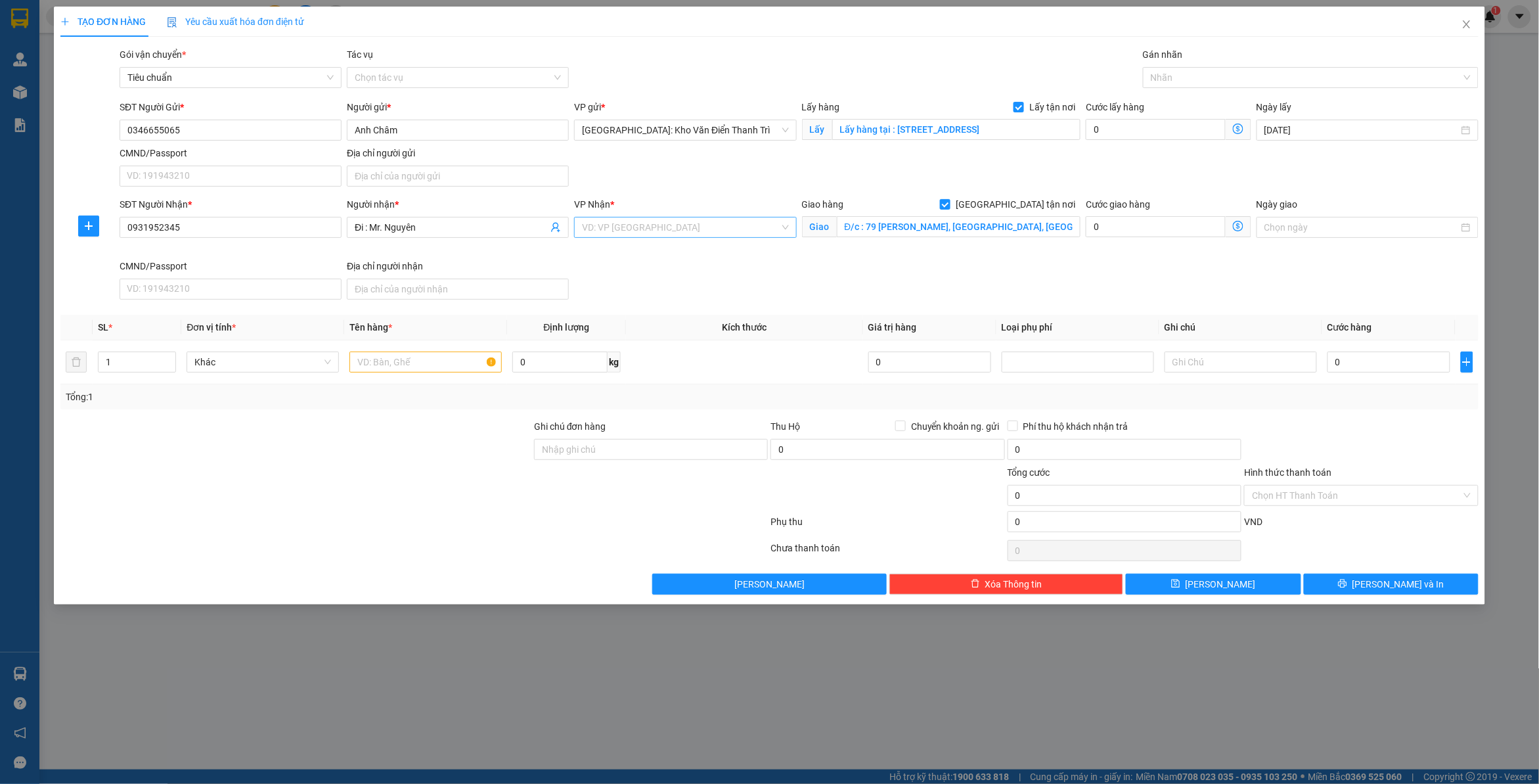
click at [704, 235] on input "search" at bounding box center [681, 227] width 198 height 20
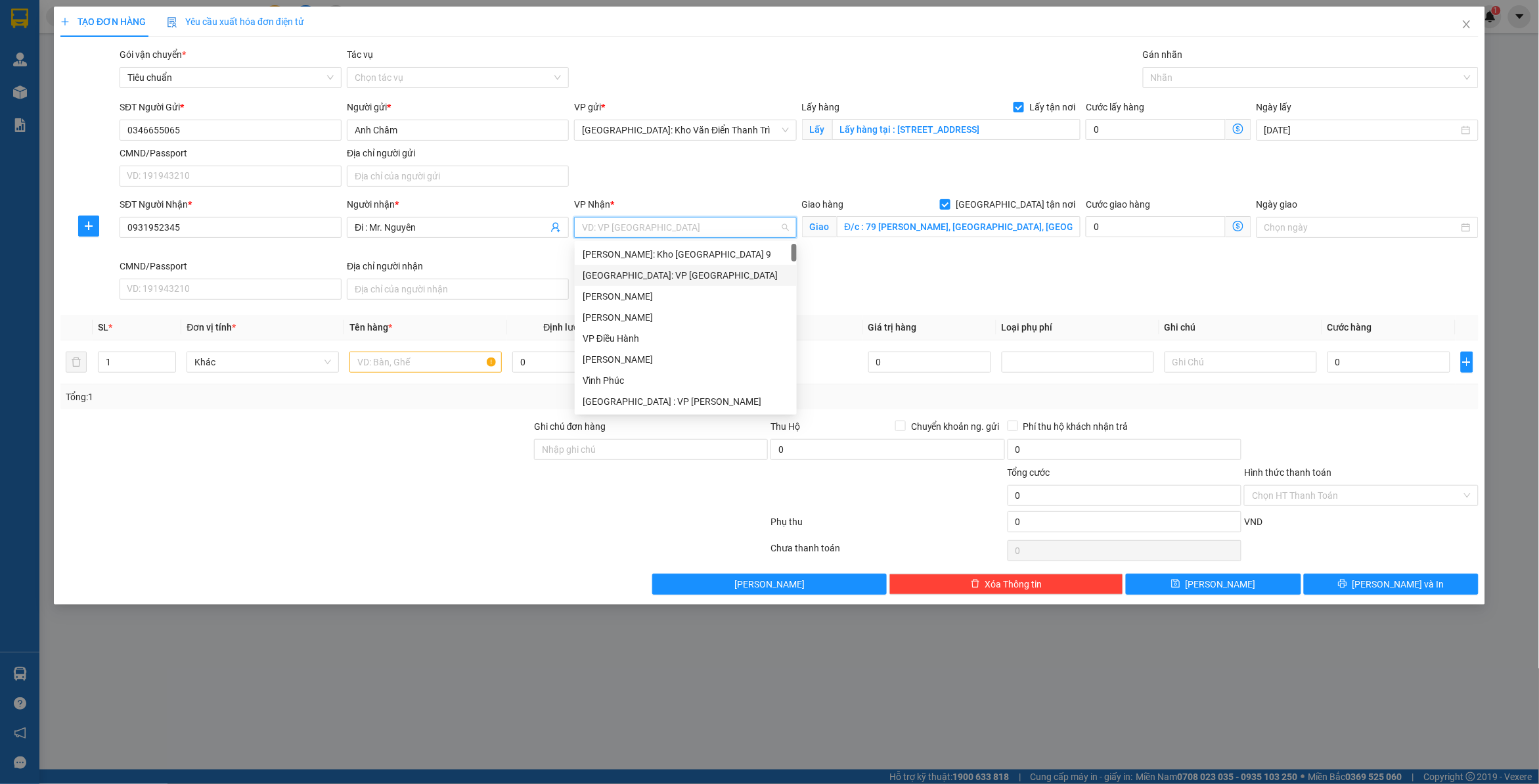
click at [864, 283] on div "SĐT Người Nhận * 0931952345 Người nhận * Đi : Mr. Nguyên VP Nhận * VD: VP [GEOG…" at bounding box center [800, 251] width 1365 height 108
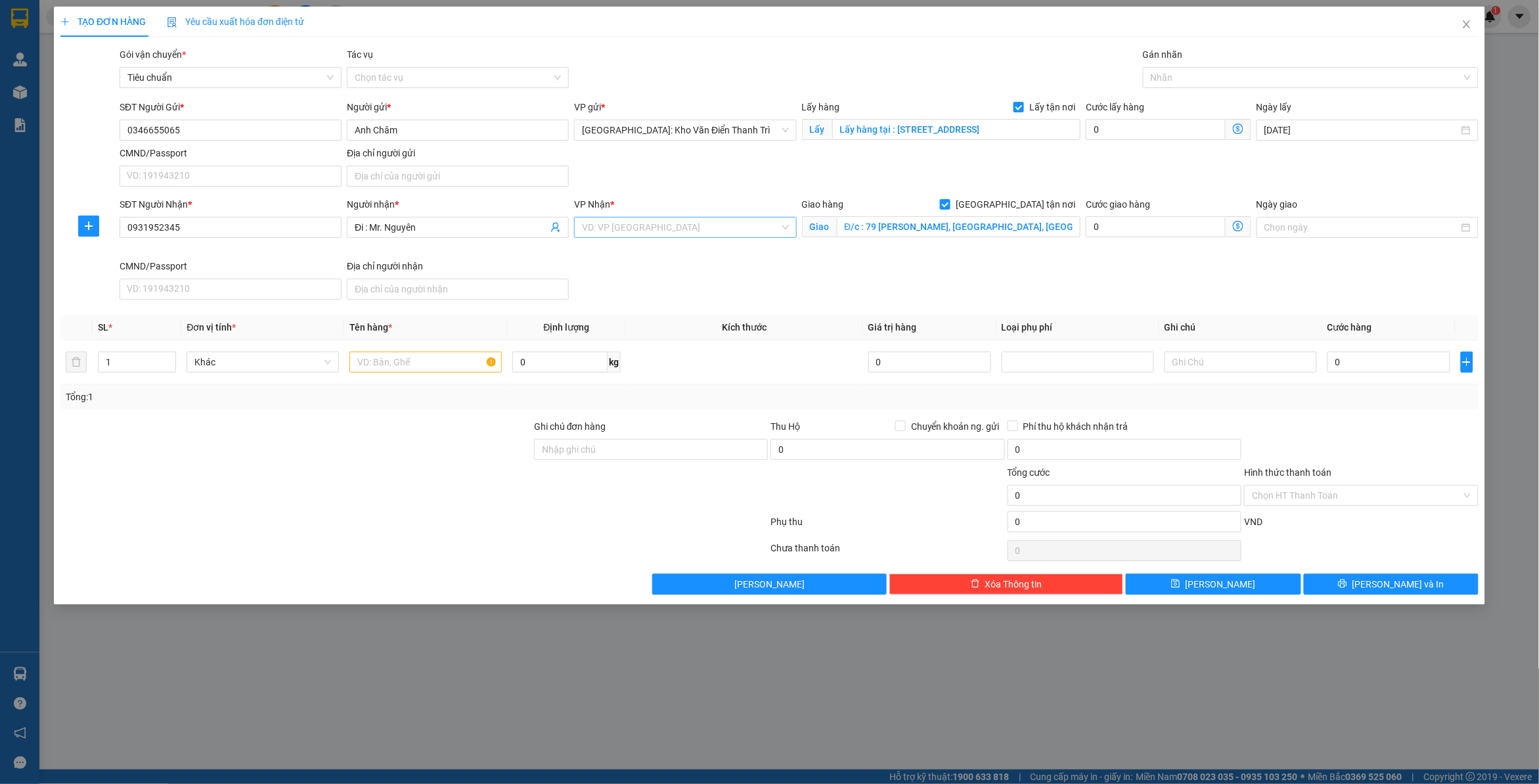
click at [698, 230] on input "search" at bounding box center [681, 227] width 198 height 20
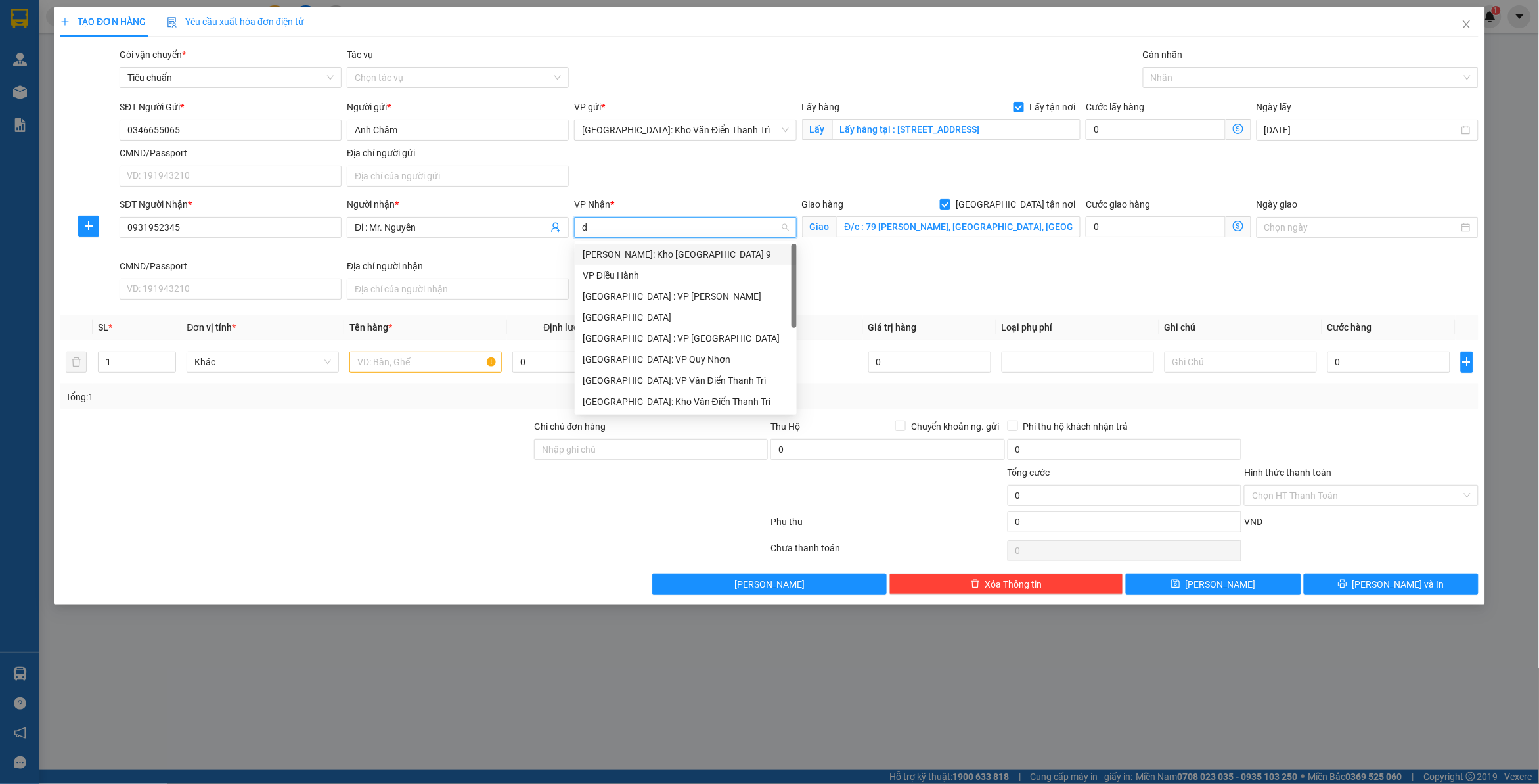
type input "dn"
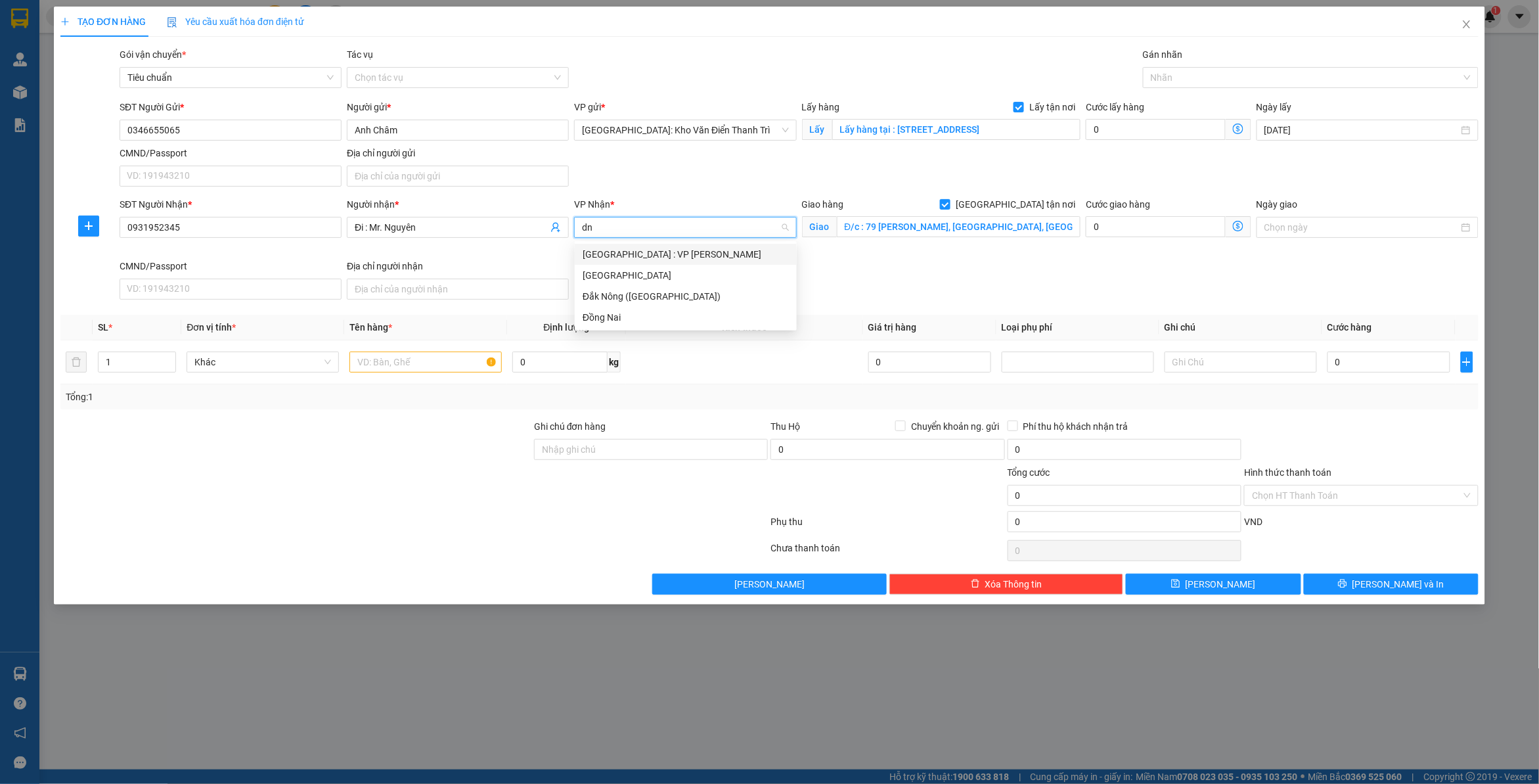
click at [654, 253] on div "[GEOGRAPHIC_DATA] : VP [PERSON_NAME]" at bounding box center [685, 254] width 206 height 15
drag, startPoint x: 992, startPoint y: 303, endPoint x: 1152, endPoint y: 156, distance: 217.3
click at [993, 303] on div "SĐT Người Nhận * 0931952345 Người nhận * Đi : Mr. Nguyên VP Nhận * [GEOGRAPHIC_…" at bounding box center [800, 251] width 1365 height 108
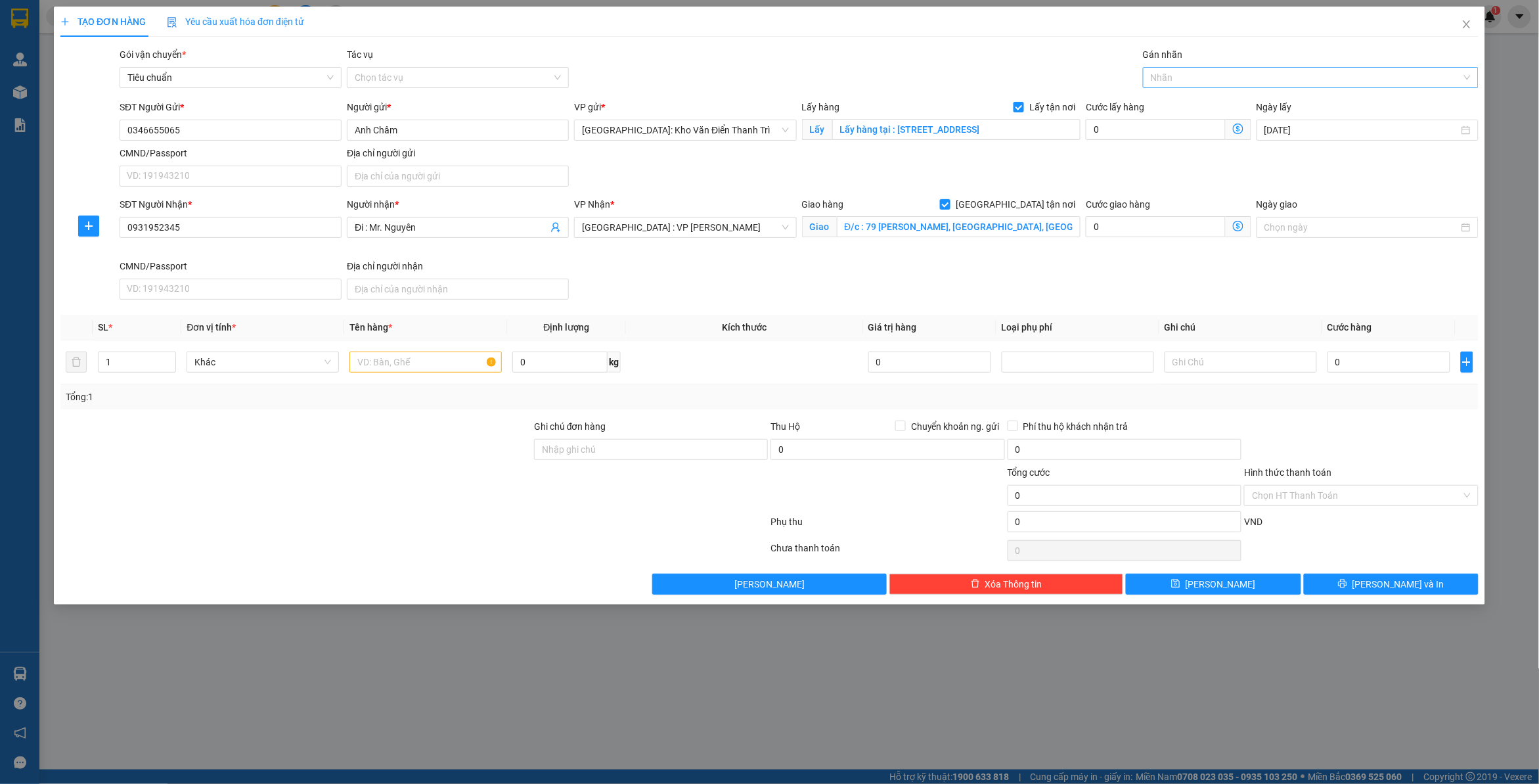
click at [1201, 73] on div at bounding box center [1304, 77] width 316 height 16
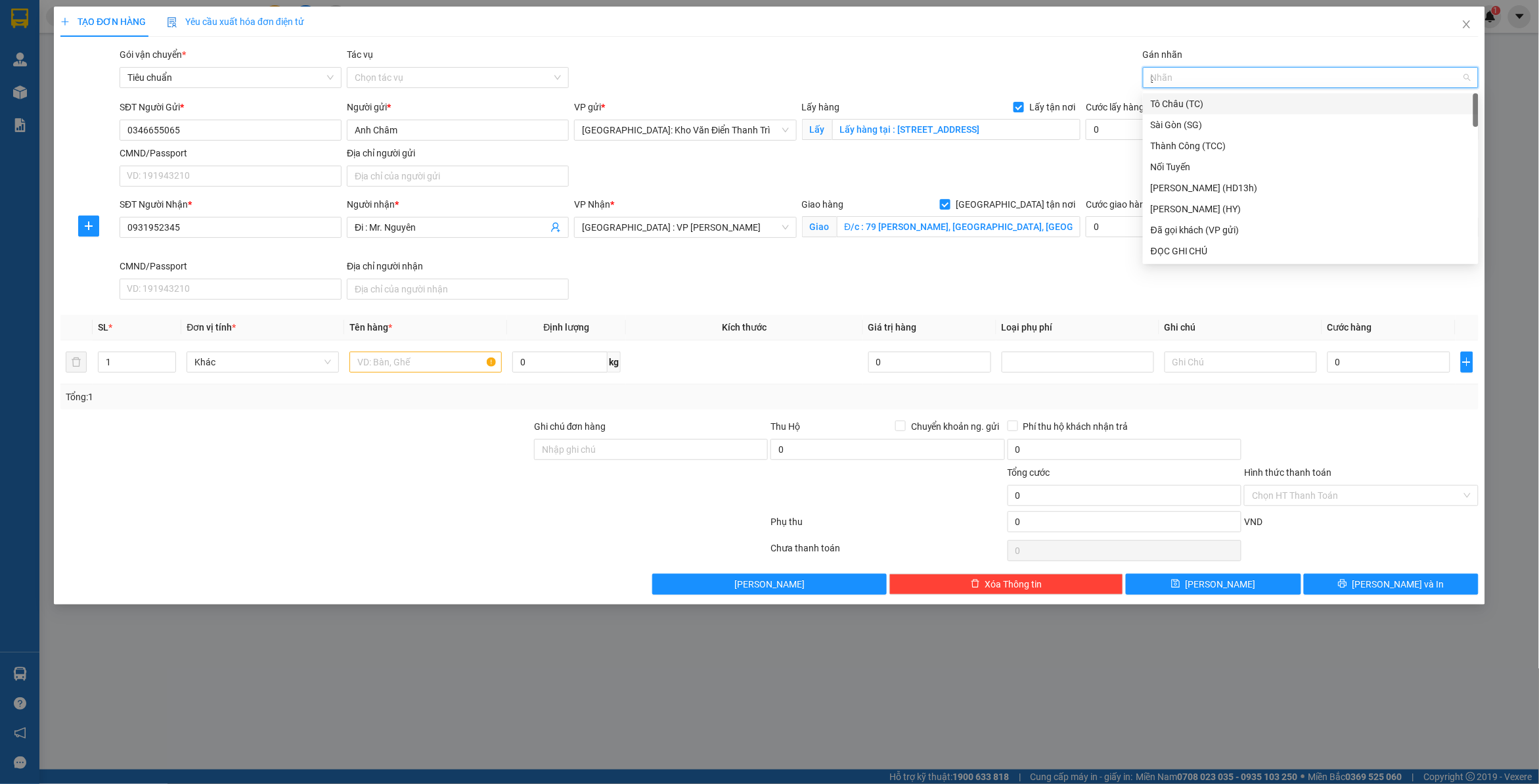
type input "gt"
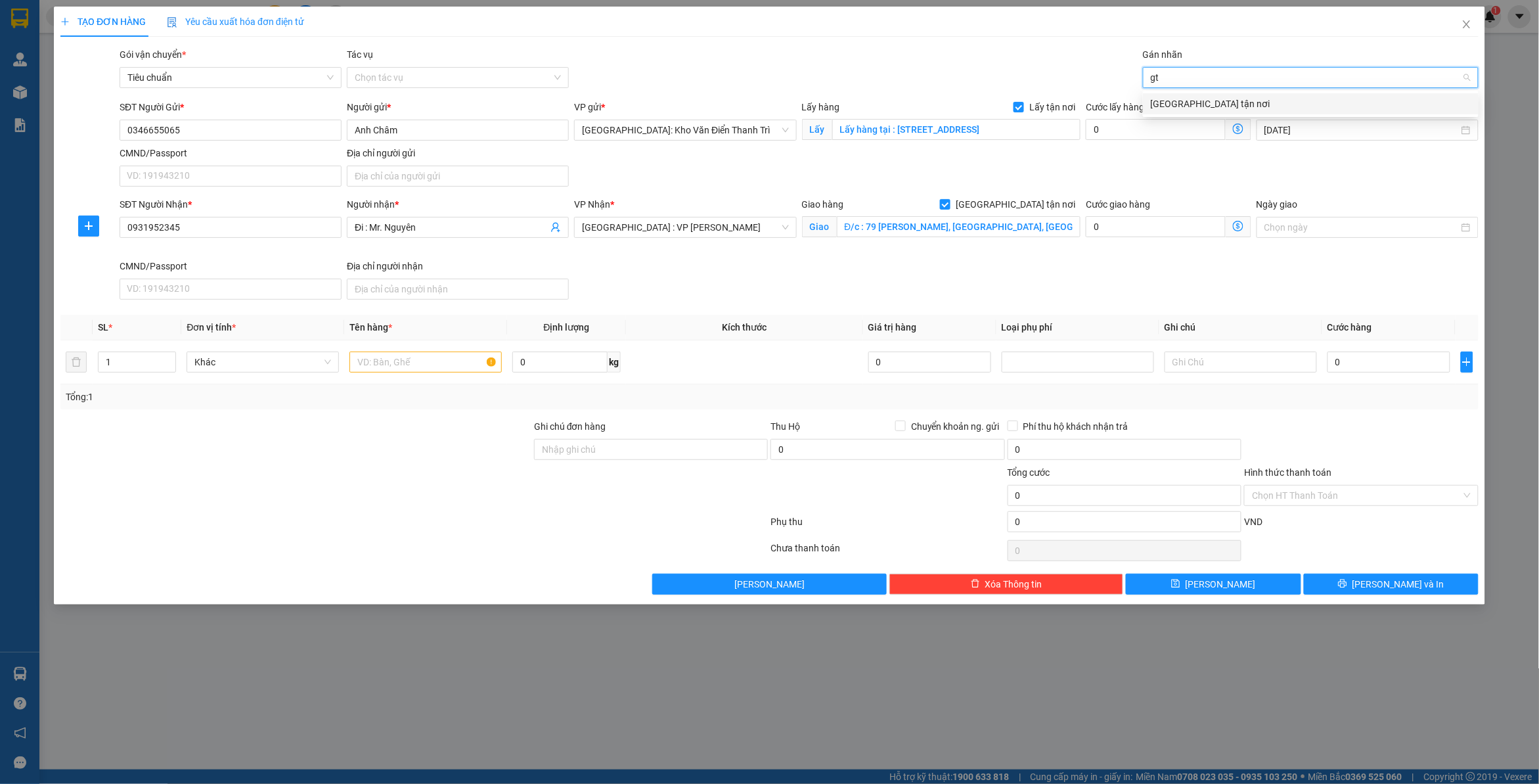
click at [1201, 99] on div "[GEOGRAPHIC_DATA] tận nơi" at bounding box center [1310, 104] width 320 height 15
click at [1056, 67] on div "Gói vận chuyển * Tiêu chuẩn Tác vụ Chọn tác vụ Gán nhãn Giao tận nơi" at bounding box center [800, 69] width 1365 height 46
click at [398, 364] on input "text" at bounding box center [425, 362] width 153 height 22
click at [439, 358] on input "text" at bounding box center [425, 362] width 153 height 22
paste input "4 kiện to + 5 kiện nhỏ"
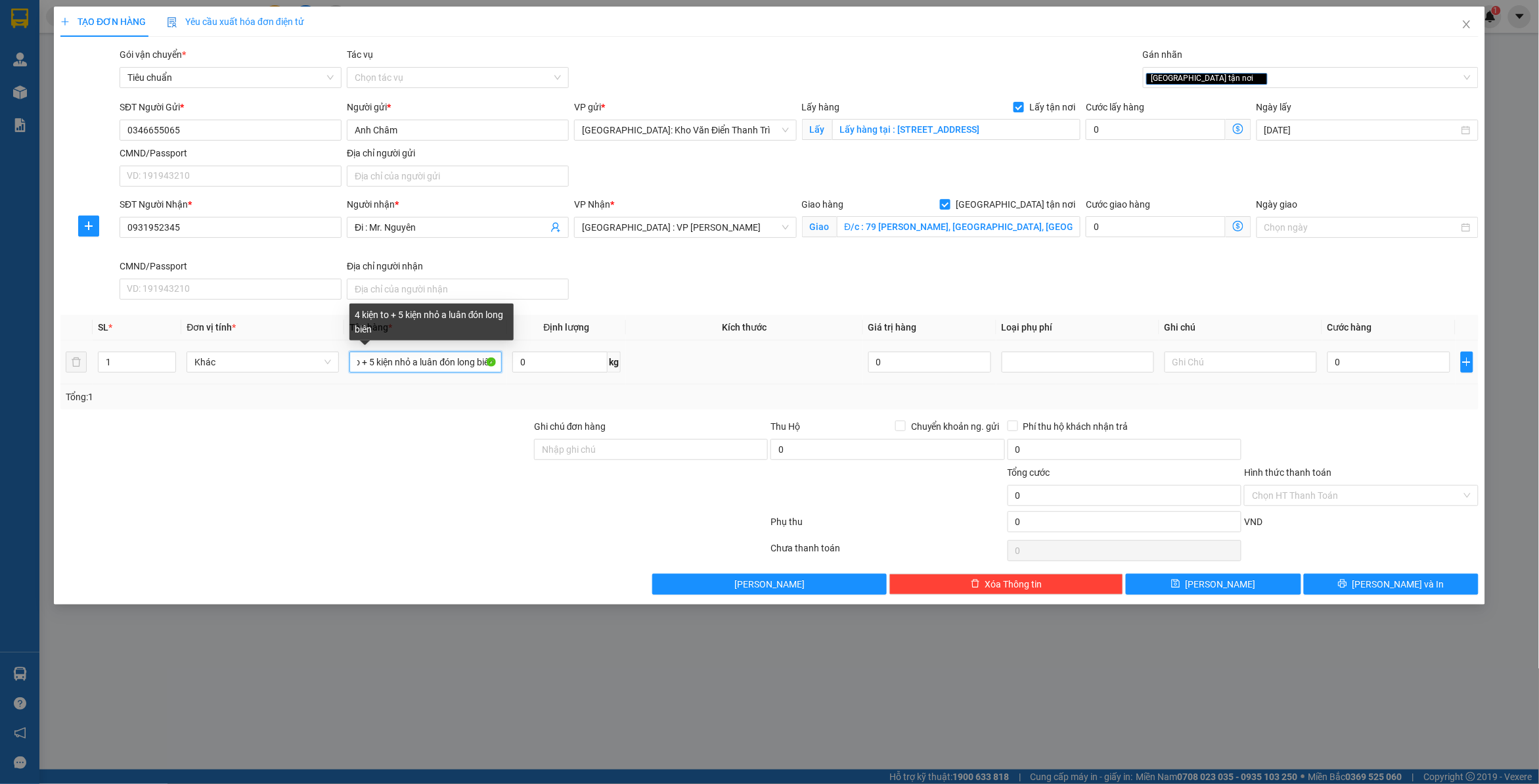
scroll to position [0, 41]
type input "4 kiện to + 5 kiện nhỏ a luân đón long biên"
drag, startPoint x: 1348, startPoint y: 402, endPoint x: 1365, endPoint y: 385, distance: 24.0
click at [1350, 402] on div "Tổng: 1" at bounding box center [770, 396] width 1408 height 15
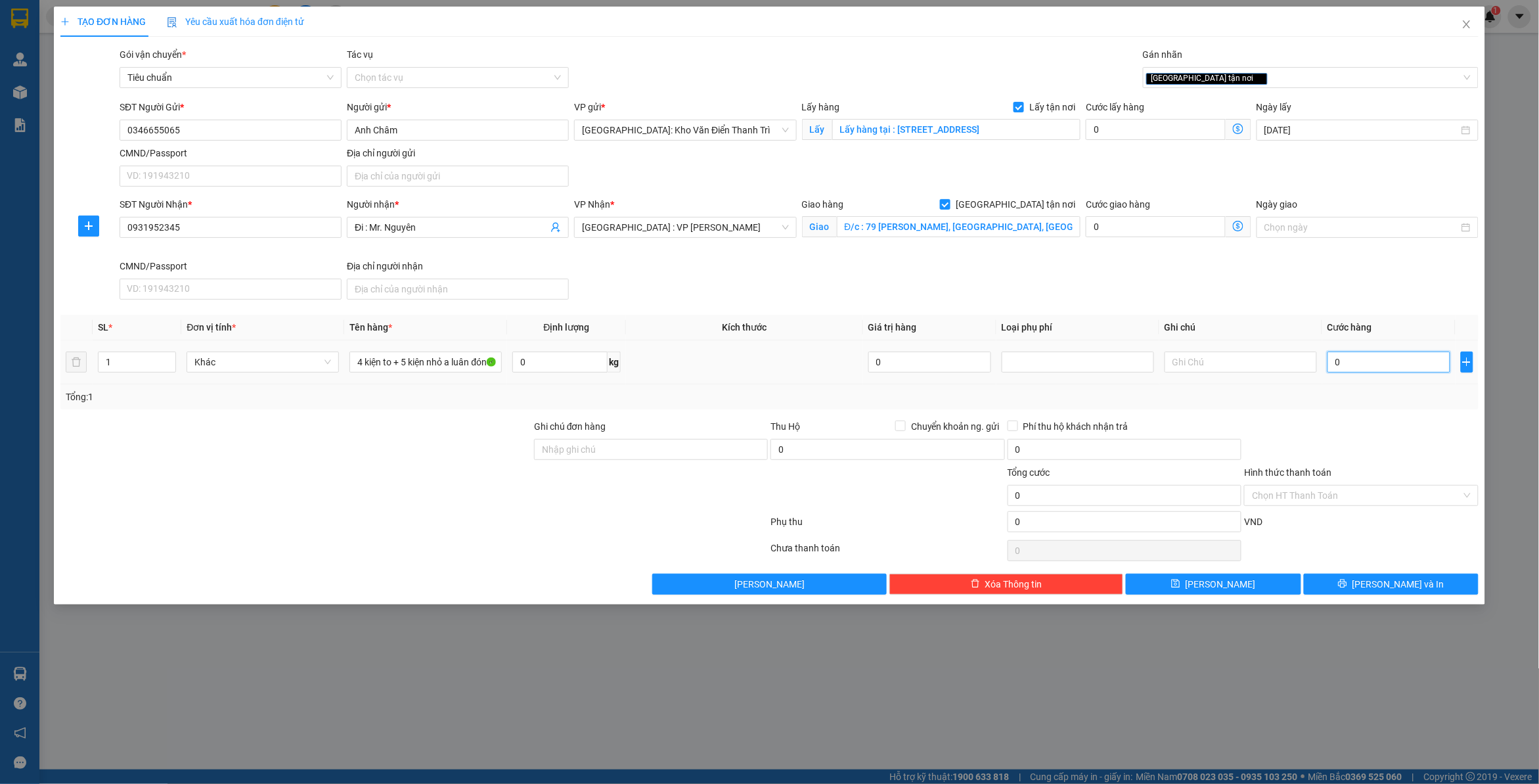
click at [1369, 356] on input "0" at bounding box center [1389, 362] width 123 height 22
click at [1104, 132] on input "0" at bounding box center [1156, 130] width 140 height 22
type input "1"
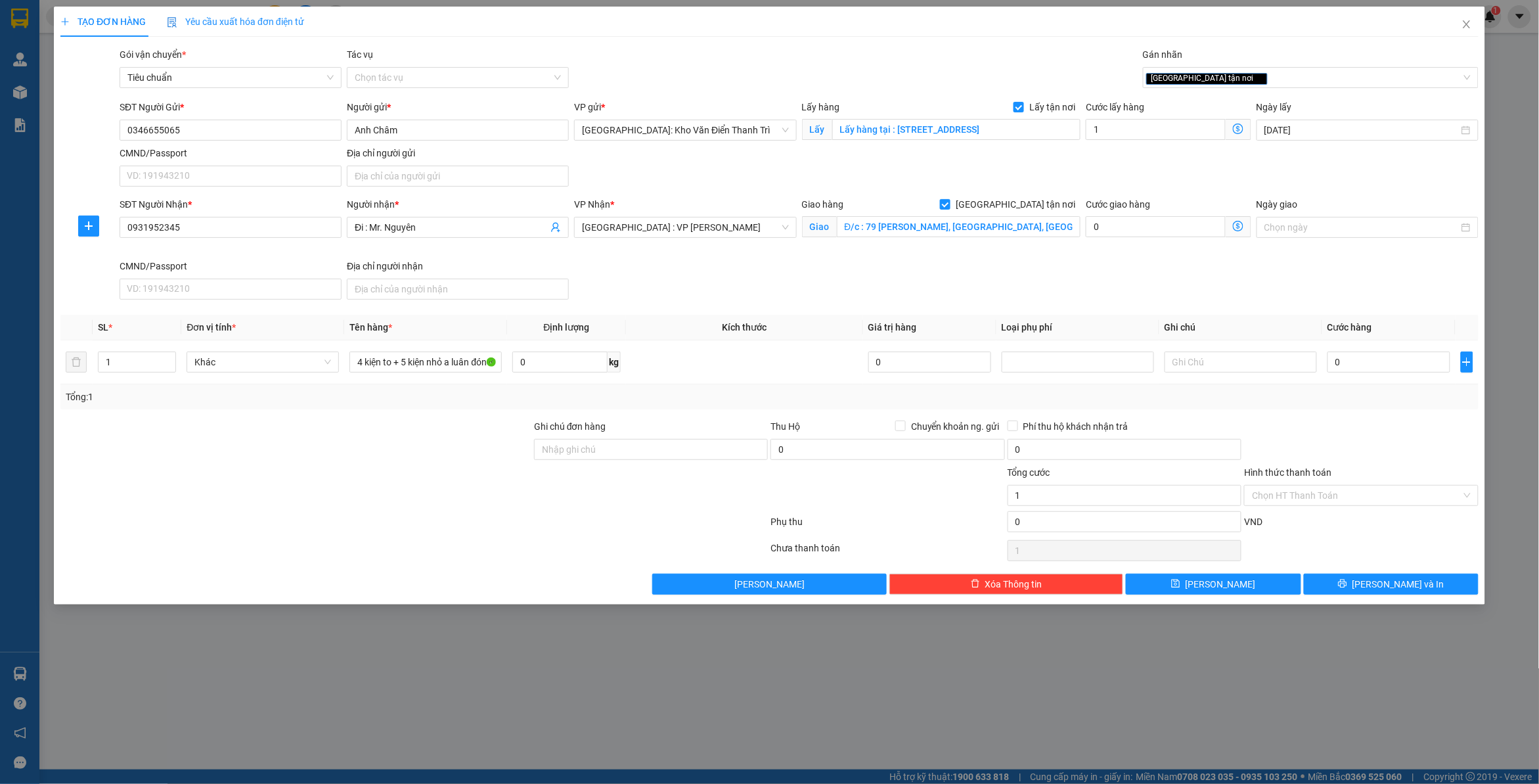
type input "1.000"
type input "1"
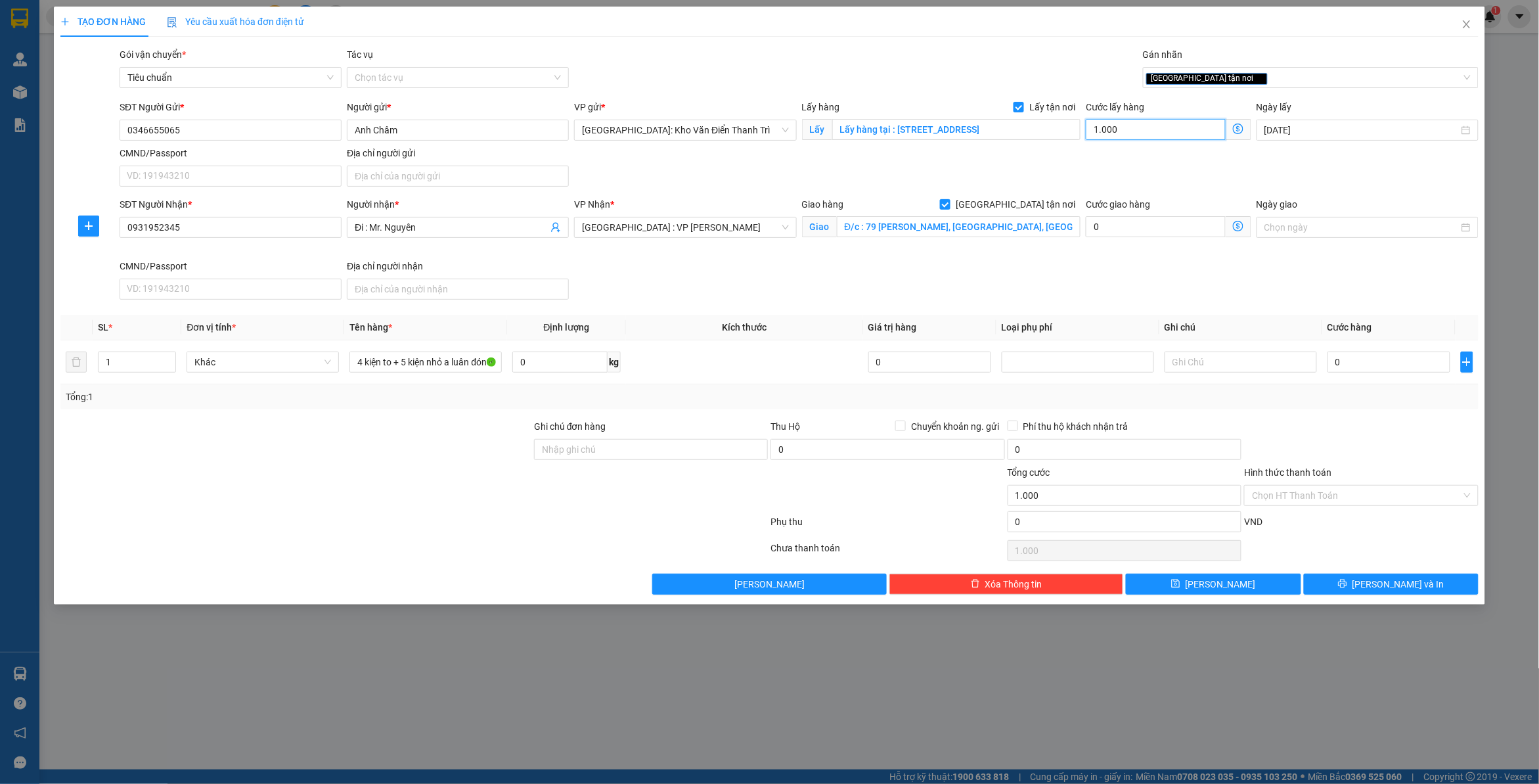
type input "1"
type input "10"
type input "100"
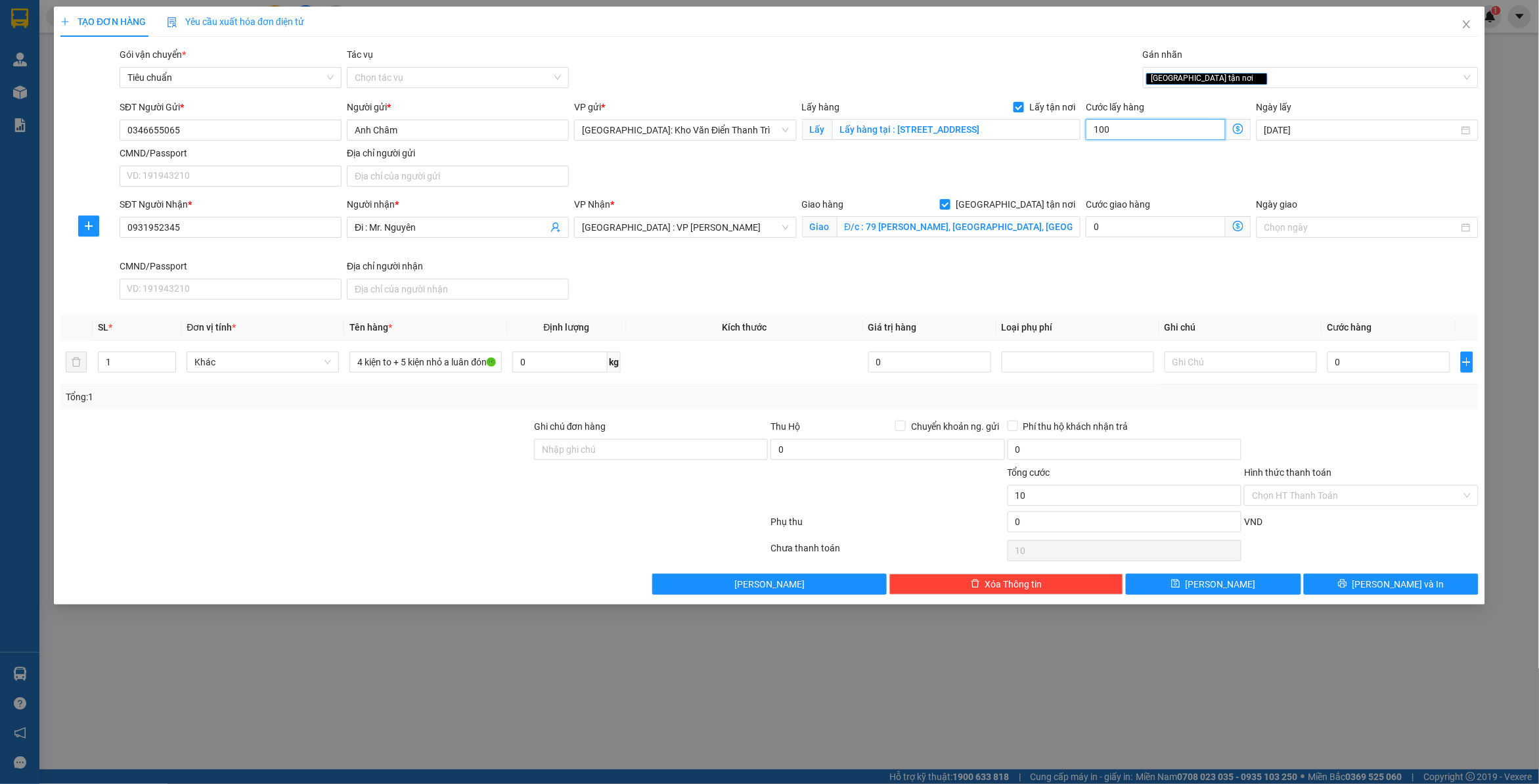
type input "100"
type input "1.000"
click at [1354, 349] on div "0" at bounding box center [1389, 362] width 123 height 26
click at [1354, 362] on input "0" at bounding box center [1389, 362] width 123 height 22
drag, startPoint x: 1363, startPoint y: 406, endPoint x: 1342, endPoint y: 448, distance: 47.0
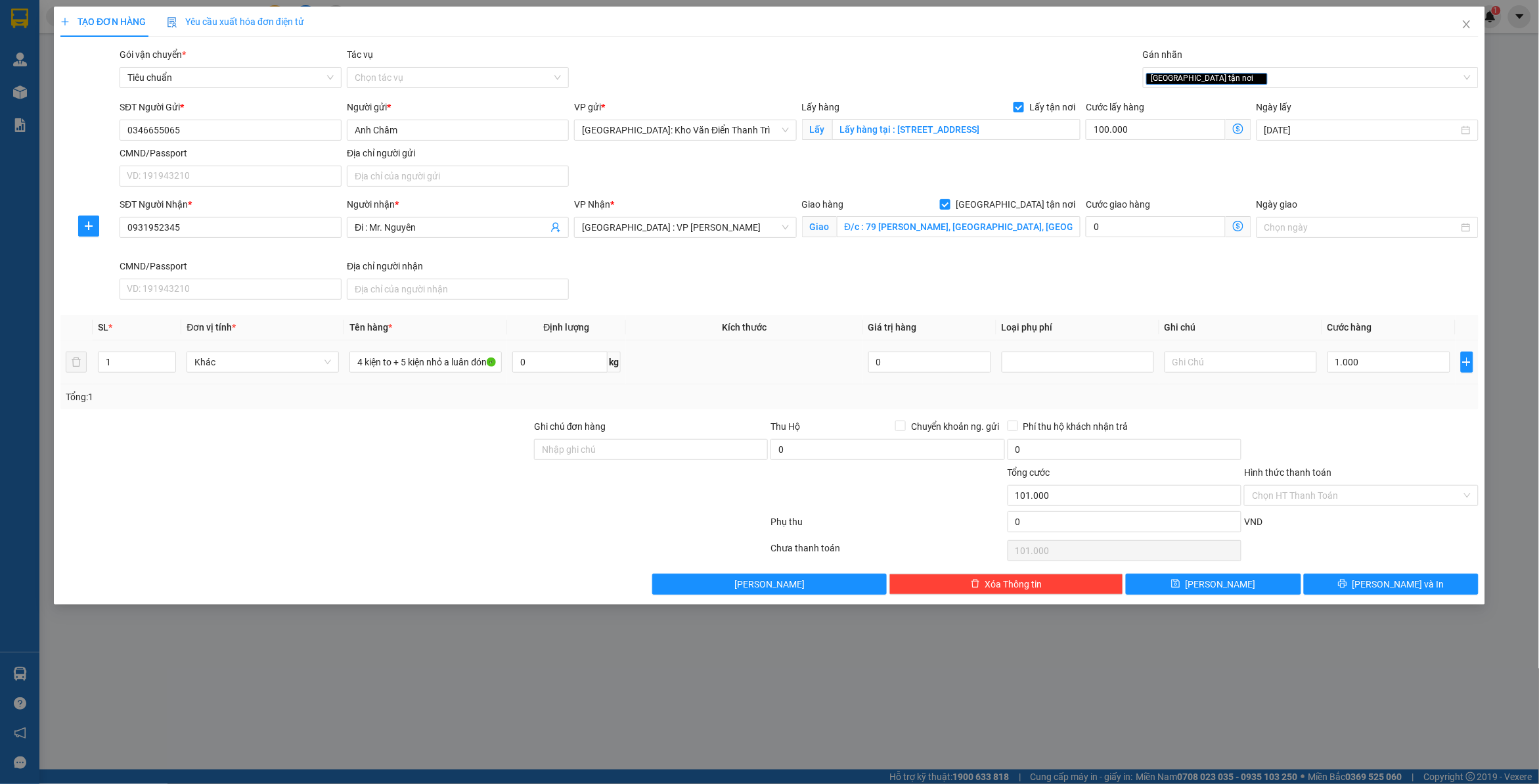
click at [1364, 412] on div "Transit Pickup Surcharge Ids Transit Deliver Surcharge Ids Transit Deliver Surc…" at bounding box center [770, 321] width 1419 height 547
click at [1173, 588] on button "[PERSON_NAME]" at bounding box center [1213, 585] width 175 height 22
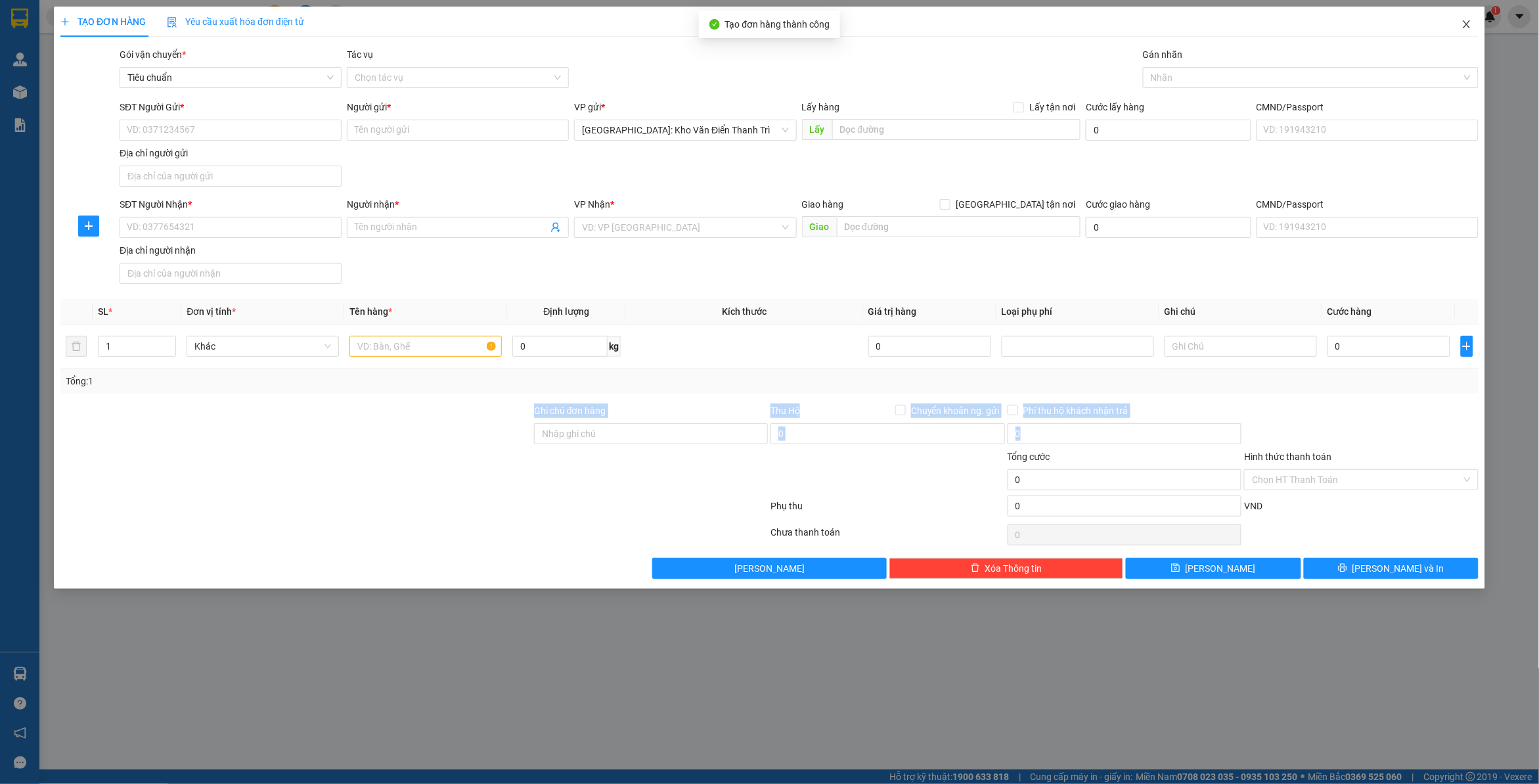
click at [1465, 27] on icon "close" at bounding box center [1466, 24] width 7 height 8
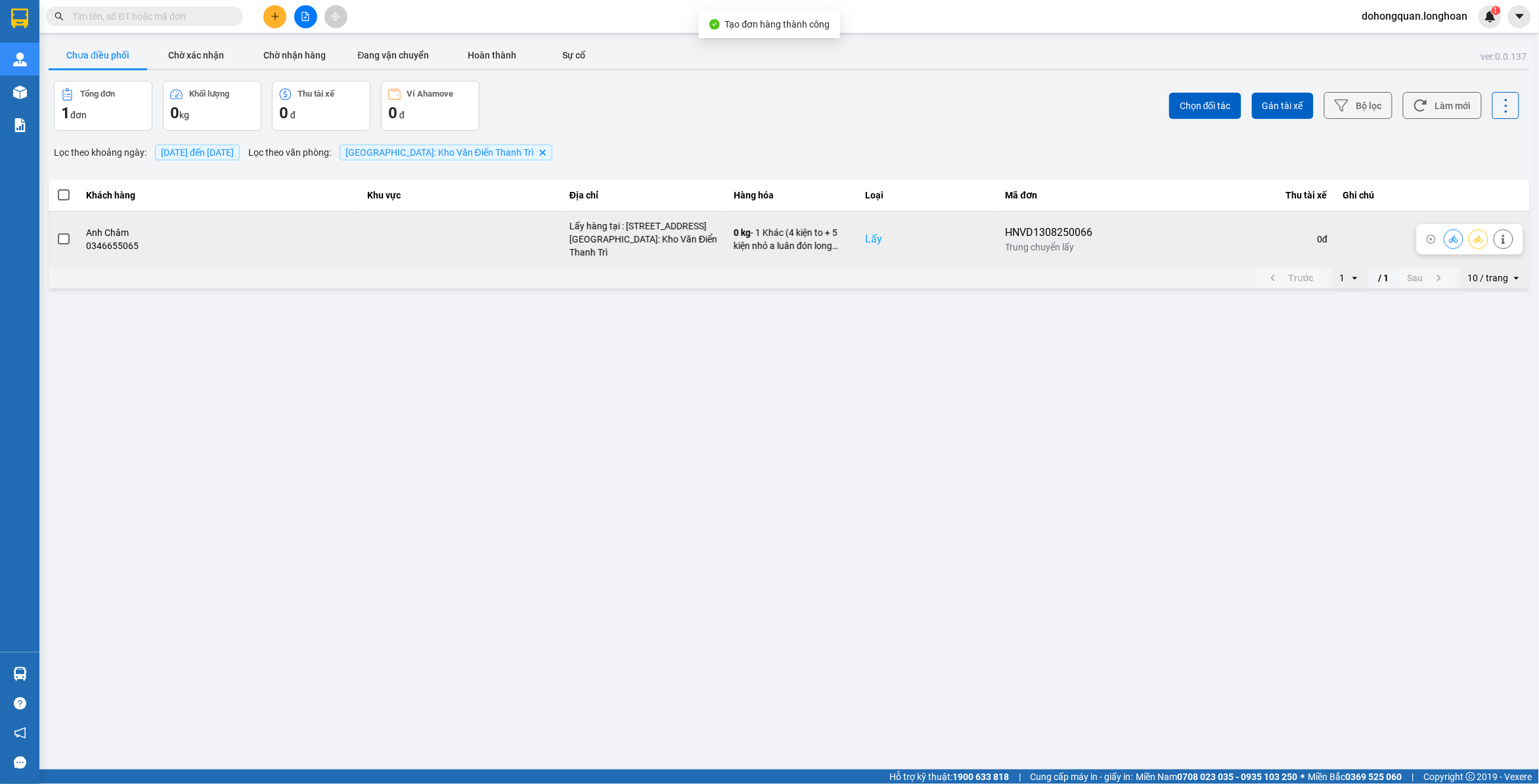
click at [64, 240] on label at bounding box center [64, 239] width 15 height 15
click at [57, 232] on input "checkbox" at bounding box center [57, 232] width 0 height 0
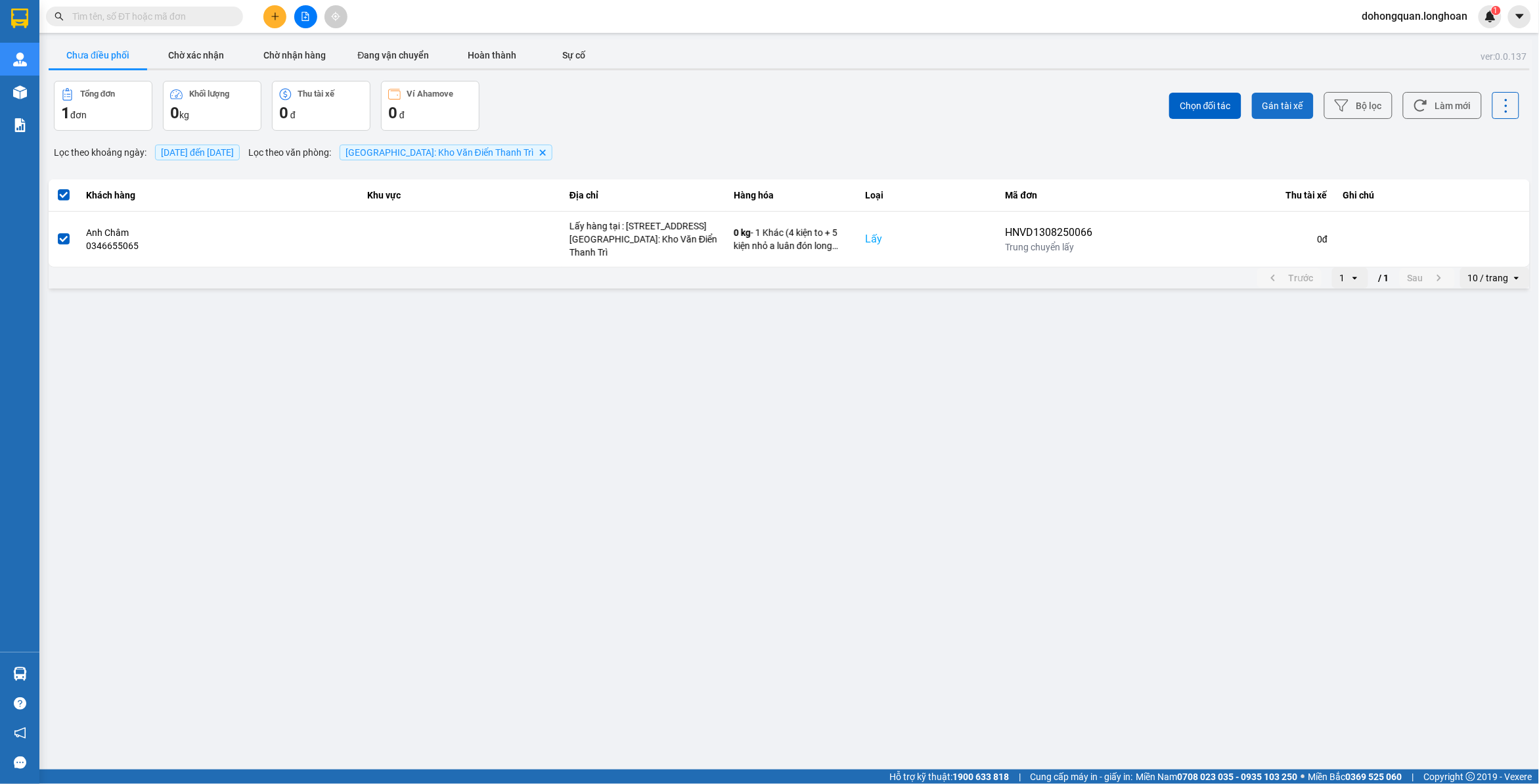
click at [1282, 110] on span "Gán tài xế" at bounding box center [1283, 105] width 41 height 13
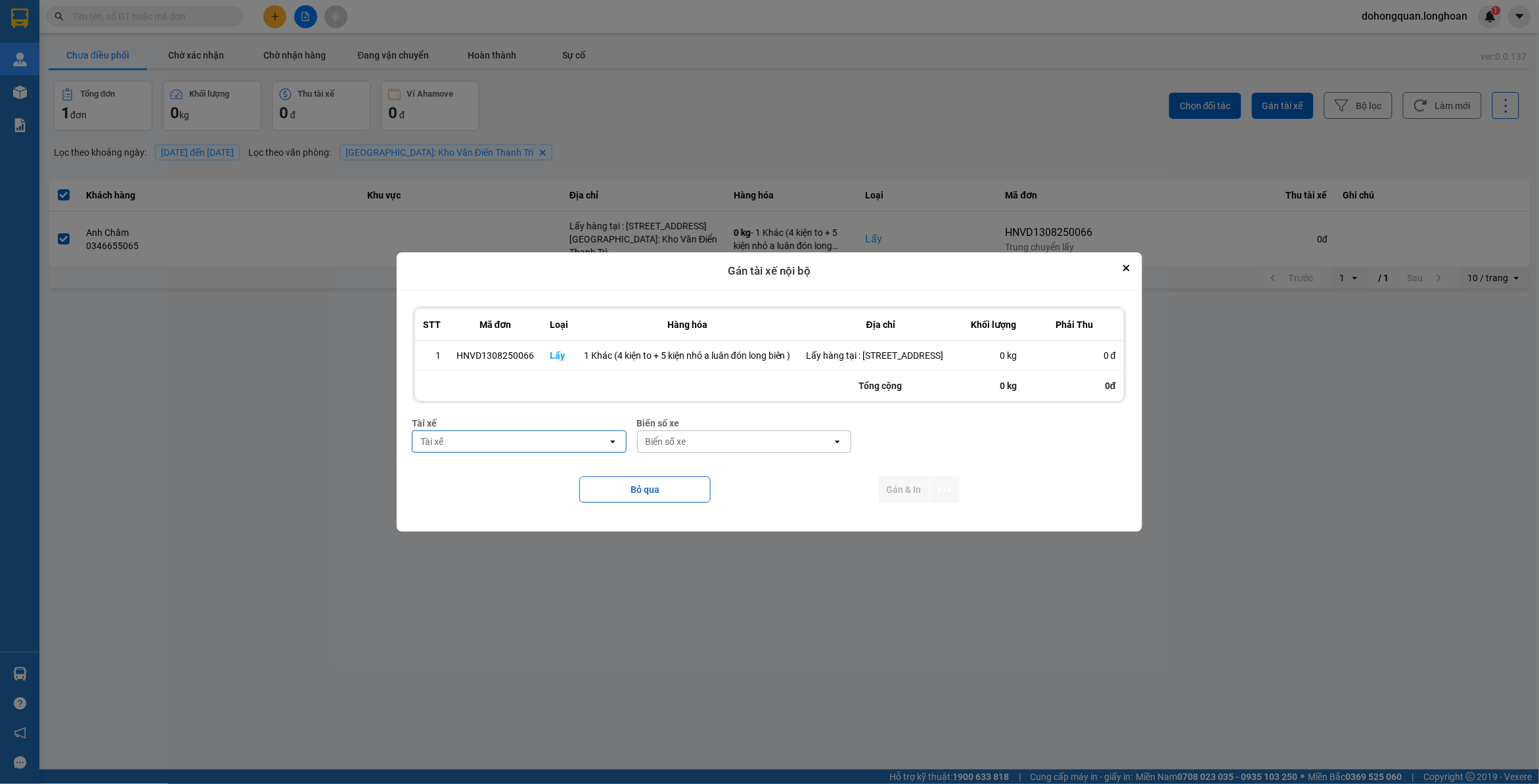
click at [471, 451] on div "Tài xế" at bounding box center [510, 442] width 196 height 22
click at [519, 480] on span "0395666247 - [PERSON_NAME] 0395.666.247" at bounding box center [519, 475] width 197 height 13
click at [711, 452] on div "Biển số xe" at bounding box center [755, 442] width 196 height 22
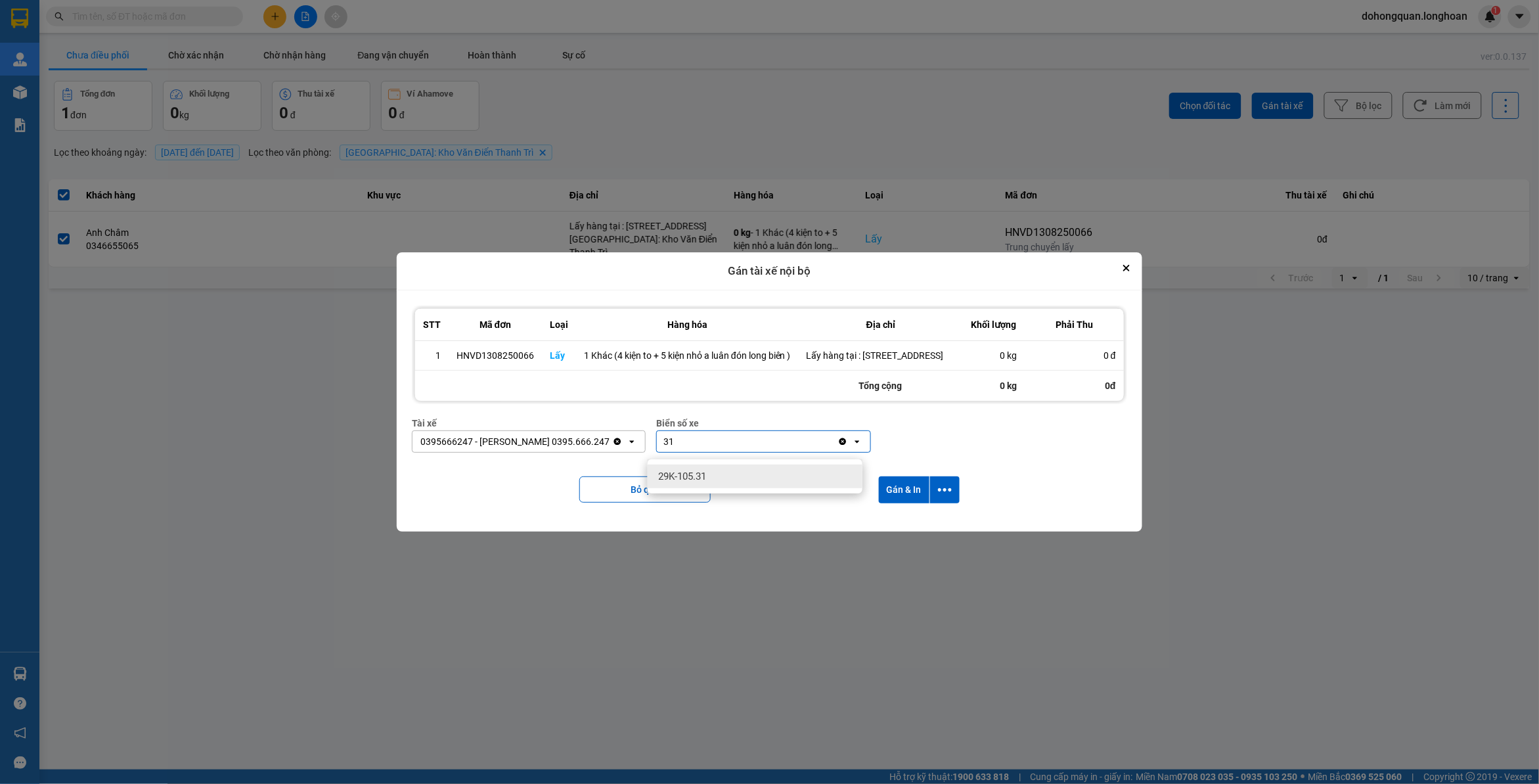
click at [725, 470] on div "29K-105.31" at bounding box center [756, 476] width 215 height 23
click at [945, 497] on icon "dialog" at bounding box center [945, 490] width 14 height 14
click at [891, 536] on span "Chỉ gán tài" at bounding box center [894, 532] width 43 height 13
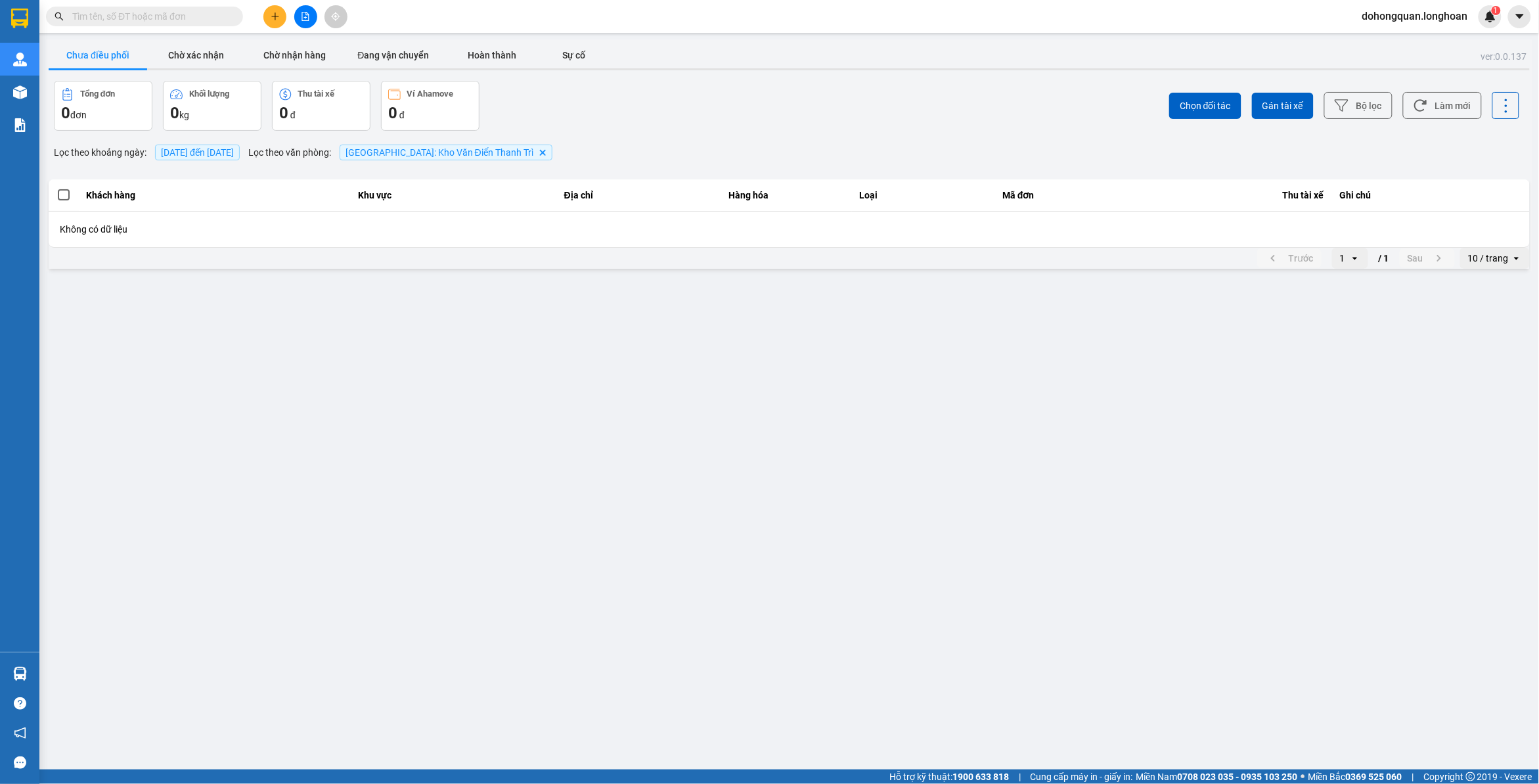
click at [280, 22] on button at bounding box center [275, 17] width 23 height 23
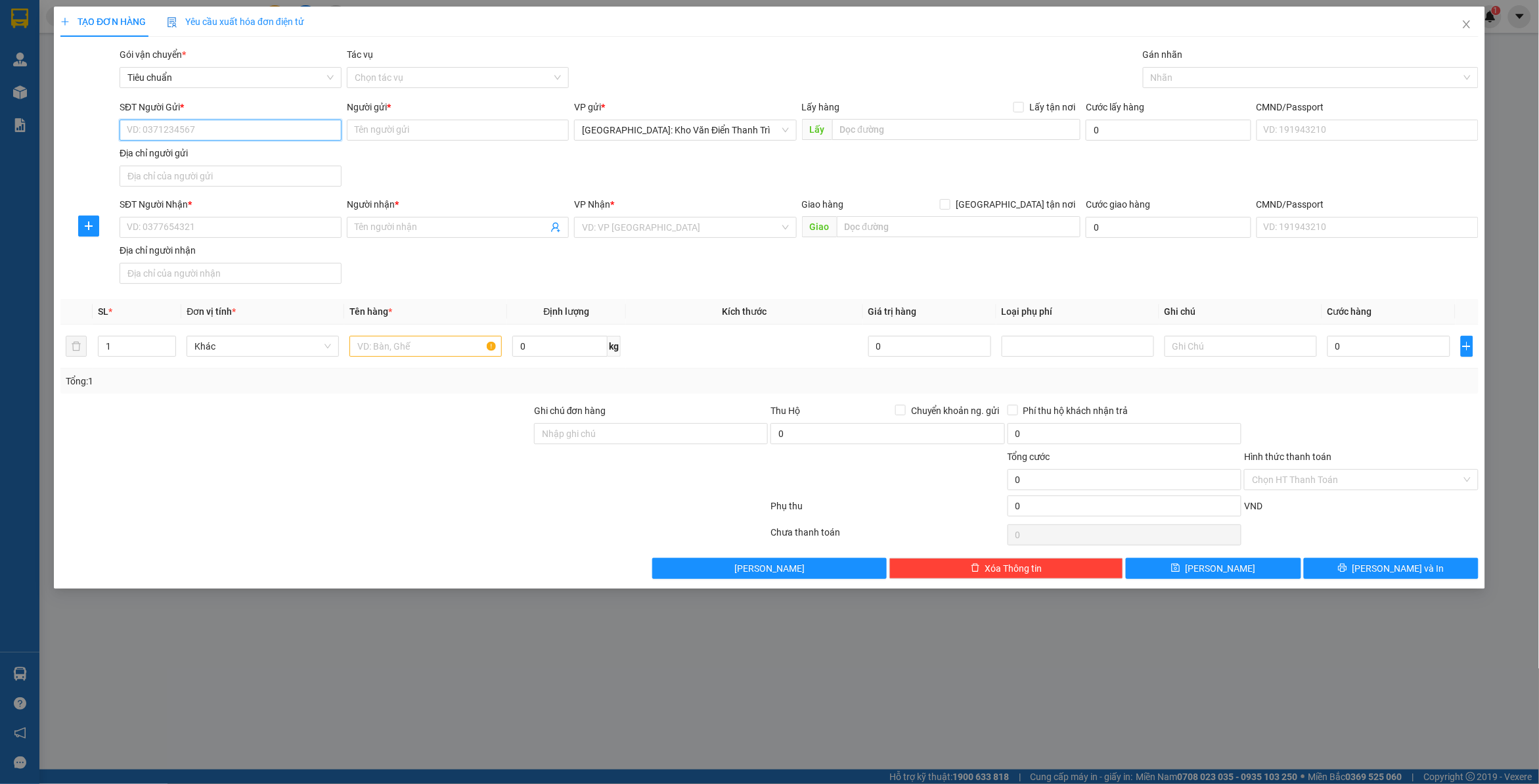
click at [168, 121] on input "SĐT Người Gửi *" at bounding box center [230, 130] width 222 height 22
paste input "091 6885791"
click at [145, 126] on input "091 6885791" at bounding box center [230, 130] width 222 height 22
click at [442, 129] on input "Người gửi *" at bounding box center [458, 130] width 222 height 22
click at [865, 123] on input "text" at bounding box center [956, 130] width 249 height 22
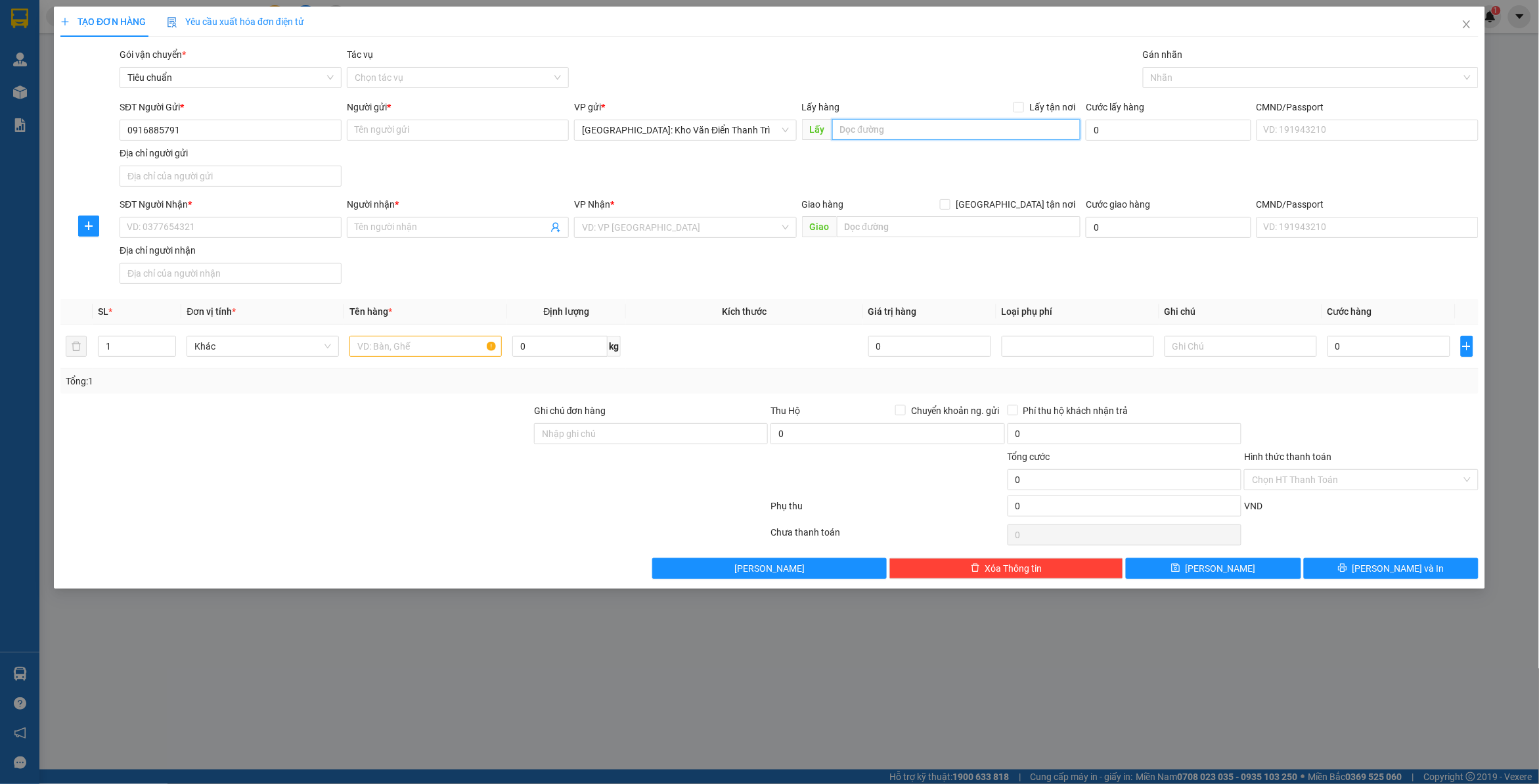
paste input "Đc gửi : 27 phó đức chính - HN"
click at [1018, 108] on input "Lấy tận nơi" at bounding box center [1018, 106] width 9 height 9
click at [1044, 80] on div "Gói vận chuyển * Tiêu chuẩn Tác vụ Chọn tác vụ Gán nhãn Nhãn" at bounding box center [800, 69] width 1365 height 46
click at [427, 143] on div "Người gửi * Tên người gửi" at bounding box center [458, 122] width 222 height 46
click at [412, 132] on input "Người gửi *" at bounding box center [458, 130] width 222 height 22
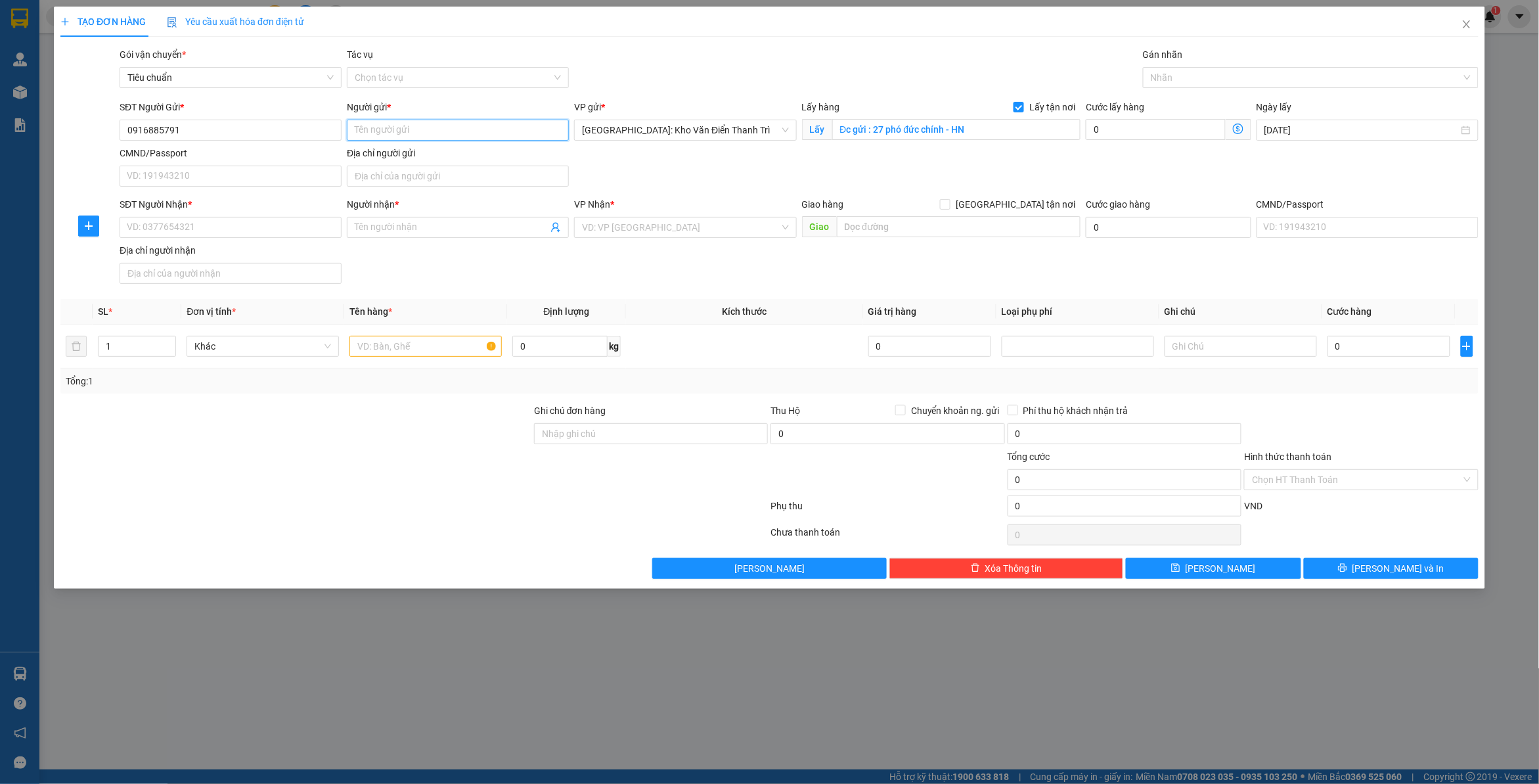
click at [454, 133] on input "Người gửi *" at bounding box center [458, 130] width 222 height 22
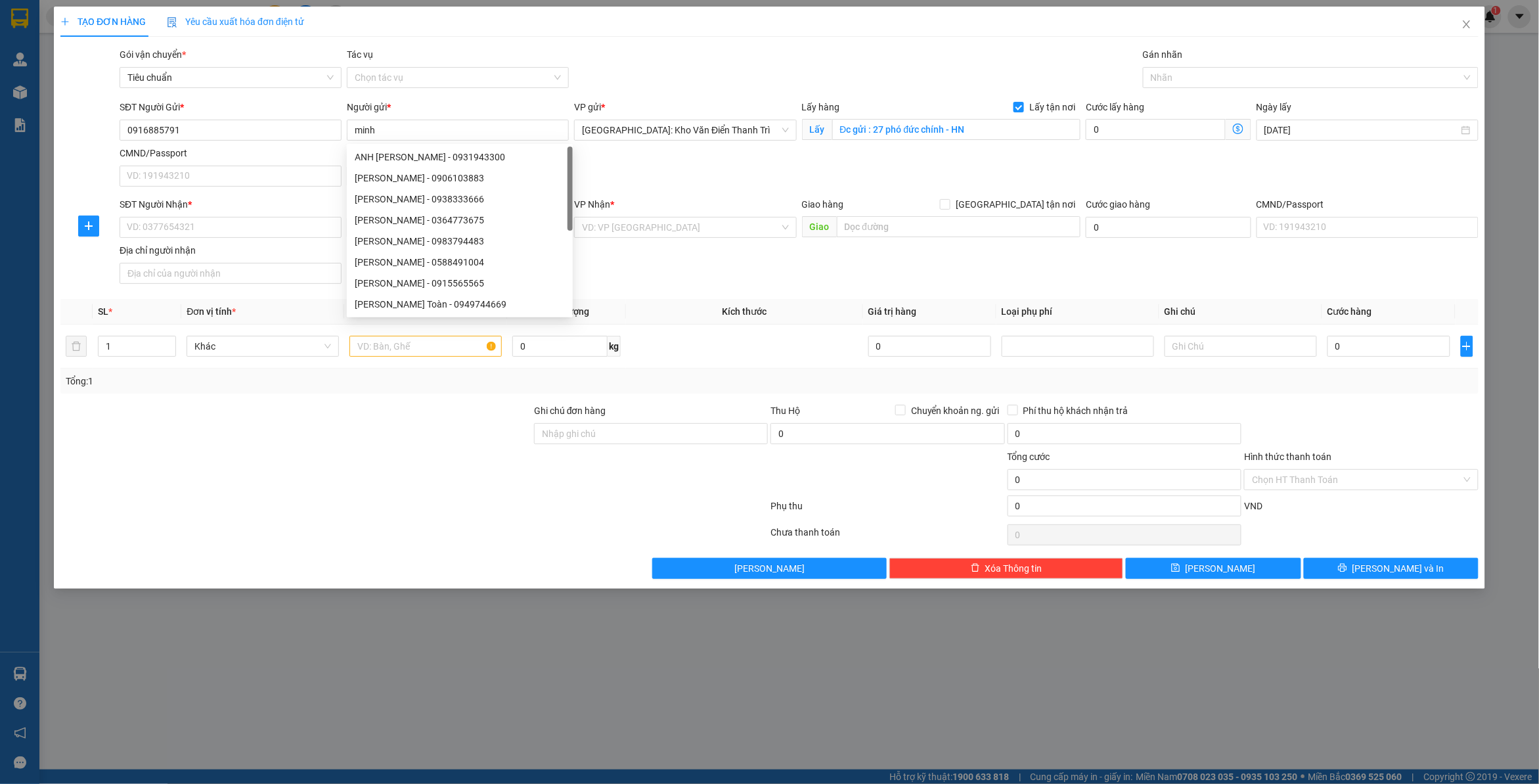
click at [1038, 202] on span "[GEOGRAPHIC_DATA] tận nơi" at bounding box center [1015, 204] width 130 height 15
click at [949, 202] on input "[GEOGRAPHIC_DATA] tận nơi" at bounding box center [945, 203] width 9 height 9
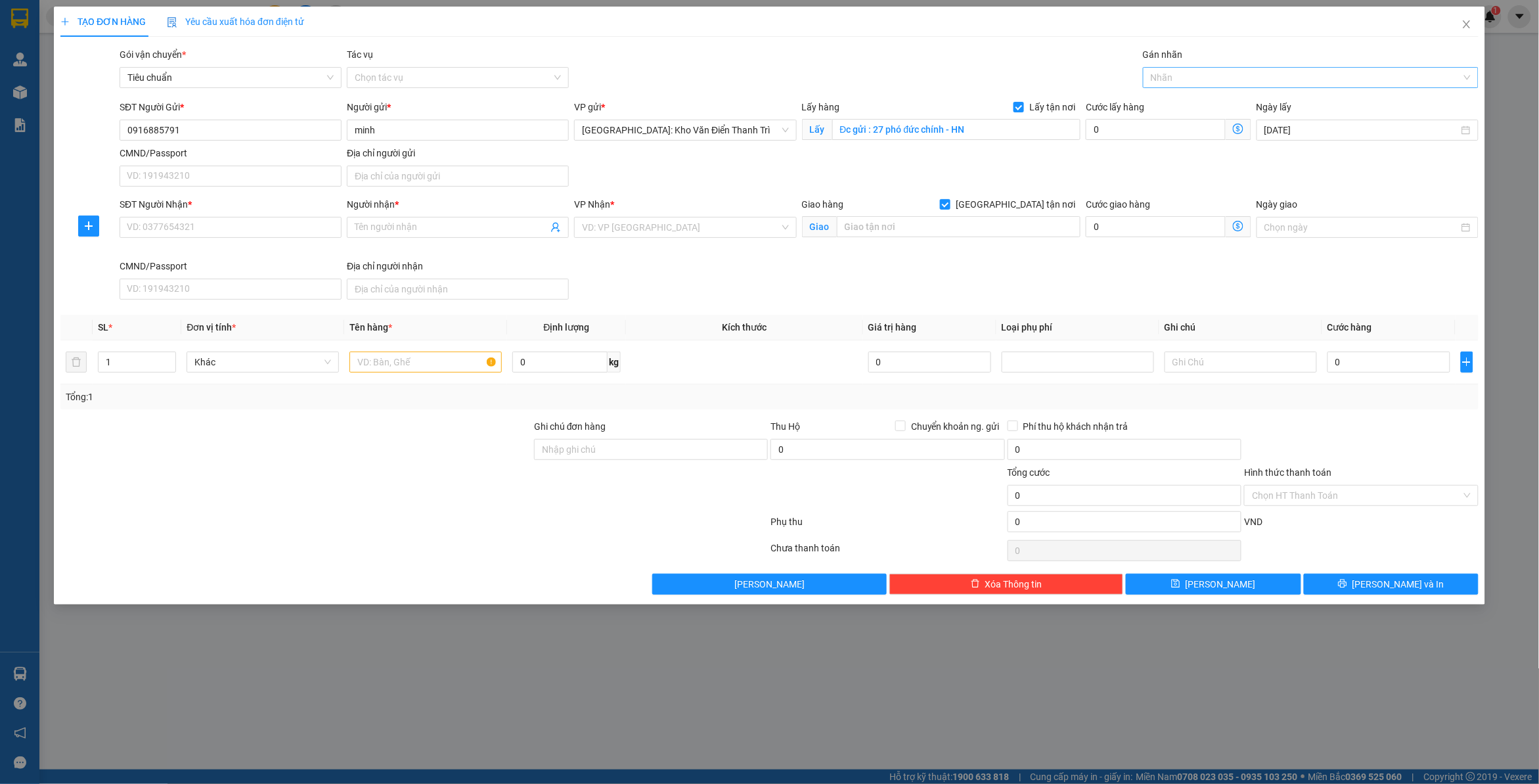
click at [1167, 76] on div at bounding box center [1304, 77] width 316 height 16
click at [1199, 93] on div "[GEOGRAPHIC_DATA] tận nơi" at bounding box center [1310, 104] width 335 height 22
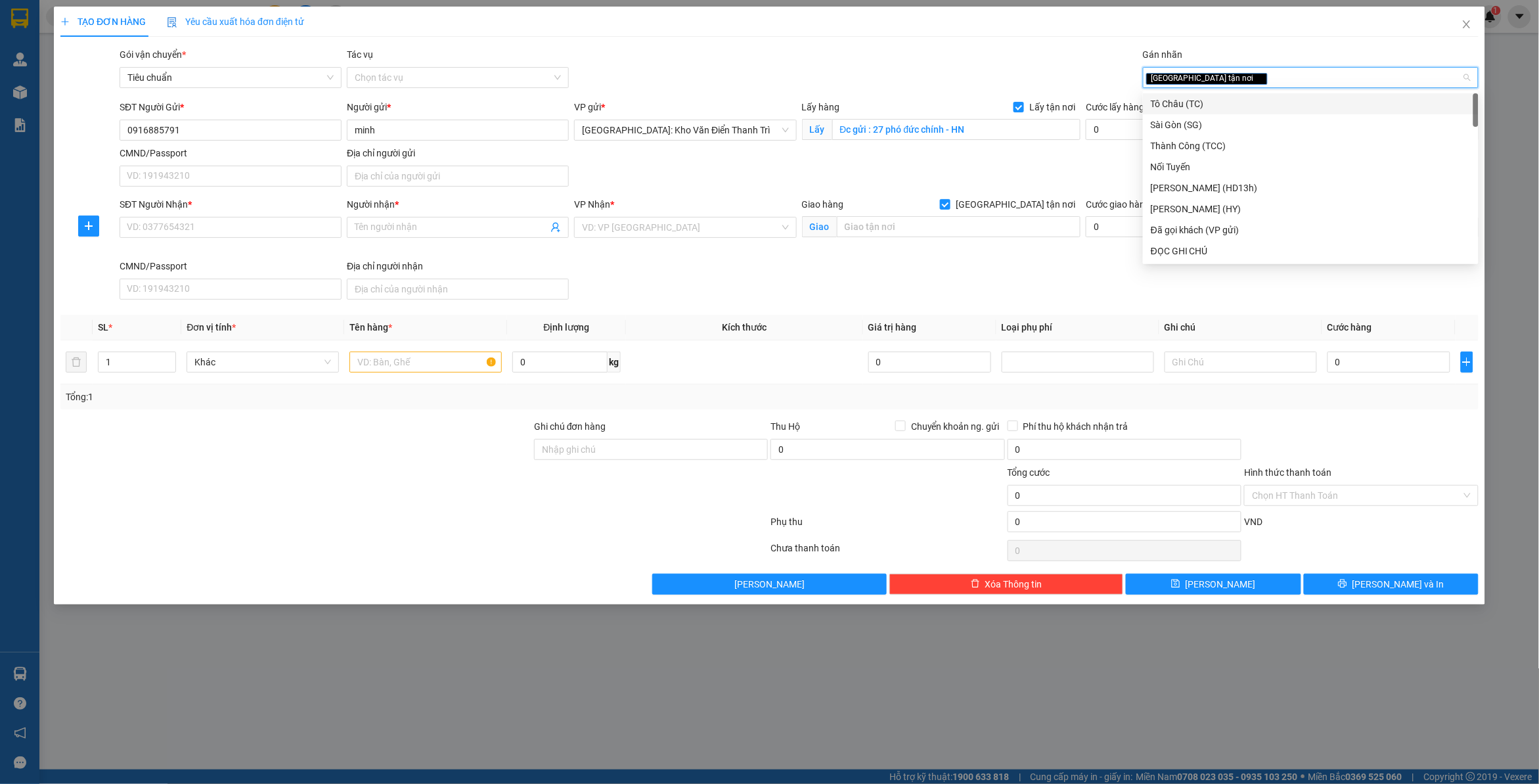
click at [1085, 57] on div "Gói vận chuyển * Tiêu chuẩn Tác vụ Chọn tác vụ Gán nhãn Giao tận nơi" at bounding box center [800, 69] width 1365 height 46
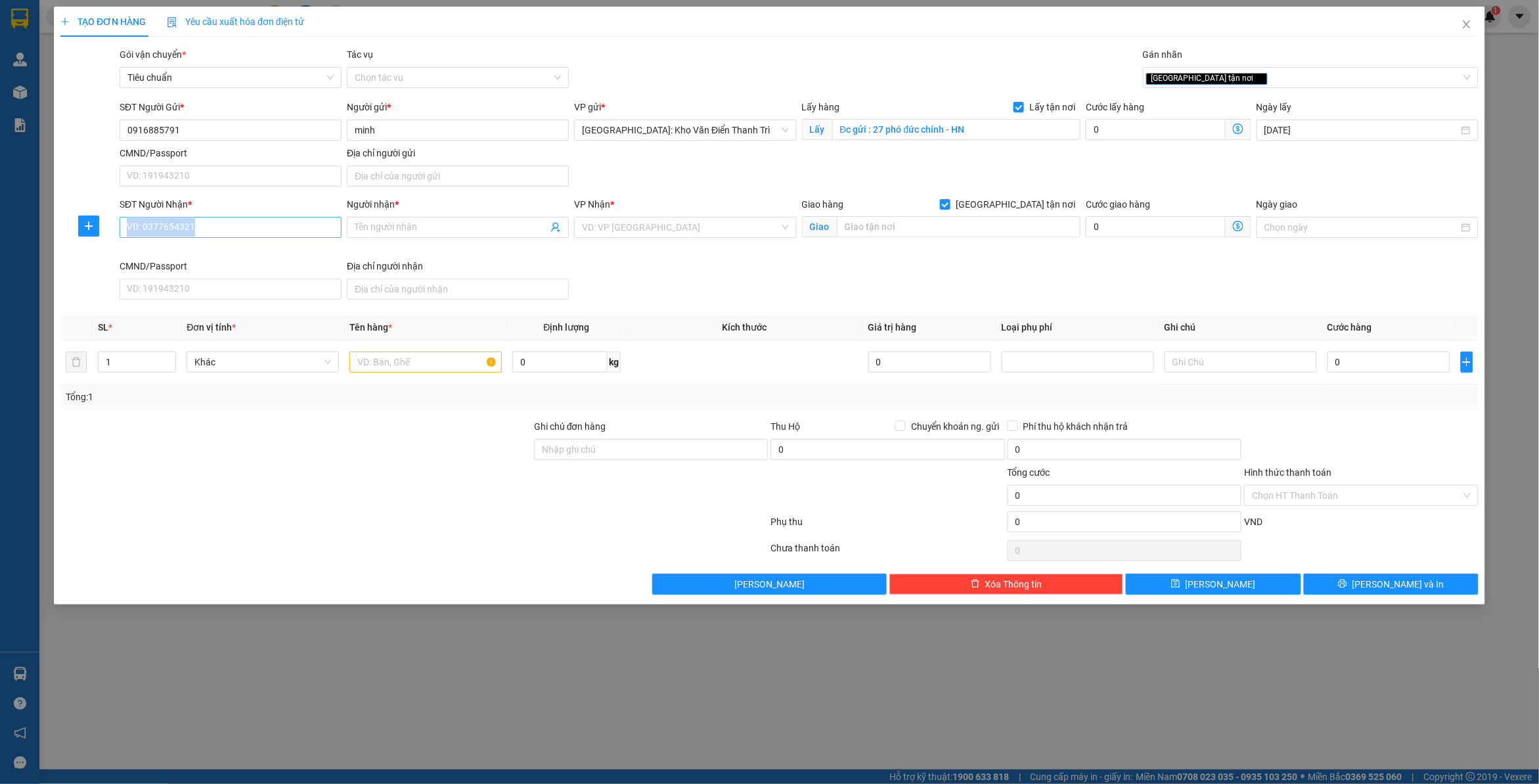
drag, startPoint x: 234, startPoint y: 238, endPoint x: 218, endPoint y: 230, distance: 17.9
click at [227, 235] on div "SĐT Người Nhận * VD: 0377654321" at bounding box center [230, 220] width 222 height 46
click at [211, 228] on input "SĐT Người Nhận *" at bounding box center [230, 228] width 222 height 22
paste input "0915239194"
drag, startPoint x: 422, startPoint y: 175, endPoint x: 421, endPoint y: 195, distance: 20.0
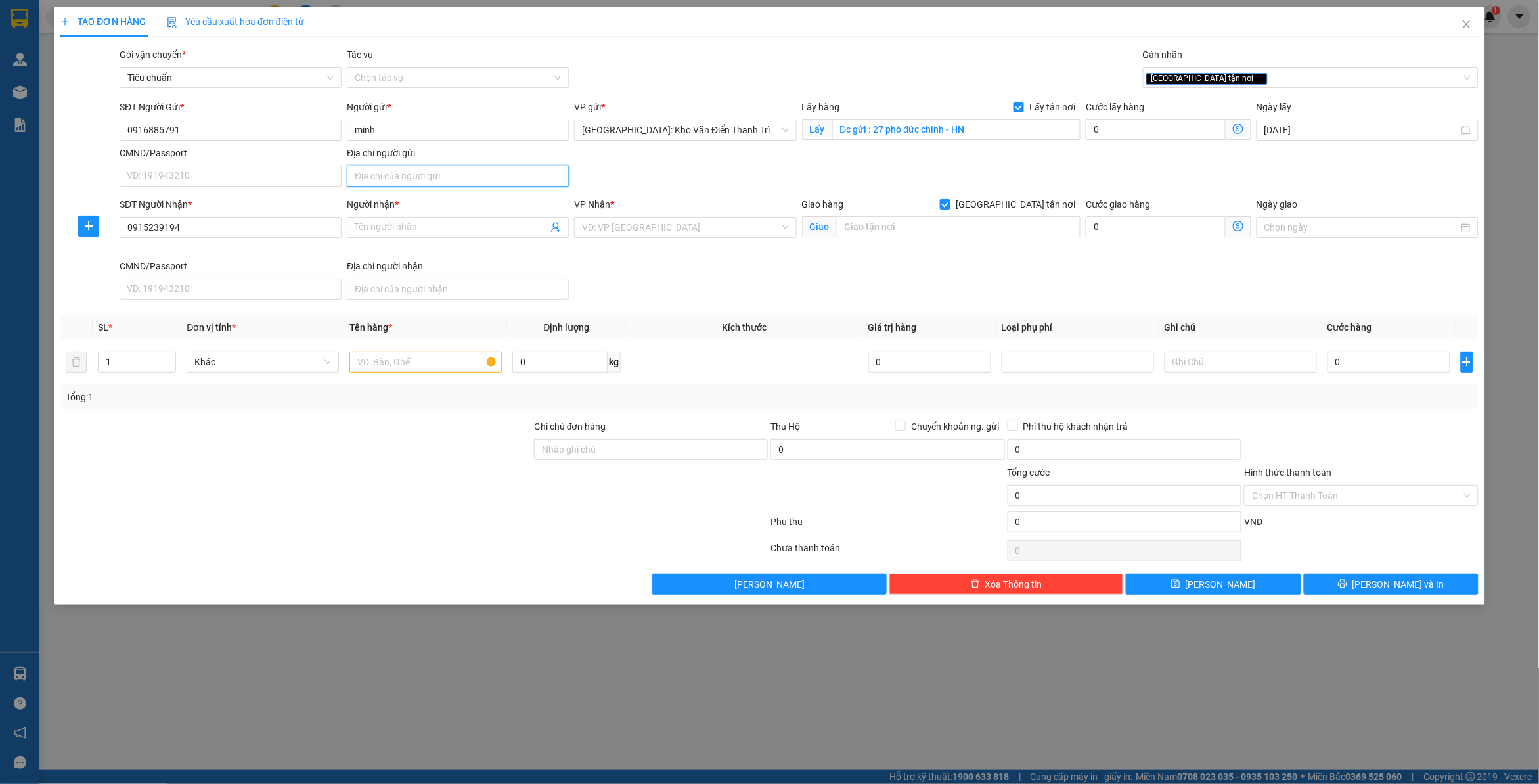
click at [422, 179] on input "Địa chỉ người gửi" at bounding box center [458, 176] width 222 height 22
click at [406, 229] on input "Người nhận *" at bounding box center [452, 227] width 194 height 15
paste input "HƯƠNG"
click at [910, 221] on input "text" at bounding box center [959, 227] width 244 height 22
paste input "Địa chỉ nhận: [PERSON_NAME] cư nam cường ,16 đường số 8, [GEOGRAPHIC_DATA] ([GE…"
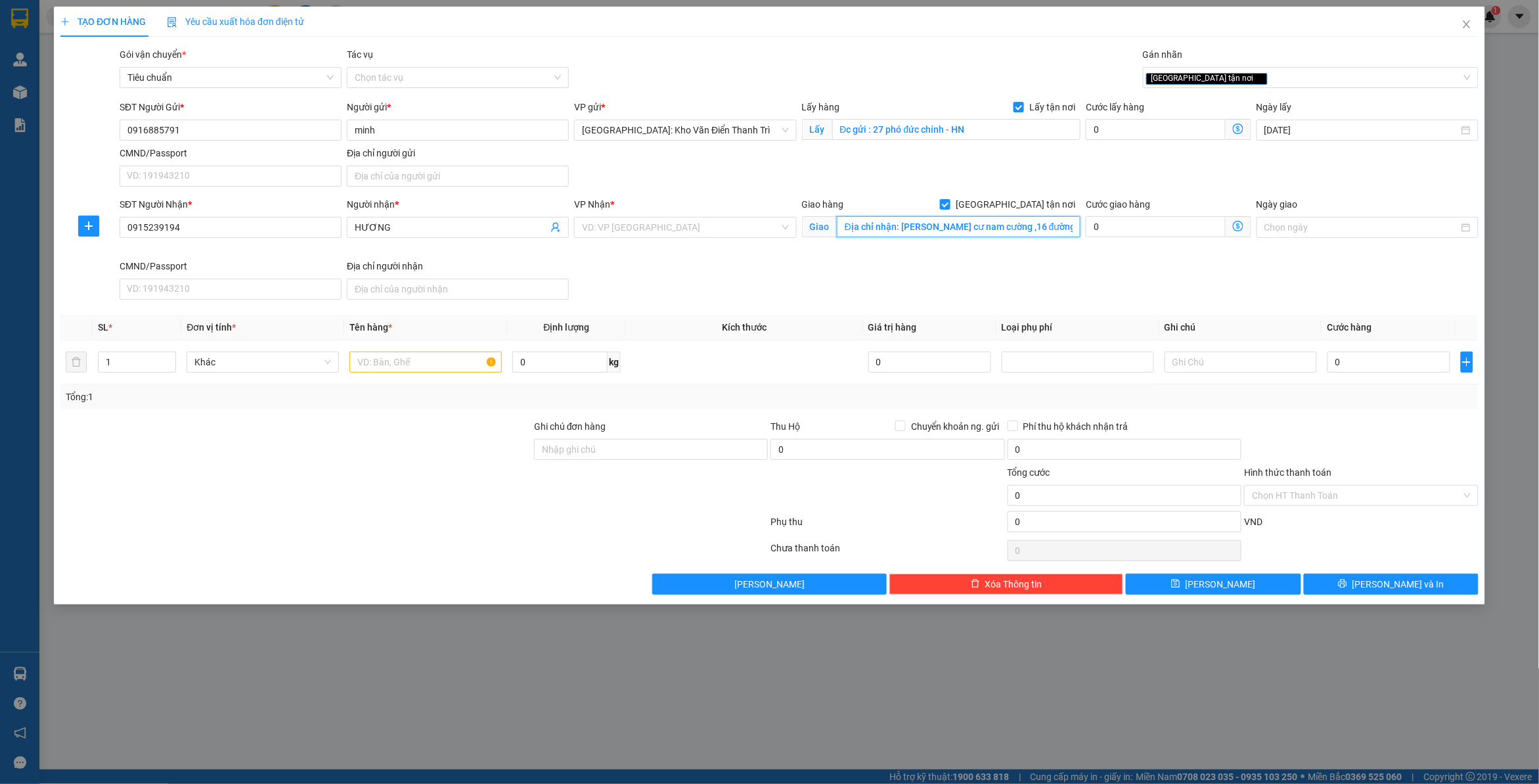
scroll to position [0, 165]
click at [644, 211] on div "VP Nhận *" at bounding box center [684, 204] width 222 height 15
click at [650, 229] on input "search" at bounding box center [681, 227] width 198 height 20
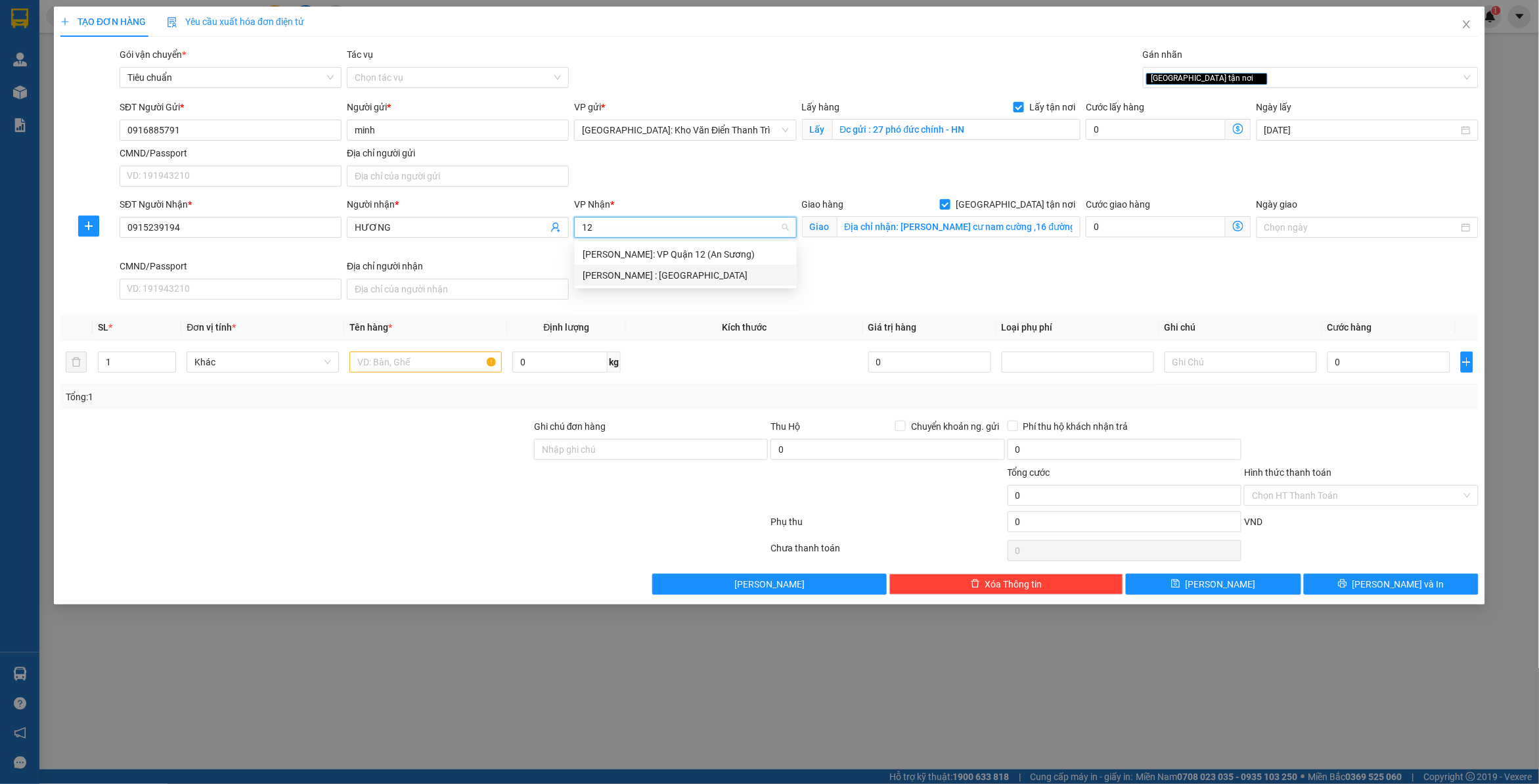
click at [678, 274] on div "[PERSON_NAME] : [GEOGRAPHIC_DATA]" at bounding box center [685, 275] width 206 height 15
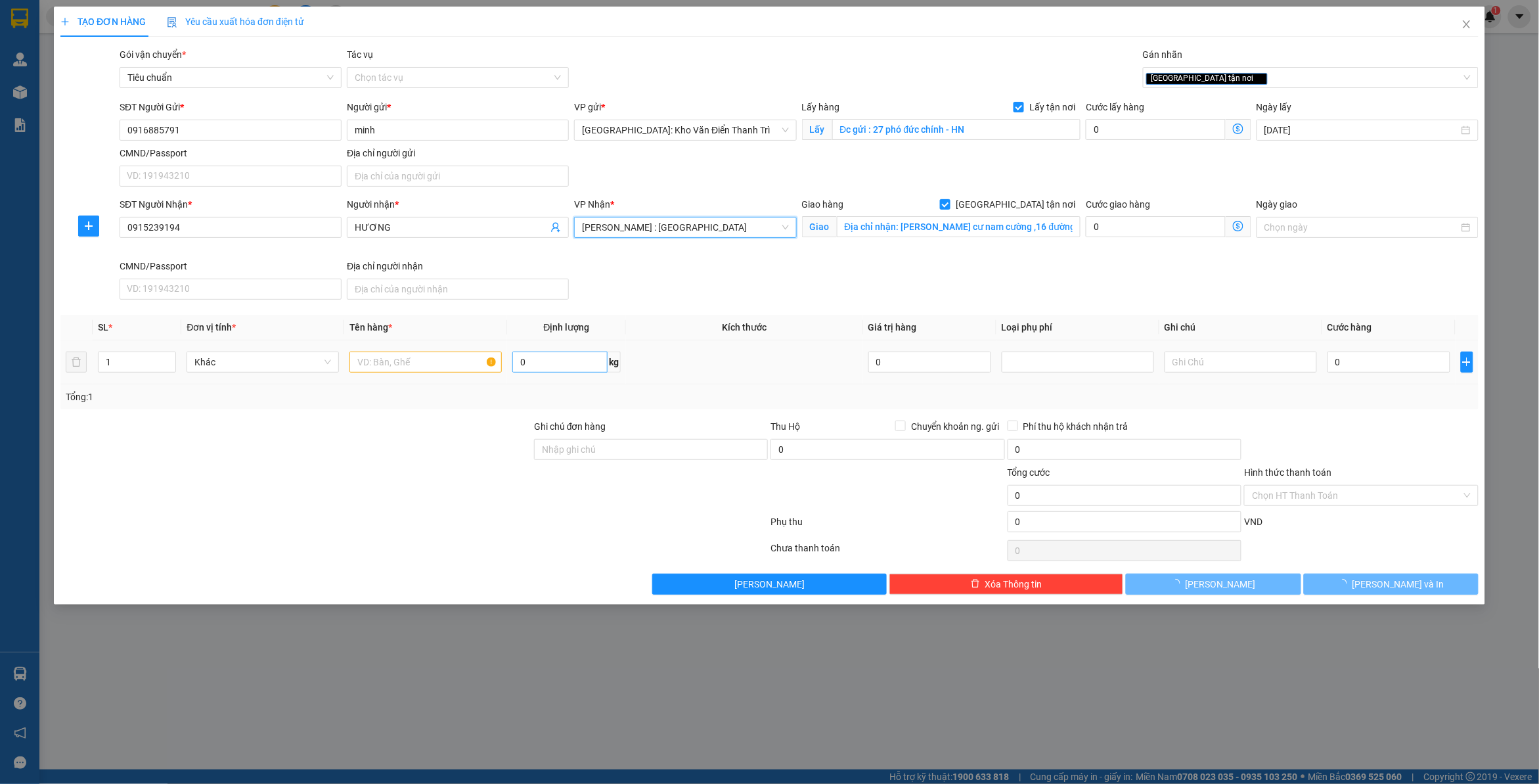
drag, startPoint x: 951, startPoint y: 314, endPoint x: 523, endPoint y: 364, distance: 430.9
click at [930, 314] on div "Transit Pickup Surcharge Ids Transit Deliver Surcharge Ids Transit Deliver Surc…" at bounding box center [770, 321] width 1419 height 547
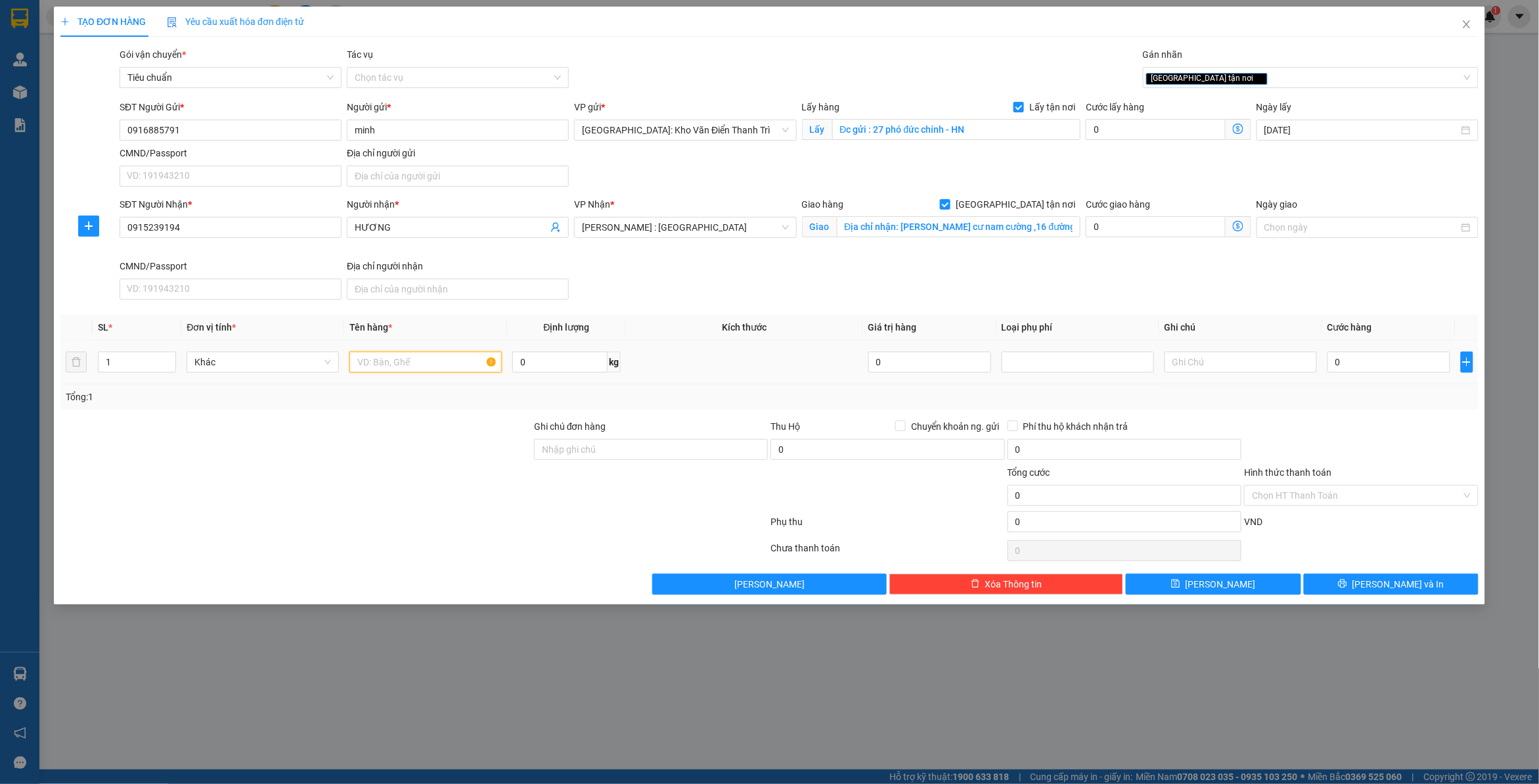
click at [428, 360] on input "text" at bounding box center [425, 362] width 153 height 22
click at [416, 358] on input "text" at bounding box center [425, 362] width 153 height 22
paste input "1 kiên"
click at [1125, 139] on input "0" at bounding box center [1156, 130] width 140 height 22
click at [1119, 162] on div "SĐT Người Gửi * 0916885791 Người gửi * minh VP gửi * [GEOGRAPHIC_DATA]: [PERSON…" at bounding box center [800, 146] width 1365 height 92
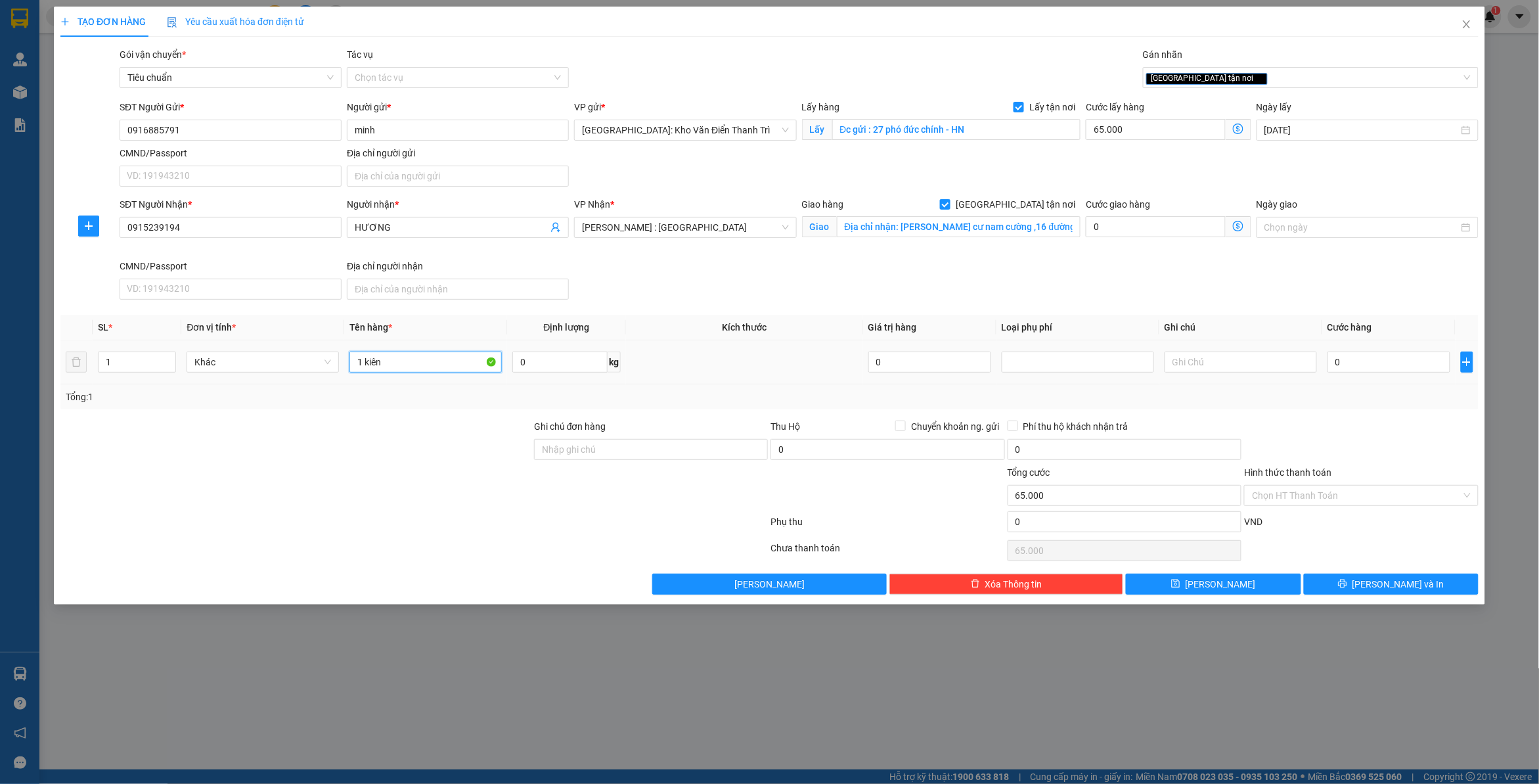
click at [428, 357] on input "1 kiên" at bounding box center [425, 362] width 153 height 22
click at [839, 447] on input "0" at bounding box center [887, 450] width 234 height 22
click at [927, 427] on span "Chuyển khoản ng. gửi" at bounding box center [955, 426] width 99 height 15
click at [904, 427] on input "Chuyển khoản ng. gửi" at bounding box center [900, 424] width 9 height 9
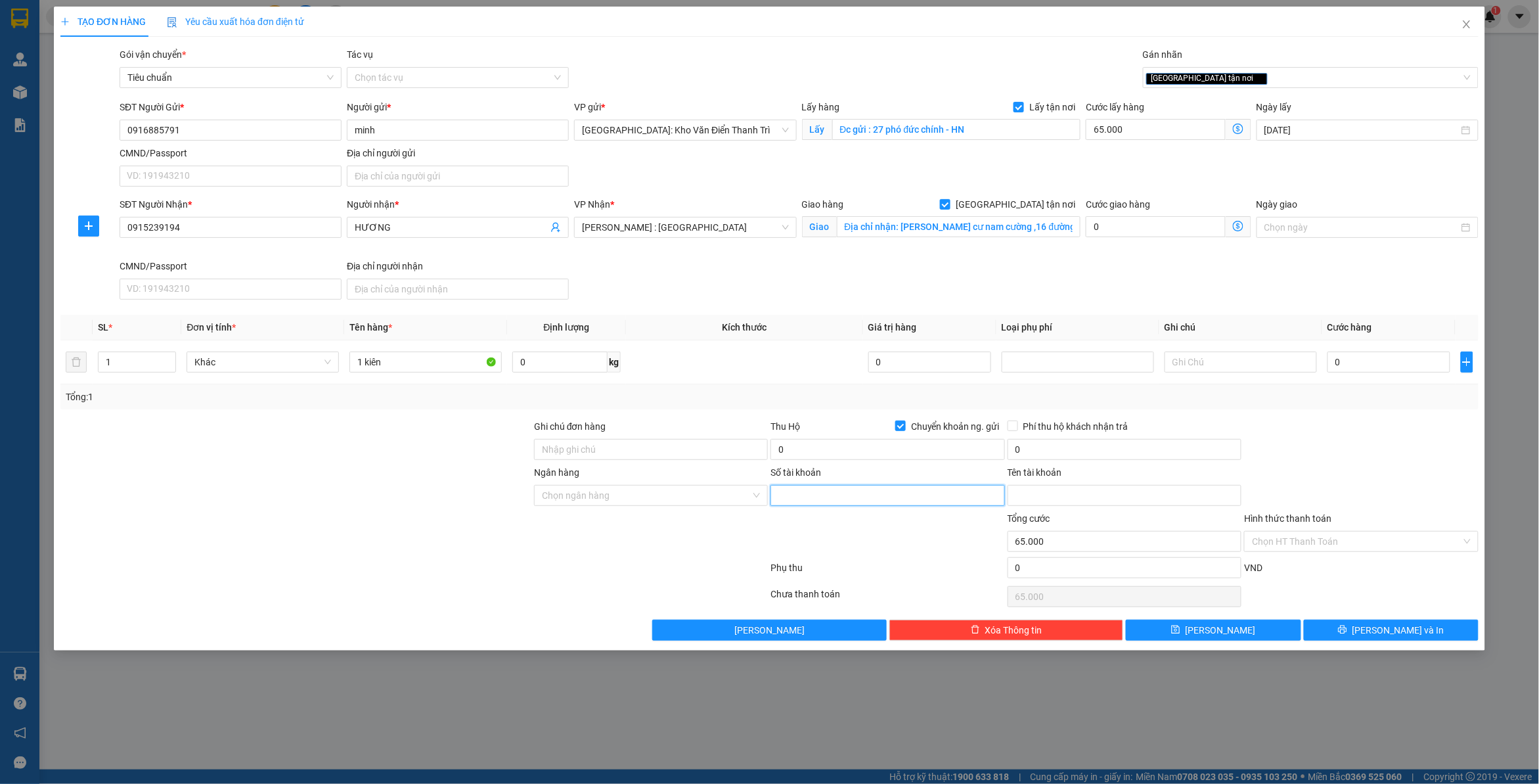
click at [866, 500] on input "Số tài khoản" at bounding box center [887, 496] width 234 height 22
paste input "982788790"
click at [649, 500] on input "Ngân hàng" at bounding box center [646, 496] width 209 height 20
click at [632, 517] on div "VIB - Ngân hàng TMCP Quốc tế [GEOGRAPHIC_DATA]" at bounding box center [651, 522] width 219 height 15
click at [880, 544] on div at bounding box center [888, 534] width 237 height 46
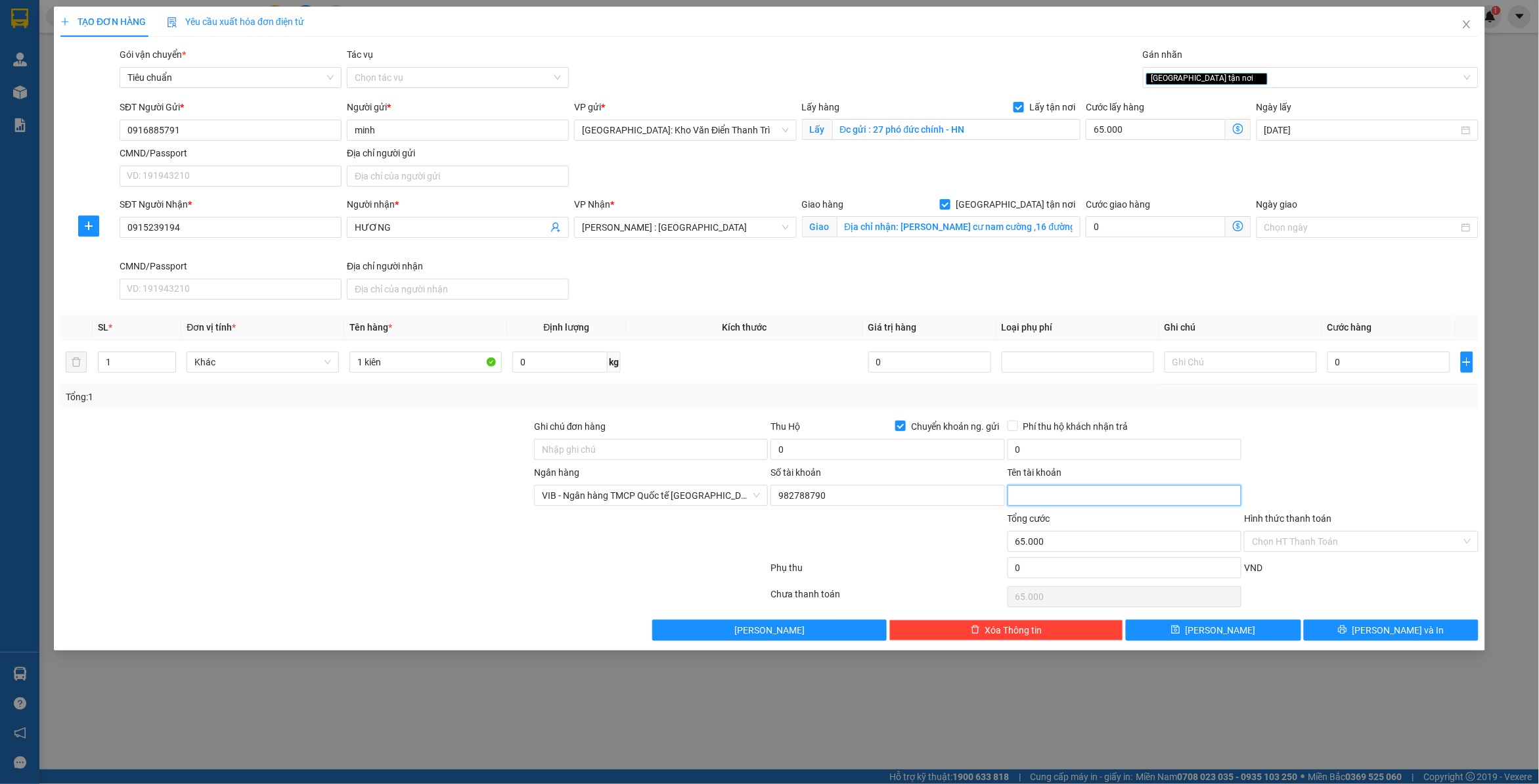
click at [1119, 497] on input "Tên tài khoản" at bounding box center [1124, 496] width 234 height 22
paste input "[PERSON_NAME]"
click at [926, 471] on div "Số tài khoản" at bounding box center [887, 475] width 234 height 20
click at [862, 442] on input "0" at bounding box center [887, 450] width 234 height 22
click at [1048, 450] on input "0" at bounding box center [1124, 450] width 234 height 22
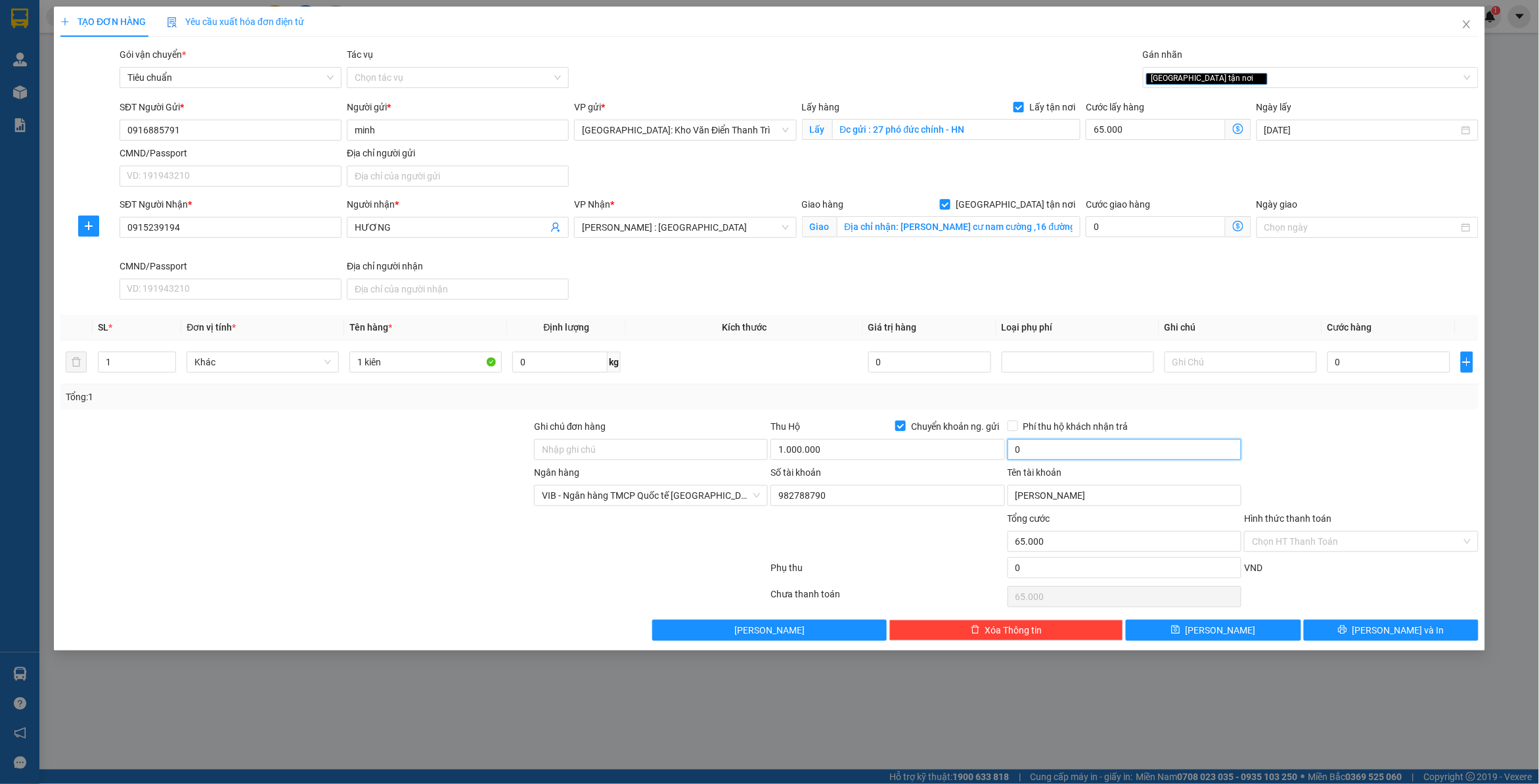
click at [1051, 456] on input "0" at bounding box center [1124, 450] width 234 height 22
click at [1297, 421] on div at bounding box center [1361, 442] width 237 height 46
click at [1383, 349] on div "0" at bounding box center [1389, 362] width 123 height 26
click at [1367, 366] on input "0" at bounding box center [1389, 362] width 123 height 22
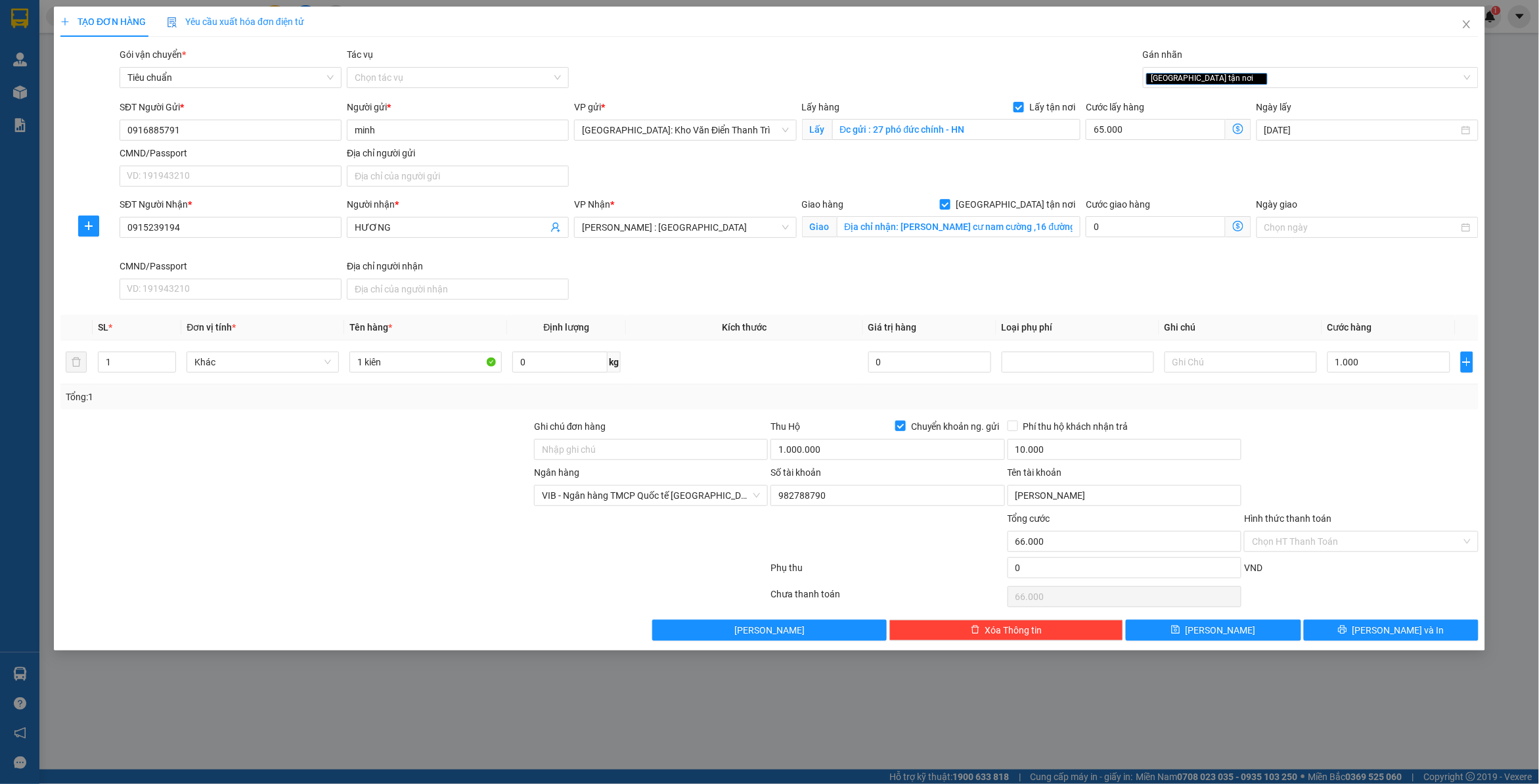
drag, startPoint x: 1385, startPoint y: 408, endPoint x: 1004, endPoint y: 420, distance: 381.2
click at [1385, 409] on div "Tổng: 1" at bounding box center [770, 397] width 1419 height 25
click at [605, 456] on input "Ghi chú đơn hàng" at bounding box center [650, 450] width 234 height 22
drag, startPoint x: 672, startPoint y: 415, endPoint x: 565, endPoint y: 382, distance: 112.0
click at [672, 414] on div "Transit Pickup Surcharge Ids Transit Deliver Surcharge Ids Transit Deliver Surc…" at bounding box center [770, 343] width 1419 height 593
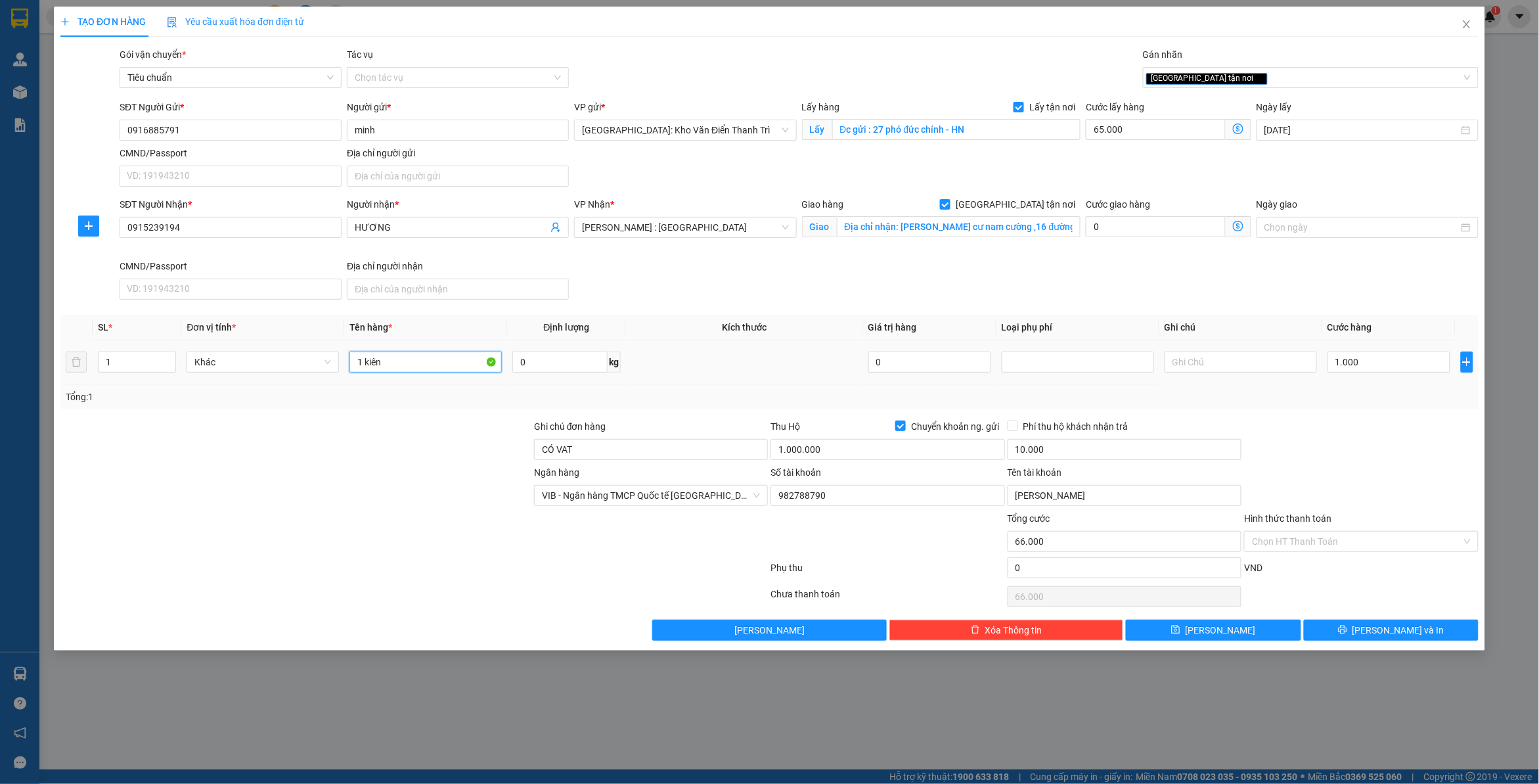
click at [419, 371] on input "1 kiên" at bounding box center [425, 362] width 153 height 22
click at [1352, 406] on div "Tổng: 1" at bounding box center [770, 397] width 1419 height 25
click at [1212, 630] on button "[PERSON_NAME]" at bounding box center [1213, 631] width 175 height 22
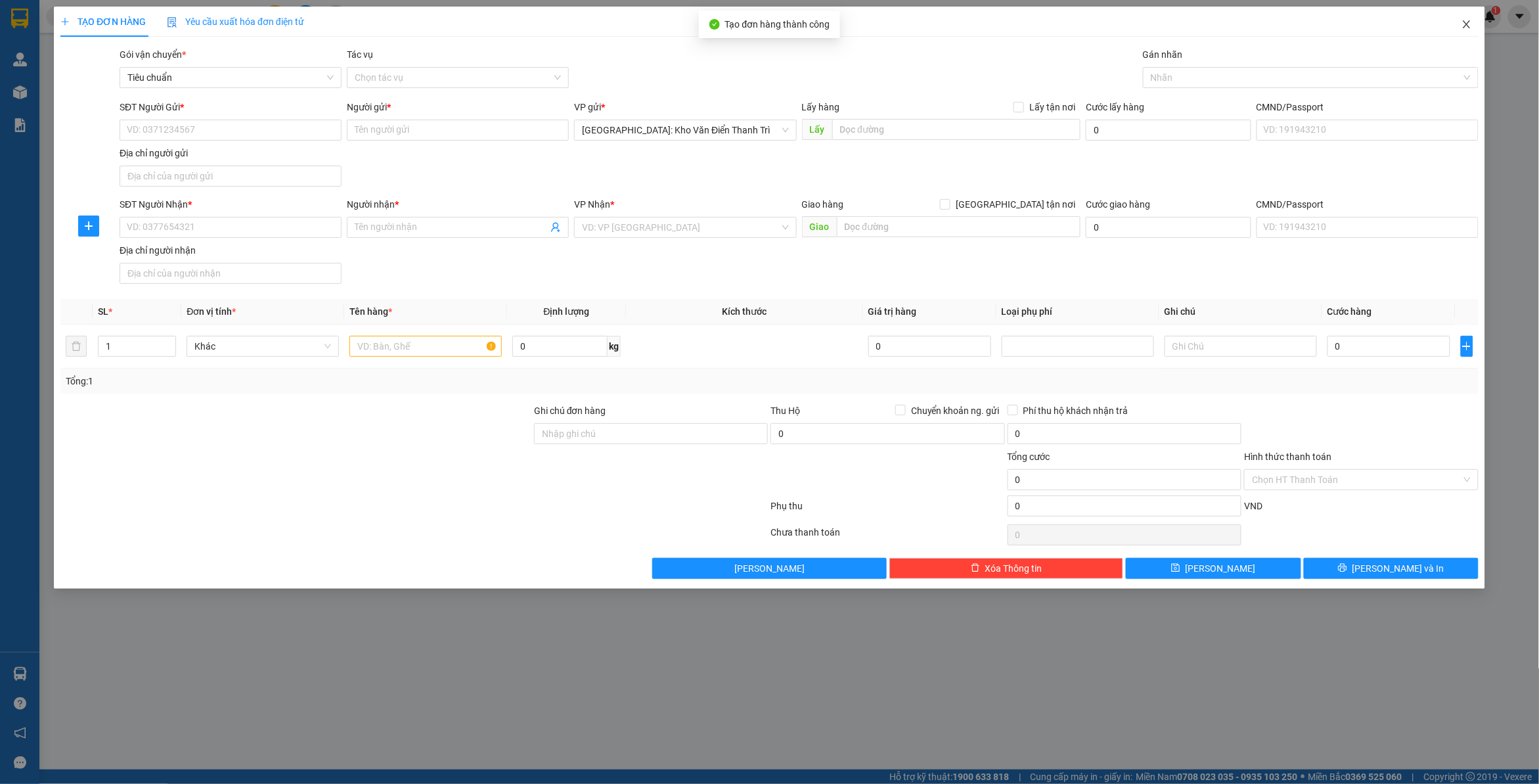
click at [1467, 28] on icon "close" at bounding box center [1467, 23] width 11 height 11
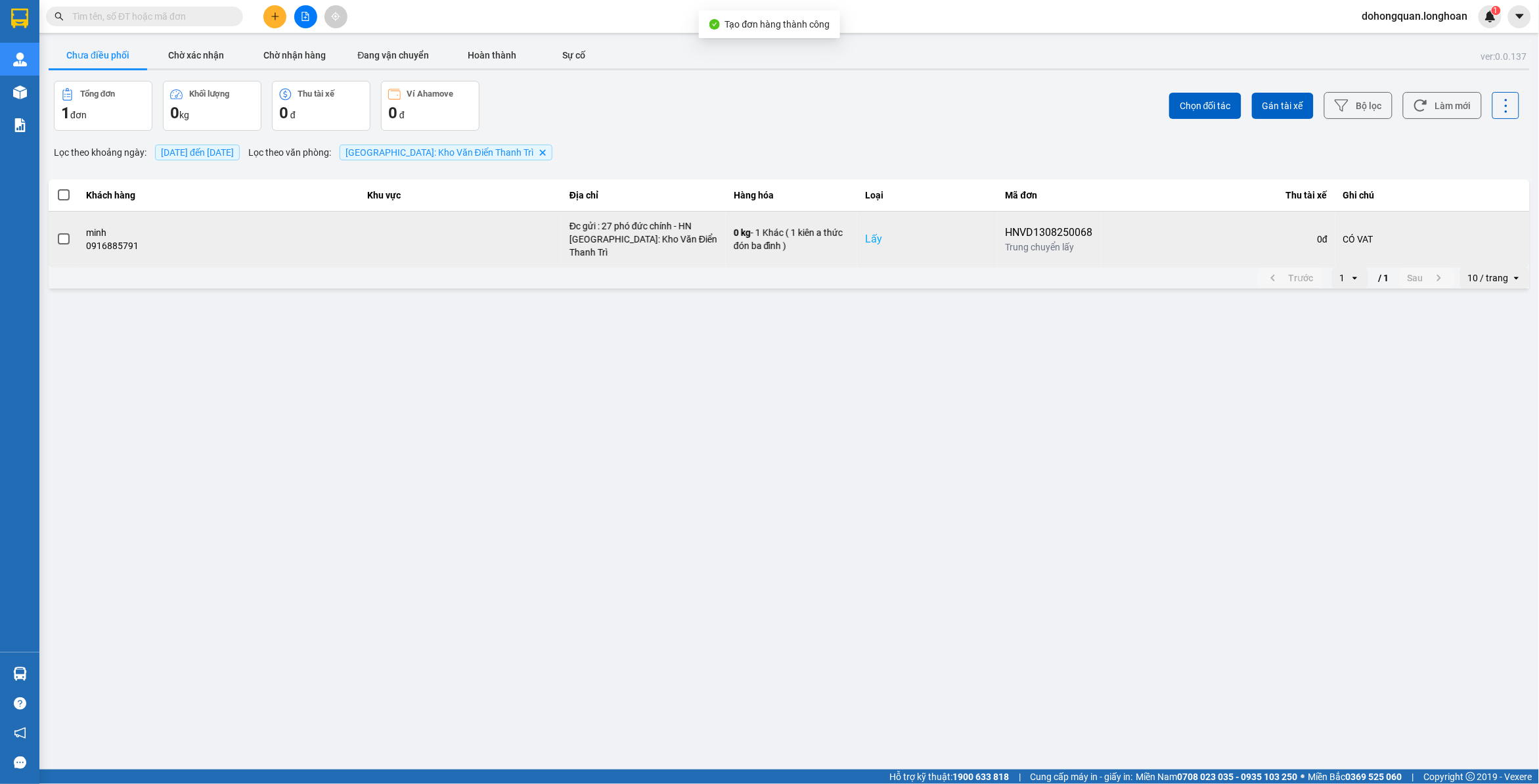
click at [55, 238] on td at bounding box center [64, 239] width 30 height 56
click at [71, 230] on td at bounding box center [64, 239] width 30 height 56
click at [61, 236] on span at bounding box center [64, 240] width 12 height 12
click at [57, 232] on input "checkbox" at bounding box center [57, 232] width 0 height 0
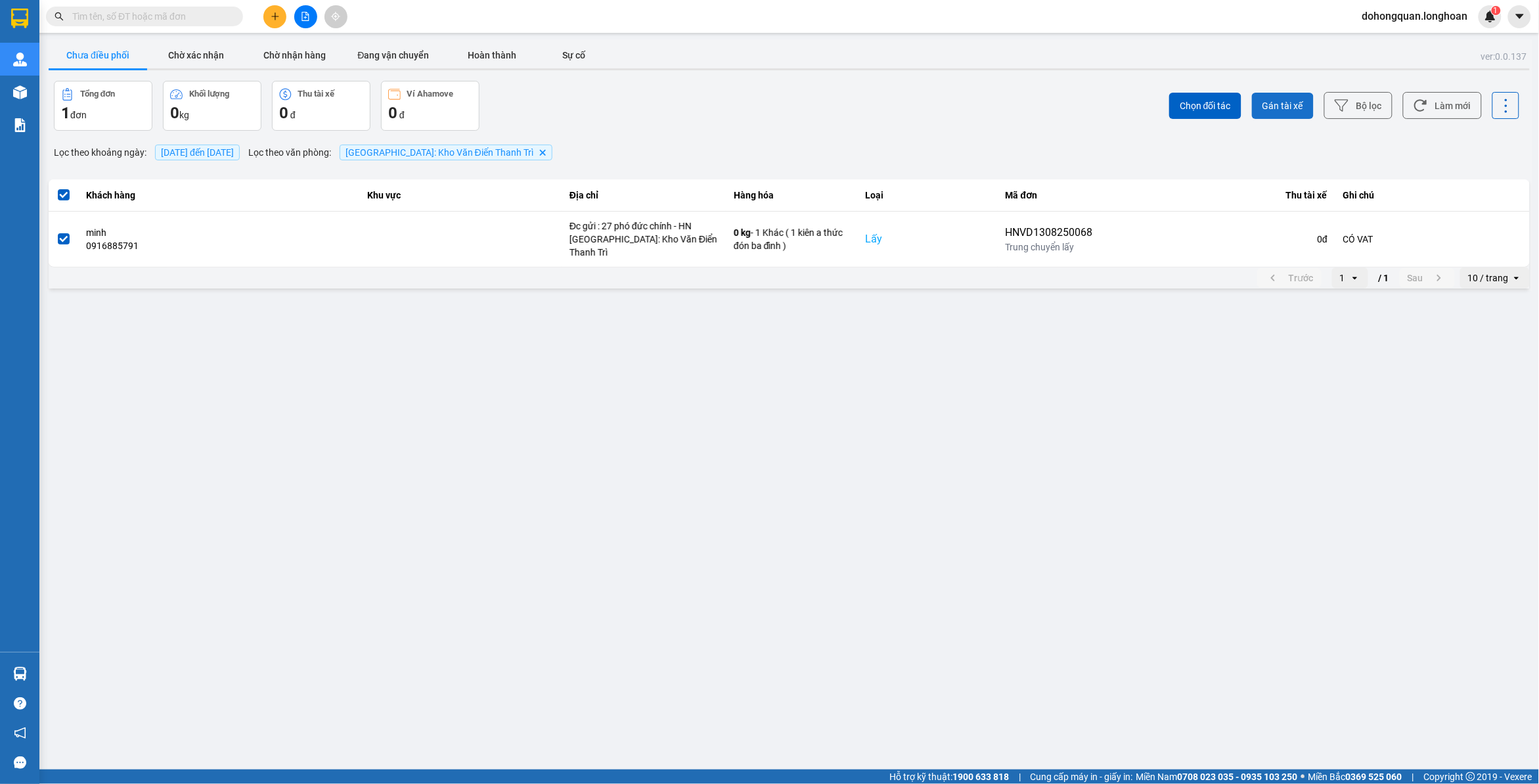
click at [1286, 106] on span "Gán tài xế" at bounding box center [1283, 105] width 41 height 13
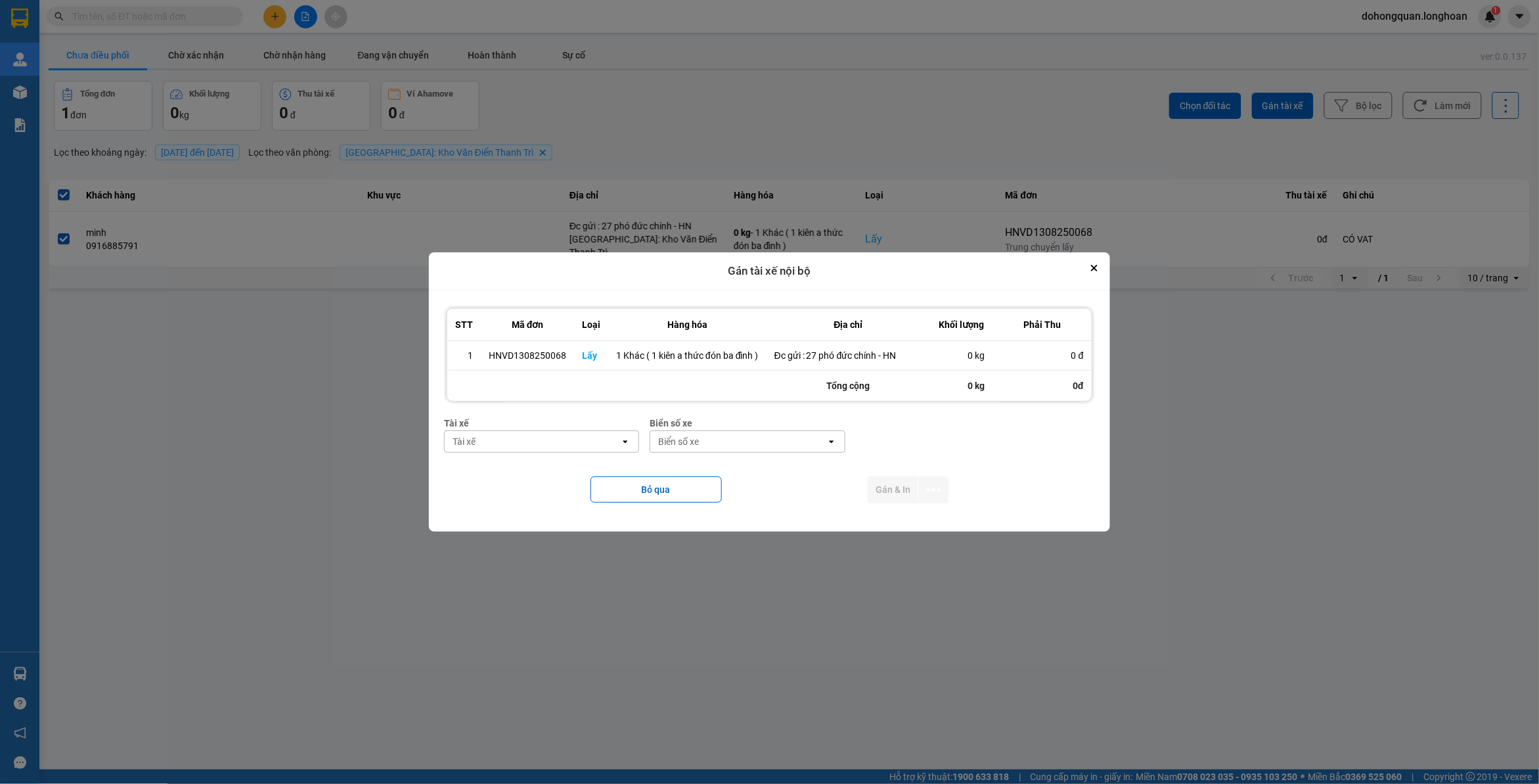
click at [565, 444] on div "Tài xế" at bounding box center [532, 442] width 175 height 22
click at [550, 471] on span "0353762489 - vũ văn thức lái xe 0356.323.247" at bounding box center [544, 476] width 179 height 26
click at [700, 445] on div "Biển số xe" at bounding box center [718, 441] width 41 height 13
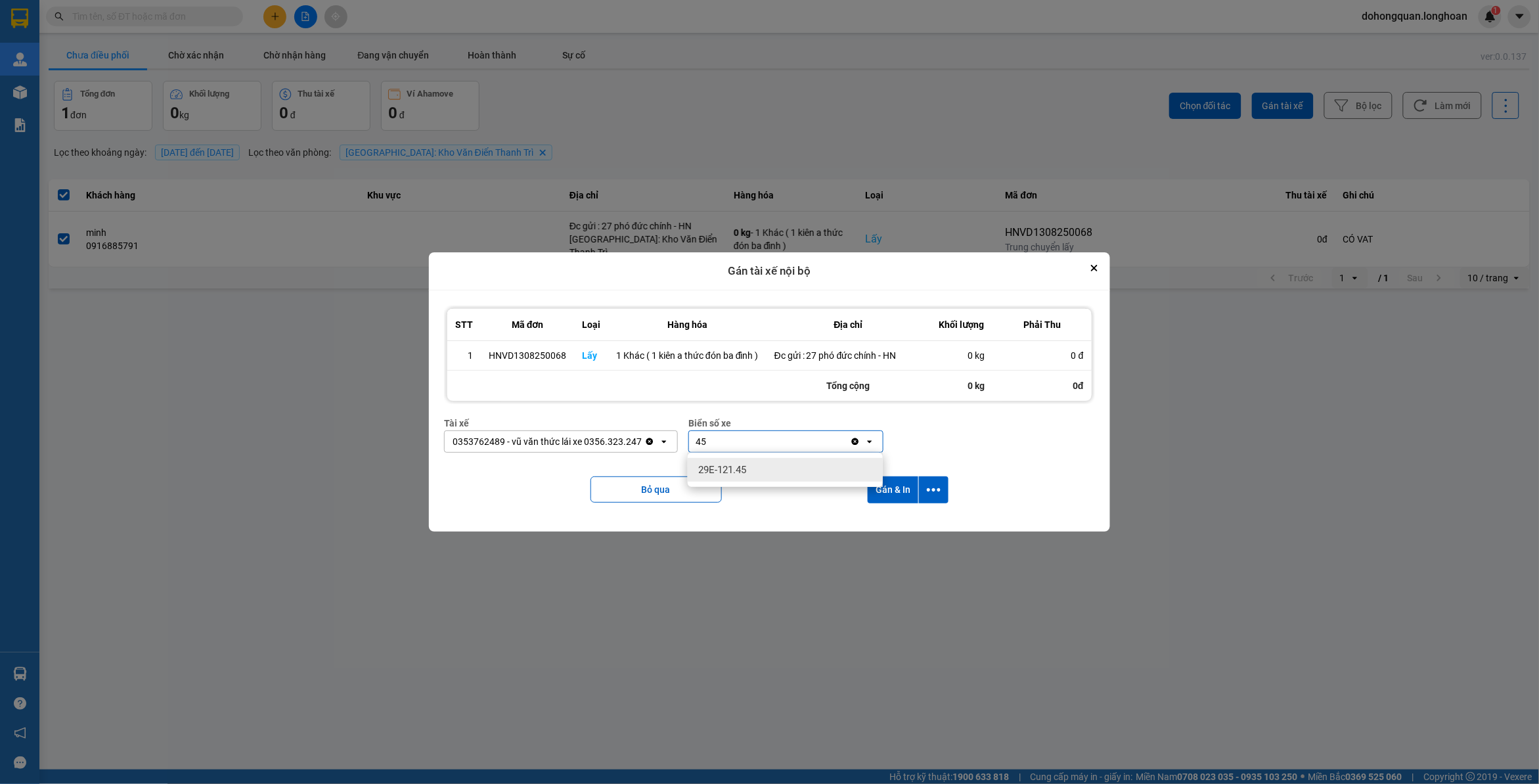
drag, startPoint x: 758, startPoint y: 469, endPoint x: 799, endPoint y: 477, distance: 41.8
click at [757, 470] on div "29E-121.45" at bounding box center [786, 469] width 196 height 23
click at [938, 494] on icon "dialog" at bounding box center [934, 490] width 14 height 14
click at [907, 536] on li "Chỉ gán tài" at bounding box center [899, 525] width 99 height 23
click at [936, 500] on button "dialog" at bounding box center [934, 490] width 29 height 27
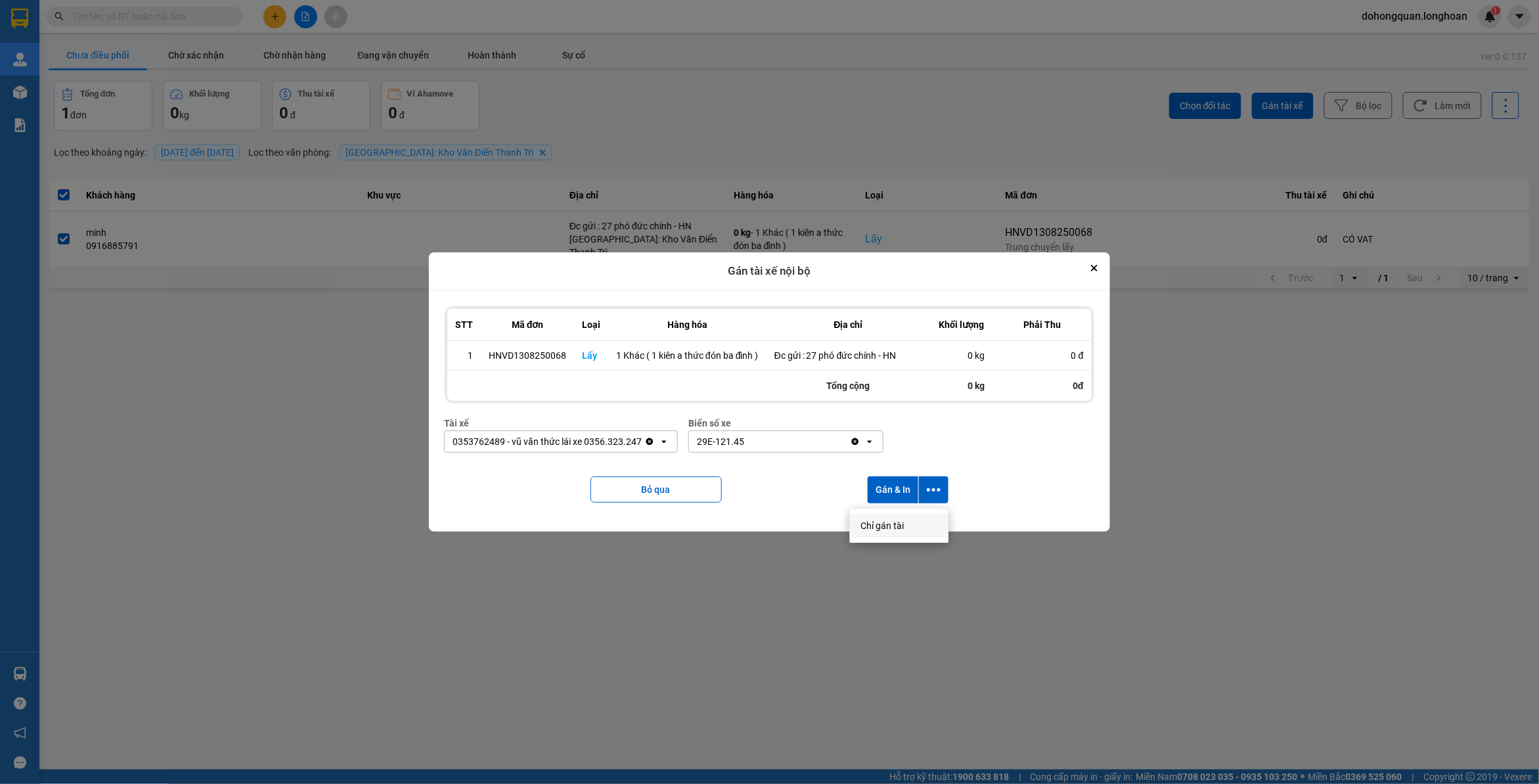
drag, startPoint x: 894, startPoint y: 526, endPoint x: 904, endPoint y: 529, distance: 10.4
click at [899, 526] on span "Chỉ gán tài" at bounding box center [882, 525] width 43 height 13
